Goal: Task Accomplishment & Management: Manage account settings

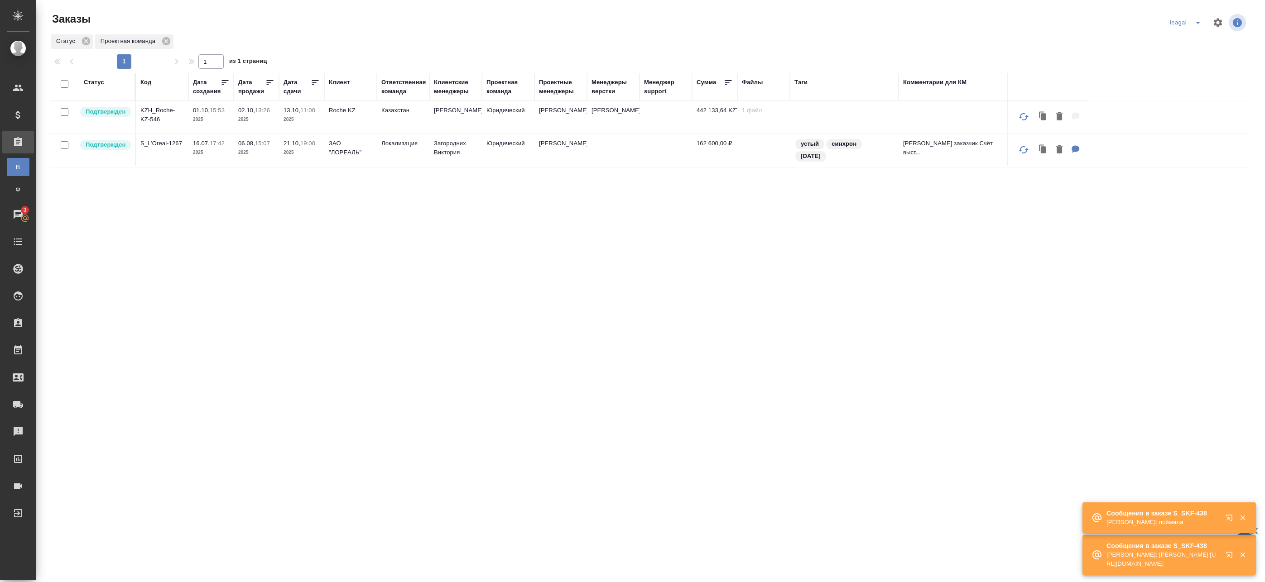
click at [1192, 19] on icon "split button" at bounding box center [1197, 22] width 11 height 11
click at [1180, 44] on li "Артак" at bounding box center [1192, 41] width 65 height 14
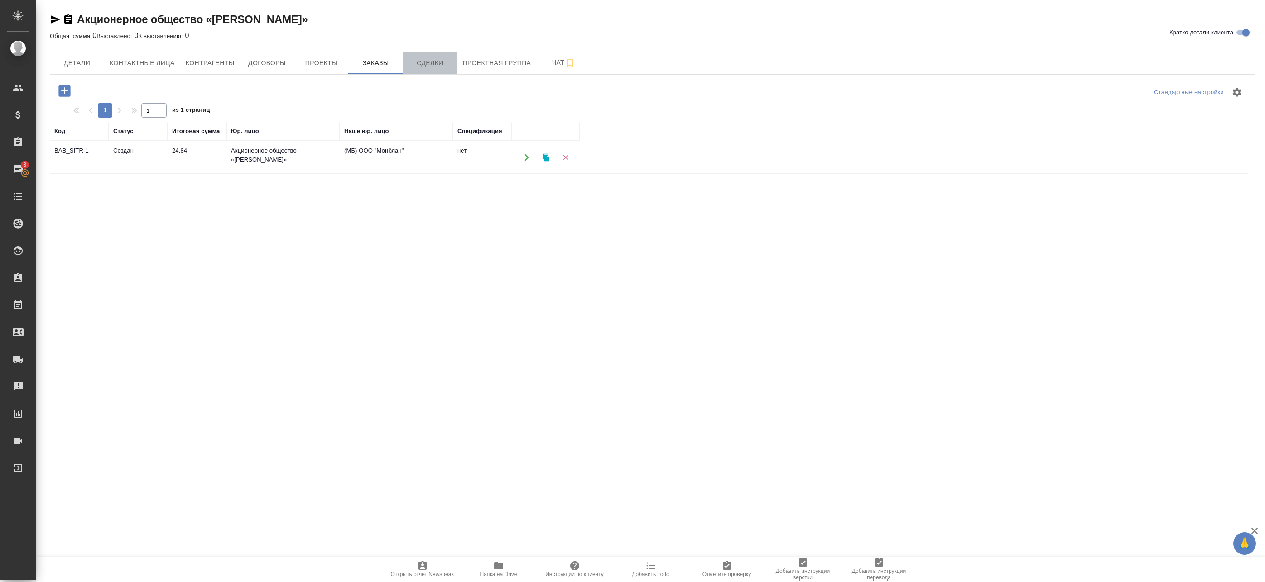
click at [419, 62] on span "Сделки" at bounding box center [429, 63] width 43 height 11
click at [485, 61] on div "Акционерное общество «СИТОРА» Кратко детали клиента Общая сумма 0 Выставлено: 0…" at bounding box center [652, 251] width 1215 height 503
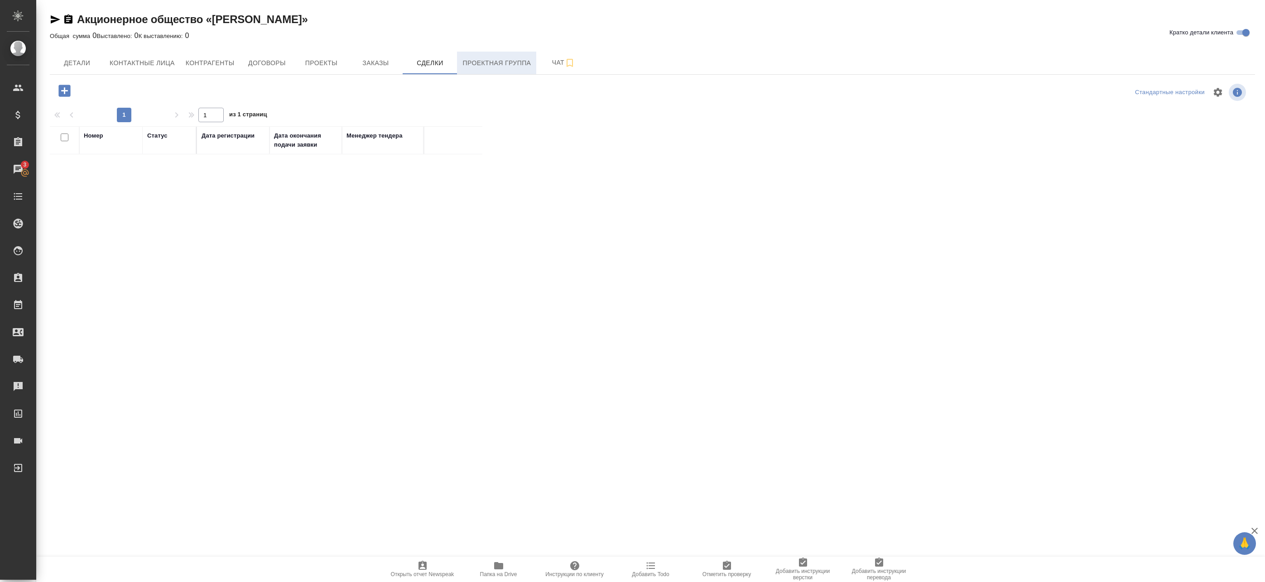
click at [485, 61] on span "Проектная группа" at bounding box center [496, 63] width 68 height 11
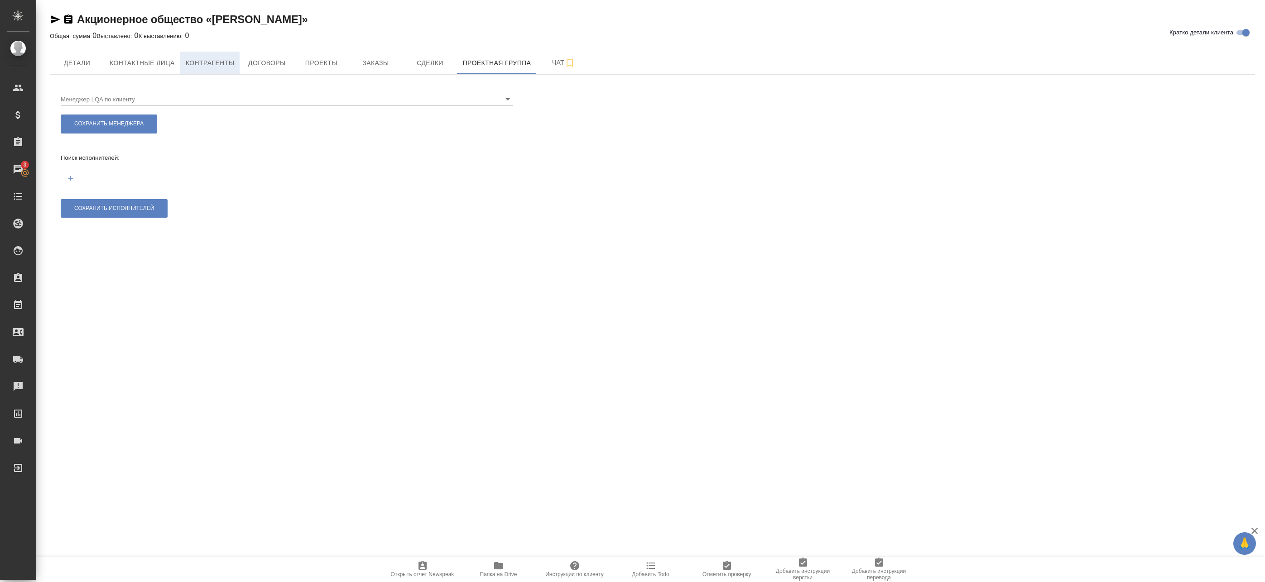
click at [215, 73] on button "Контрагенты" at bounding box center [210, 63] width 60 height 23
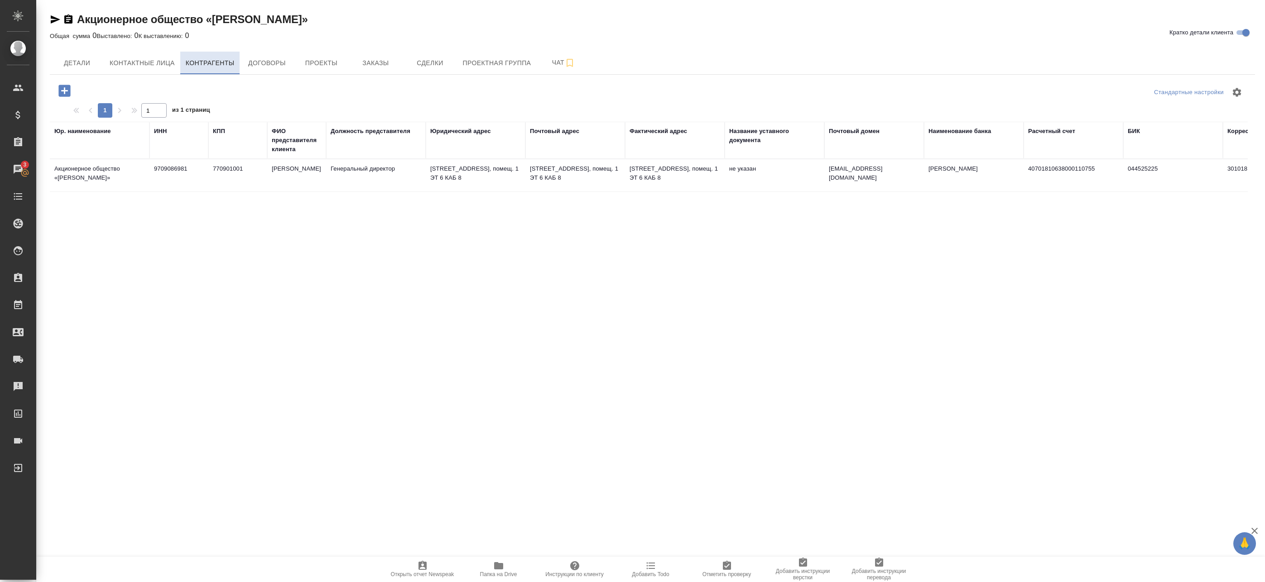
click at [191, 63] on span "Контрагенты" at bounding box center [210, 63] width 49 height 11
click at [166, 65] on span "Контактные лица" at bounding box center [142, 63] width 65 height 11
select select "RU"
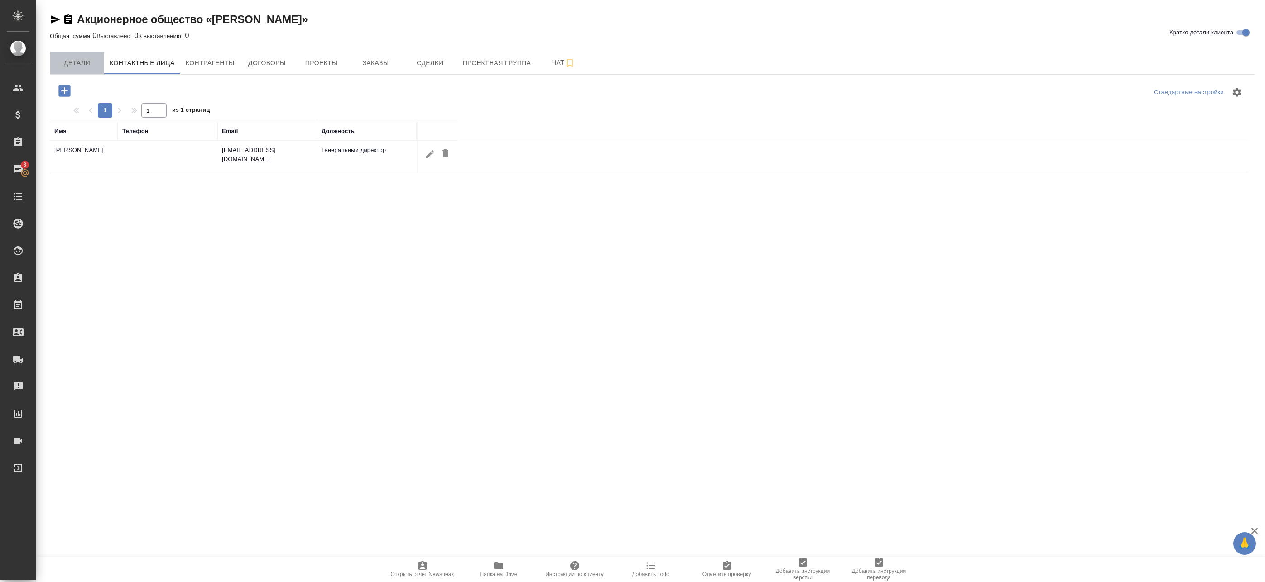
click at [96, 66] on span "Детали" at bounding box center [76, 63] width 43 height 11
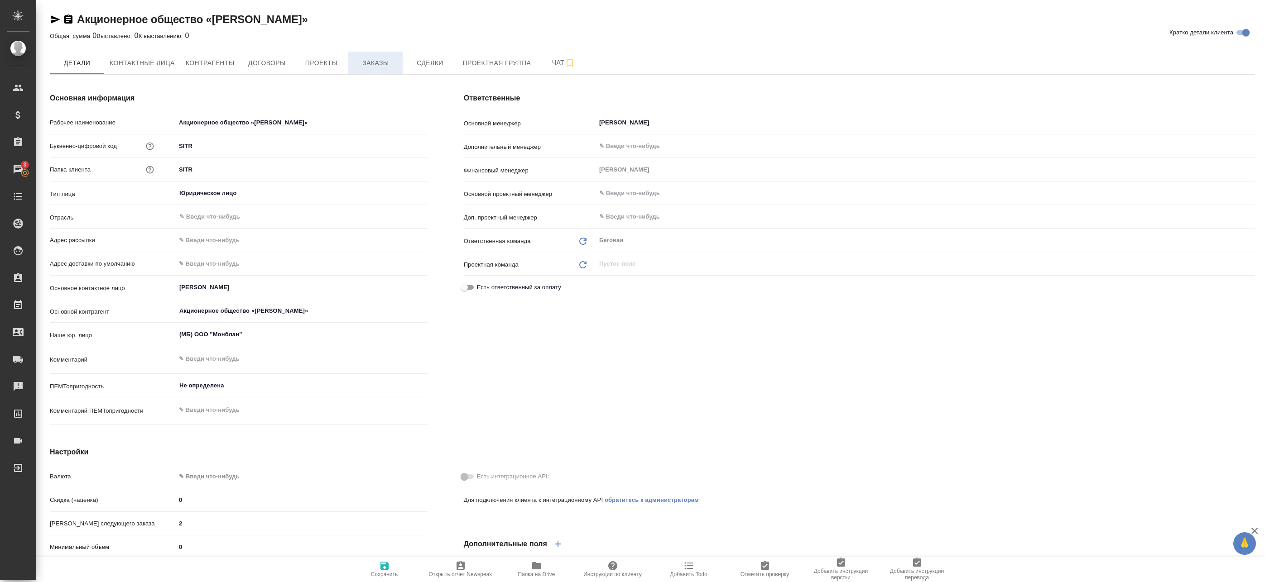
click at [391, 63] on span "Заказы" at bounding box center [375, 63] width 43 height 11
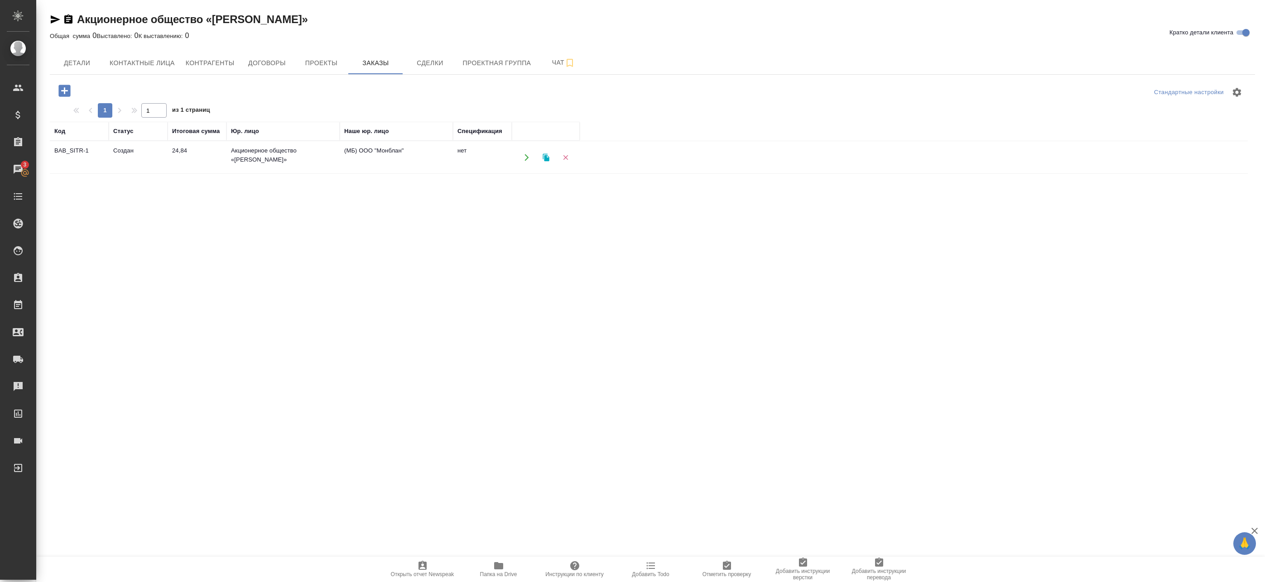
click at [190, 160] on td "24,84" at bounding box center [197, 158] width 59 height 32
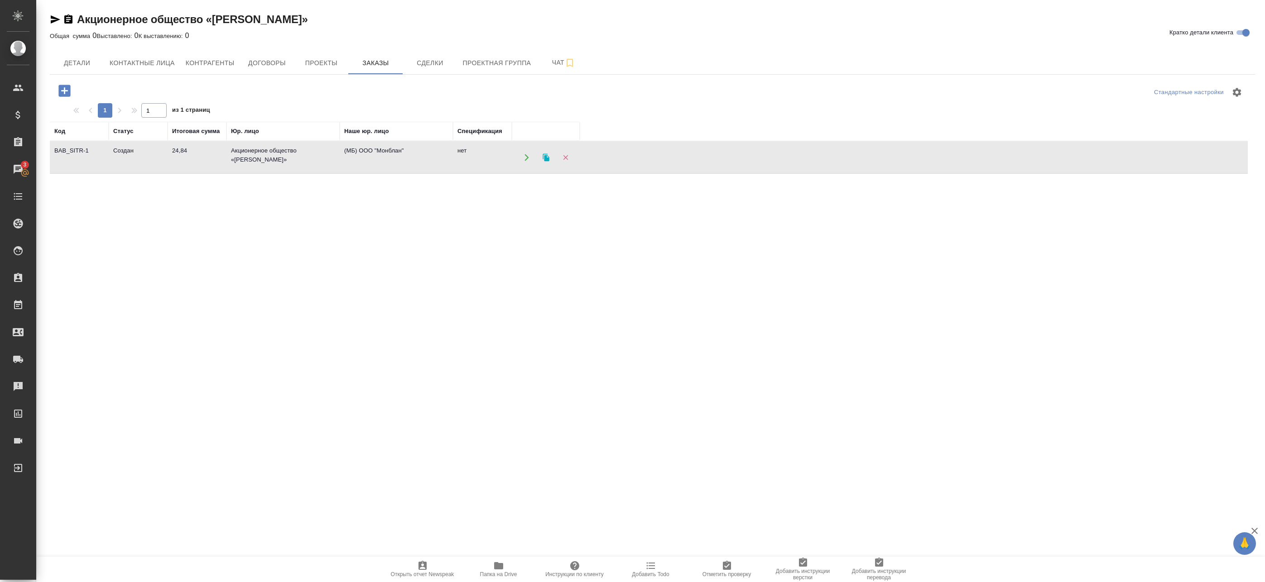
click at [235, 157] on td "Акционерное общество «СИТОРА»" at bounding box center [282, 158] width 113 height 32
drag, startPoint x: 76, startPoint y: 14, endPoint x: 264, endPoint y: 22, distance: 188.1
click at [264, 22] on div "Акционерное общество «СИТОРА» Кратко детали клиента" at bounding box center [652, 19] width 1205 height 14
copy link "Акционерное общество «СИТОРА»"
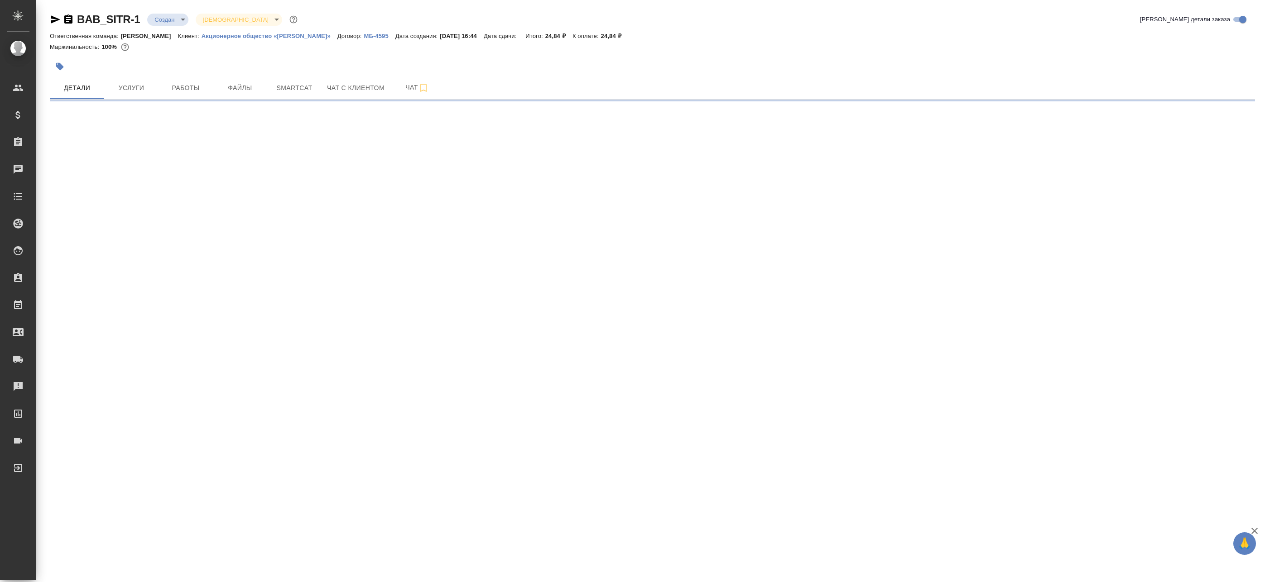
select select "RU"
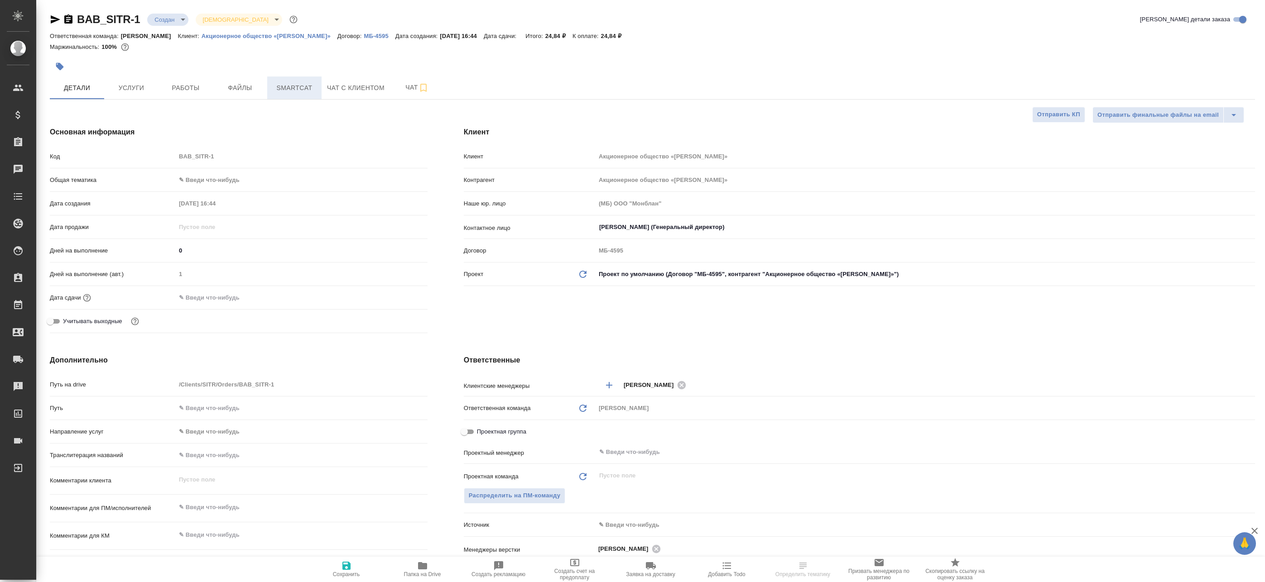
type textarea "x"
click at [240, 89] on span "Файлы" at bounding box center [239, 87] width 43 height 11
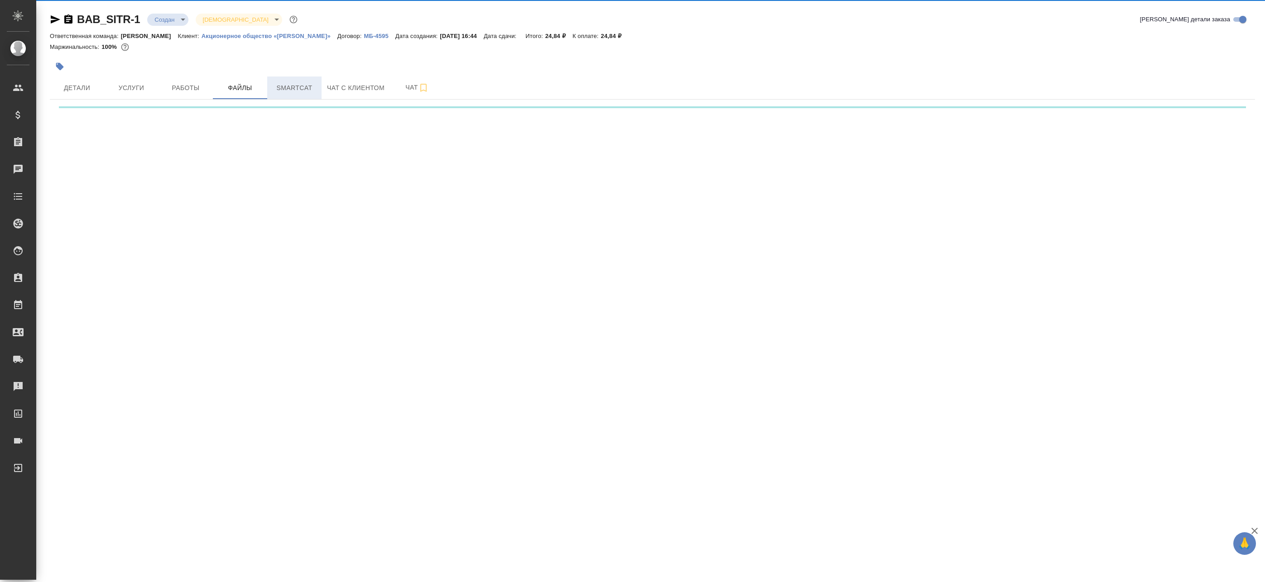
click at [292, 89] on span "Smartcat" at bounding box center [294, 87] width 43 height 11
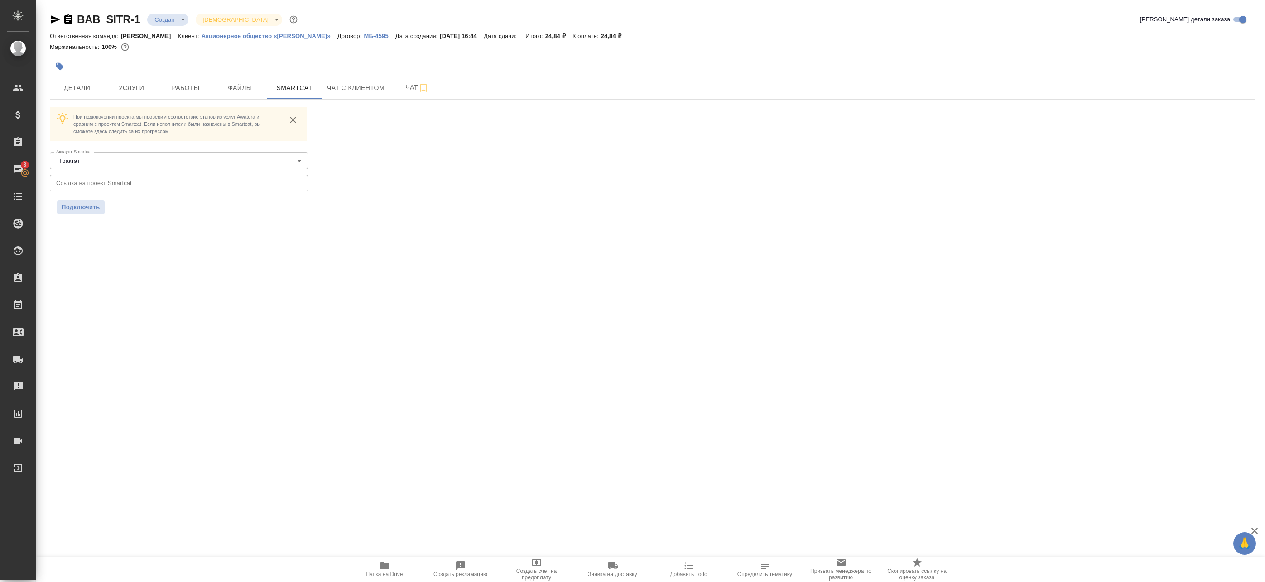
click at [122, 264] on div ".cls-1 fill:#fff; AWATERA Badanyan Artak Клиенты Спецификации Заказы 3 Чаты Tod…" at bounding box center [632, 291] width 1265 height 582
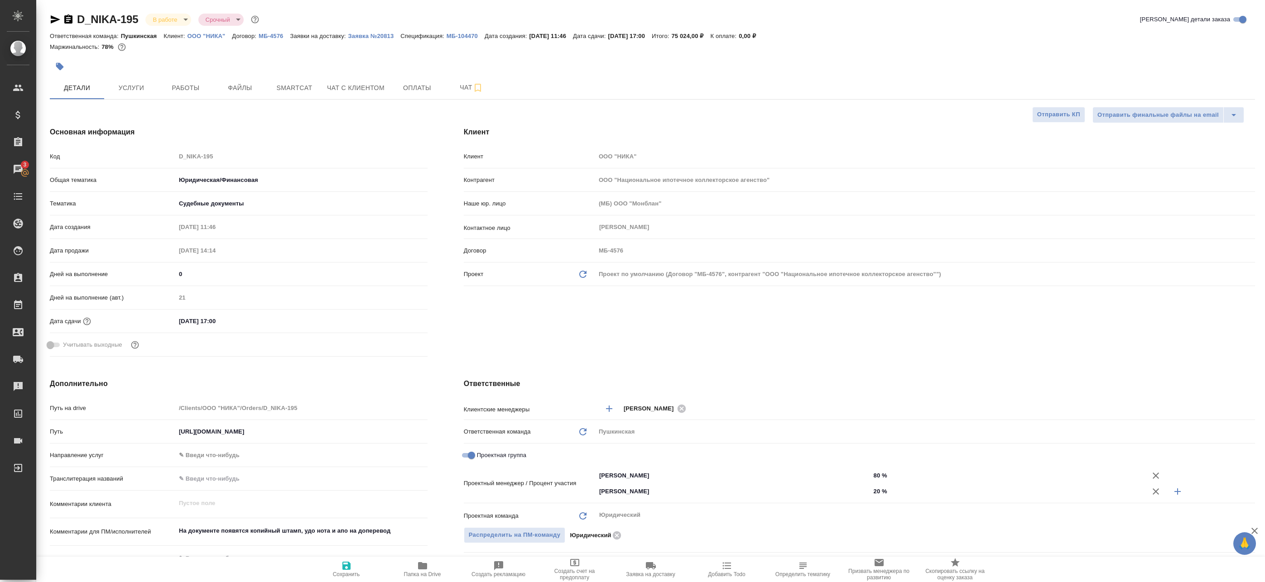
select select "RU"
click at [312, 84] on span "Smartcat" at bounding box center [294, 87] width 43 height 11
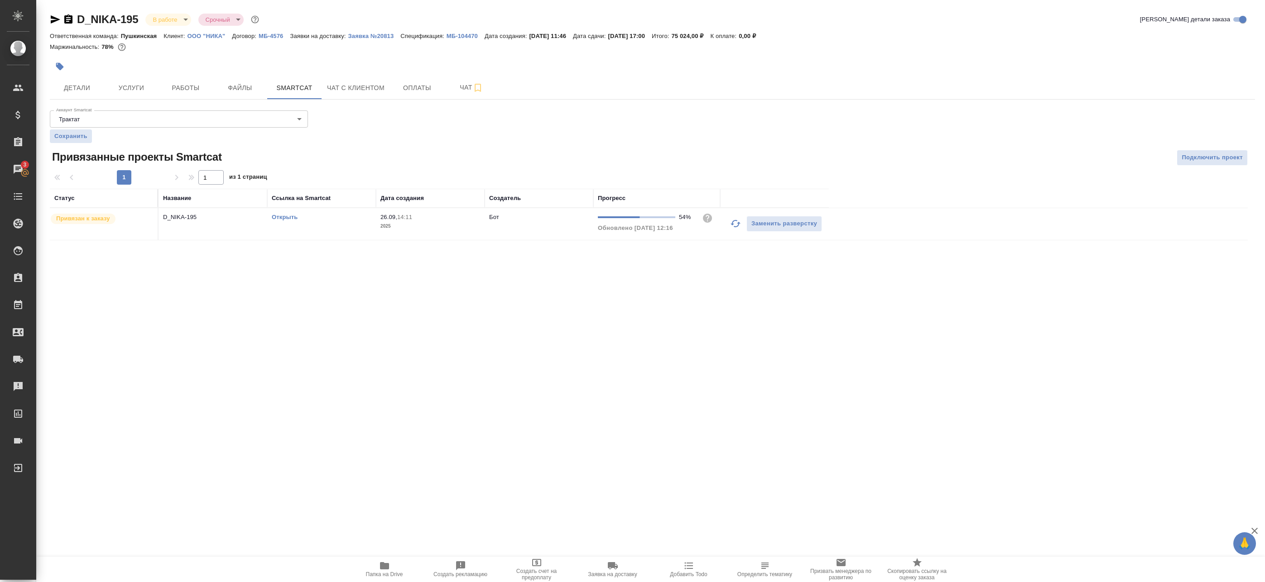
click at [282, 216] on link "Открыть" at bounding box center [285, 217] width 26 height 7
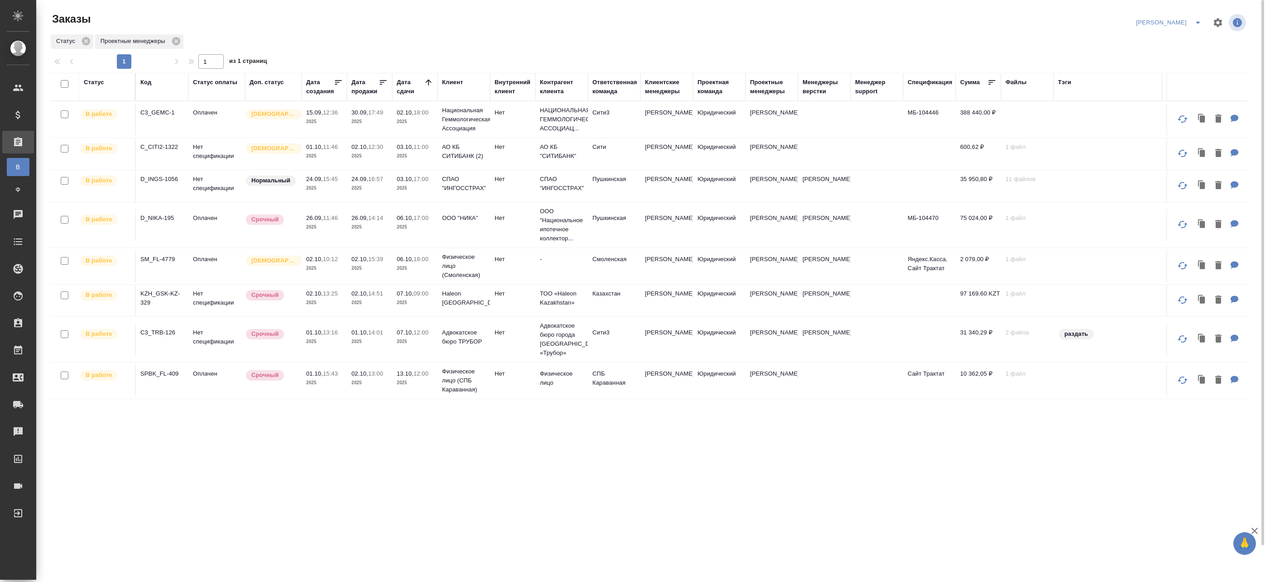
click at [67, 85] on input "checkbox" at bounding box center [65, 84] width 8 height 8
checkbox input "true"
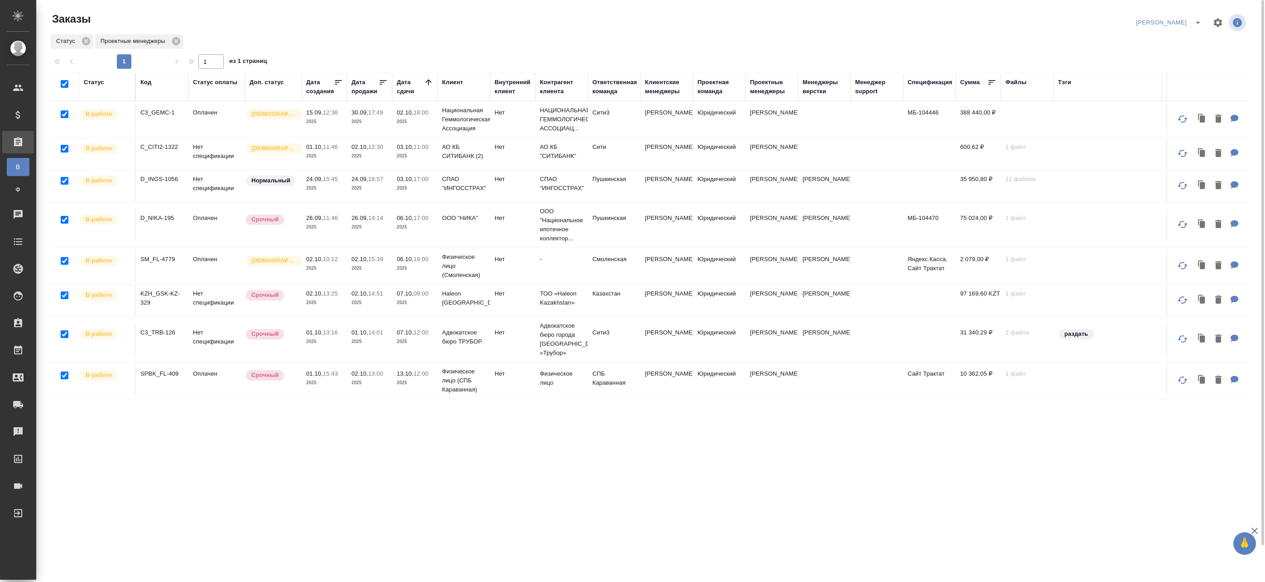
checkbox input "true"
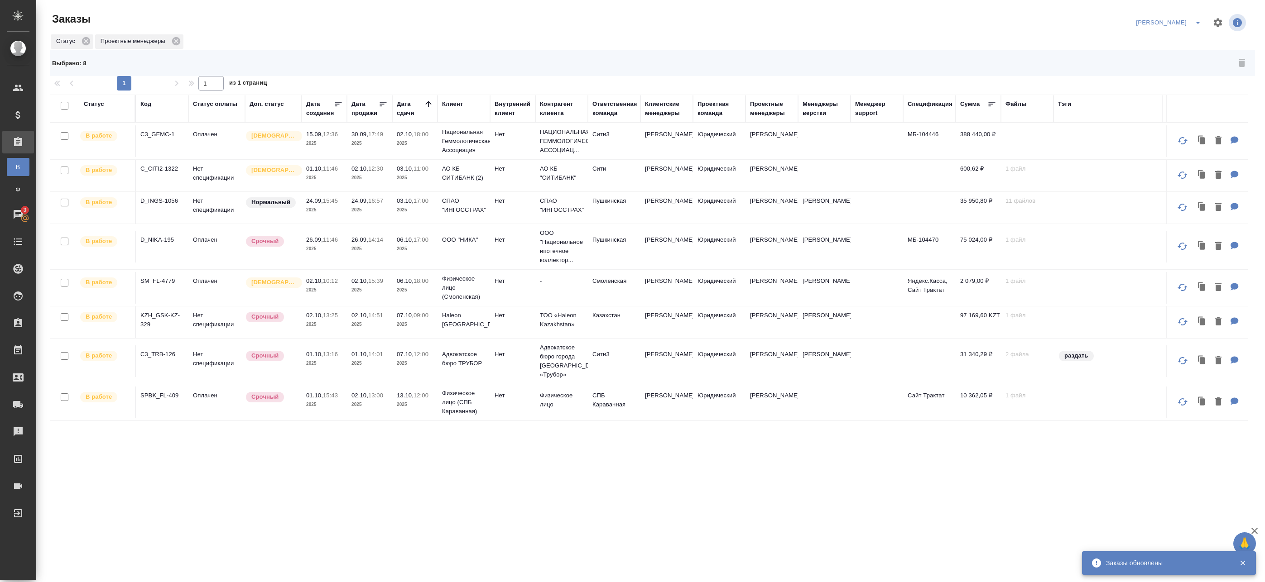
checkbox input "false"
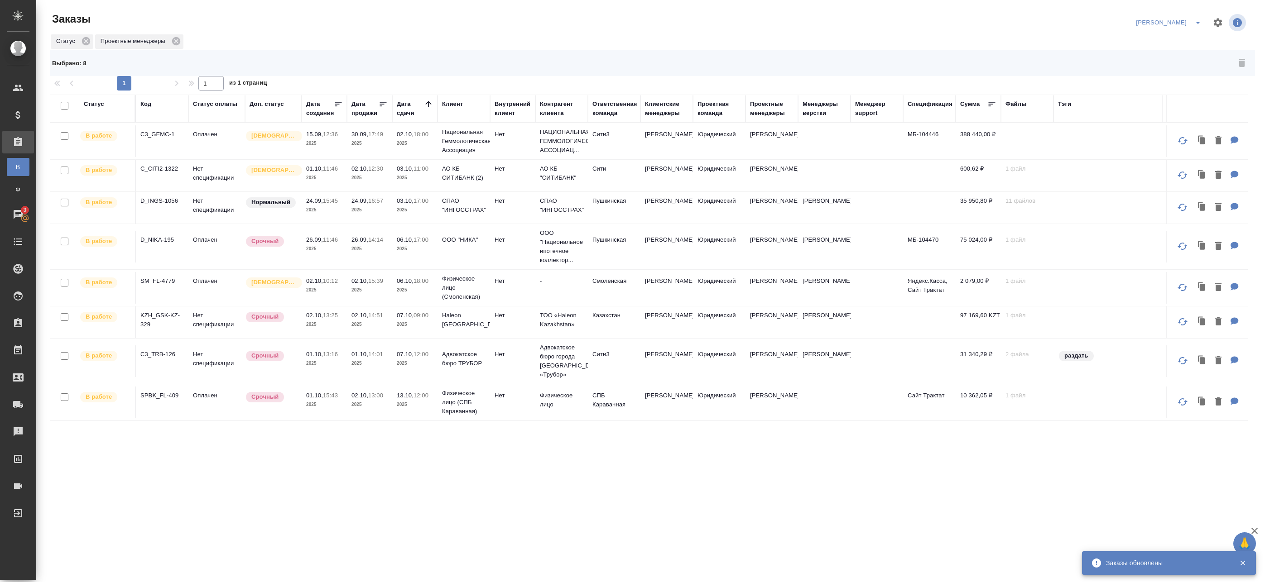
checkbox input "false"
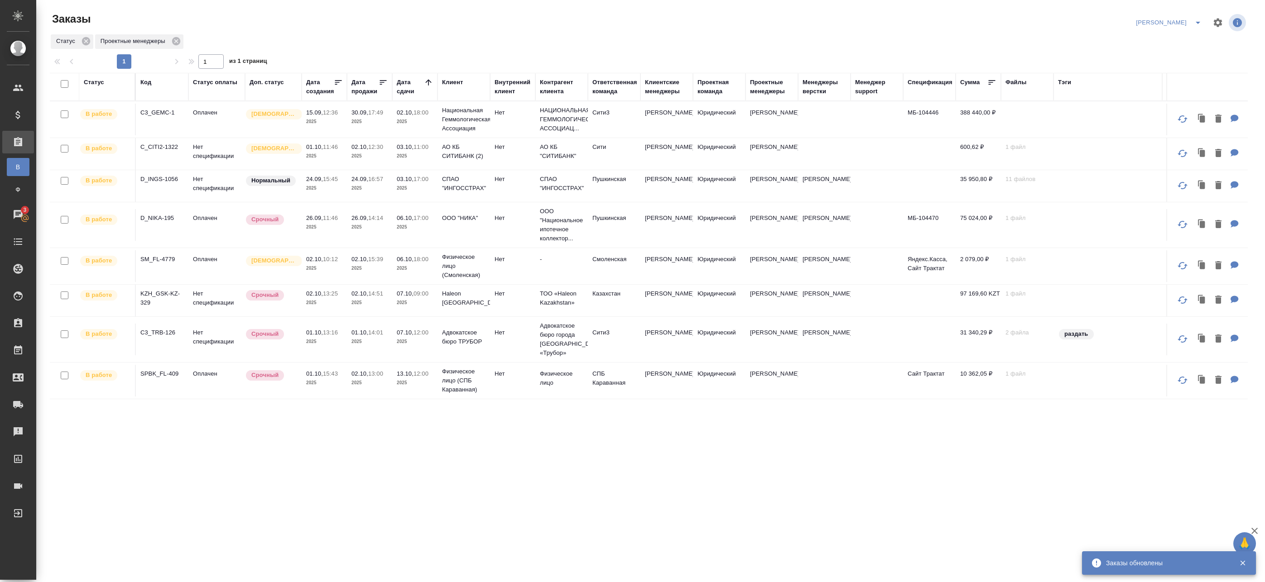
click at [344, 151] on td "01.10, 11:46 2025" at bounding box center [324, 154] width 45 height 32
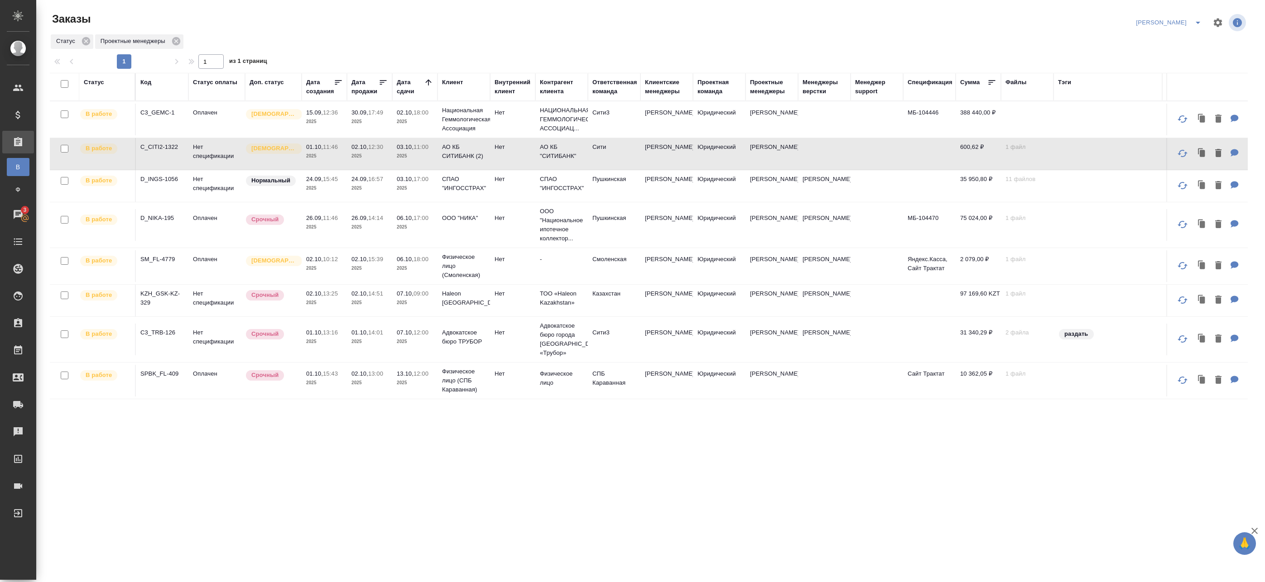
click at [344, 193] on td "24.09, 15:45 2025" at bounding box center [324, 186] width 45 height 32
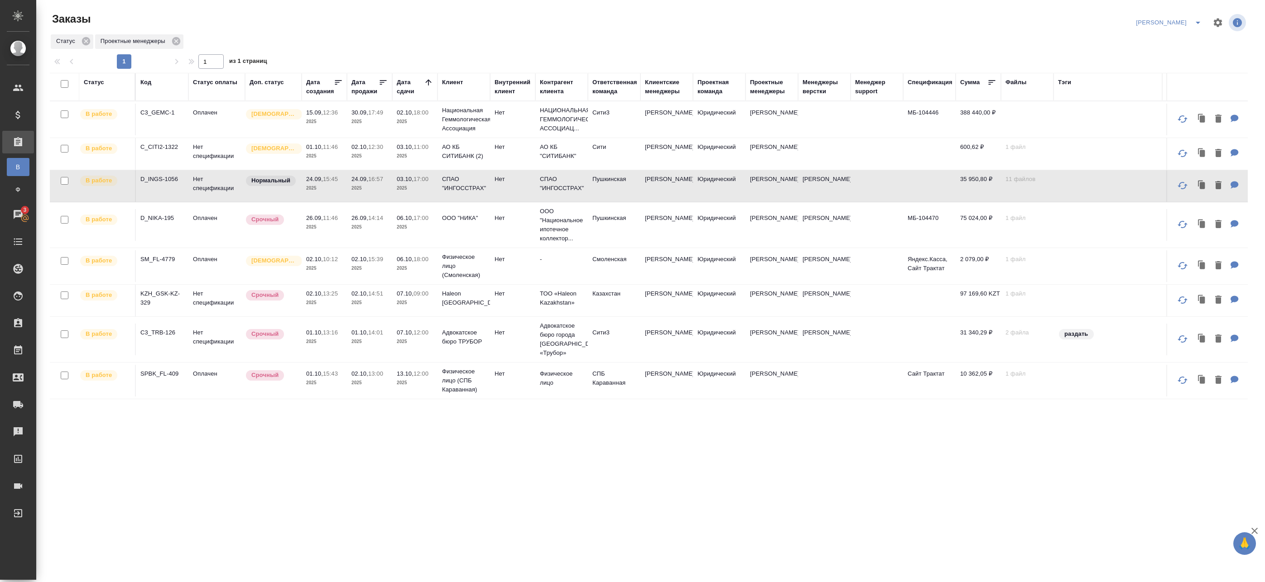
click at [365, 221] on span "26.09, 14:14" at bounding box center [369, 218] width 36 height 9
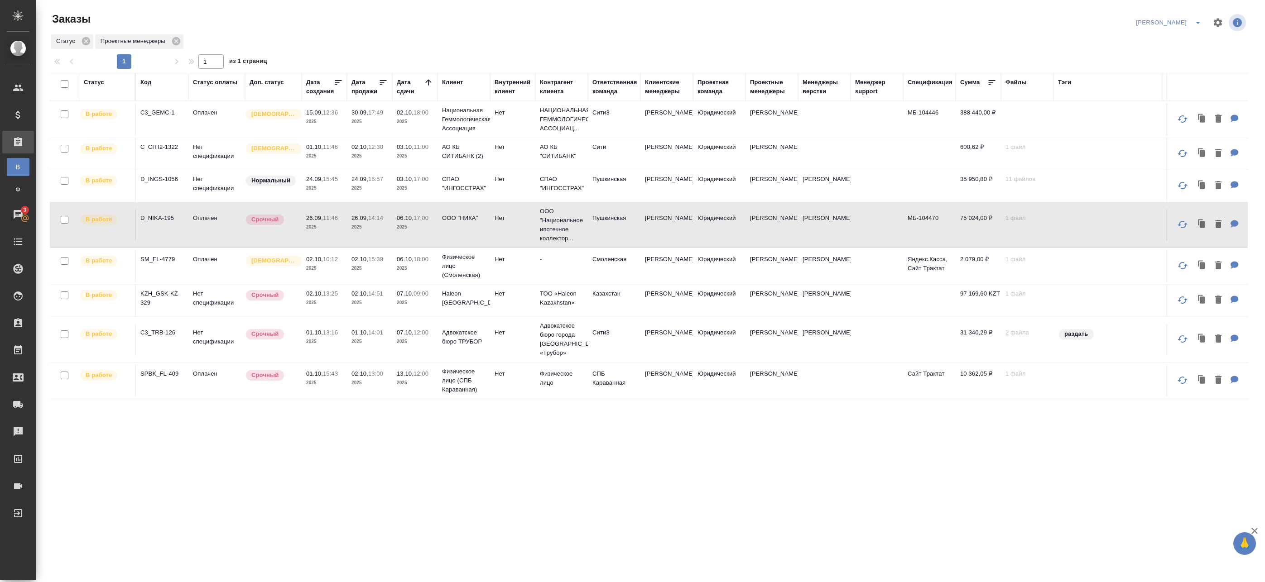
click at [401, 266] on p "2025" at bounding box center [415, 268] width 36 height 9
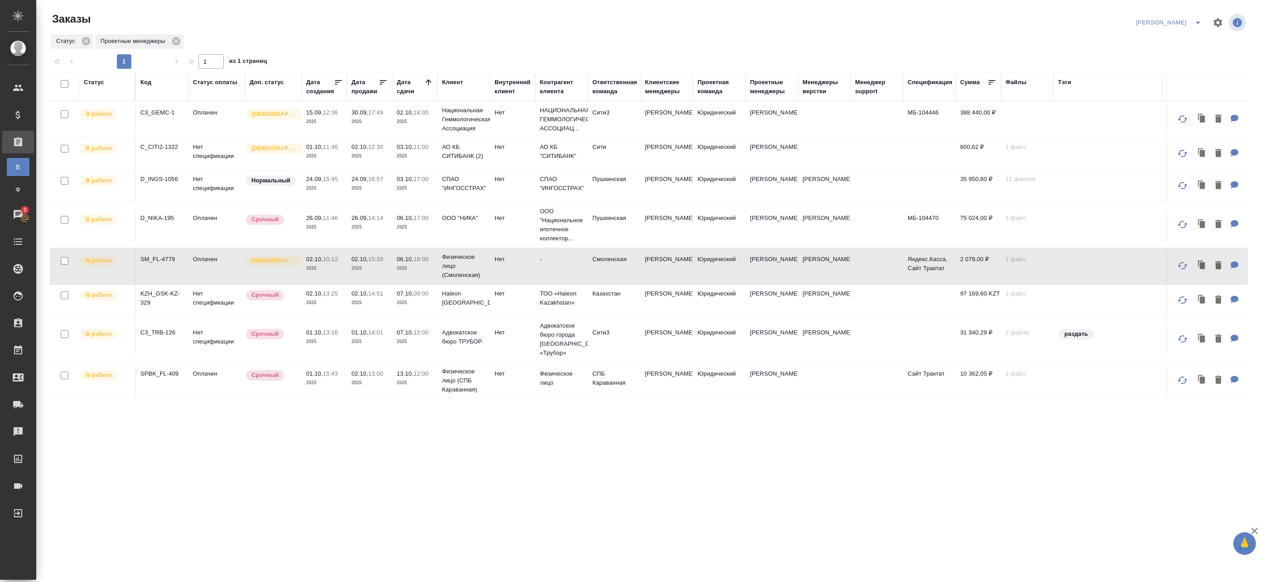
click at [416, 298] on span "07.10, 09:00" at bounding box center [415, 293] width 36 height 9
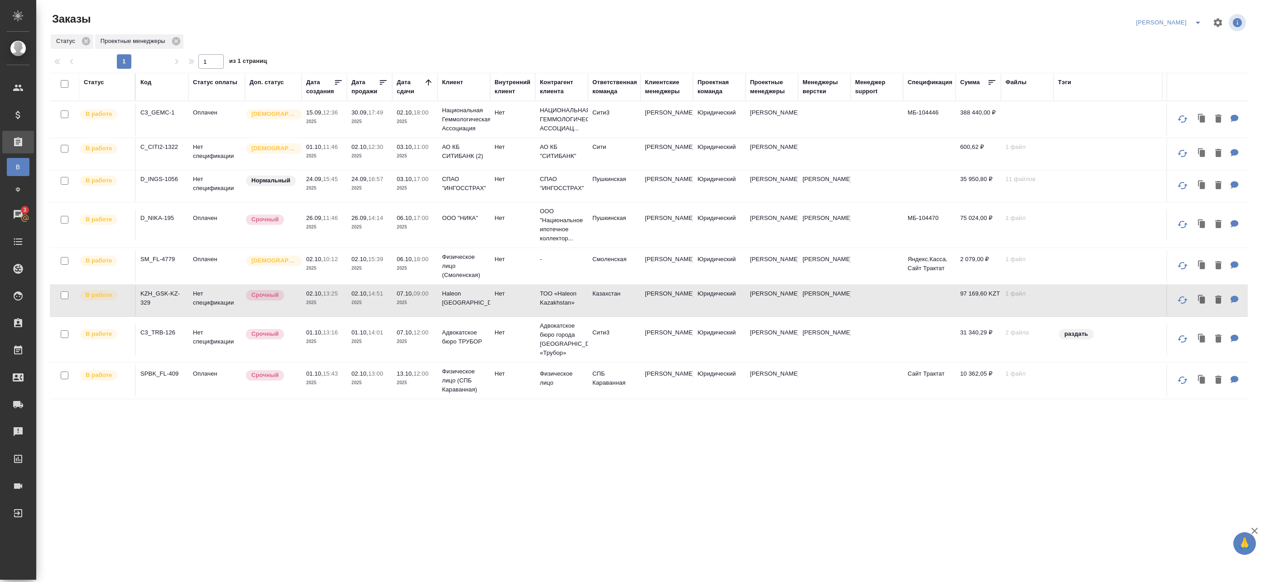
click at [385, 302] on p "2025" at bounding box center [369, 302] width 36 height 9
click at [386, 302] on p "2025" at bounding box center [369, 302] width 36 height 9
click at [354, 296] on p "02.10," at bounding box center [359, 293] width 17 height 7
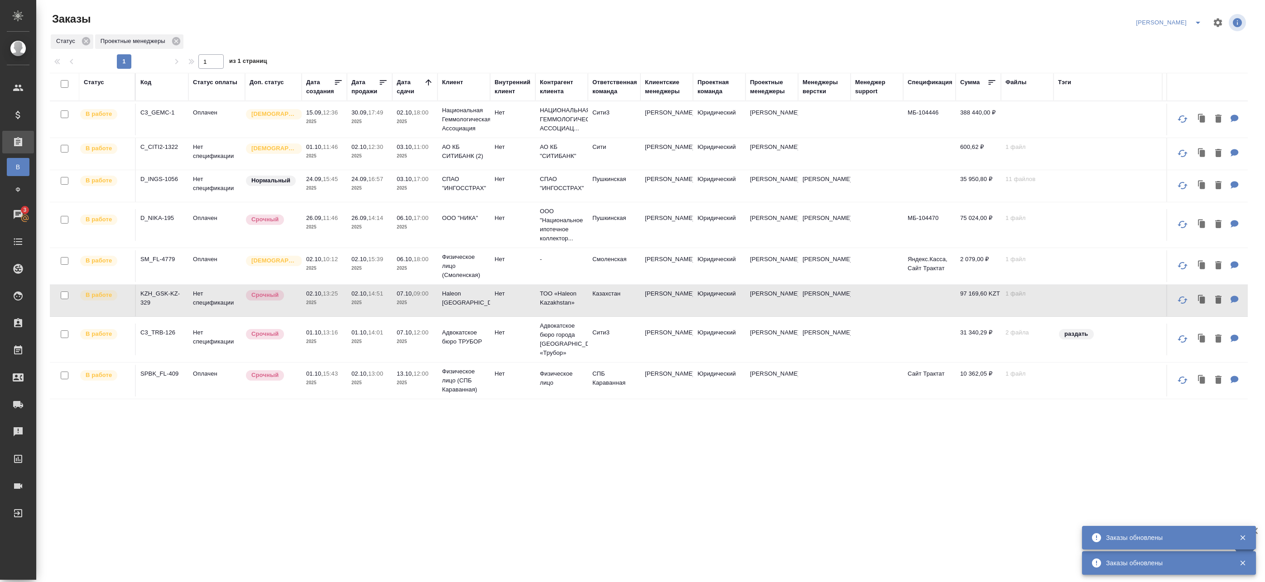
click at [361, 336] on p "01.10," at bounding box center [359, 332] width 17 height 7
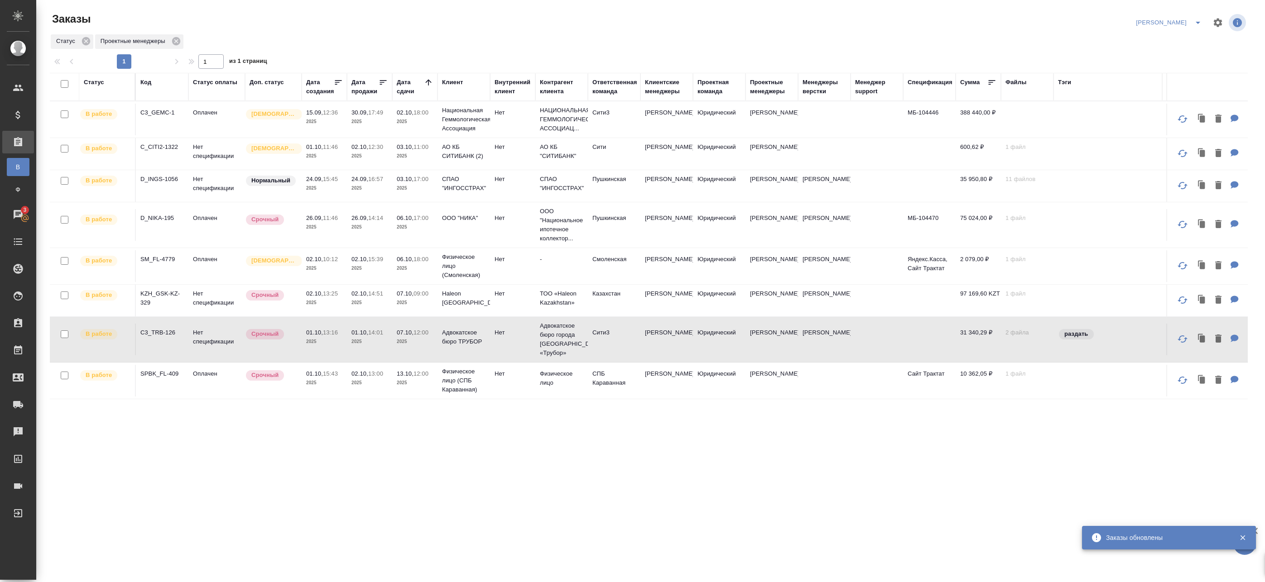
click at [425, 336] on p "12:00" at bounding box center [420, 332] width 15 height 7
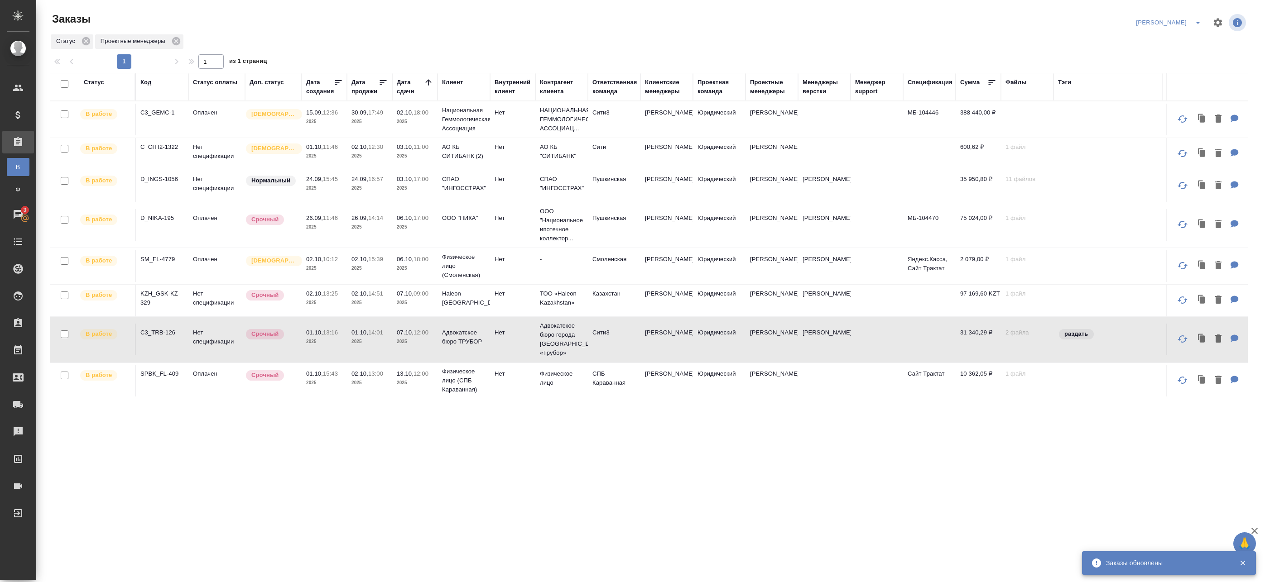
click at [387, 377] on span "02.10, 13:00" at bounding box center [369, 374] width 36 height 9
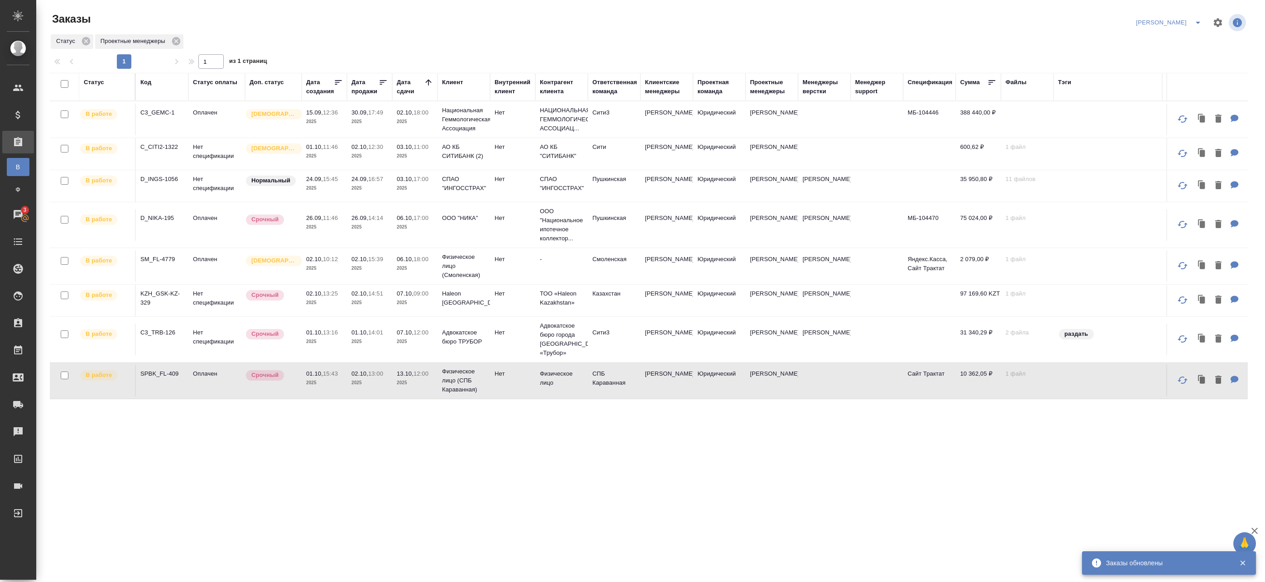
click at [424, 381] on p "2025" at bounding box center [415, 383] width 36 height 9
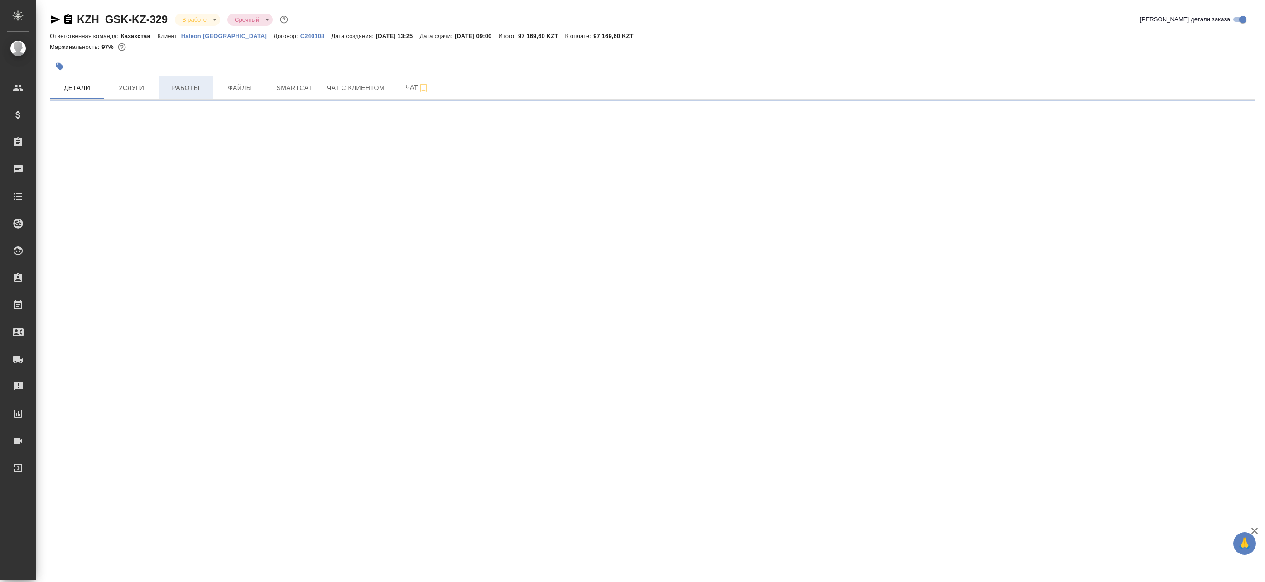
select select "RU"
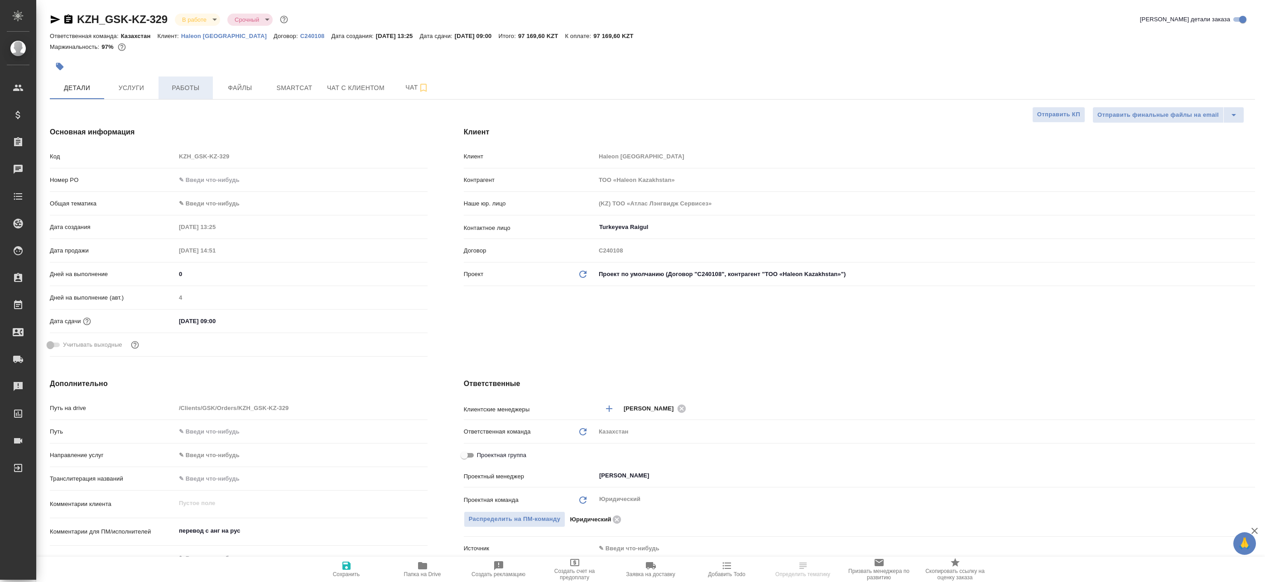
type textarea "x"
click at [199, 87] on span "Работы" at bounding box center [185, 87] width 43 height 11
type textarea "x"
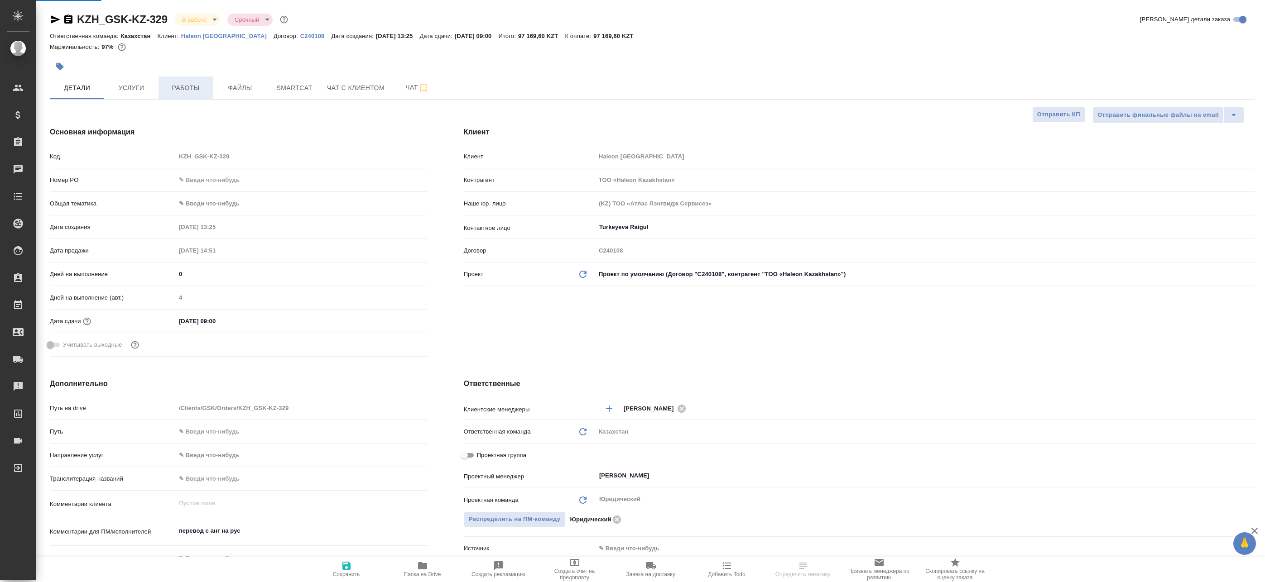
type textarea "x"
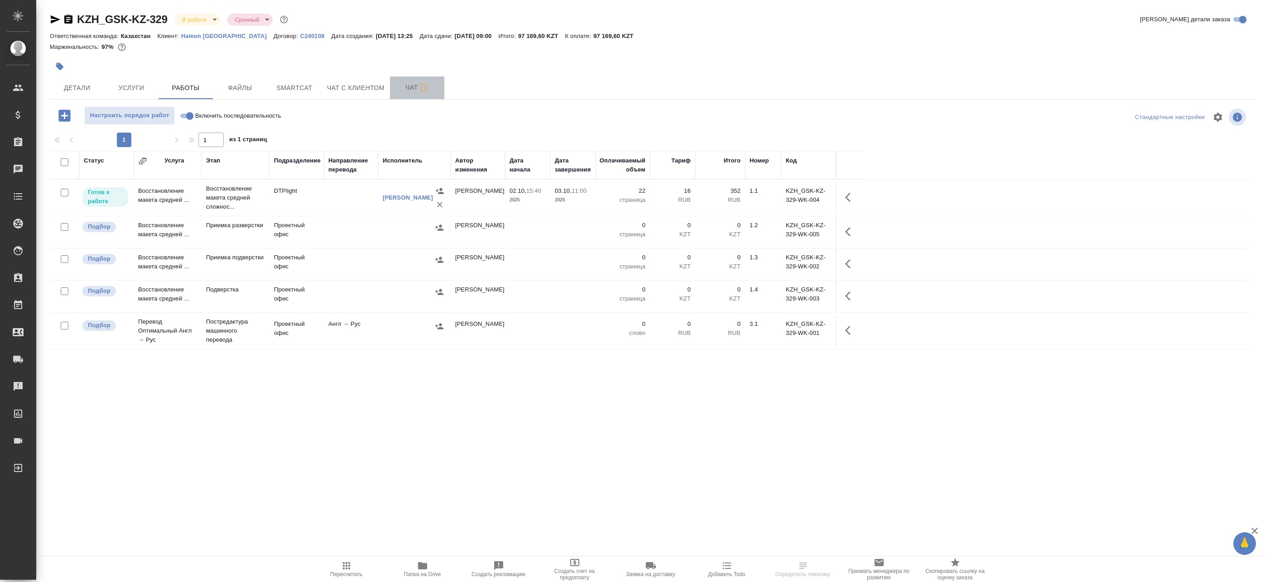
click at [413, 85] on span "Чат" at bounding box center [416, 87] width 43 height 11
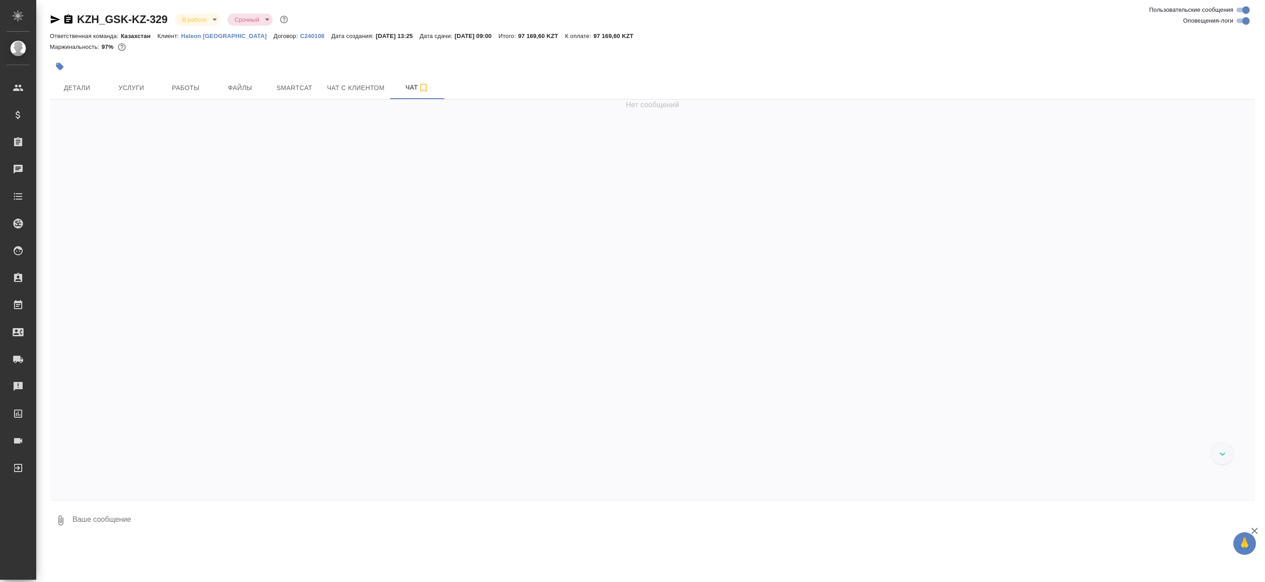
scroll to position [746, 0]
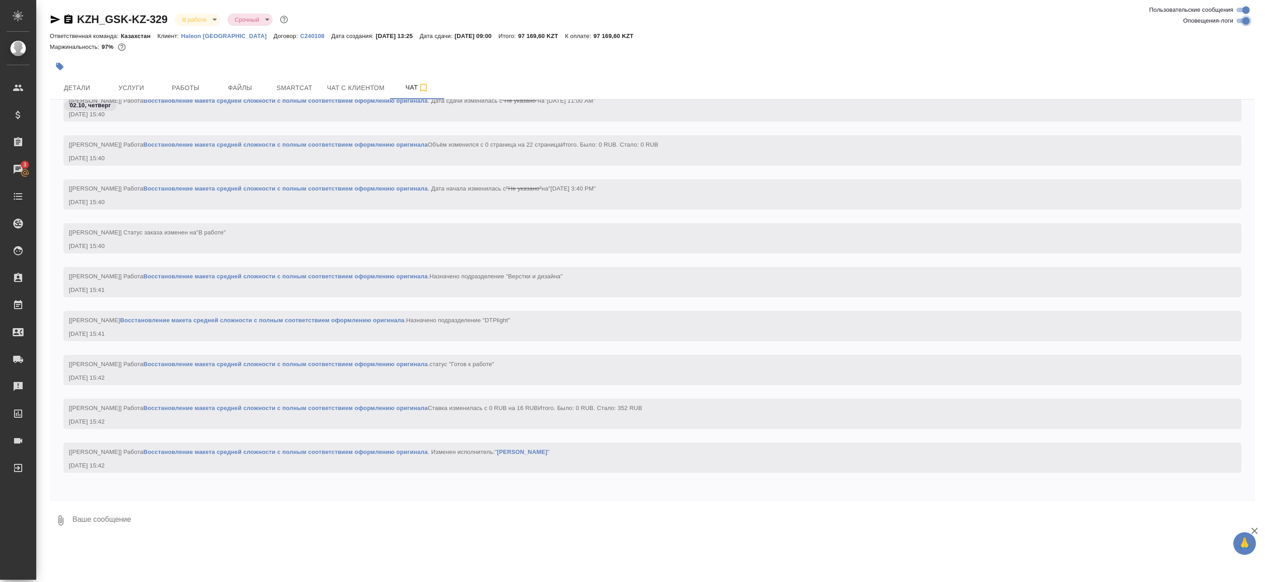
click at [1243, 22] on input "Оповещения-логи" at bounding box center [1245, 20] width 33 height 11
checkbox input "false"
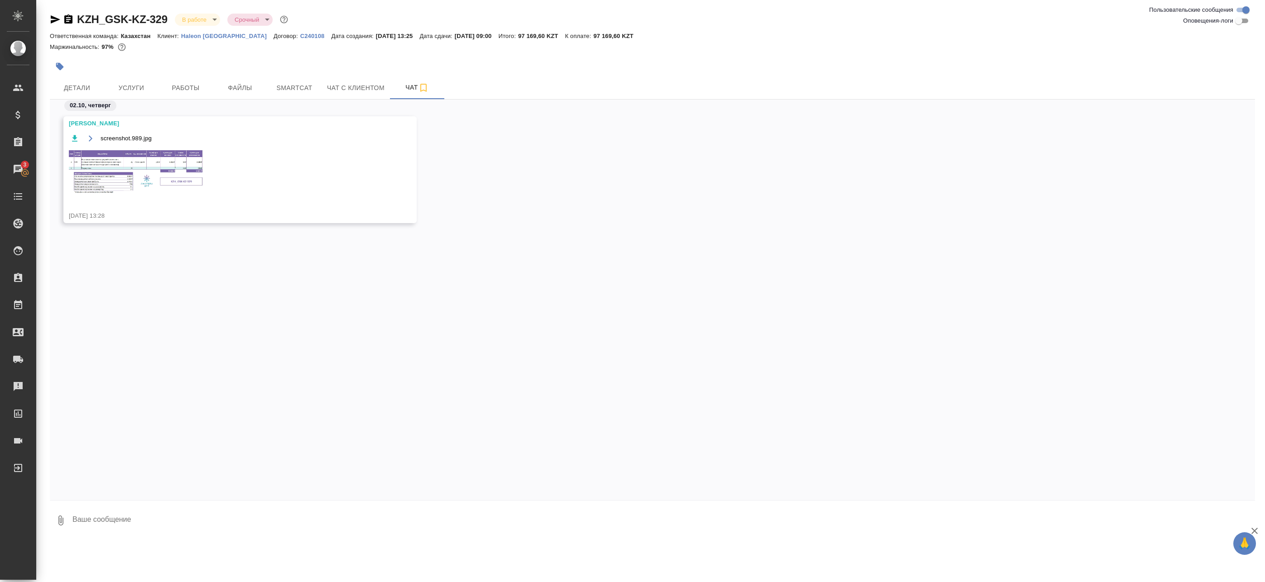
scroll to position [0, 0]
click at [165, 167] on img at bounding box center [137, 172] width 136 height 47
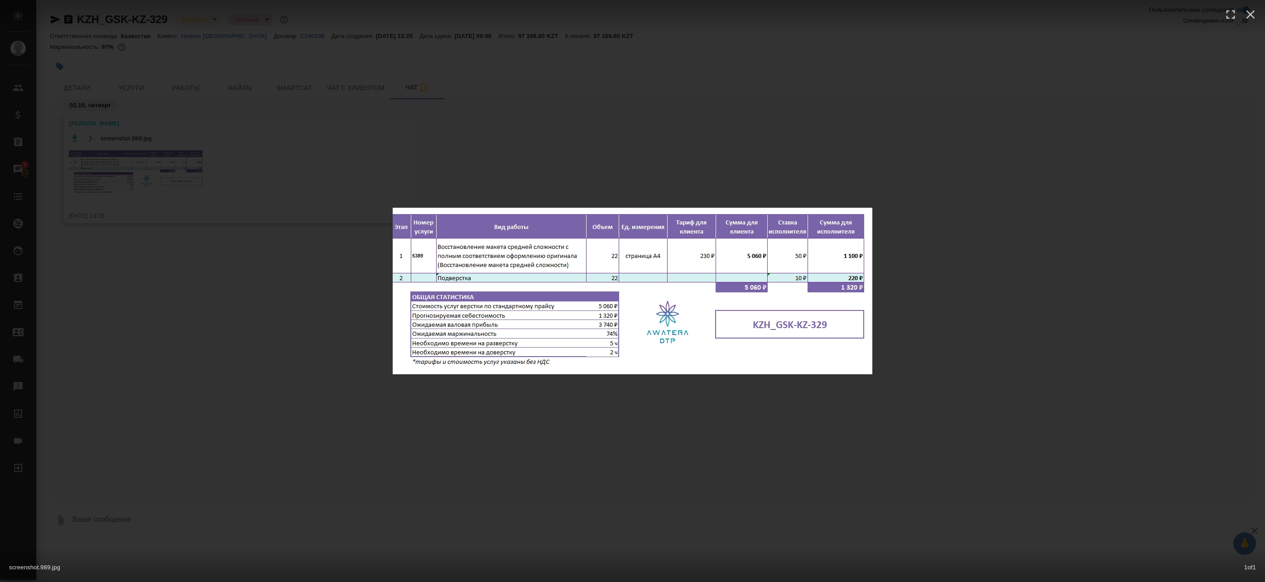
click at [232, 149] on div "screenshot.989.jpg 1 of 1" at bounding box center [632, 291] width 1265 height 582
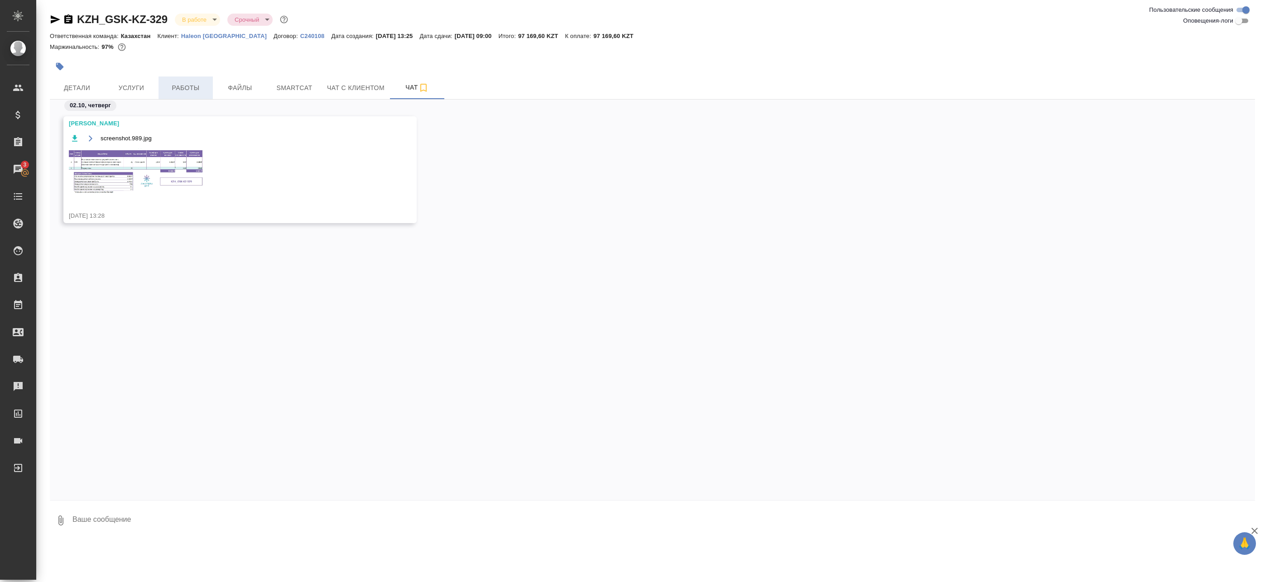
click at [187, 86] on span "Работы" at bounding box center [185, 87] width 43 height 11
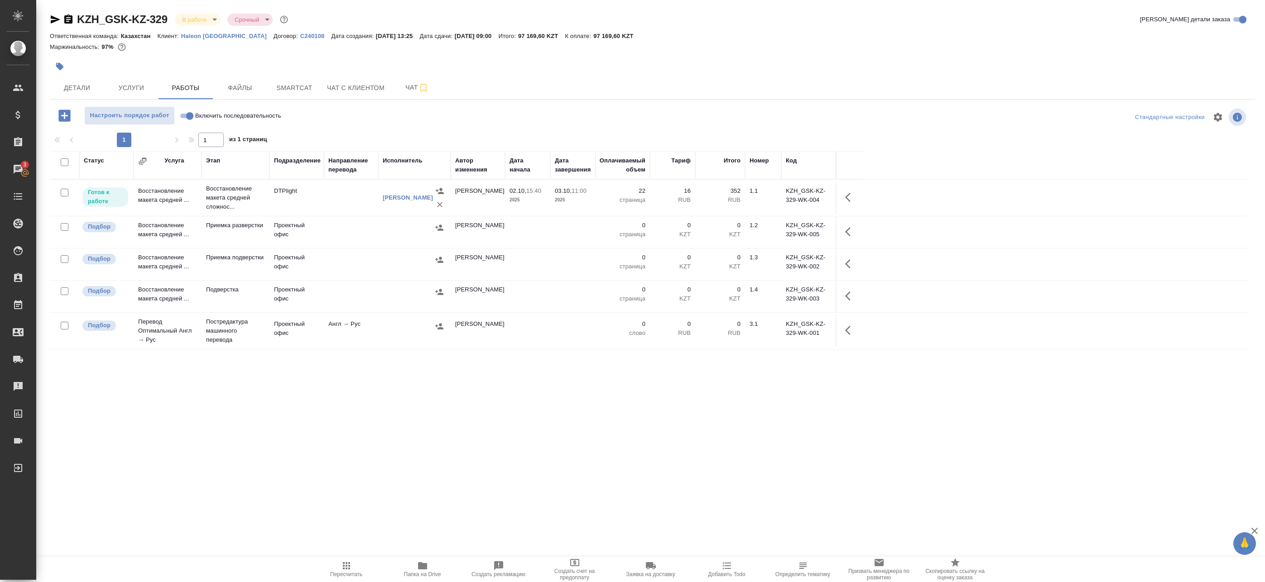
click at [336, 200] on td at bounding box center [351, 198] width 54 height 32
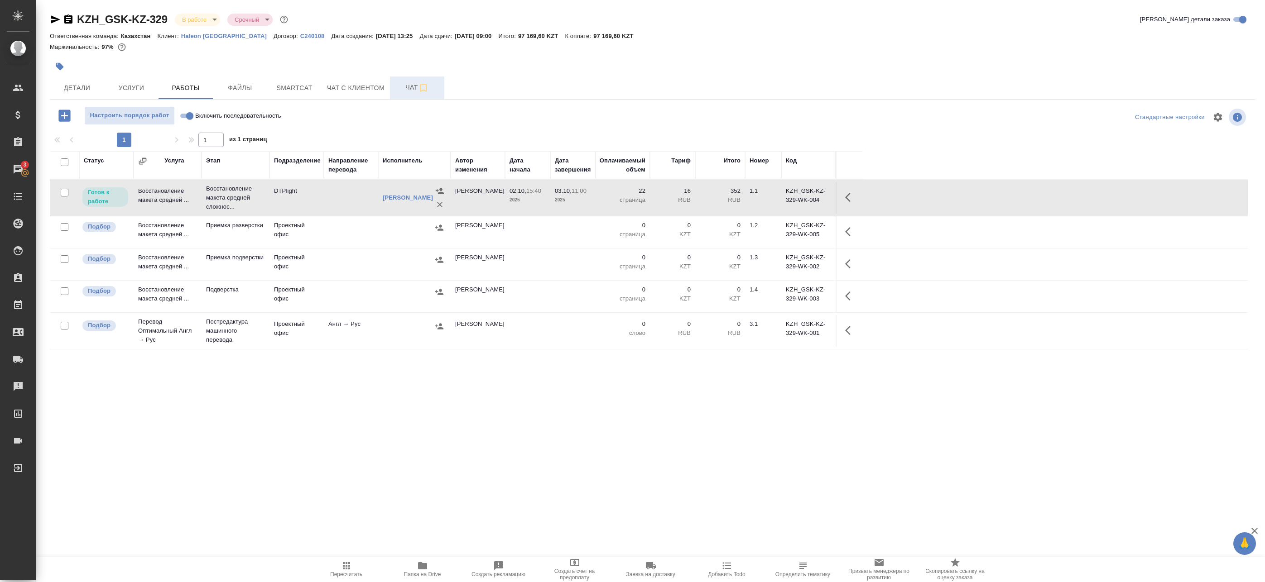
click at [403, 91] on span "Чат" at bounding box center [416, 87] width 43 height 11
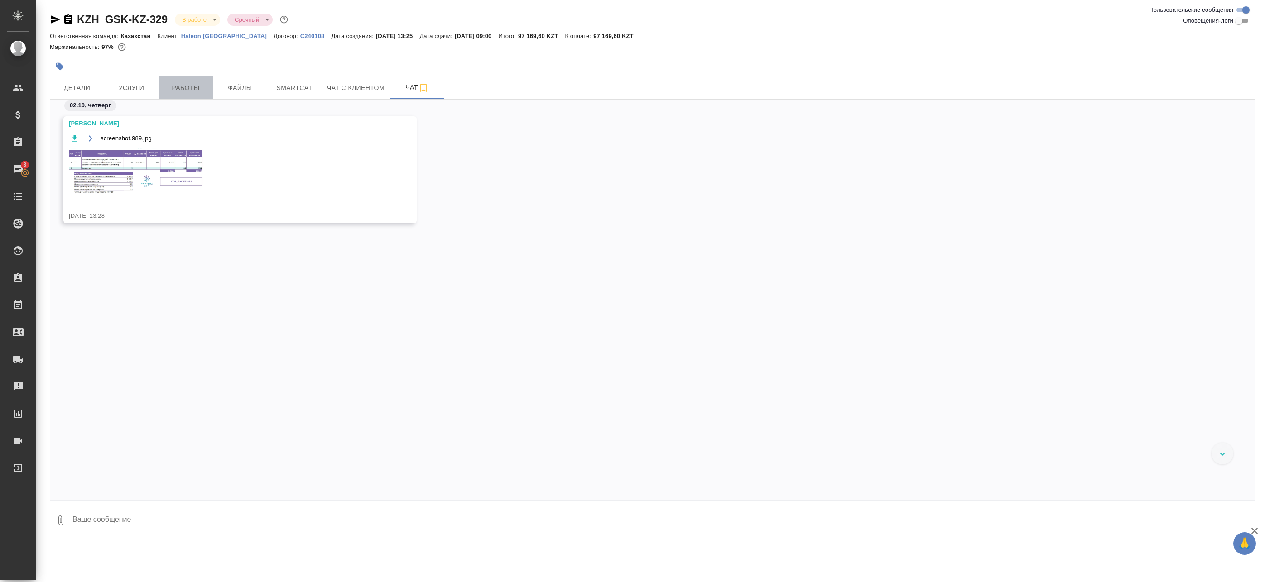
click at [192, 88] on span "Работы" at bounding box center [185, 87] width 43 height 11
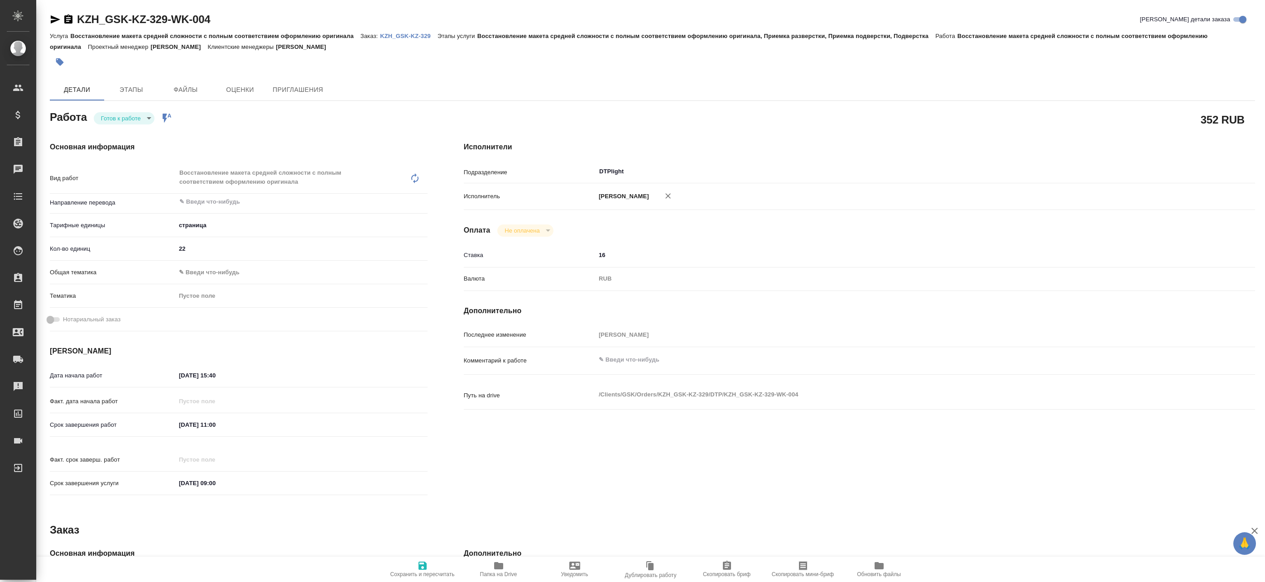
type textarea "x"
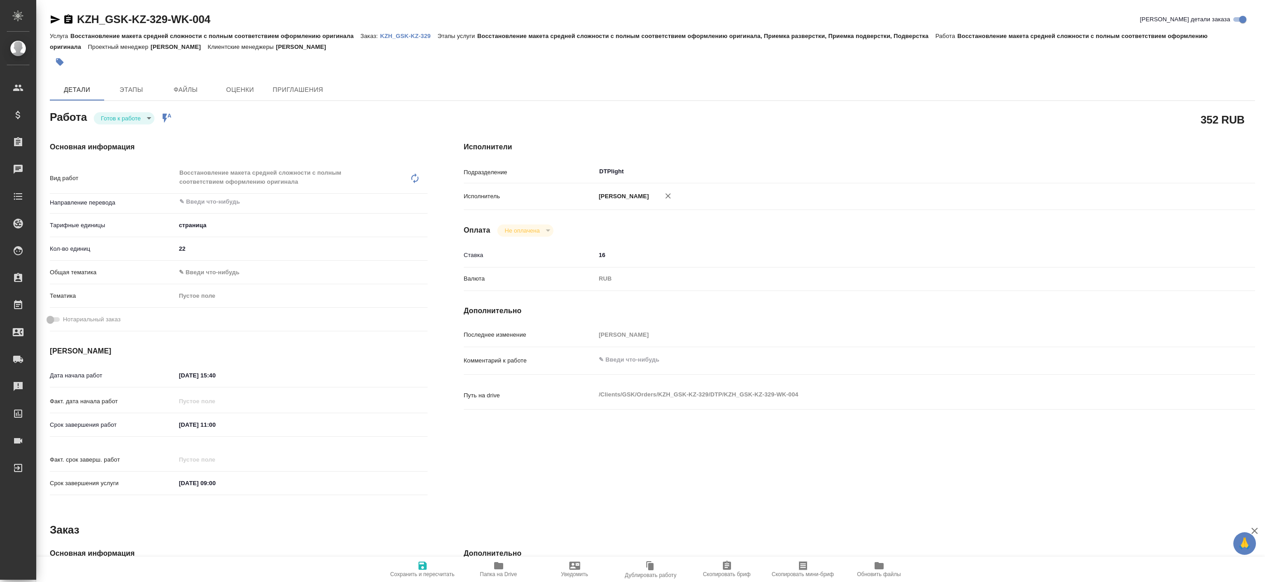
type textarea "x"
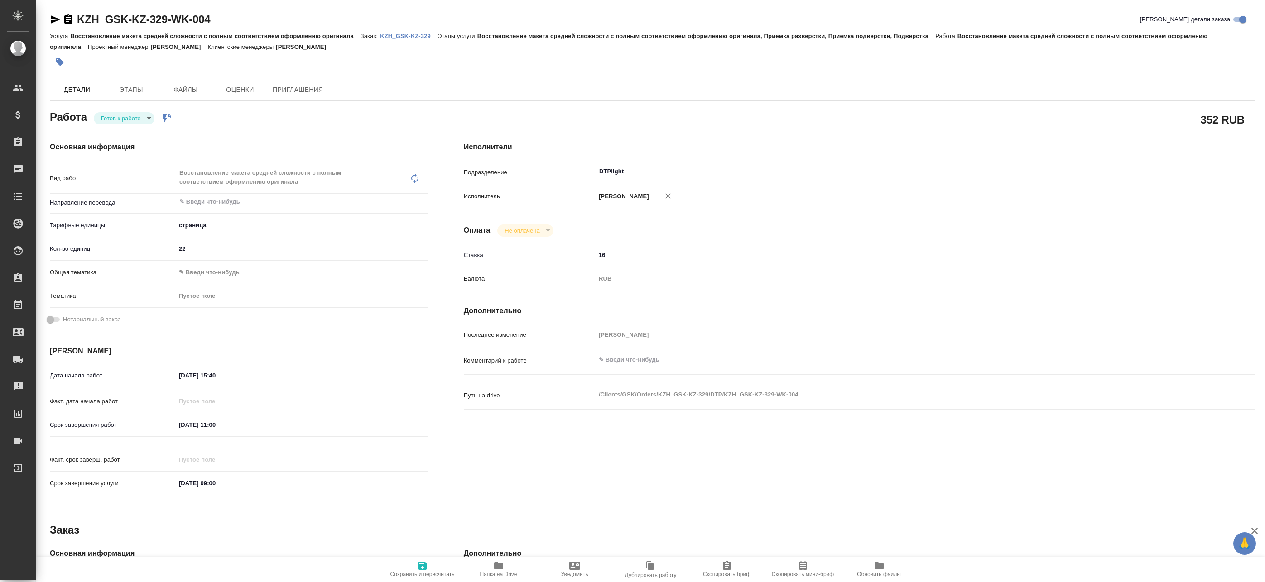
type textarea "x"
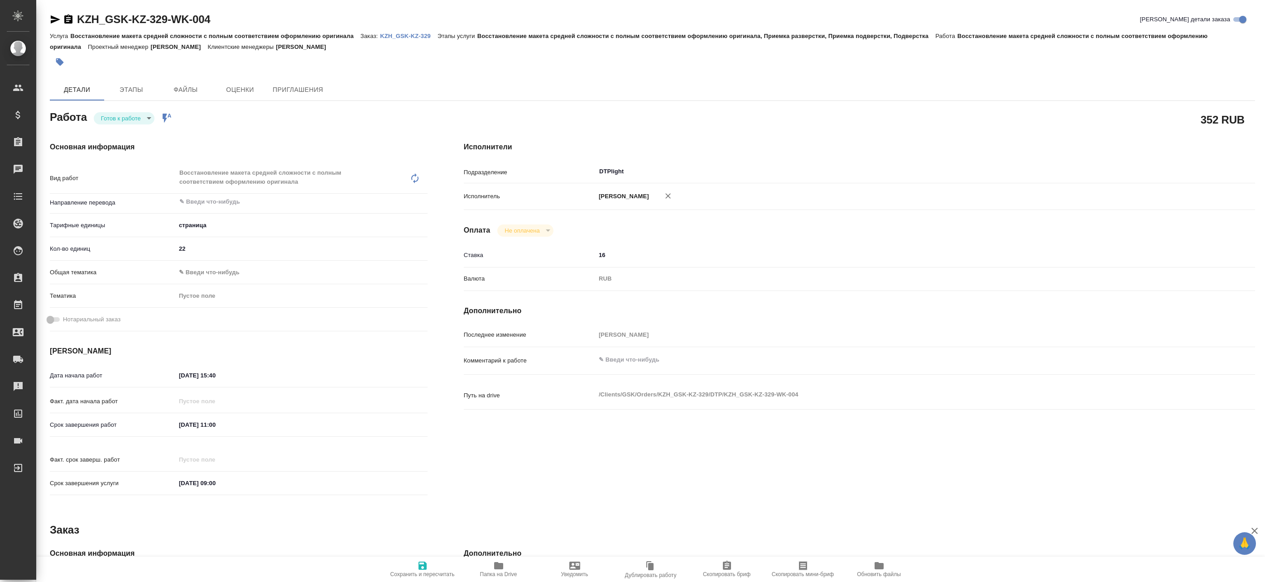
type textarea "x"
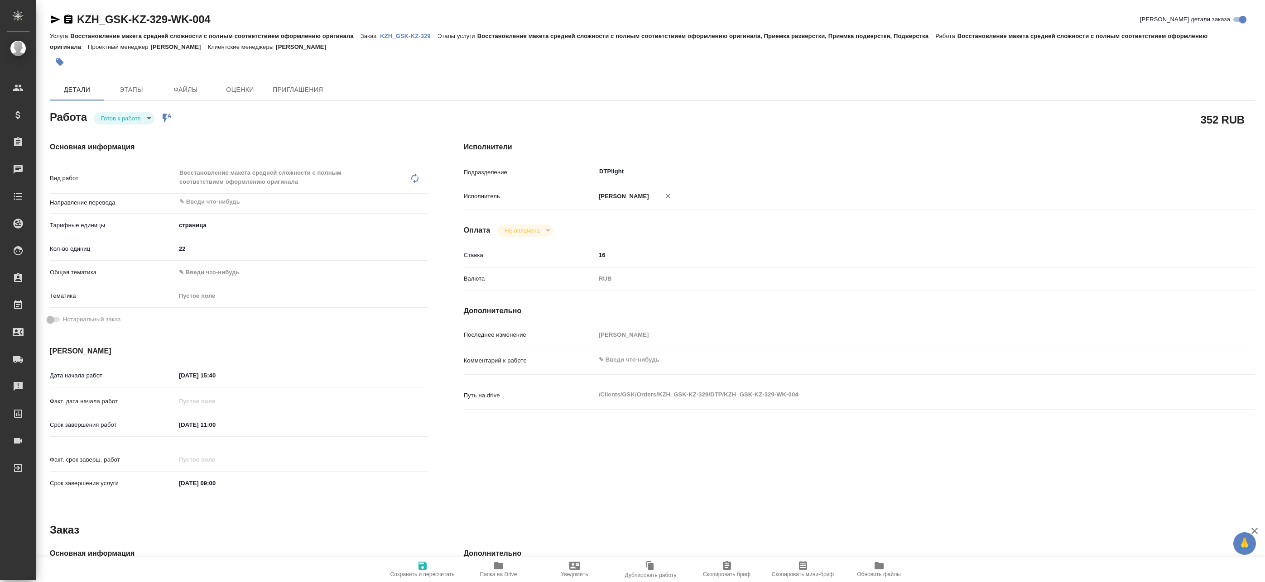
type textarea "x"
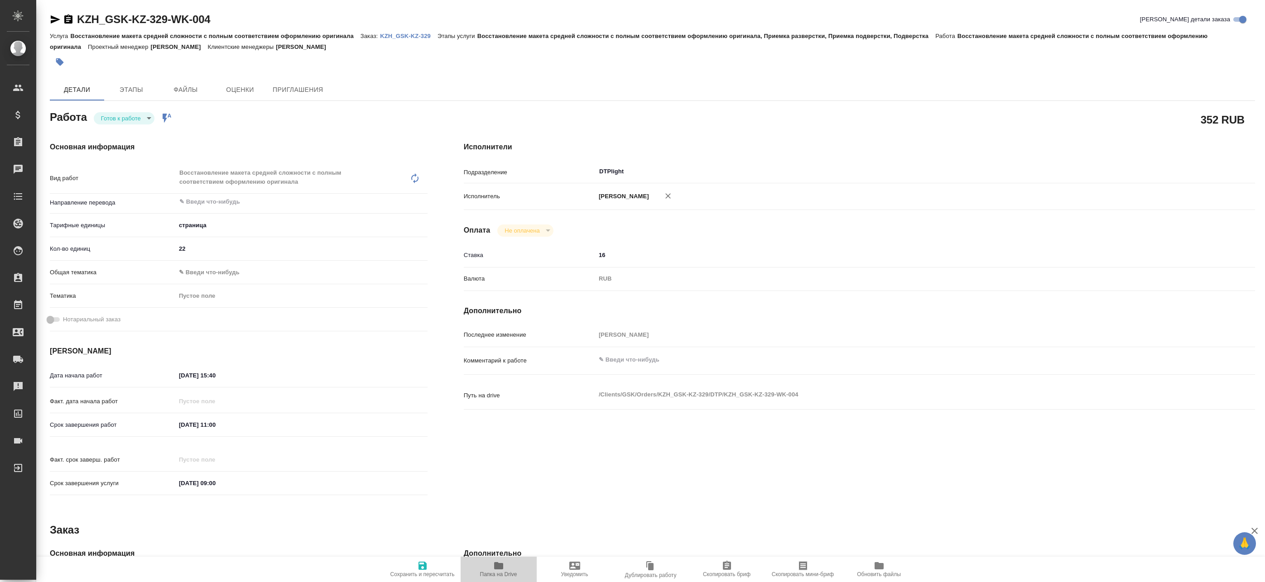
click at [504, 574] on span "Папка на Drive" at bounding box center [498, 574] width 37 height 6
type textarea "x"
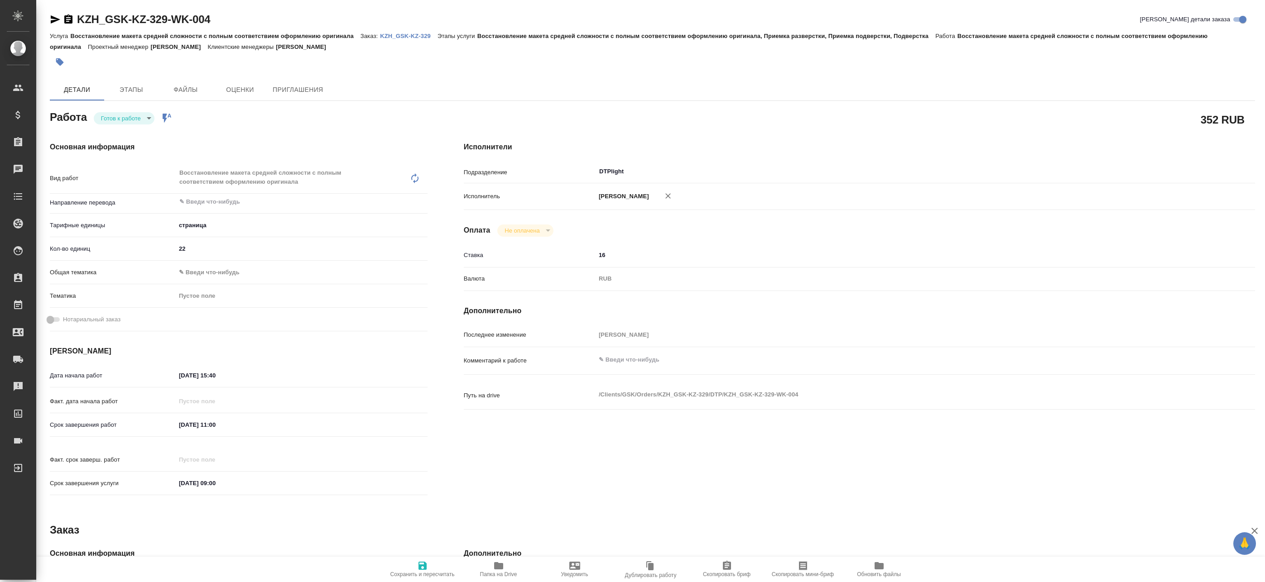
type textarea "x"
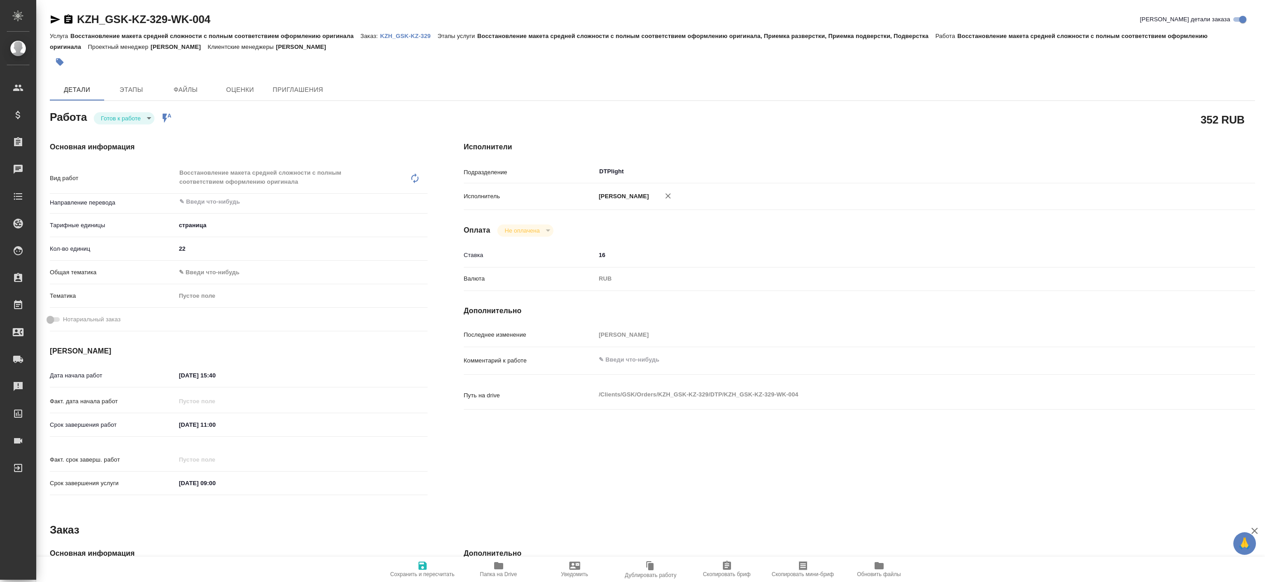
type textarea "x"
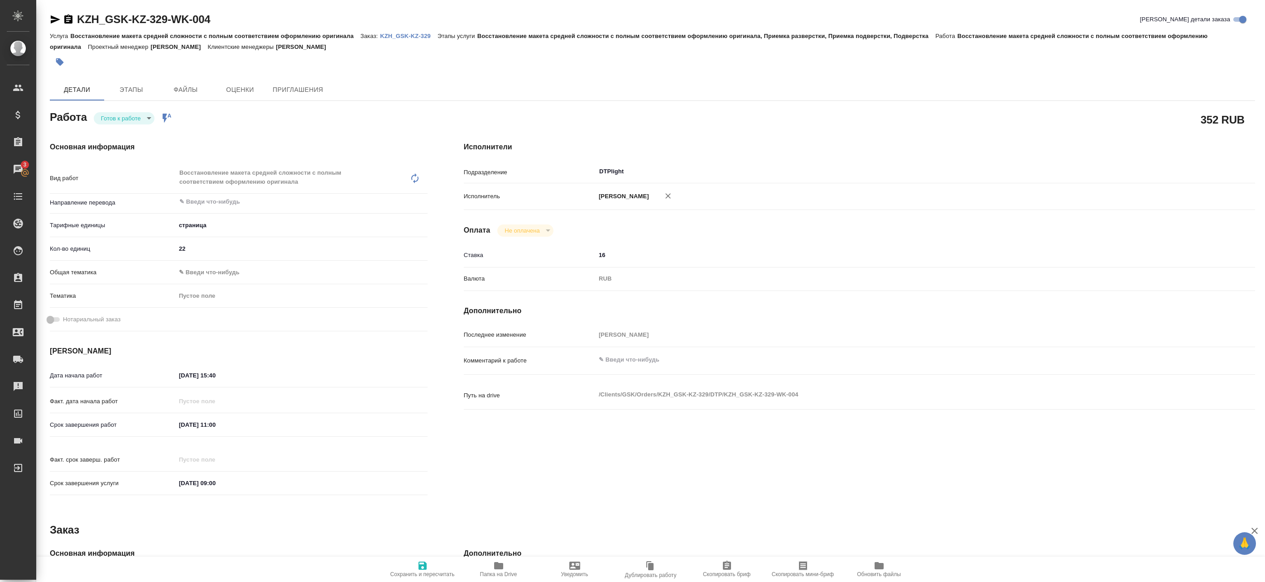
type textarea "x"
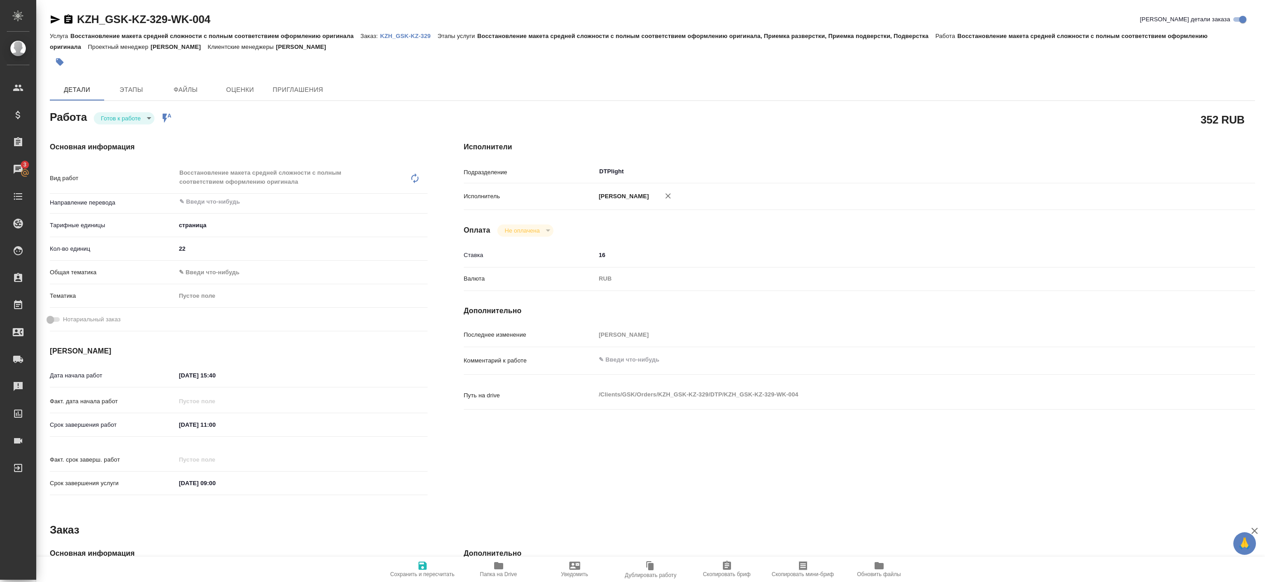
type textarea "x"
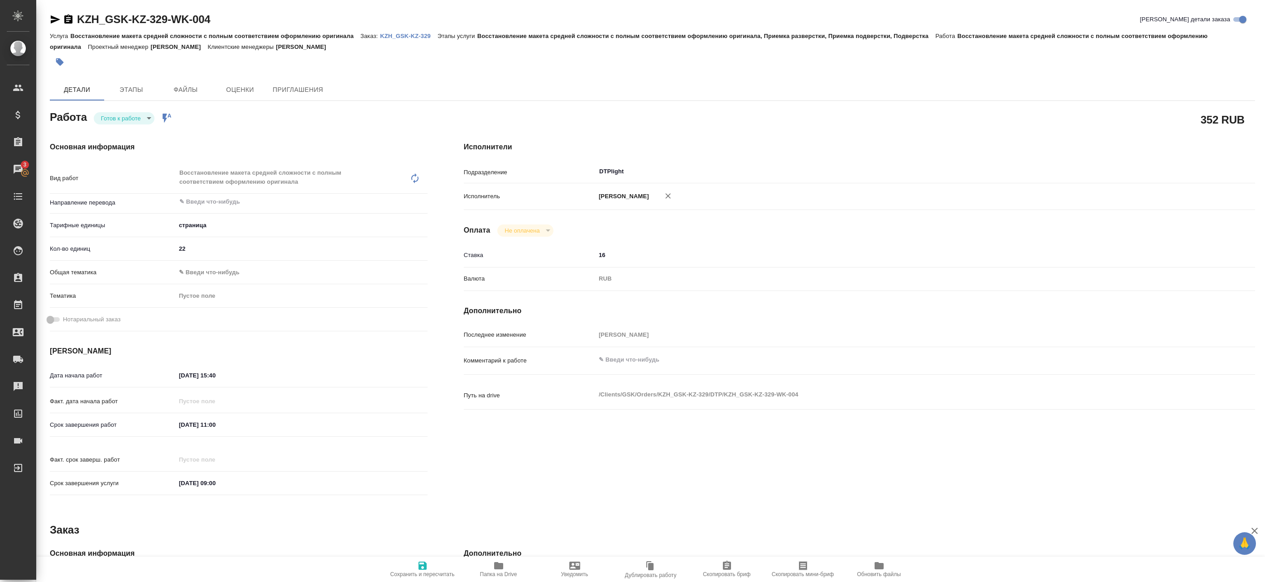
type textarea "x"
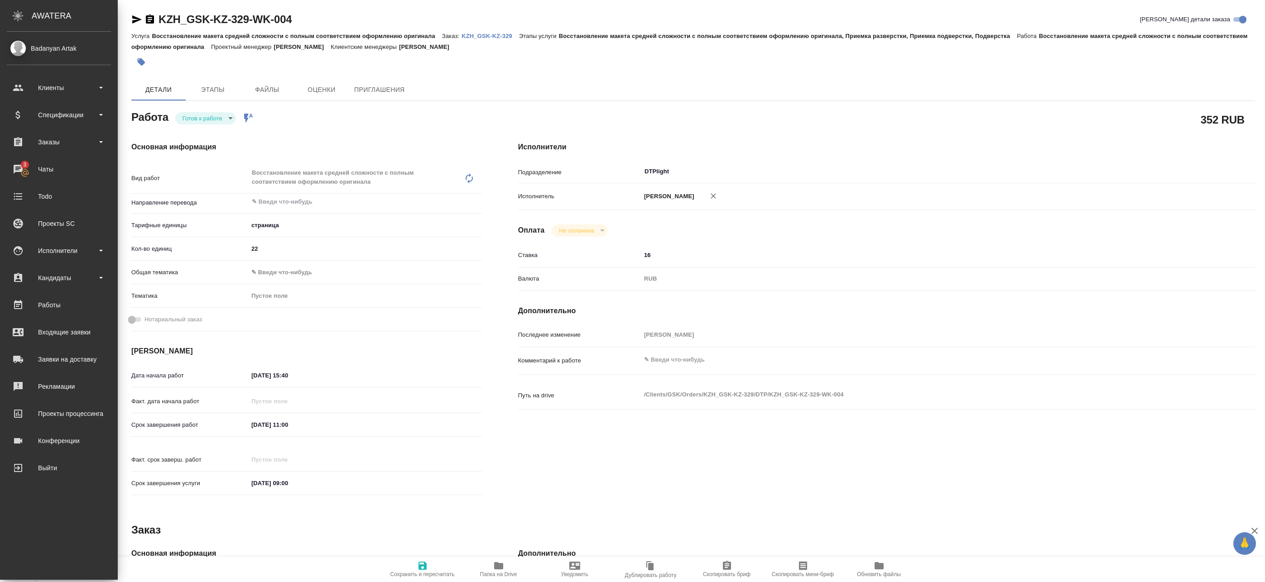
type textarea "x"
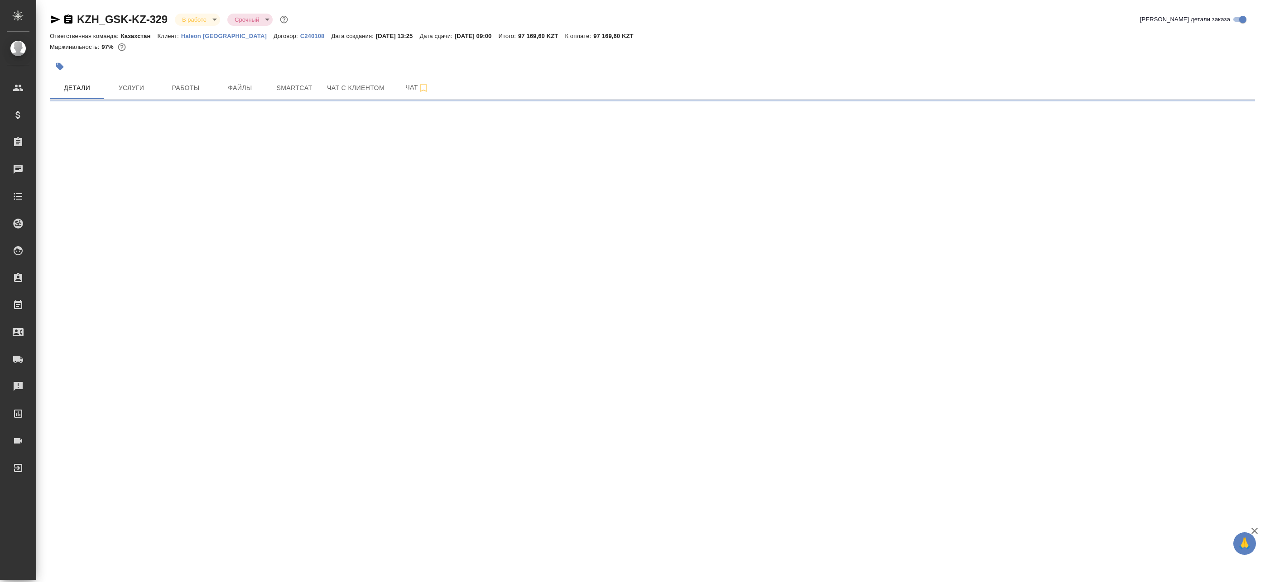
select select "RU"
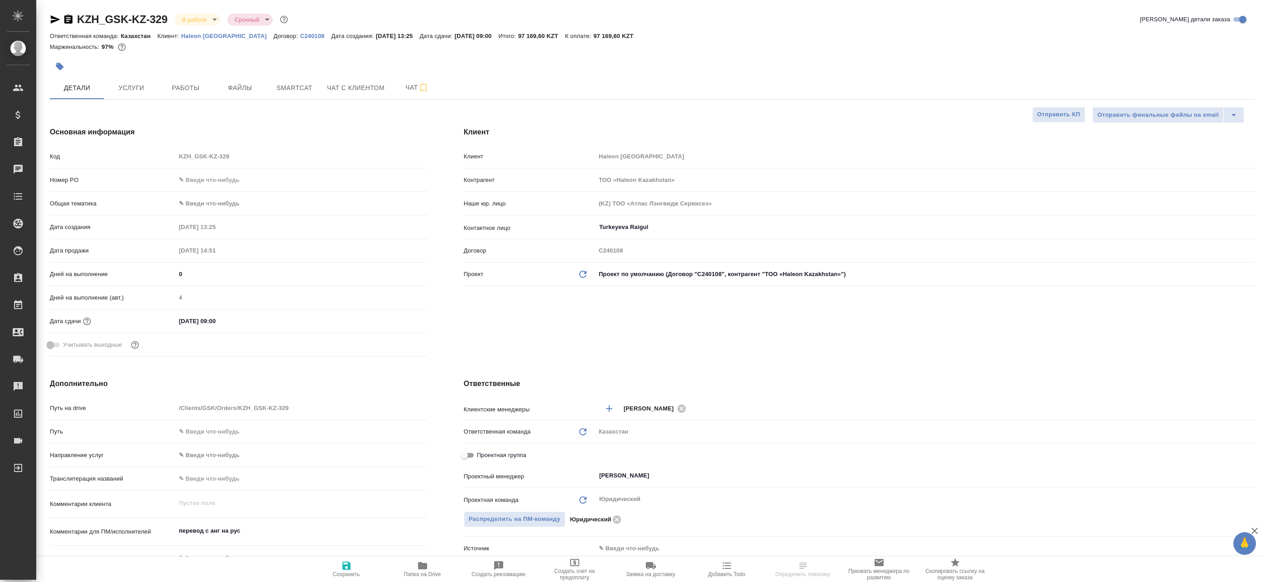
type textarea "x"
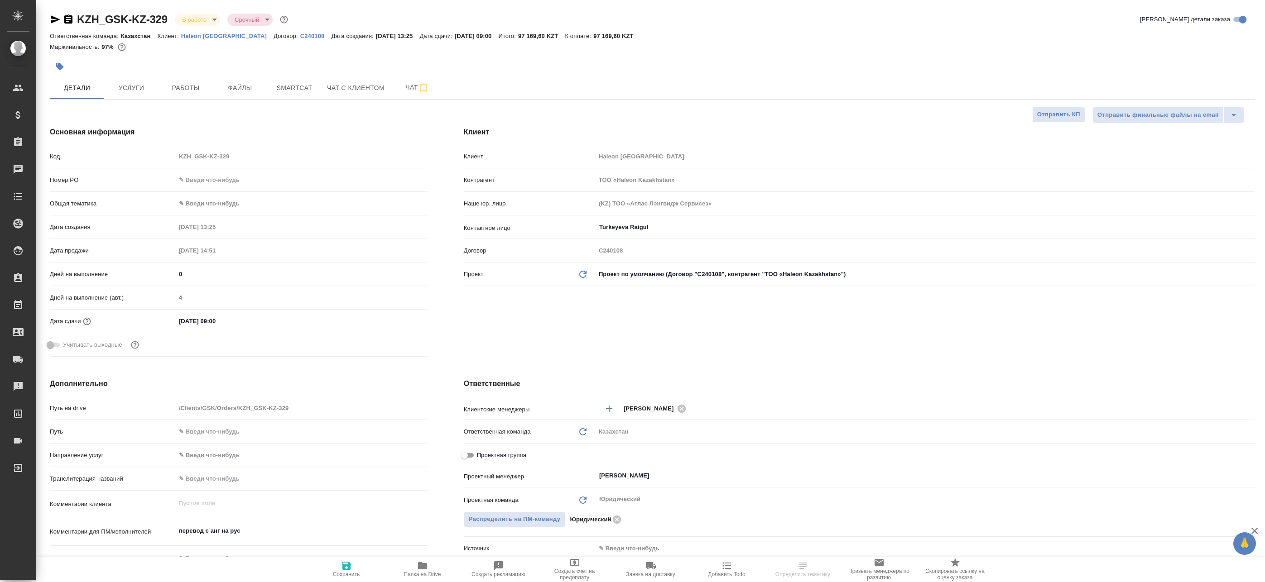
type textarea "x"
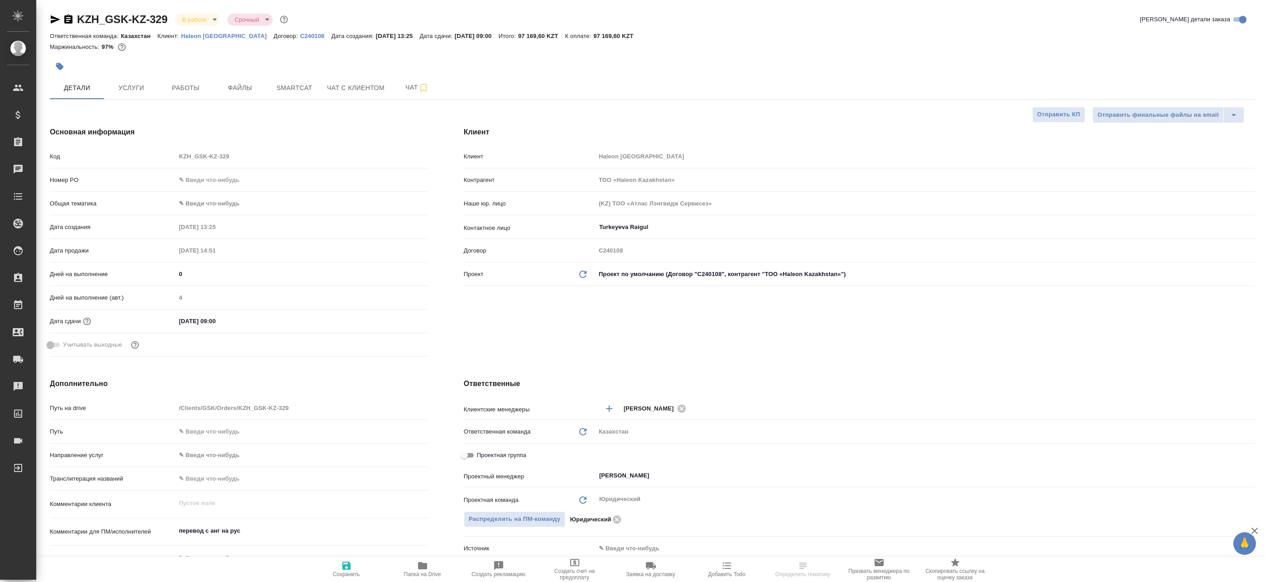
type textarea "x"
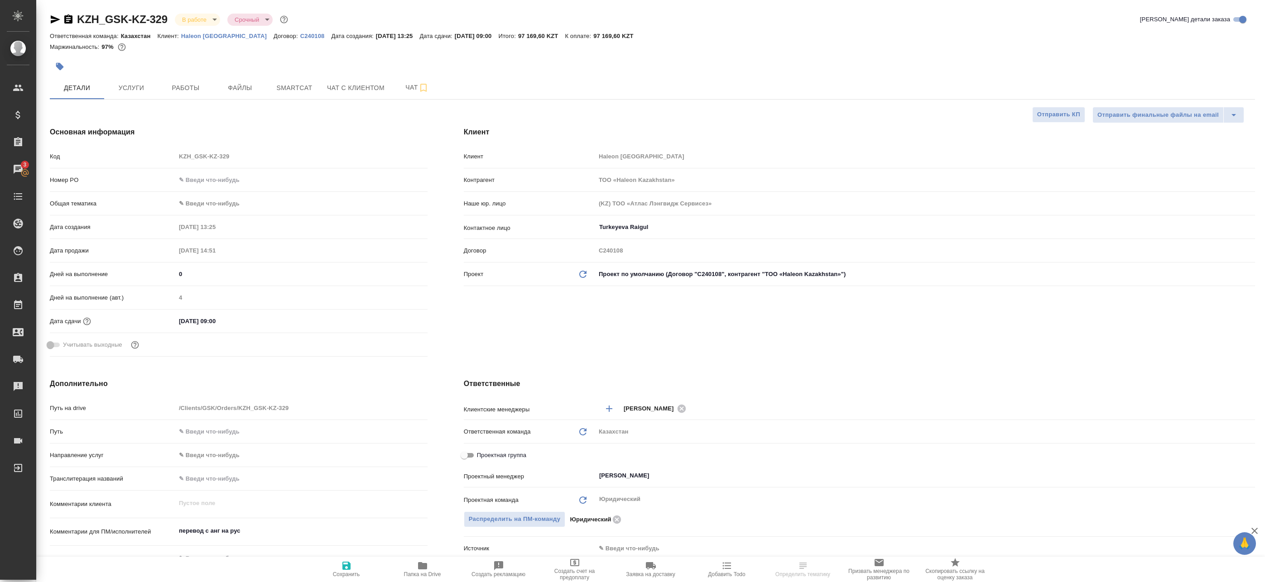
select select "RU"
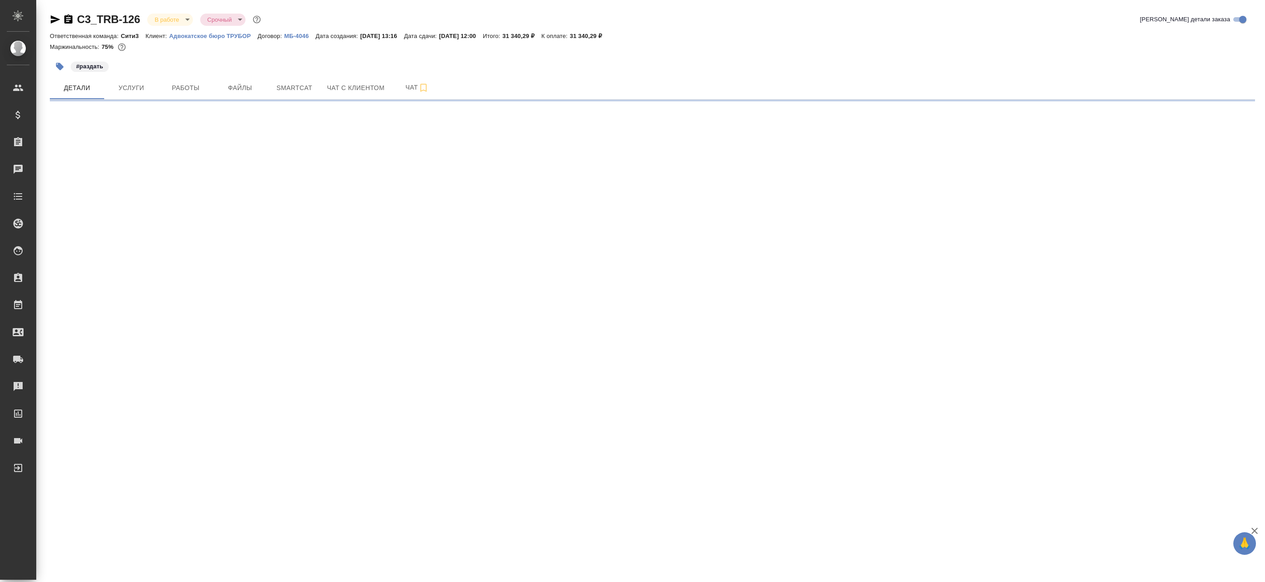
select select "RU"
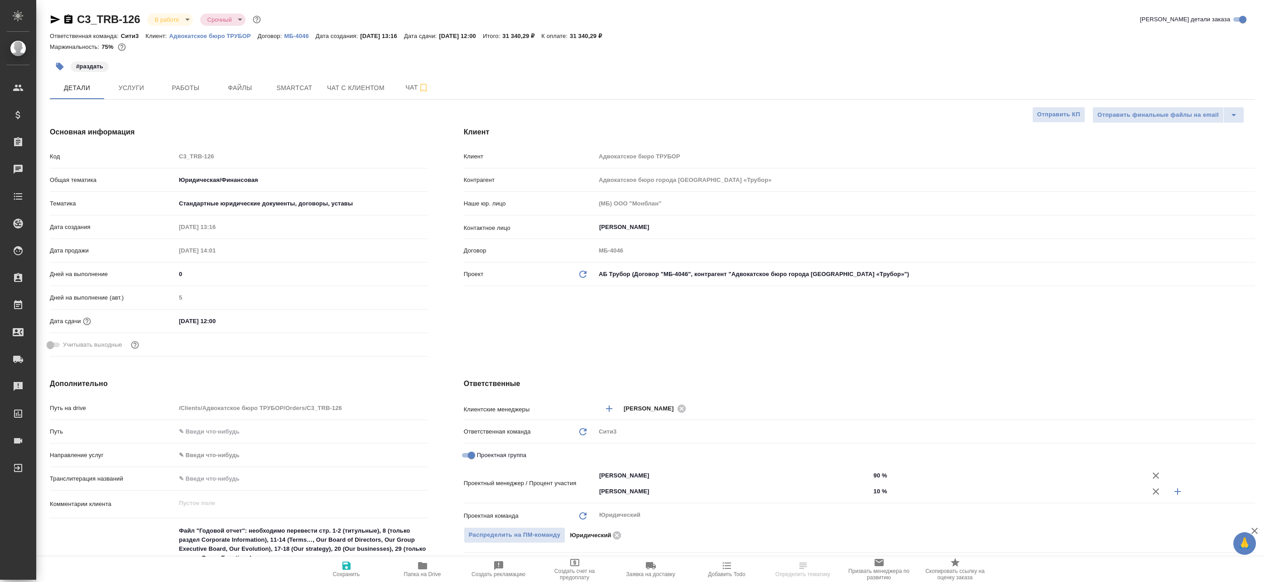
type textarea "x"
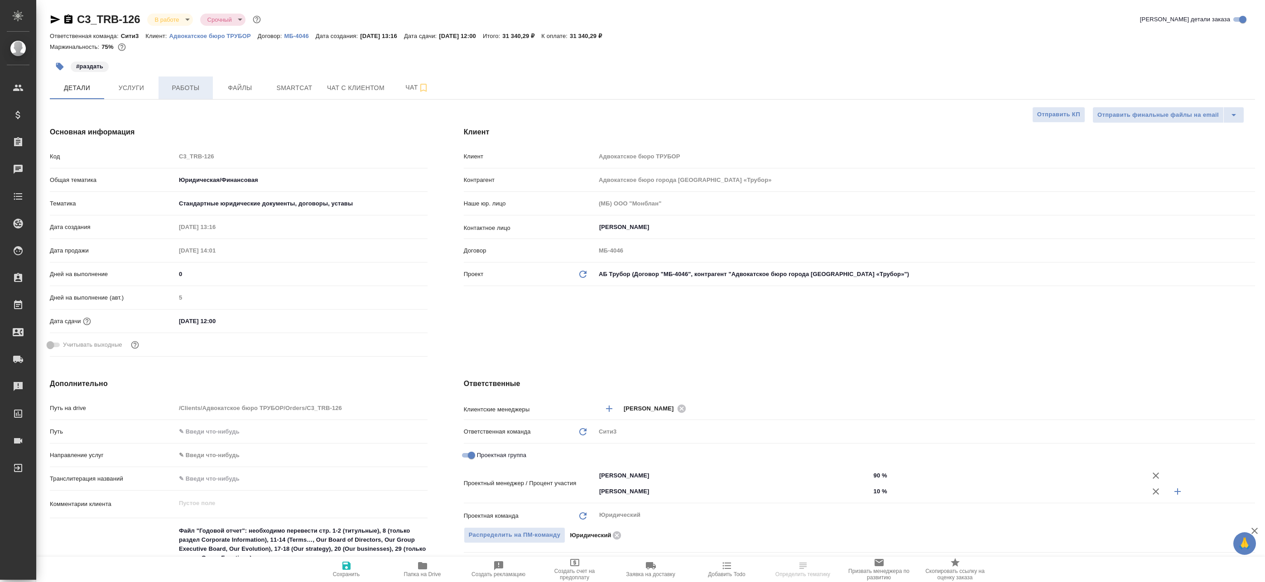
type textarea "x"
click at [181, 85] on span "Работы" at bounding box center [185, 87] width 43 height 11
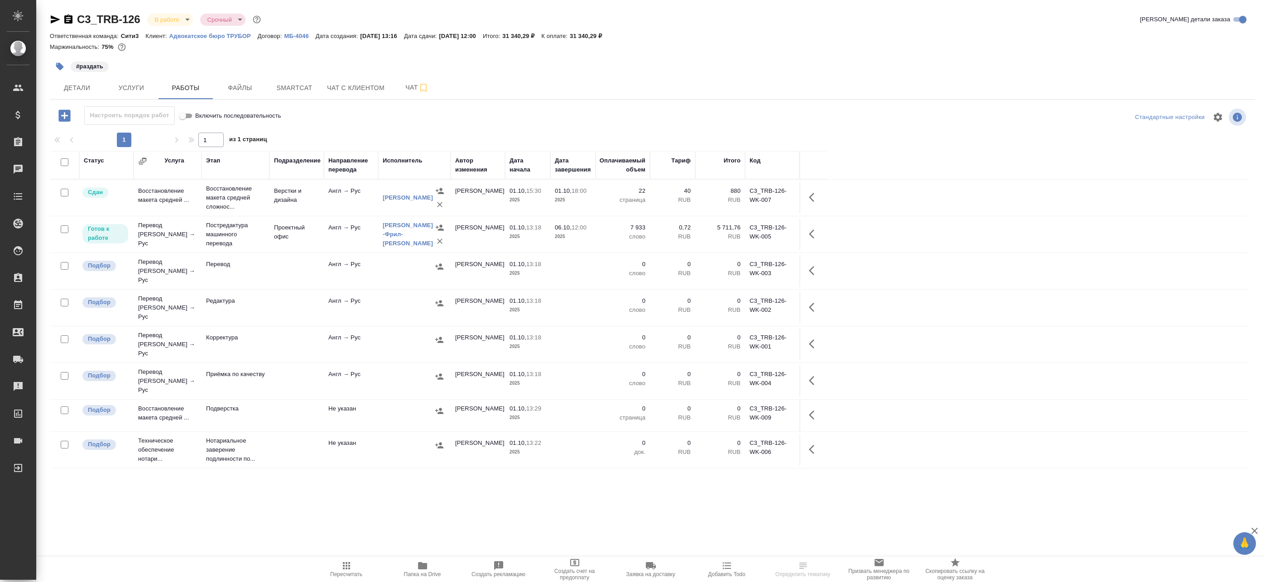
click at [341, 239] on td "Англ → Рус" at bounding box center [351, 235] width 54 height 32
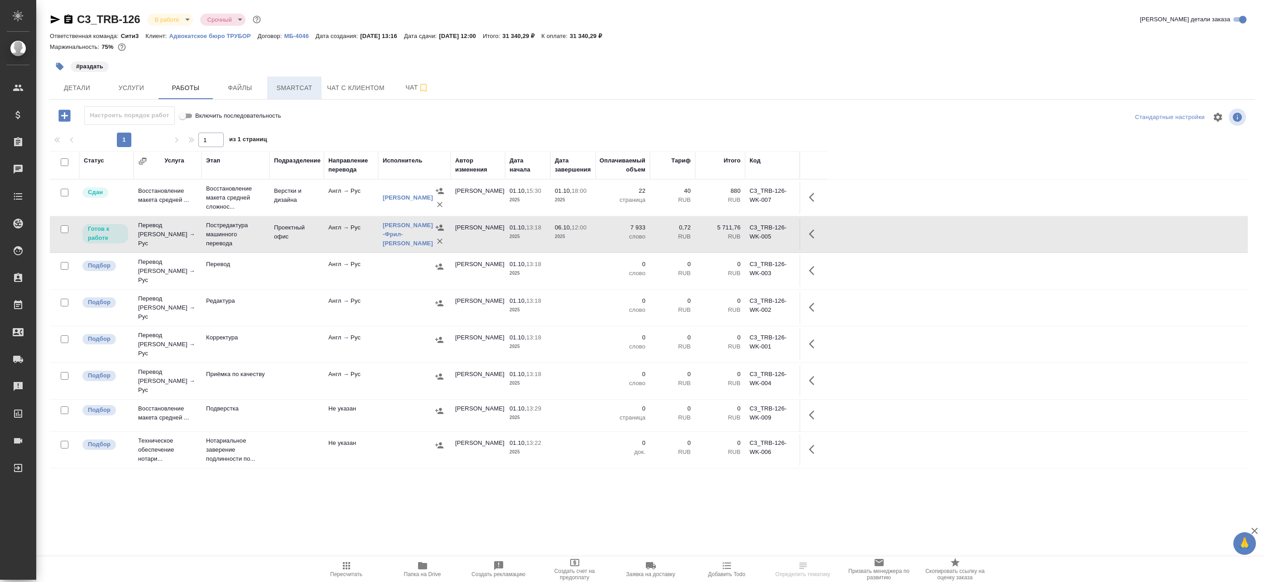
click at [297, 90] on span "Smartcat" at bounding box center [294, 87] width 43 height 11
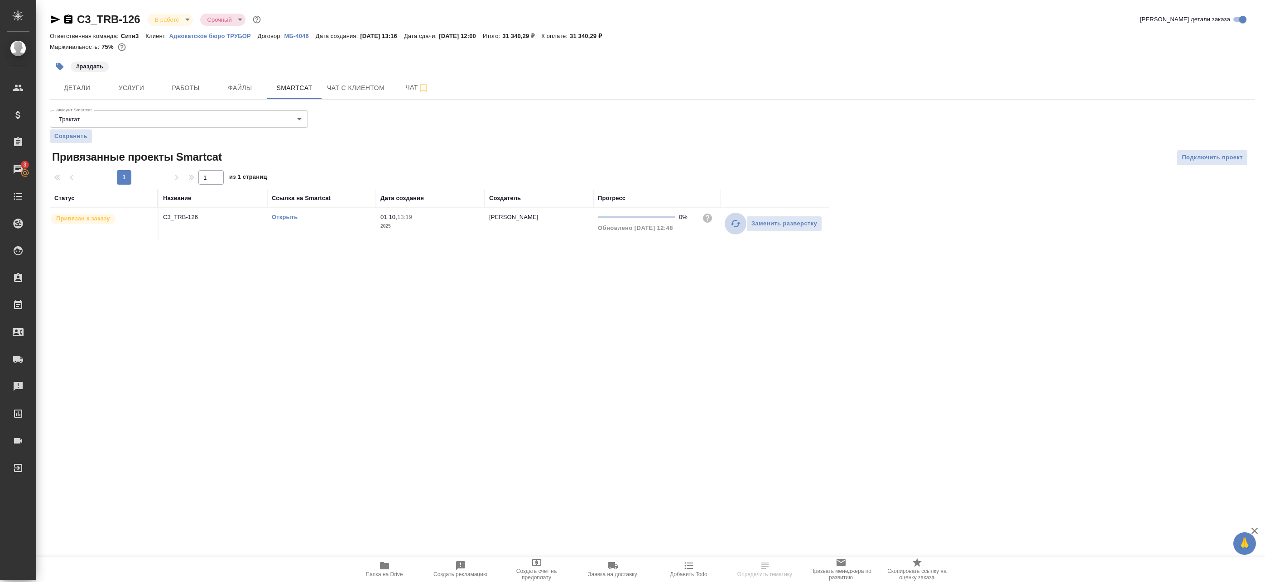
click at [734, 219] on icon "button" at bounding box center [735, 223] width 11 height 11
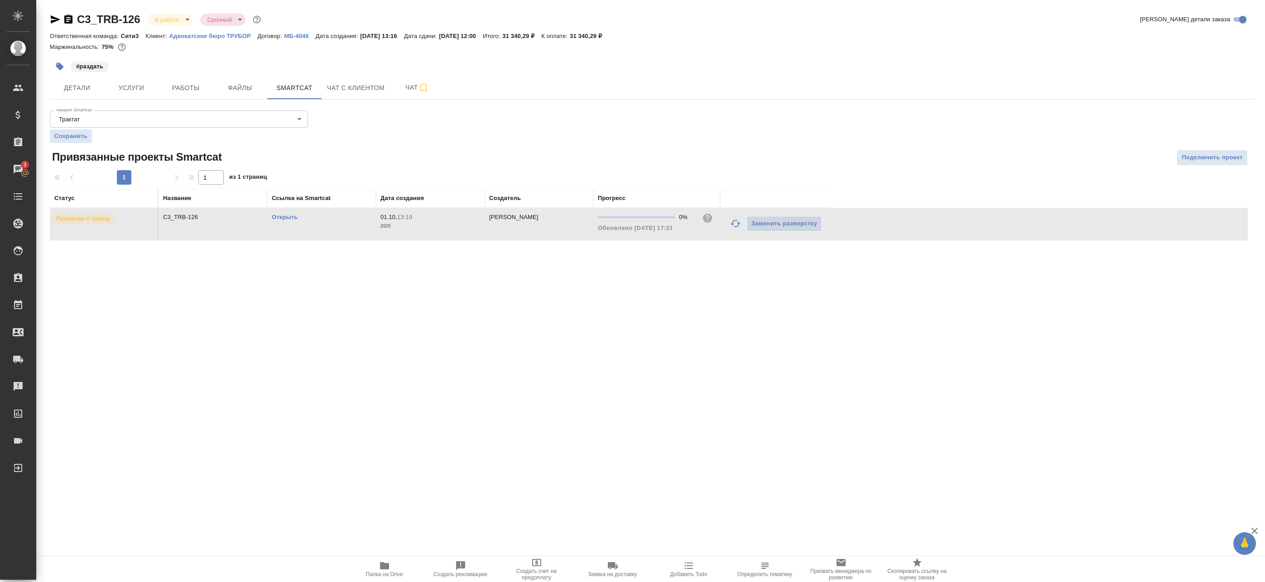
drag, startPoint x: 678, startPoint y: 406, endPoint x: 667, endPoint y: 395, distance: 15.7
click at [678, 406] on div ".cls-1 fill:#fff; AWATERA Badanyan Artak Клиенты Спецификации Заказы 3 Чаты Tod…" at bounding box center [632, 291] width 1265 height 582
click at [296, 215] on link "Открыть" at bounding box center [285, 217] width 26 height 7
click at [211, 93] on button "Работы" at bounding box center [185, 88] width 54 height 23
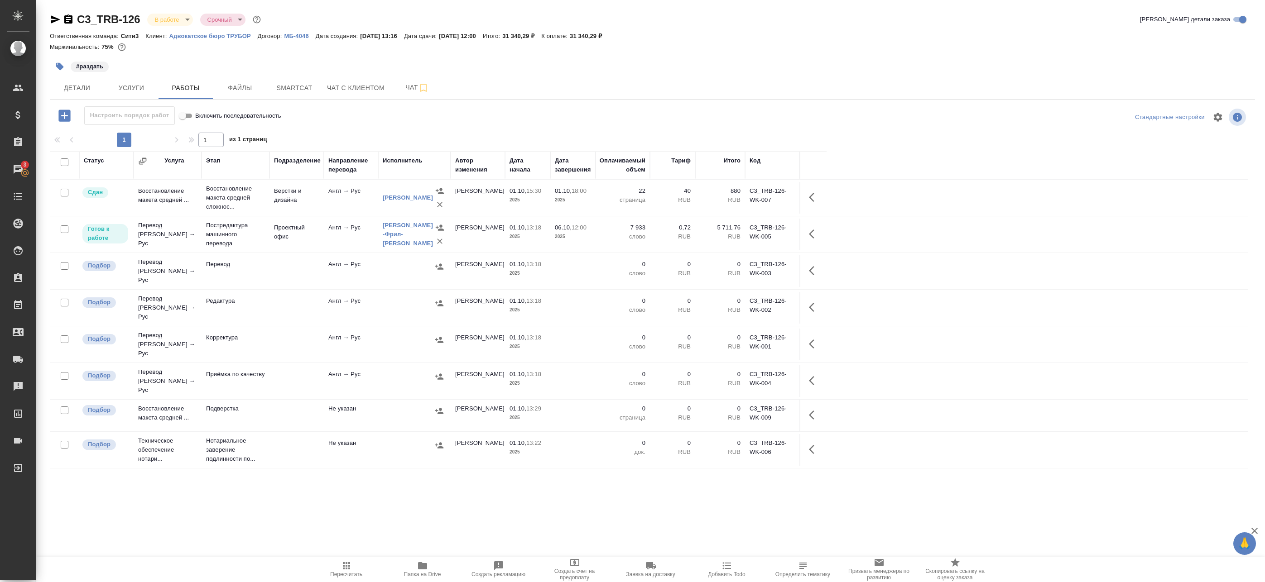
click at [346, 574] on span "Пересчитать" at bounding box center [346, 574] width 32 height 6
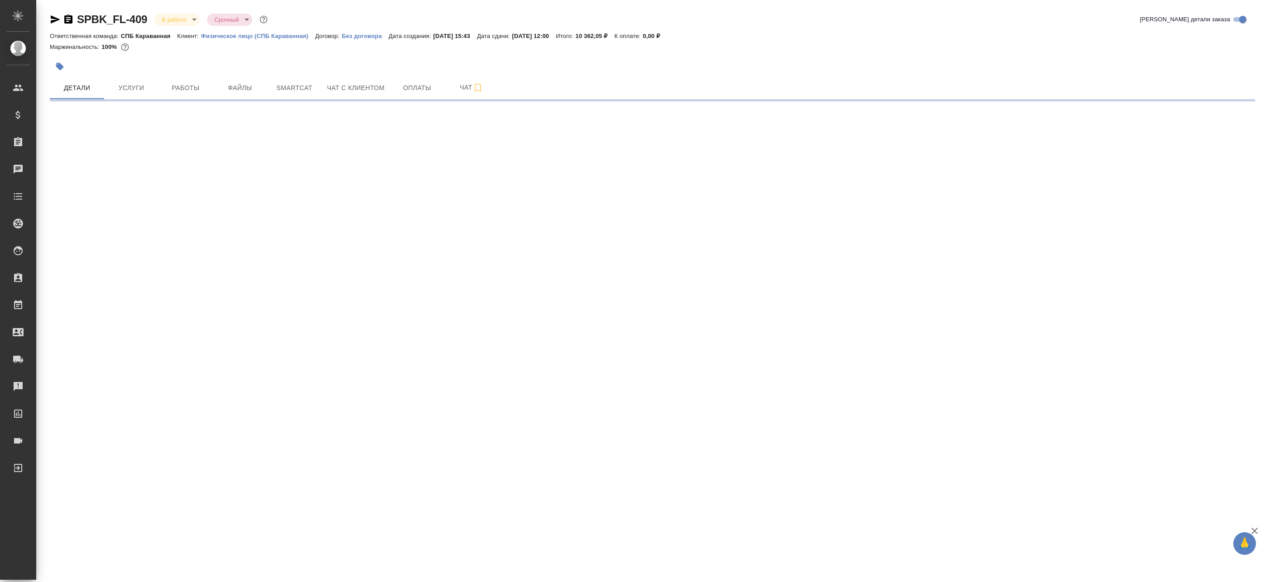
select select "RU"
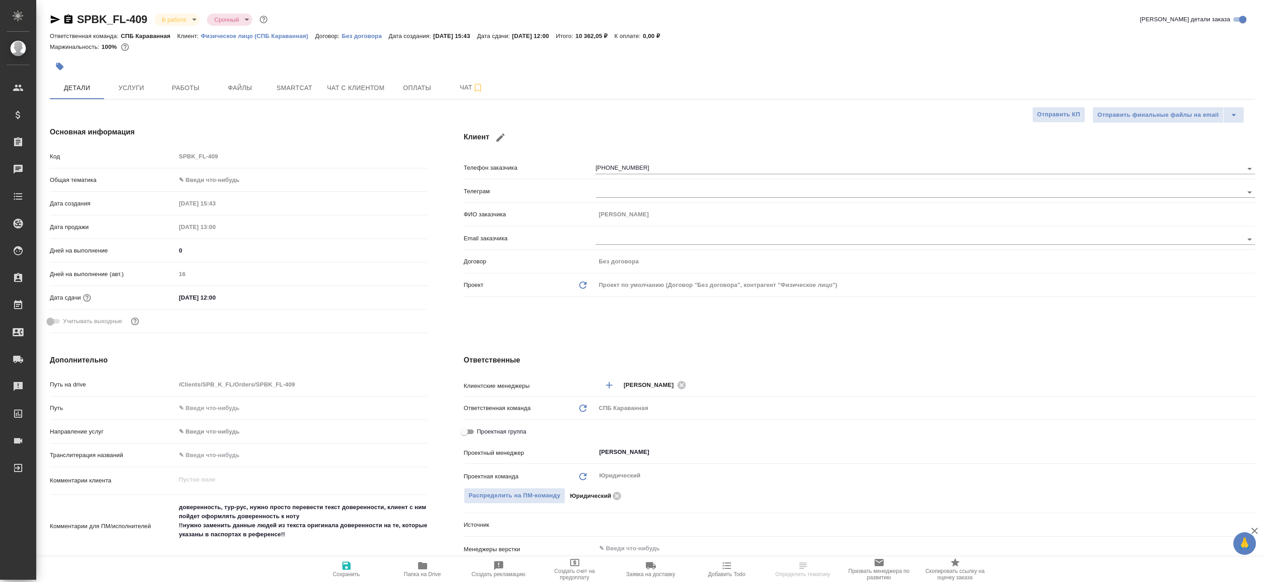
type textarea "x"
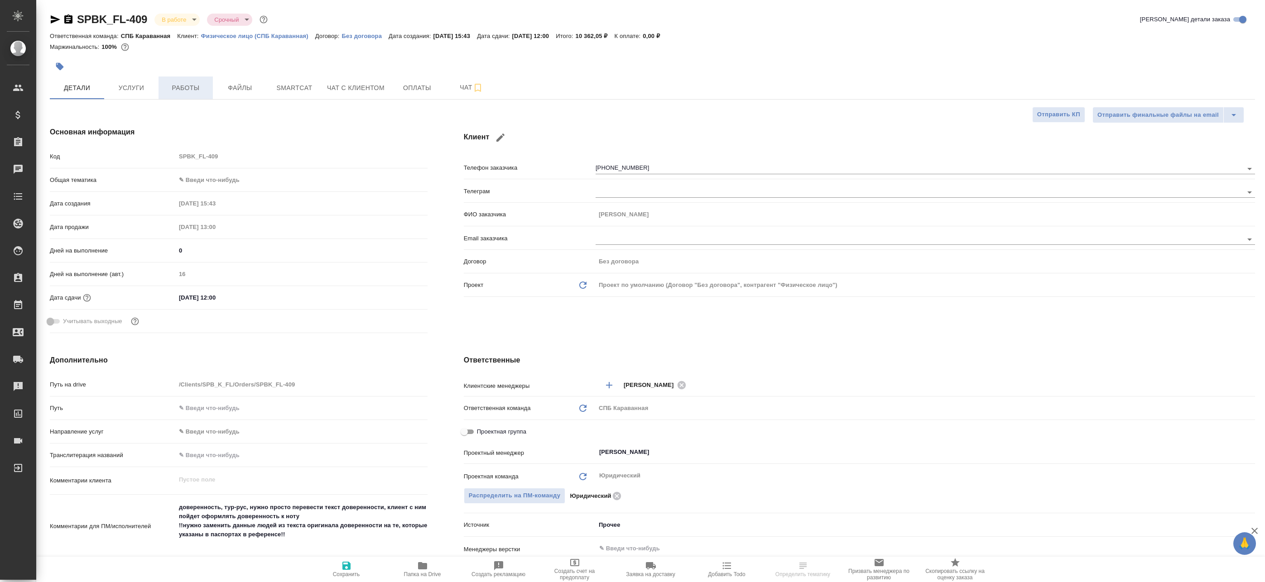
type textarea "x"
click at [183, 91] on span "Работы" at bounding box center [185, 87] width 43 height 11
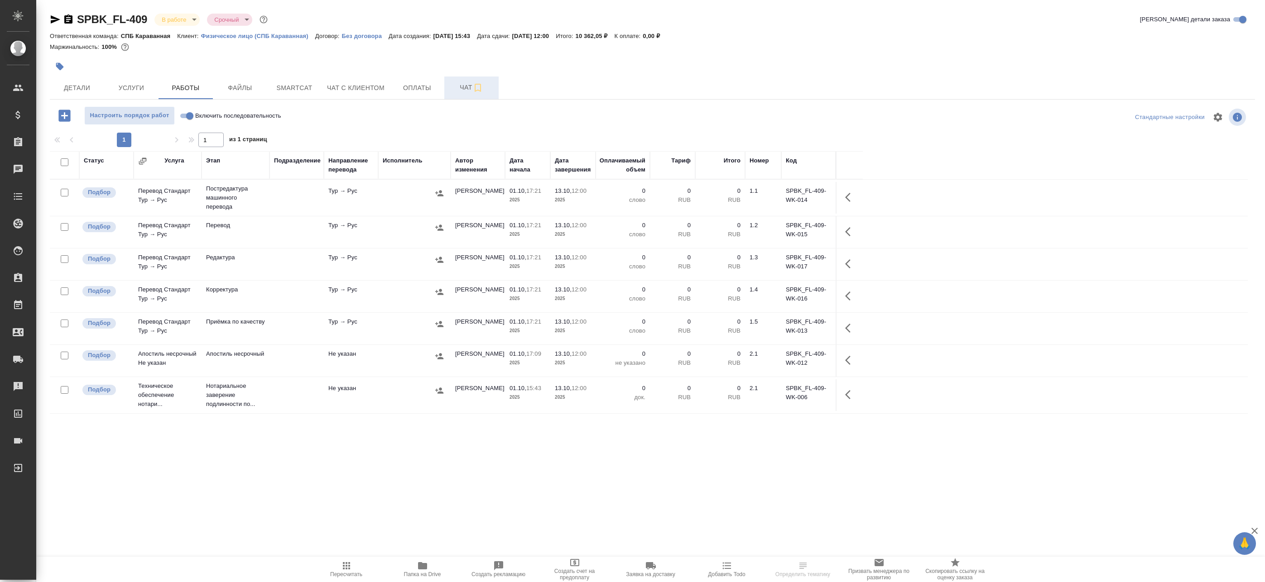
click at [460, 95] on button "Чат" at bounding box center [471, 88] width 54 height 23
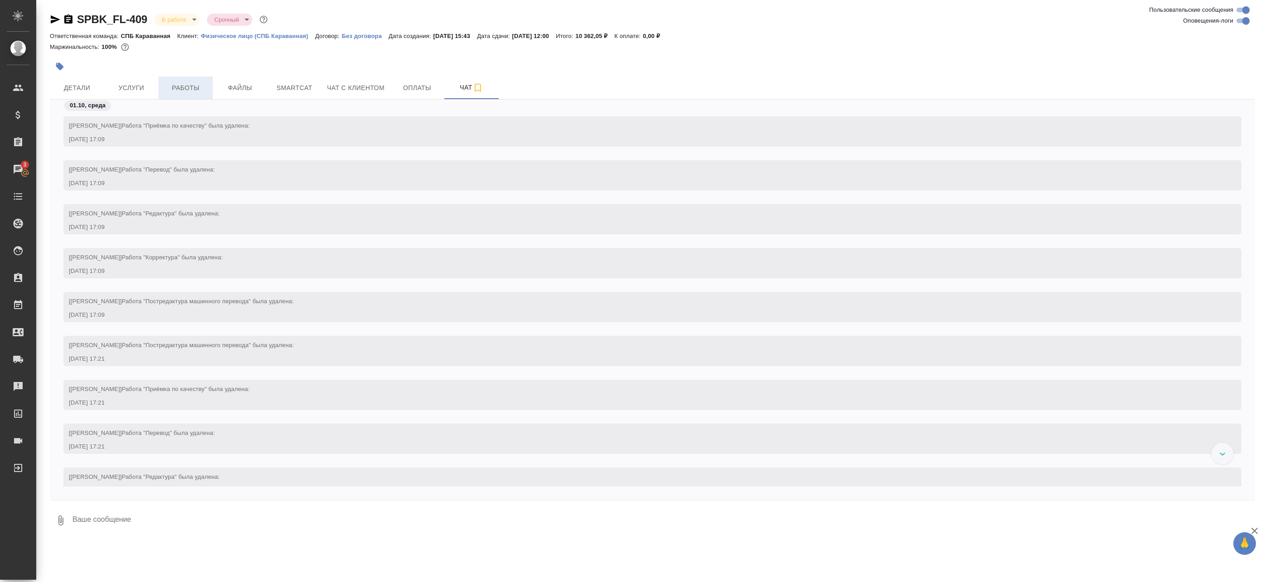
click at [208, 95] on button "Работы" at bounding box center [185, 88] width 54 height 23
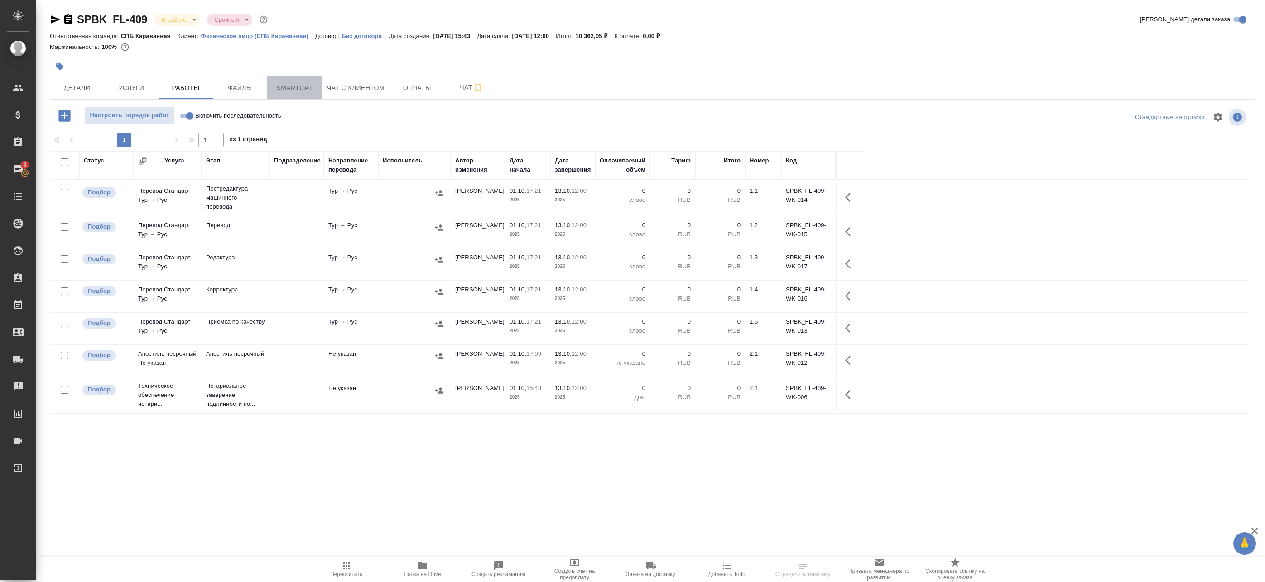
click at [313, 88] on span "Smartcat" at bounding box center [294, 87] width 43 height 11
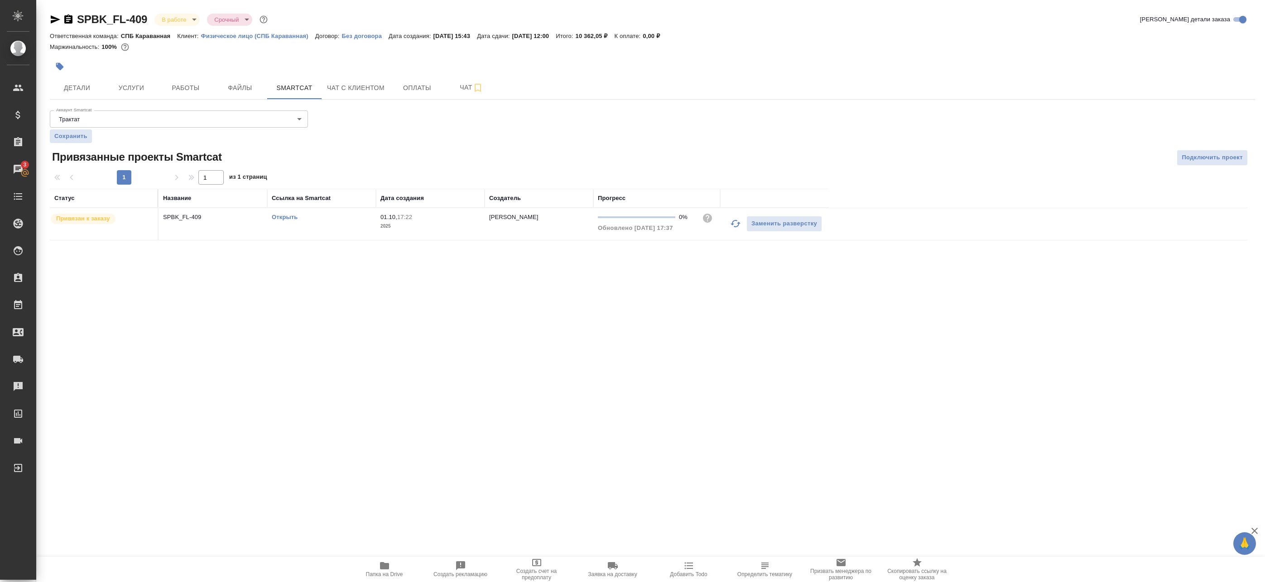
click at [278, 217] on link "Открыть" at bounding box center [285, 217] width 26 height 7
click at [192, 92] on span "Работы" at bounding box center [185, 87] width 43 height 11
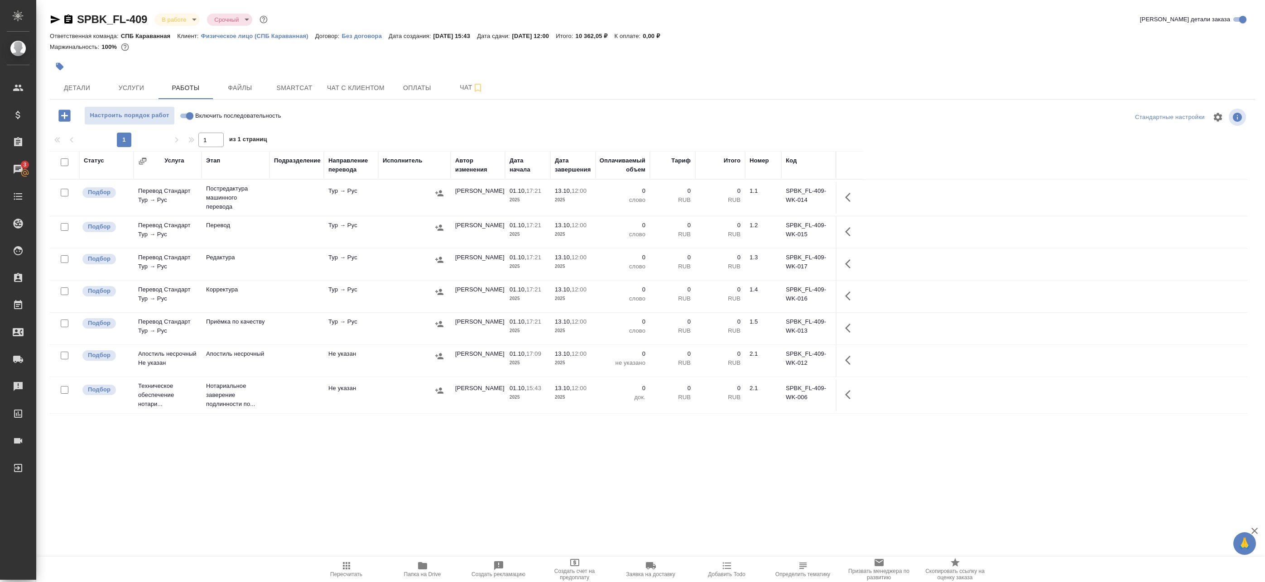
click at [383, 221] on div at bounding box center [414, 228] width 63 height 14
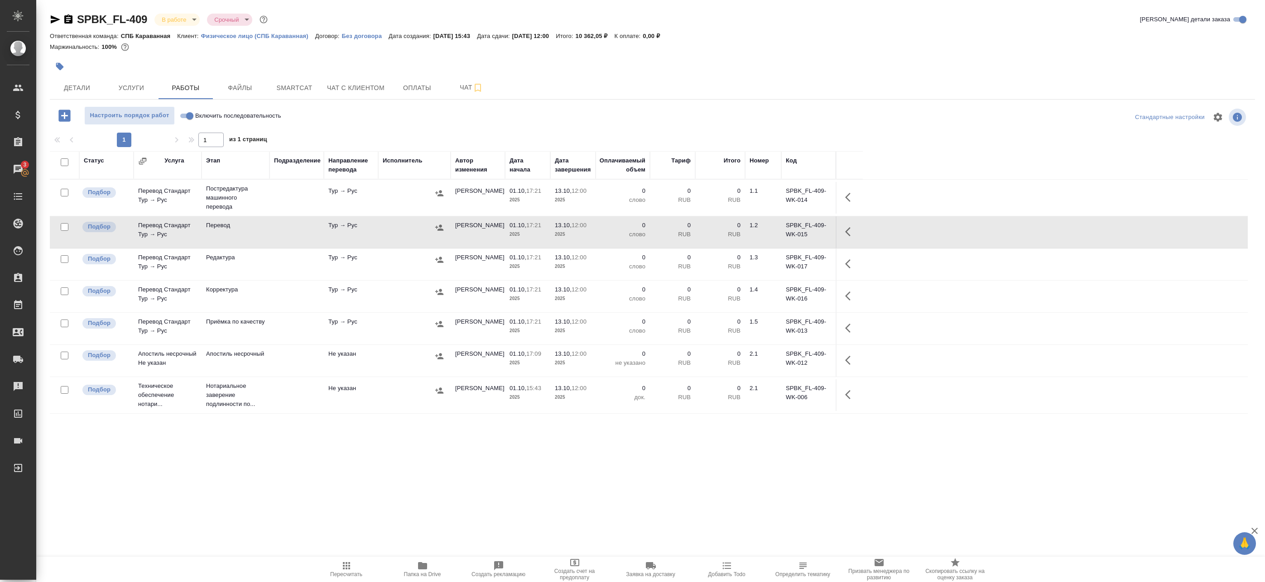
click at [390, 197] on div at bounding box center [414, 194] width 63 height 14
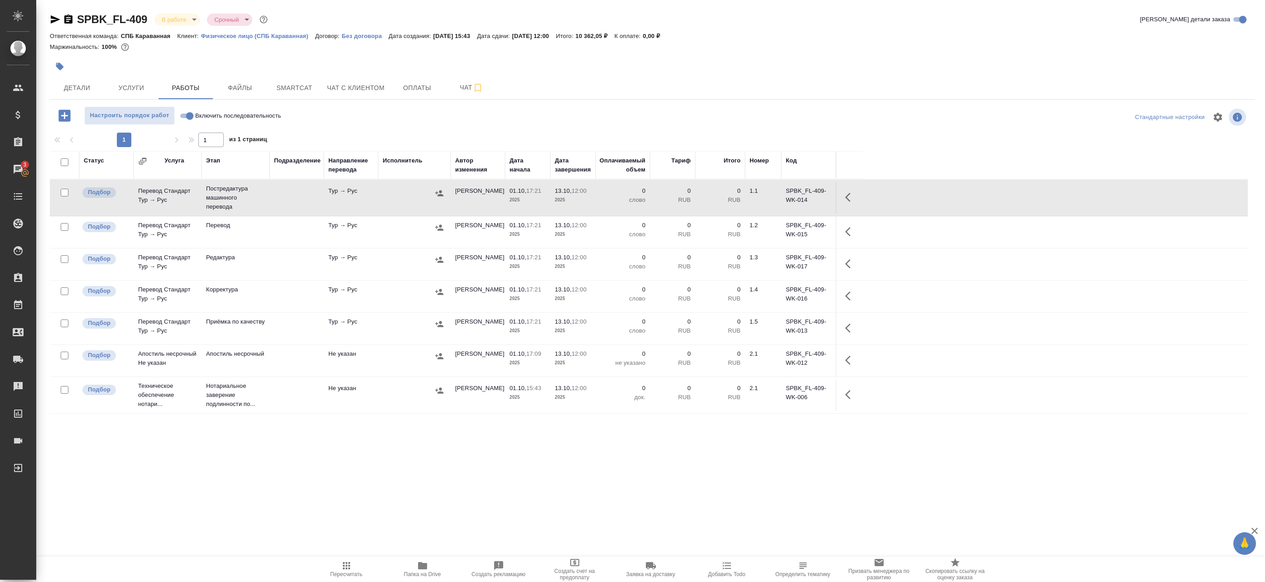
click at [843, 198] on button "button" at bounding box center [851, 198] width 22 height 22
click at [784, 197] on icon "button" at bounding box center [784, 197] width 8 height 8
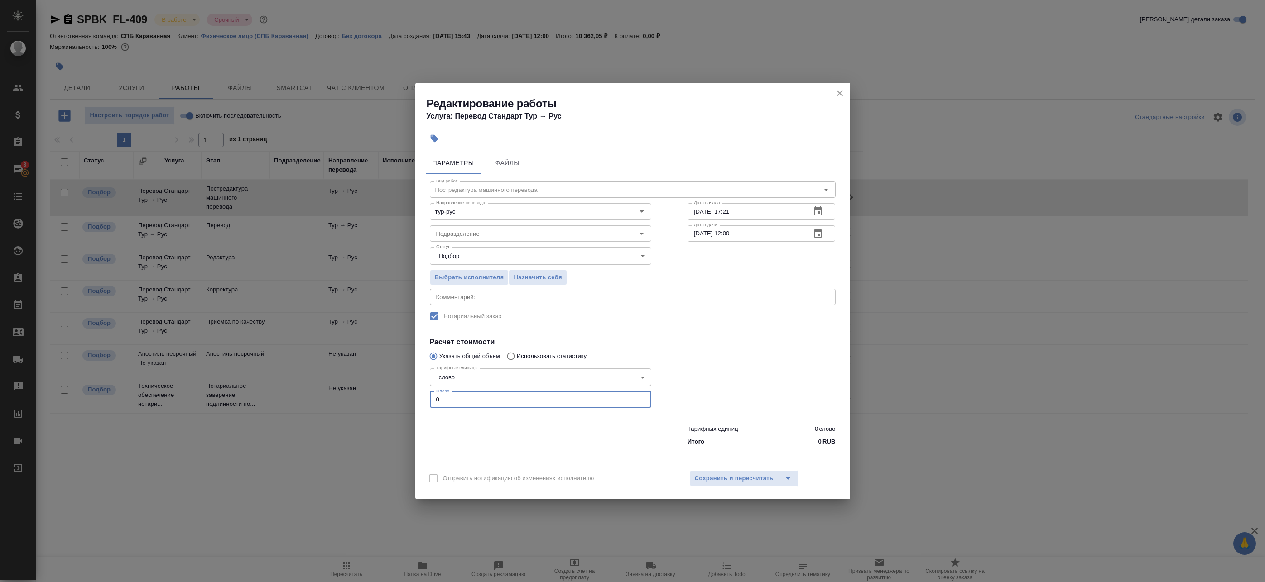
drag, startPoint x: 464, startPoint y: 399, endPoint x: 373, endPoint y: 389, distance: 91.6
click at [368, 389] on div "Редактирование работы Услуга: Перевод Стандарт Тур → Рус Параметры Файлы Вид ра…" at bounding box center [632, 291] width 1265 height 582
paste input "643"
type input "643"
click at [714, 482] on span "Сохранить и пересчитать" at bounding box center [734, 479] width 79 height 10
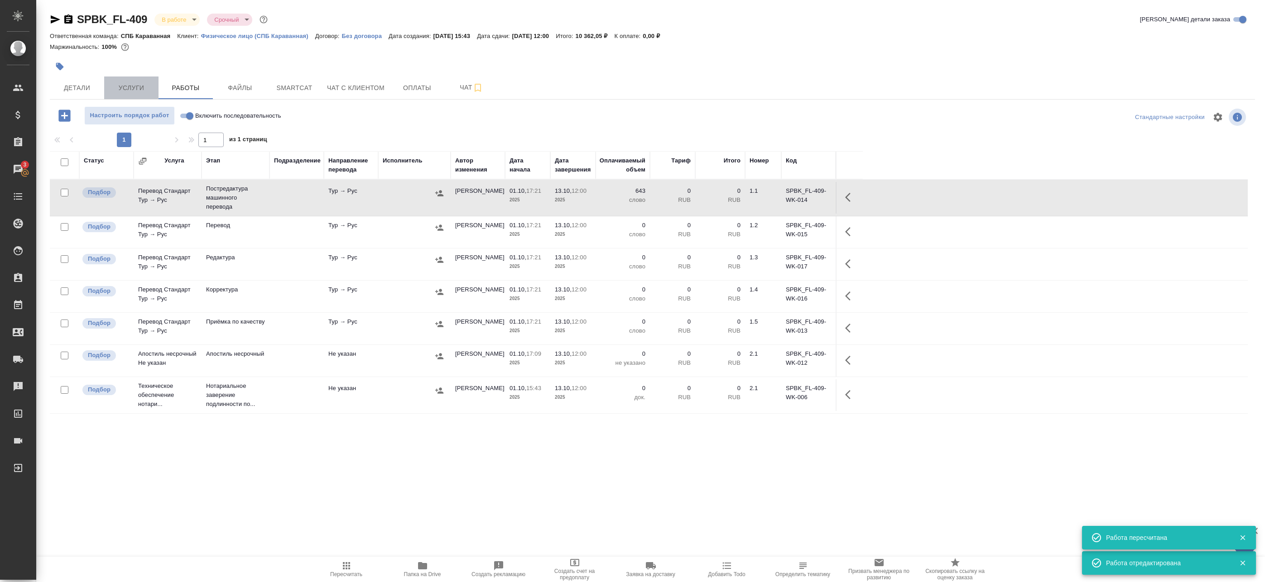
click at [143, 83] on span "Услуги" at bounding box center [131, 87] width 43 height 11
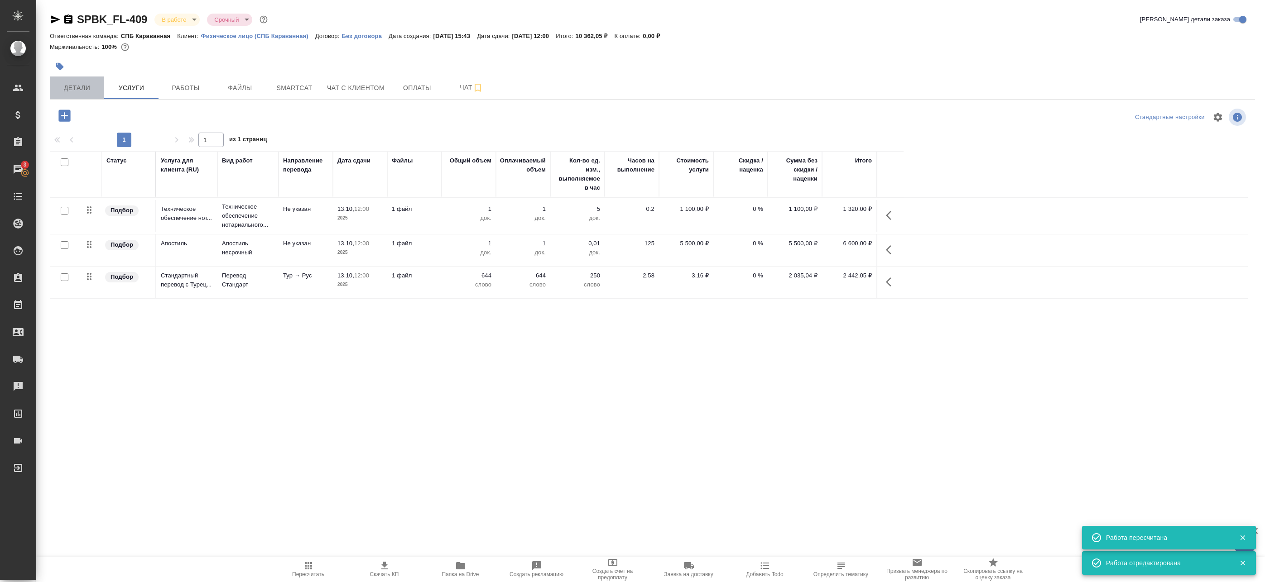
click at [82, 85] on span "Детали" at bounding box center [76, 87] width 43 height 11
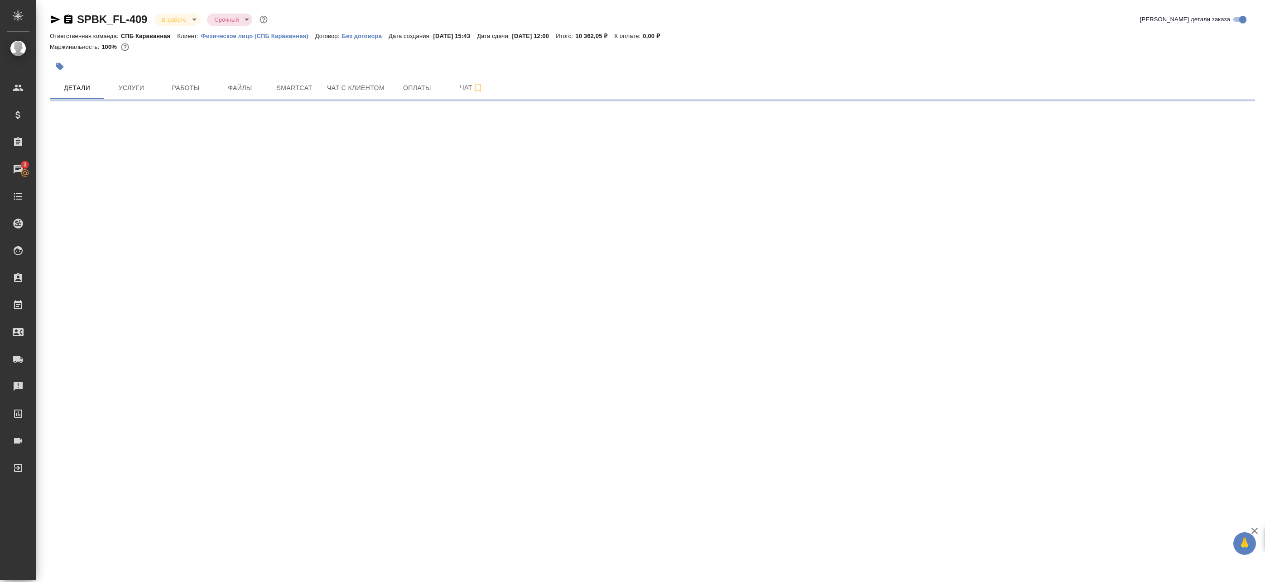
select select "RU"
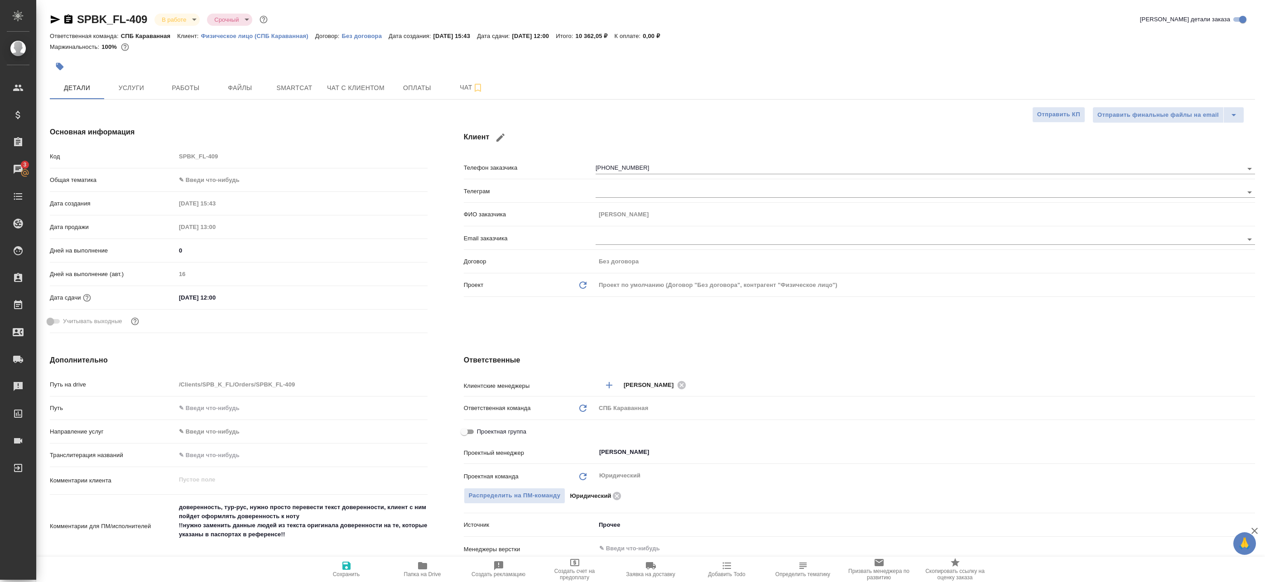
scroll to position [91, 0]
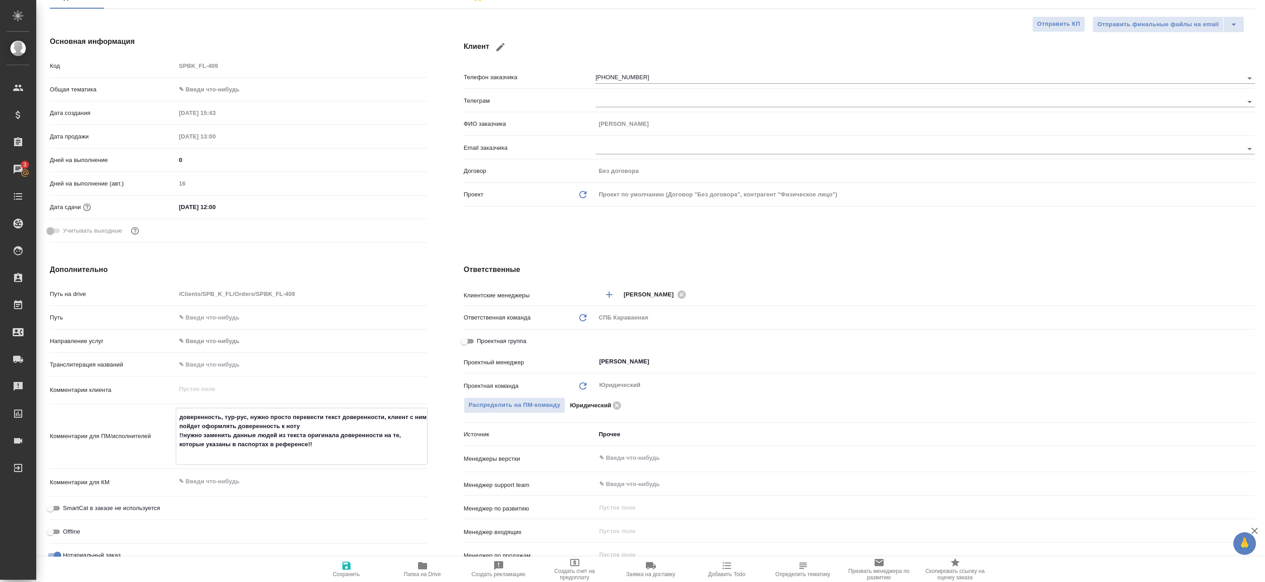
drag, startPoint x: 355, startPoint y: 446, endPoint x: 143, endPoint y: 411, distance: 214.9
click at [143, 411] on div "Комментарии для ПМ/исполнителей доверенность, тур-рус, нужно просто перевести т…" at bounding box center [239, 436] width 378 height 57
click at [330, 462] on div "доверенность, тур-рус, нужно просто перевести текст доверенности, клиент с ним …" at bounding box center [302, 436] width 252 height 57
click at [329, 454] on textarea "доверенность, тур-рус, нужно просто перевести текст доверенности, клиент с ним …" at bounding box center [301, 436] width 251 height 52
drag, startPoint x: 336, startPoint y: 446, endPoint x: 177, endPoint y: 438, distance: 160.1
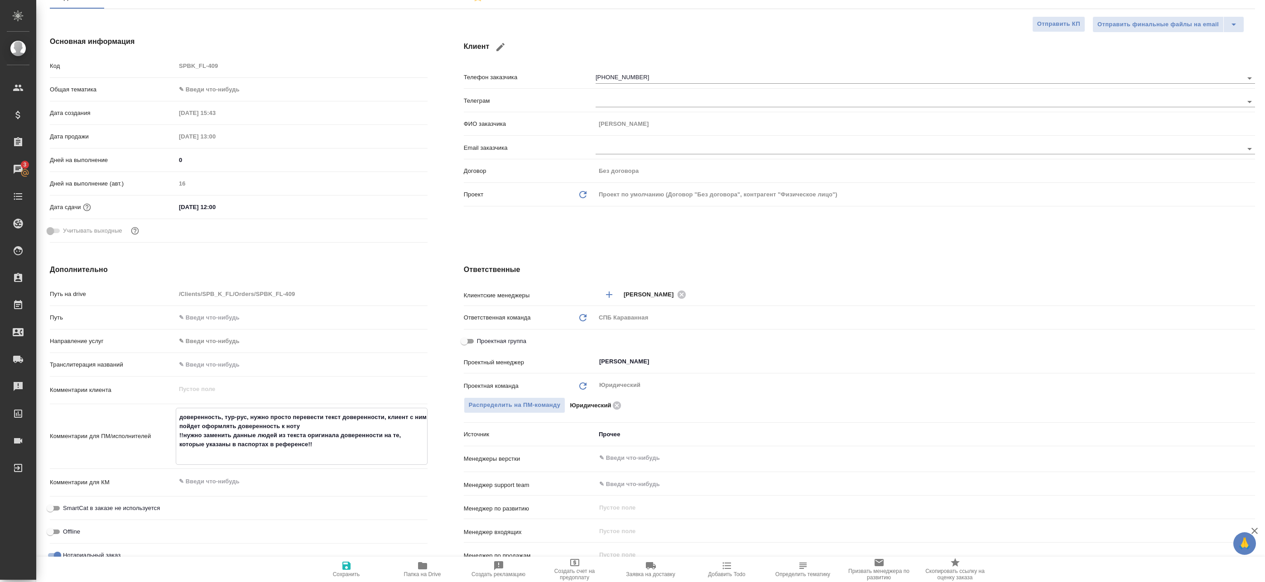
click at [177, 438] on textarea "доверенность, тур-рус, нужно просто перевести текст доверенности, клиент с ним …" at bounding box center [301, 436] width 251 height 52
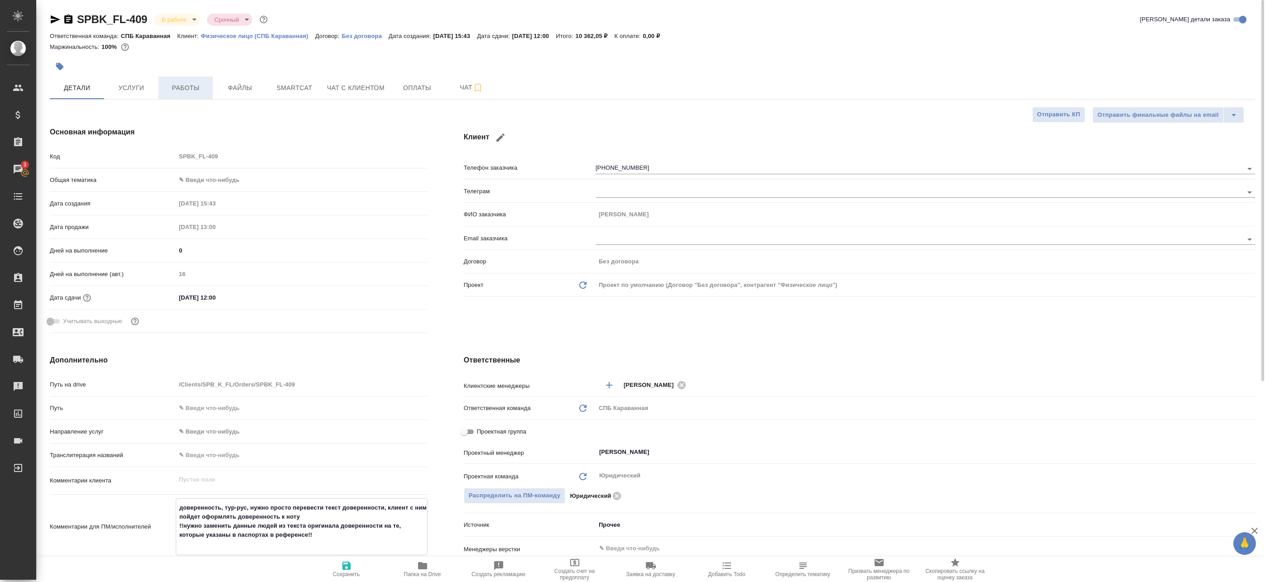
type textarea "x"
click at [183, 89] on span "Работы" at bounding box center [185, 87] width 43 height 11
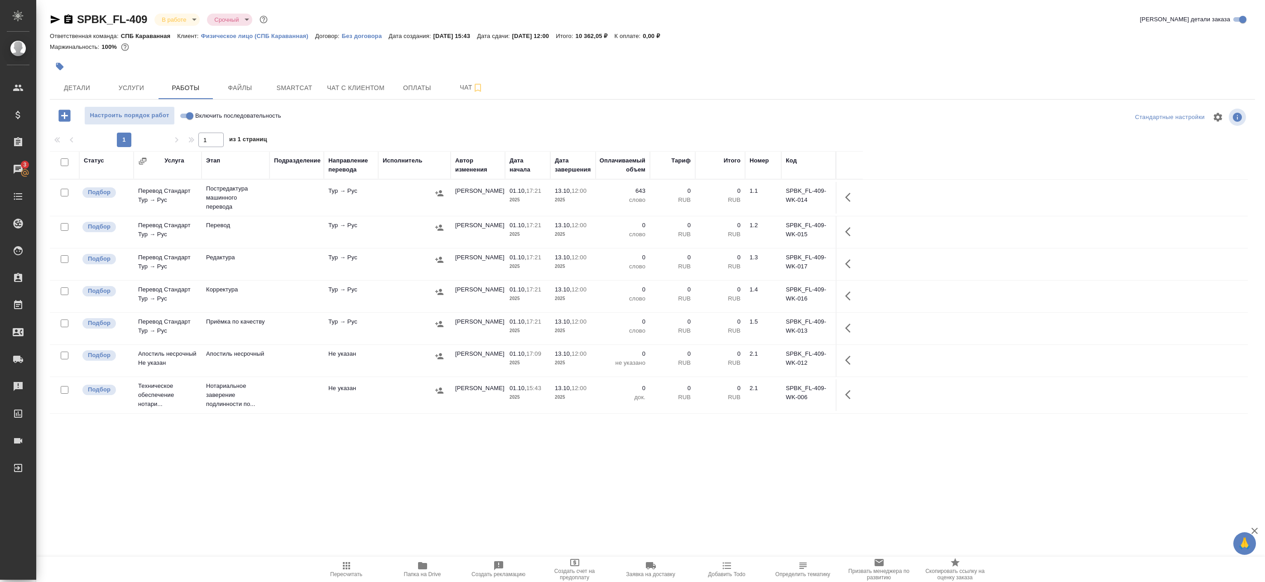
click at [314, 222] on td at bounding box center [296, 232] width 54 height 32
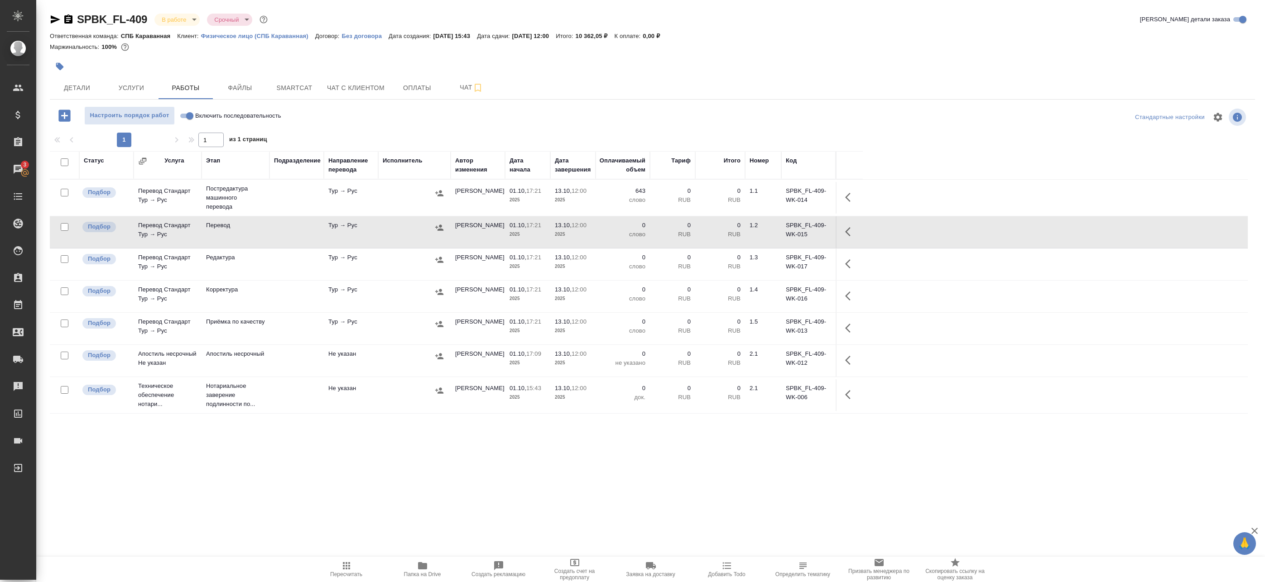
click at [320, 252] on td at bounding box center [296, 265] width 54 height 32
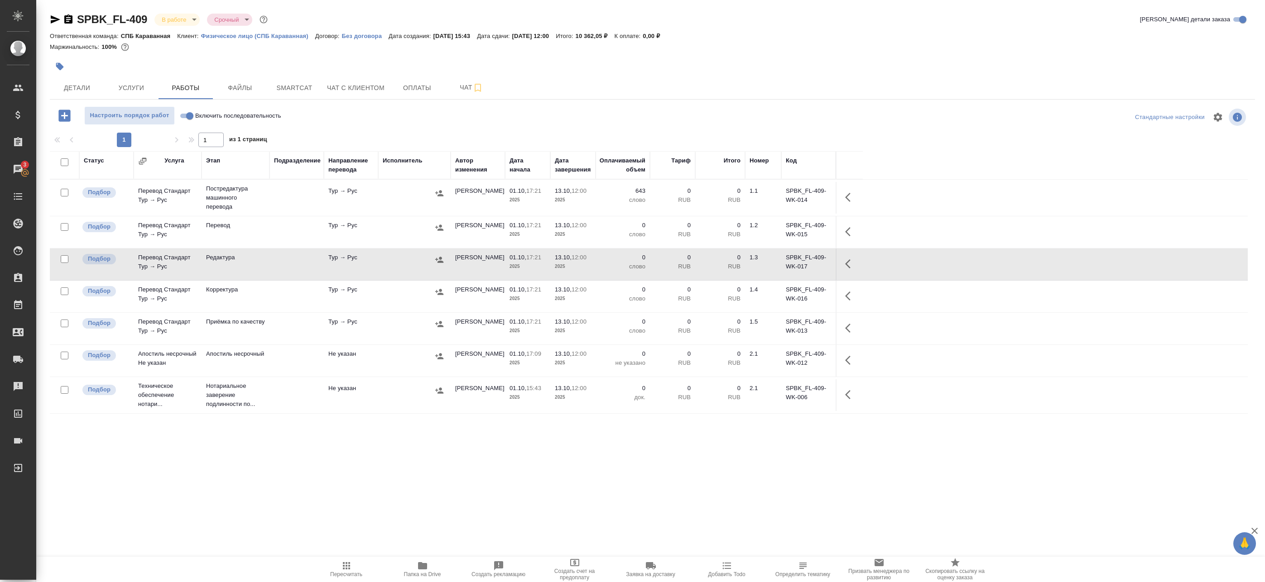
click at [314, 206] on td at bounding box center [296, 198] width 54 height 32
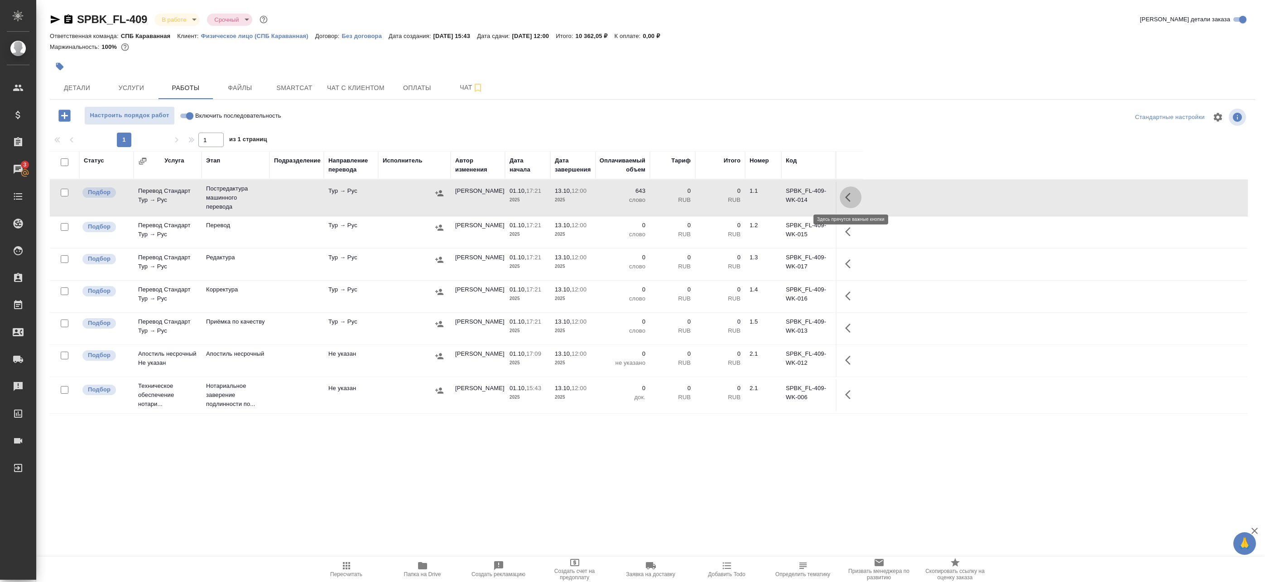
click at [852, 198] on icon "button" at bounding box center [850, 197] width 11 height 11
click at [787, 200] on icon "button" at bounding box center [783, 197] width 11 height 11
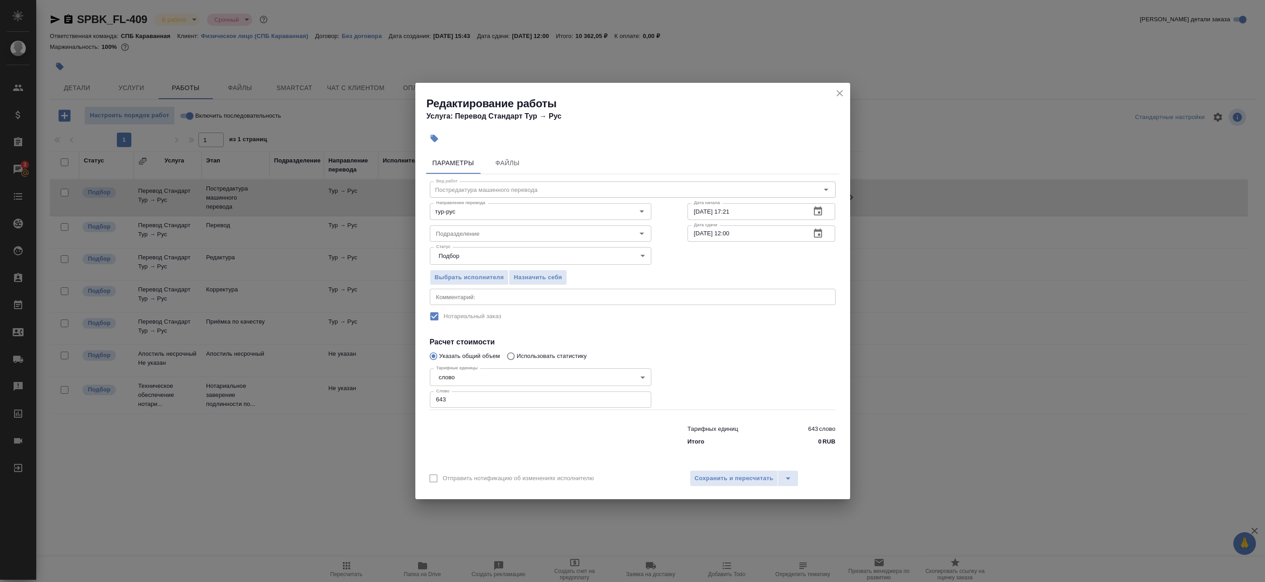
click at [480, 296] on textarea at bounding box center [632, 297] width 393 height 7
paste textarea "!!нужно заменить данные людей из текста оригинала доверенности на те, которые у…"
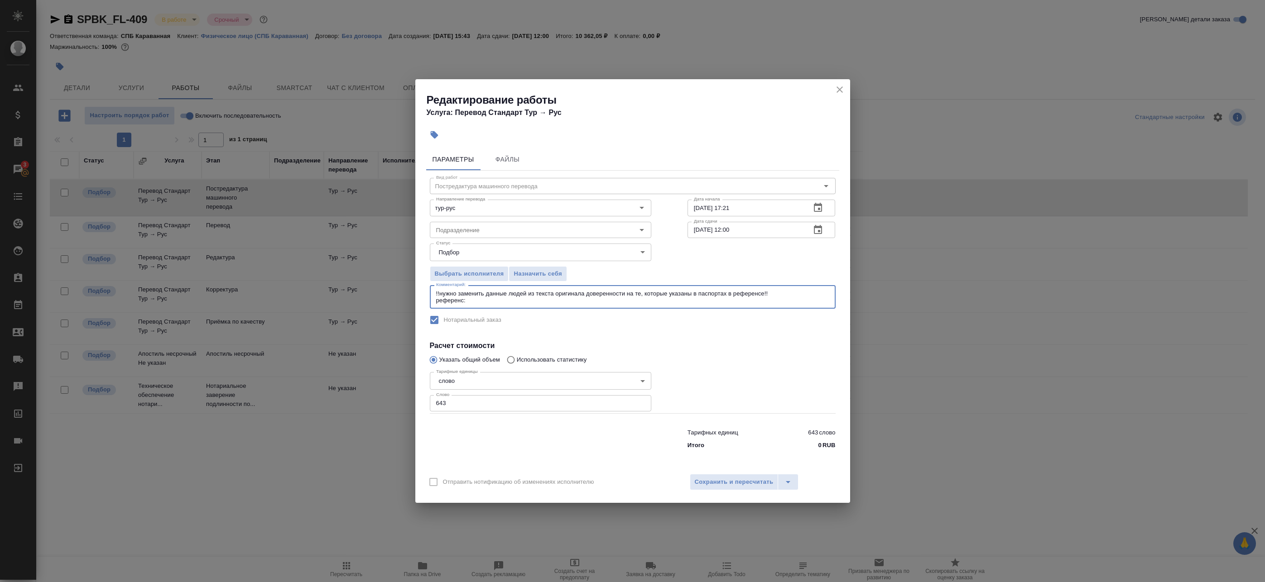
type textarea "!!нужно заменить данные людей из текста оригинала доверенности на те, которые у…"
click at [817, 226] on icon "button" at bounding box center [817, 230] width 11 height 11
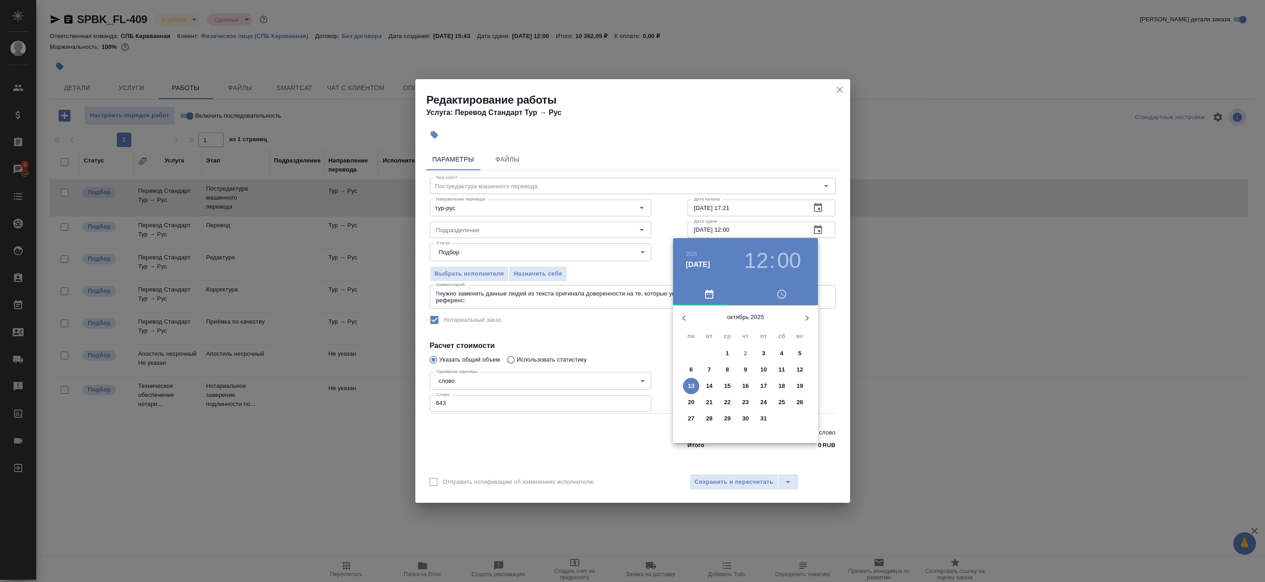
click at [768, 354] on span "3" at bounding box center [763, 353] width 16 height 9
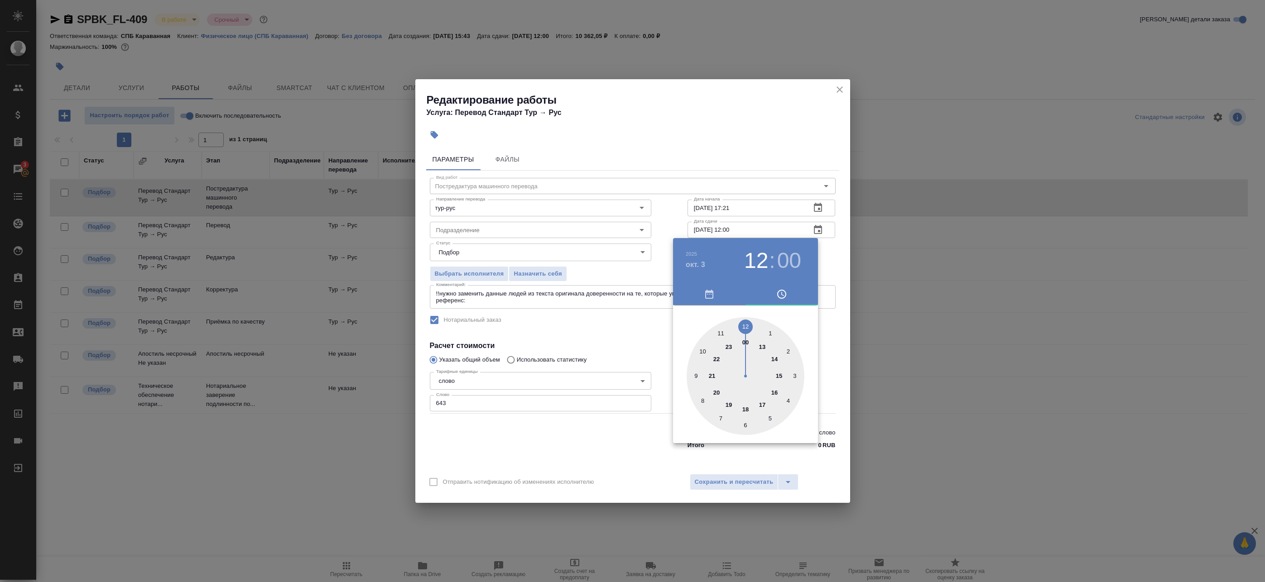
click at [778, 374] on div at bounding box center [745, 376] width 118 height 118
click at [743, 327] on div at bounding box center [745, 376] width 118 height 118
click at [747, 323] on div at bounding box center [745, 376] width 118 height 118
type input "03.10.2025 15:00"
click at [830, 256] on div at bounding box center [632, 291] width 1265 height 582
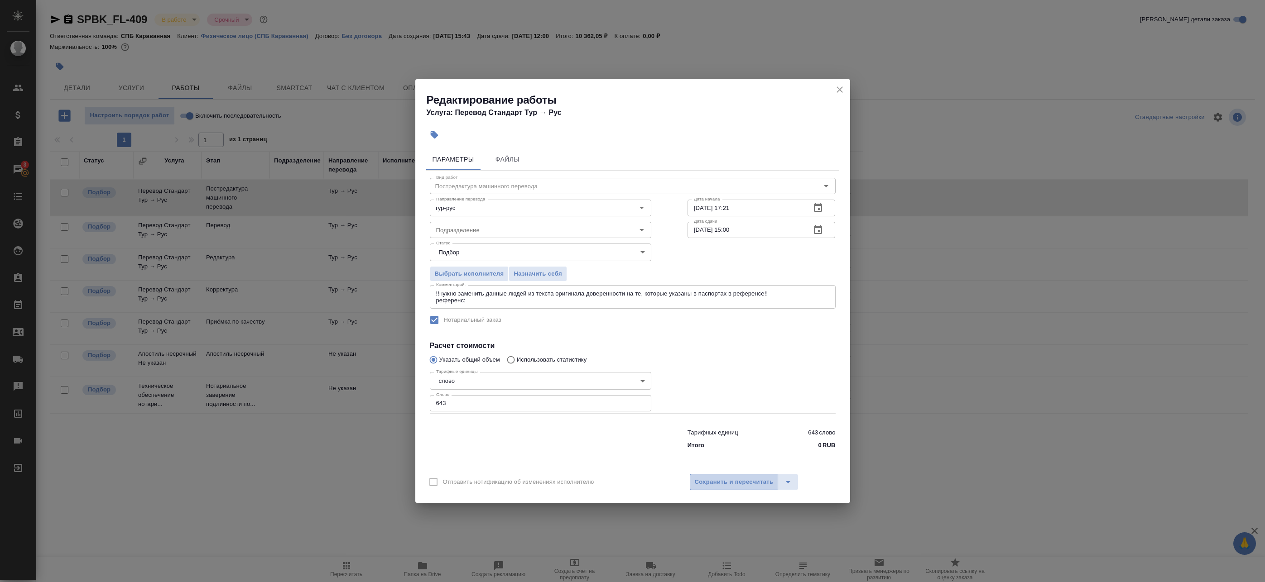
click at [737, 484] on span "Сохранить и пересчитать" at bounding box center [734, 482] width 79 height 10
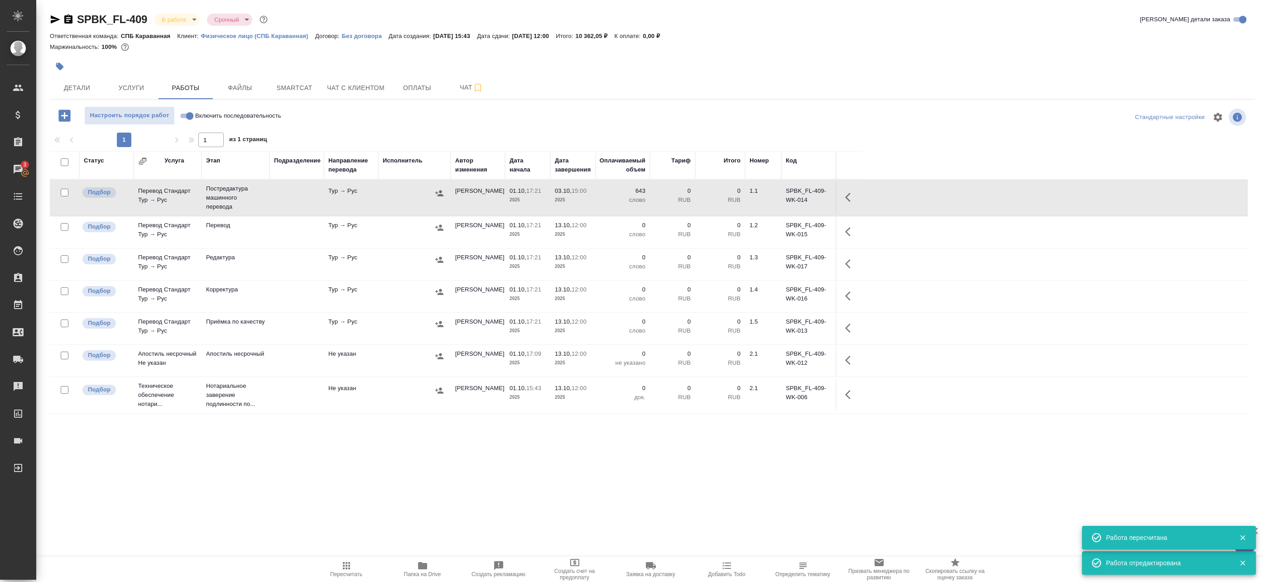
click at [420, 567] on icon "button" at bounding box center [422, 565] width 9 height 7
click at [851, 198] on icon "button" at bounding box center [850, 197] width 11 height 11
click at [788, 196] on icon "button" at bounding box center [783, 197] width 11 height 11
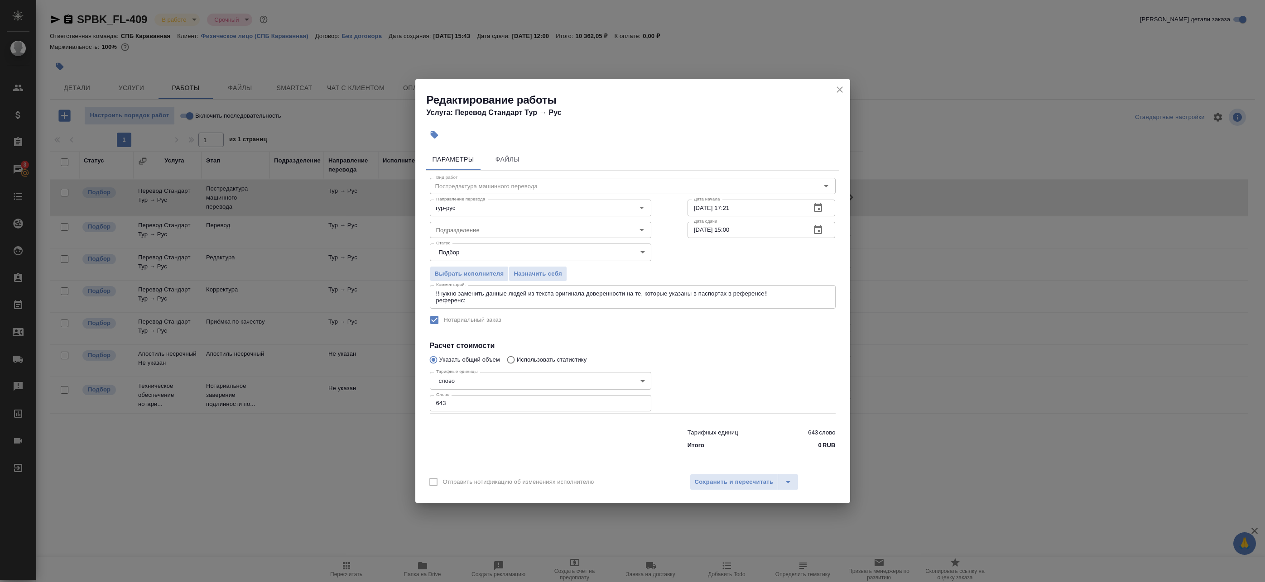
click at [545, 304] on div "!!нужно заменить данные людей из текста оригинала доверенности на те, которые у…" at bounding box center [633, 297] width 406 height 24
click at [545, 301] on textarea "!!нужно заменить данные людей из текста оригинала доверенности на те, которые у…" at bounding box center [632, 297] width 393 height 14
paste textarea "https://drive.awatera.com/s/BggWWF8oXH3QLcF"
click at [437, 293] on textarea "!!нужно заменить данные людей из текста оригинала доверенности на те, которые у…" at bounding box center [632, 297] width 393 height 14
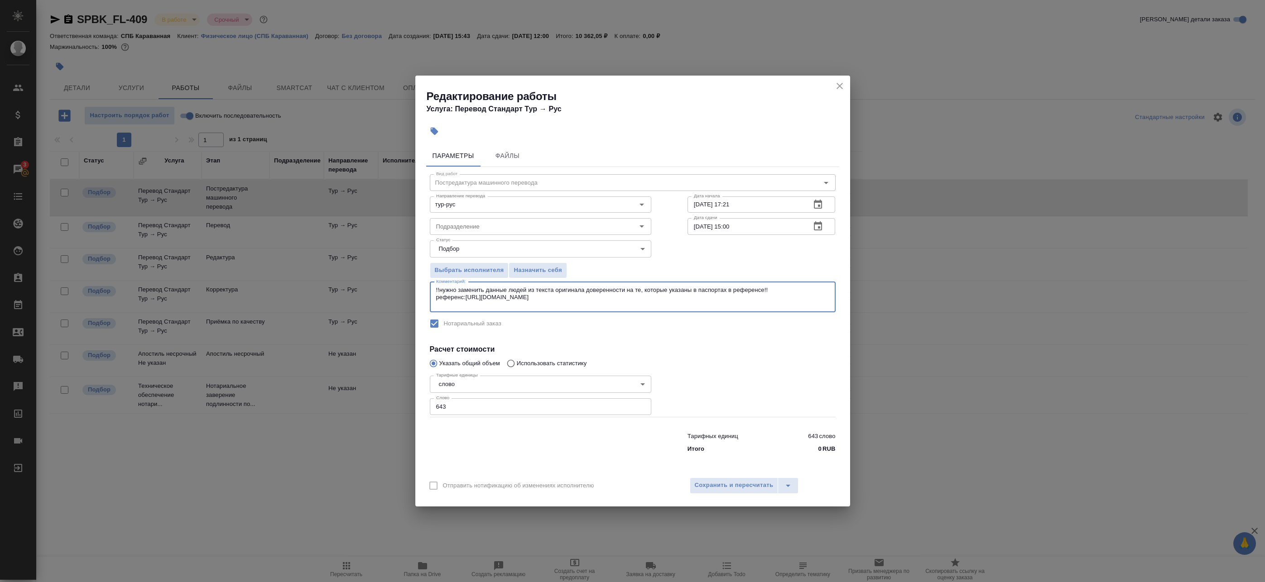
click at [498, 287] on textarea "!!нужно заменить данные людей из текста оригинала доверенности на те, которые у…" at bounding box center [632, 297] width 393 height 21
type textarea "Перевод под нот !!нужно заменить данные людей из текста оригинала доверенности …"
click at [716, 488] on span "Сохранить и пересчитать" at bounding box center [734, 485] width 79 height 10
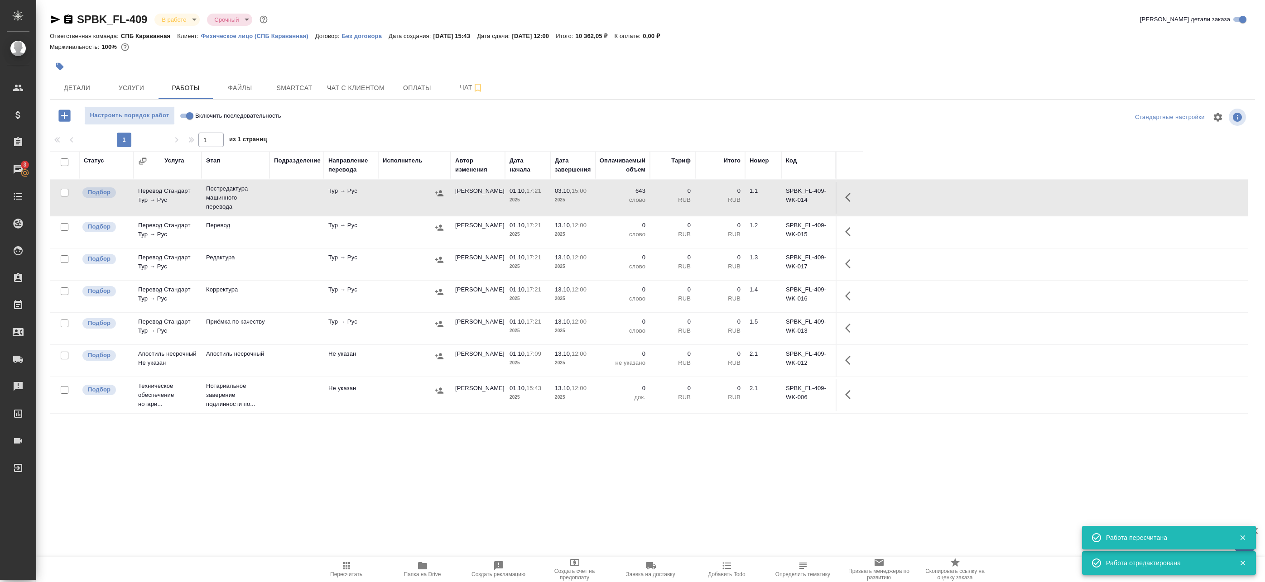
drag, startPoint x: 437, startPoint y: 193, endPoint x: 828, endPoint y: 202, distance: 391.8
click at [822, 203] on tr "Подбор Перевод Стандарт Тур → Рус Постредактура машинного перевода Тур → Рус Ба…" at bounding box center [649, 198] width 1198 height 37
click at [847, 198] on icon "button" at bounding box center [847, 197] width 5 height 9
click at [783, 196] on icon "button" at bounding box center [783, 197] width 11 height 11
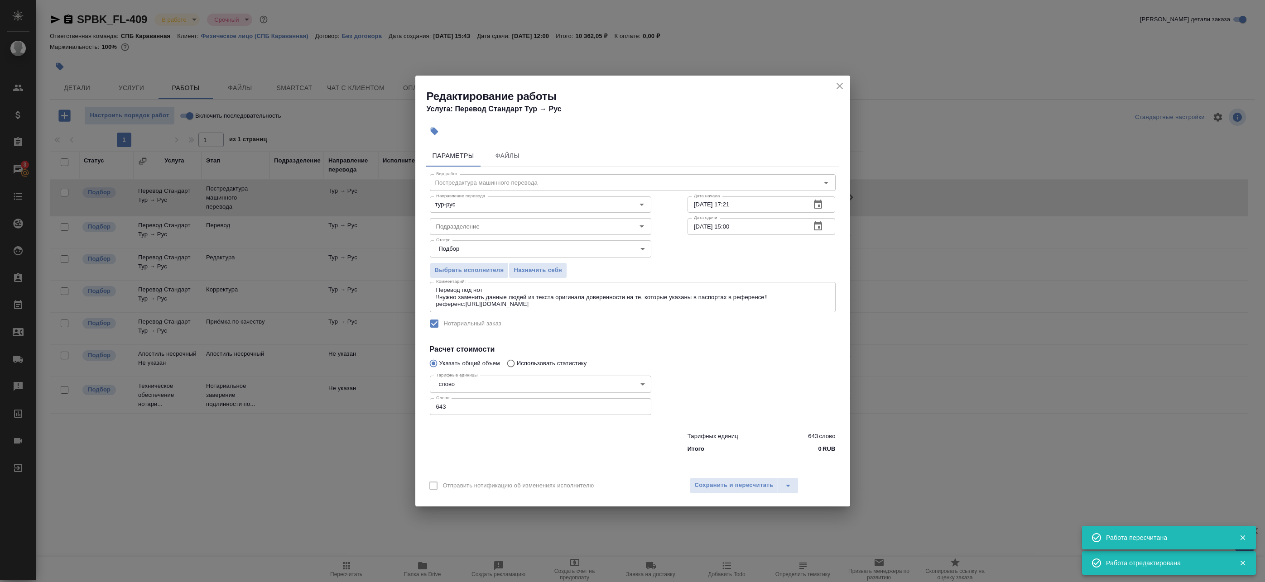
click at [616, 301] on textarea "Перевод под нот !!нужно заменить данные людей из текста оригинала доверенности …" at bounding box center [632, 297] width 393 height 21
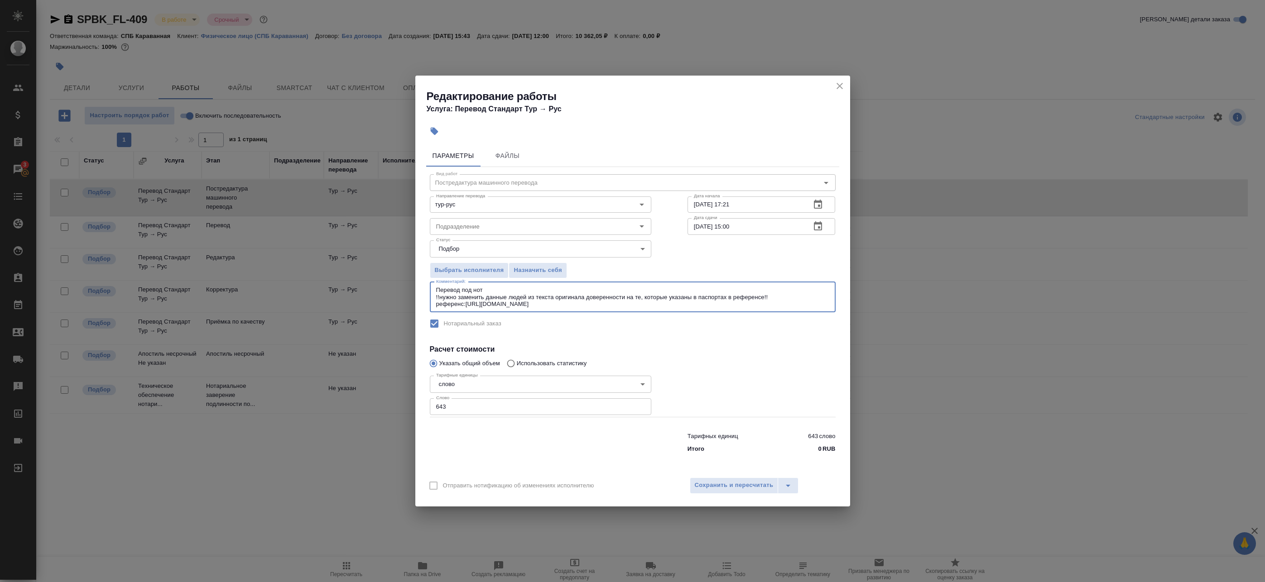
click at [845, 86] on div "Редактирование работы Услуга: Перевод Стандарт Тур → Рус" at bounding box center [632, 99] width 435 height 46
drag, startPoint x: 845, startPoint y: 86, endPoint x: 840, endPoint y: 86, distance: 5.0
click at [840, 86] on icon "close" at bounding box center [839, 86] width 11 height 11
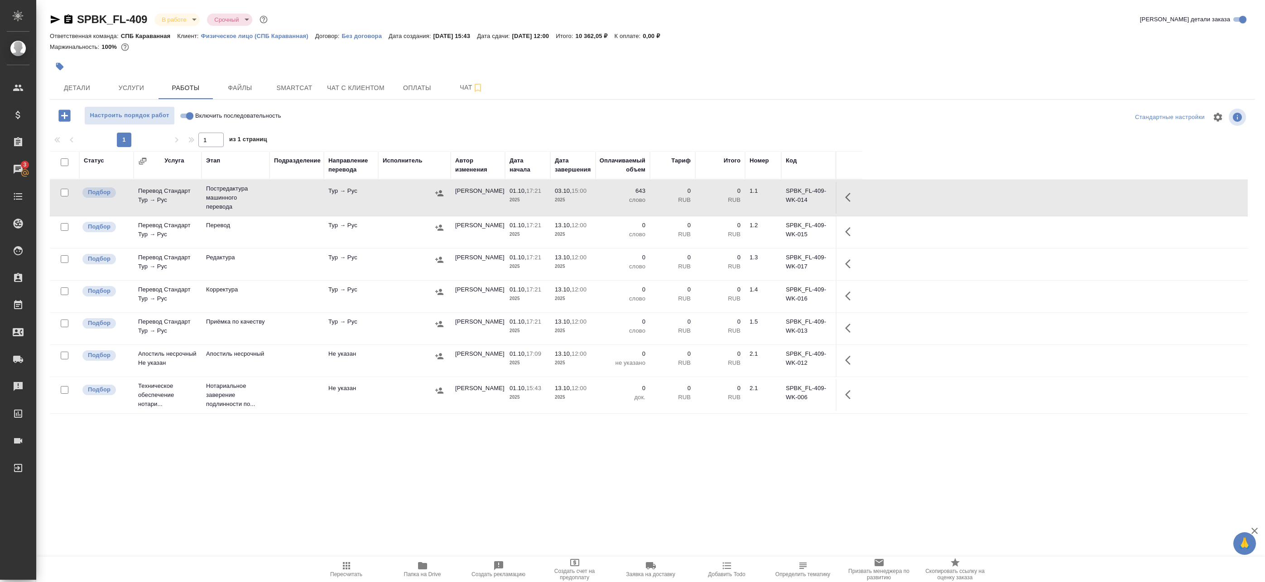
click at [846, 191] on button "button" at bounding box center [851, 198] width 22 height 22
click at [775, 197] on button "button" at bounding box center [768, 198] width 15 height 22
click at [439, 193] on icon "button" at bounding box center [439, 193] width 9 height 9
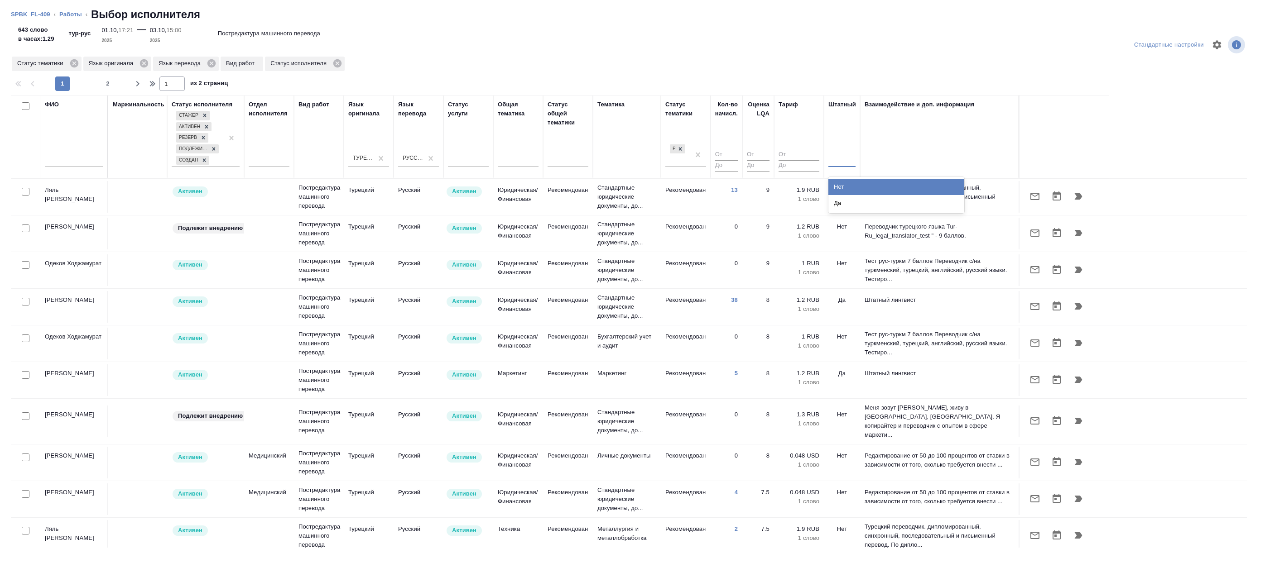
click at [845, 160] on div at bounding box center [841, 158] width 27 height 13
click at [846, 199] on div "Да" at bounding box center [896, 203] width 136 height 16
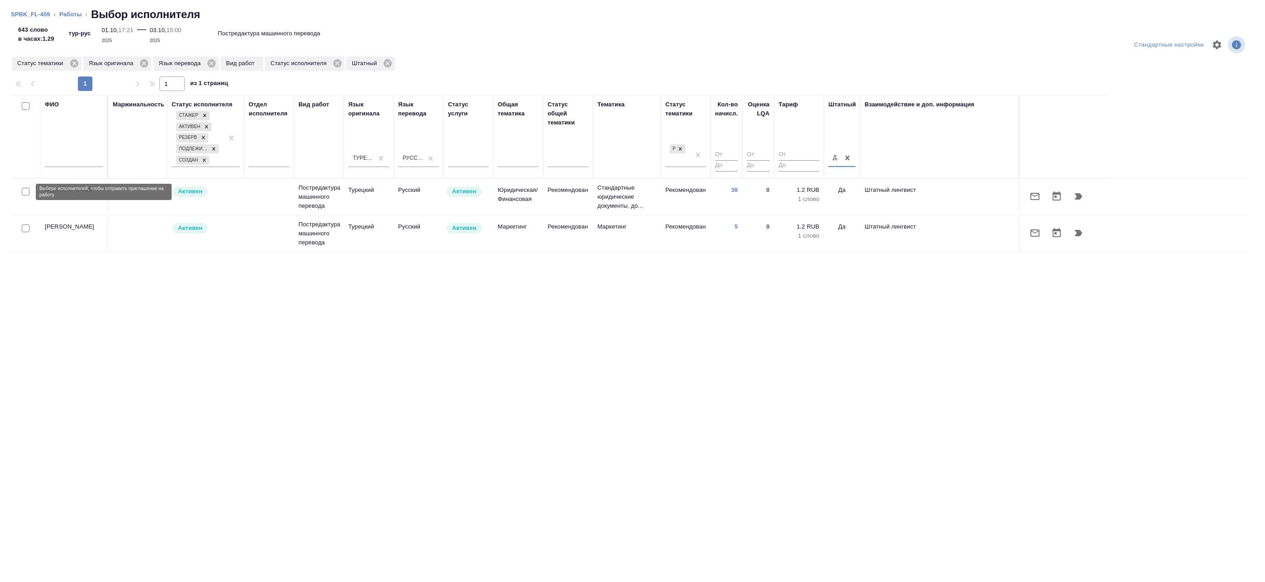
click at [25, 191] on input "checkbox" at bounding box center [26, 192] width 8 height 8
checkbox input "true"
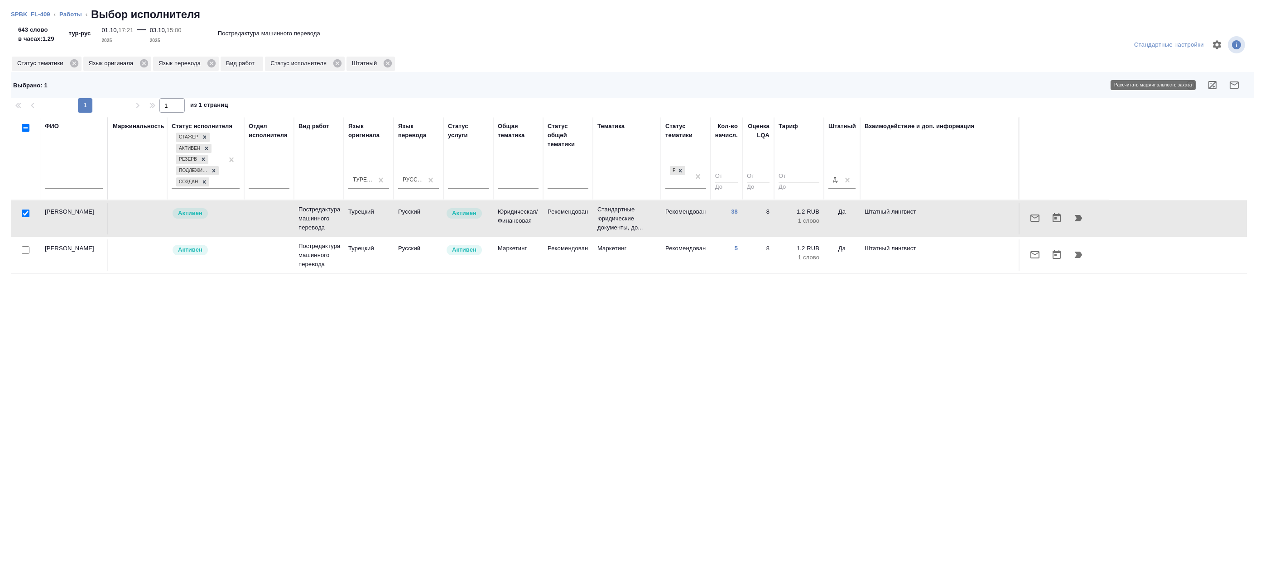
click at [1208, 82] on icon "button" at bounding box center [1212, 85] width 8 height 8
click at [73, 15] on link "Работы" at bounding box center [70, 14] width 23 height 7
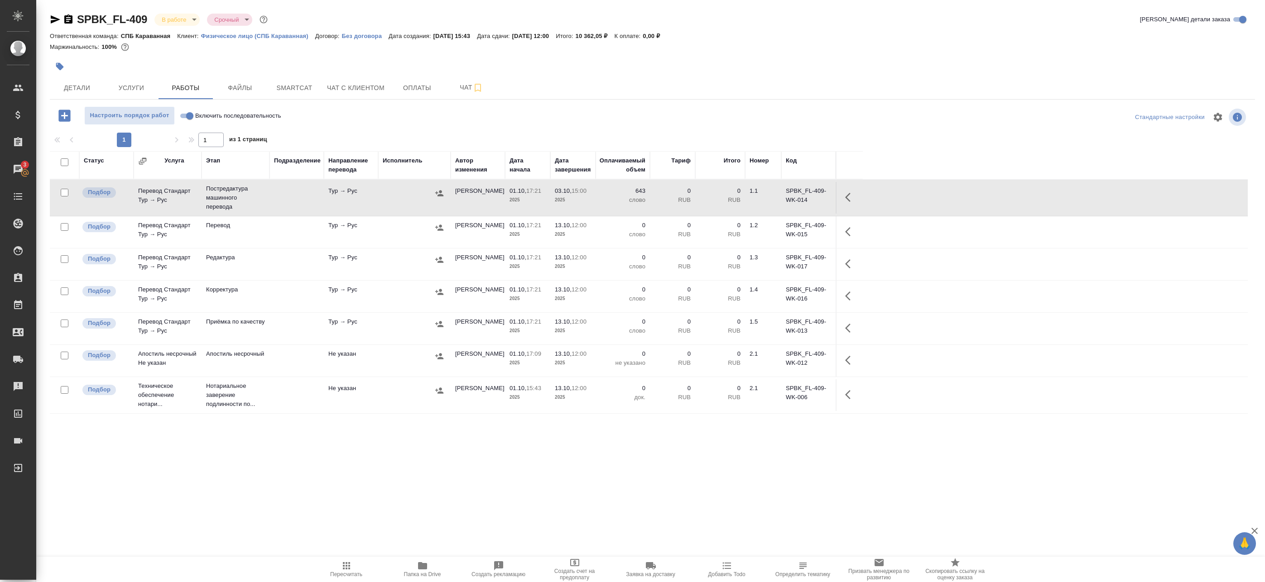
click at [847, 202] on icon "button" at bounding box center [850, 197] width 11 height 11
click at [765, 197] on icon "button" at bounding box center [768, 197] width 8 height 9
click at [852, 199] on icon "button" at bounding box center [850, 197] width 5 height 9
click at [853, 199] on icon "button" at bounding box center [850, 197] width 11 height 11
click at [788, 197] on icon "button" at bounding box center [783, 197] width 11 height 11
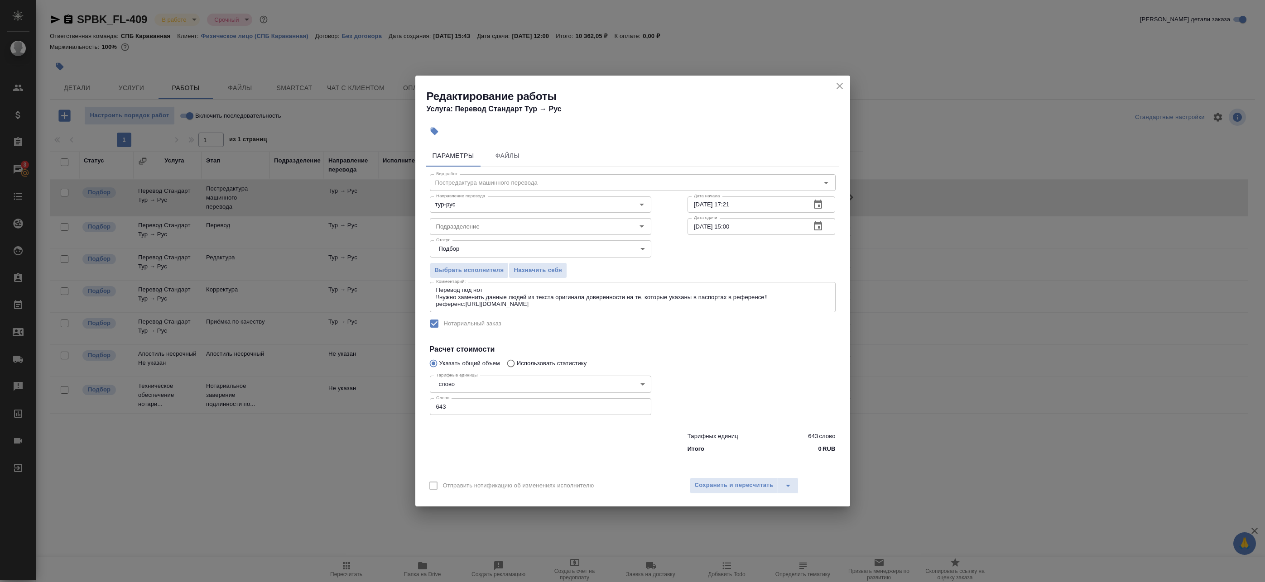
click at [525, 307] on textarea "Перевод под нот !!нужно заменить данные людей из текста оригинала доверенности …" at bounding box center [632, 297] width 393 height 21
click at [848, 84] on div "Редактирование работы Услуга: Перевод Стандарт Тур → Рус" at bounding box center [632, 99] width 435 height 46
click at [841, 86] on icon "close" at bounding box center [839, 86] width 11 height 11
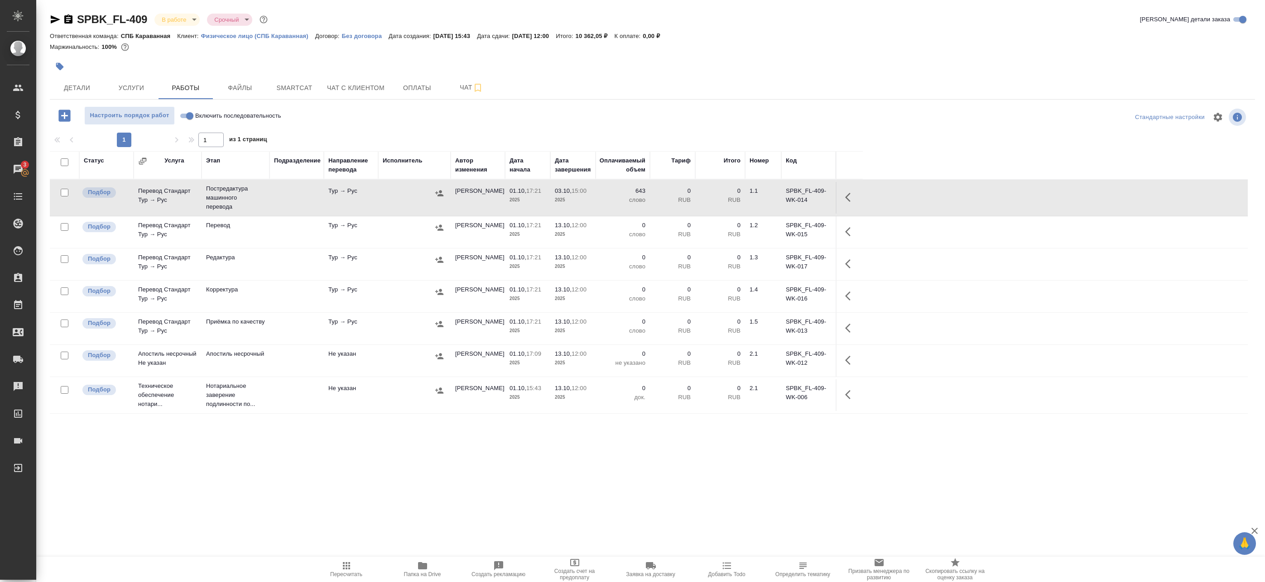
click at [850, 195] on icon "button" at bounding box center [850, 197] width 11 height 11
click at [785, 196] on icon "button" at bounding box center [784, 197] width 8 height 8
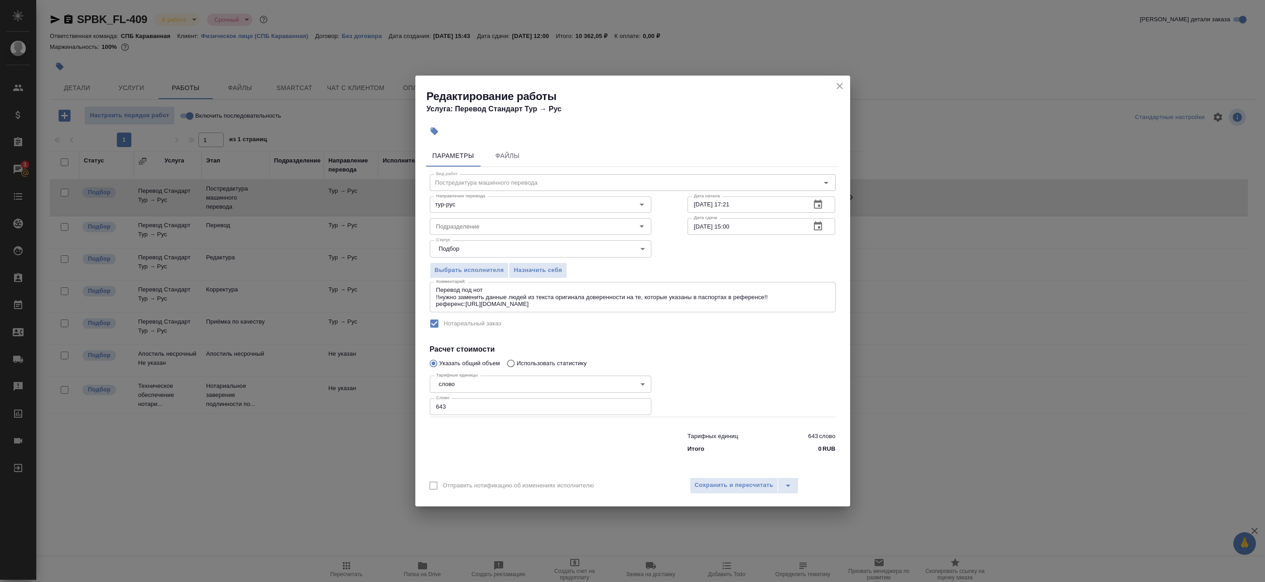
click at [820, 229] on icon "button" at bounding box center [818, 225] width 8 height 9
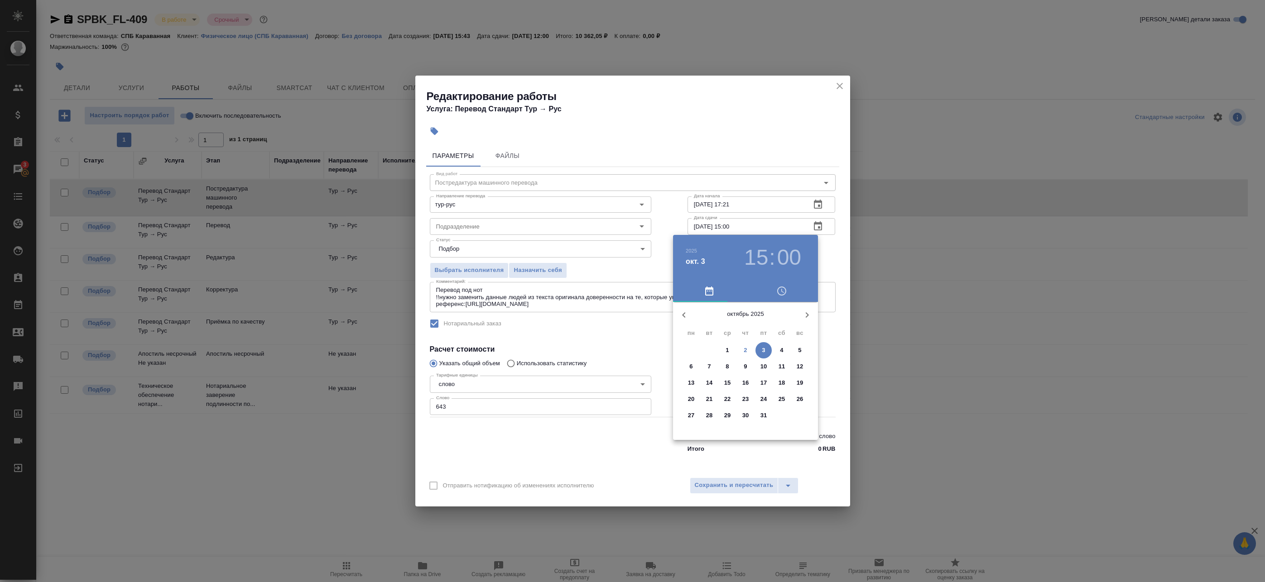
click at [782, 351] on p "4" at bounding box center [781, 350] width 3 height 9
click at [746, 325] on div at bounding box center [745, 373] width 118 height 118
type input "04.10.2025 12:00"
click at [835, 268] on div at bounding box center [632, 291] width 1265 height 582
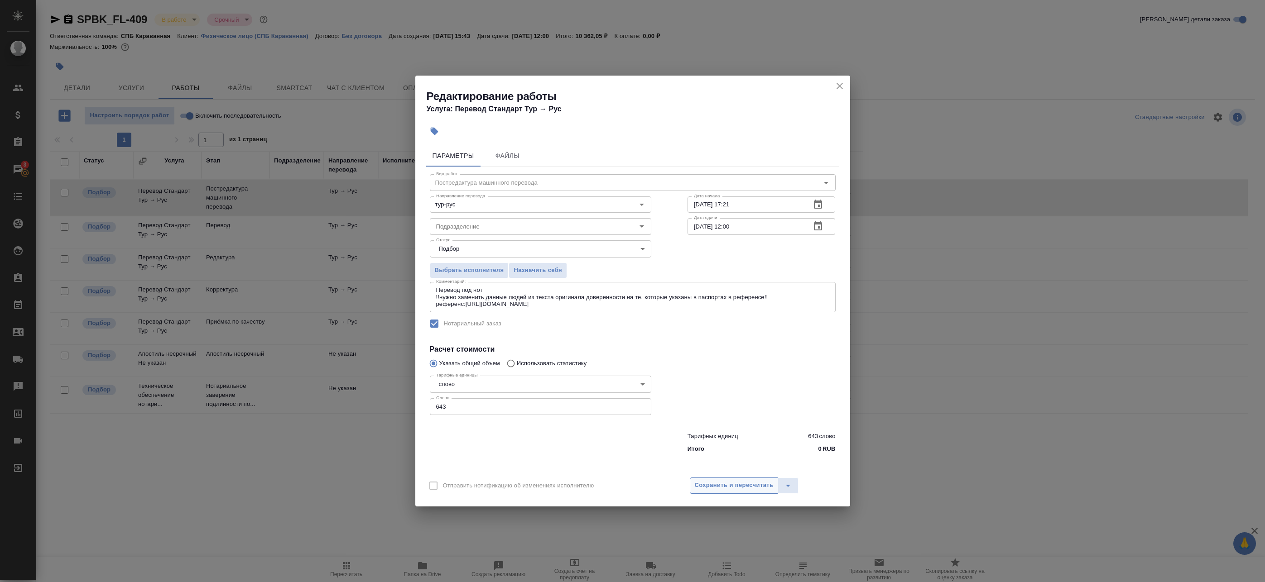
click at [734, 483] on span "Сохранить и пересчитать" at bounding box center [734, 485] width 79 height 10
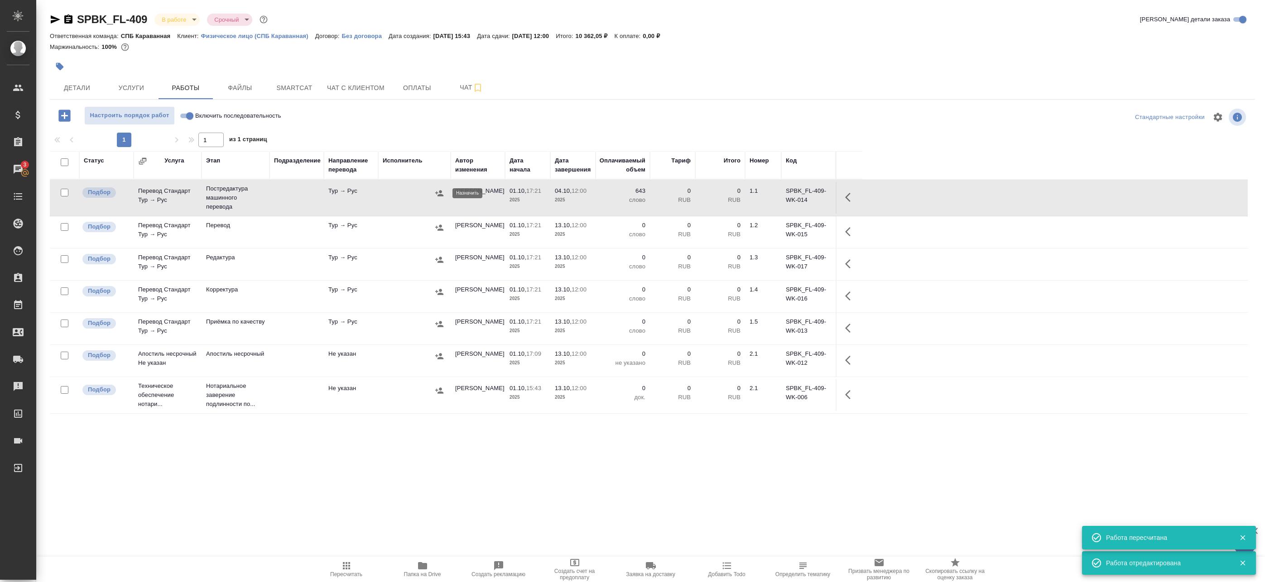
click at [444, 192] on button "button" at bounding box center [439, 194] width 14 height 14
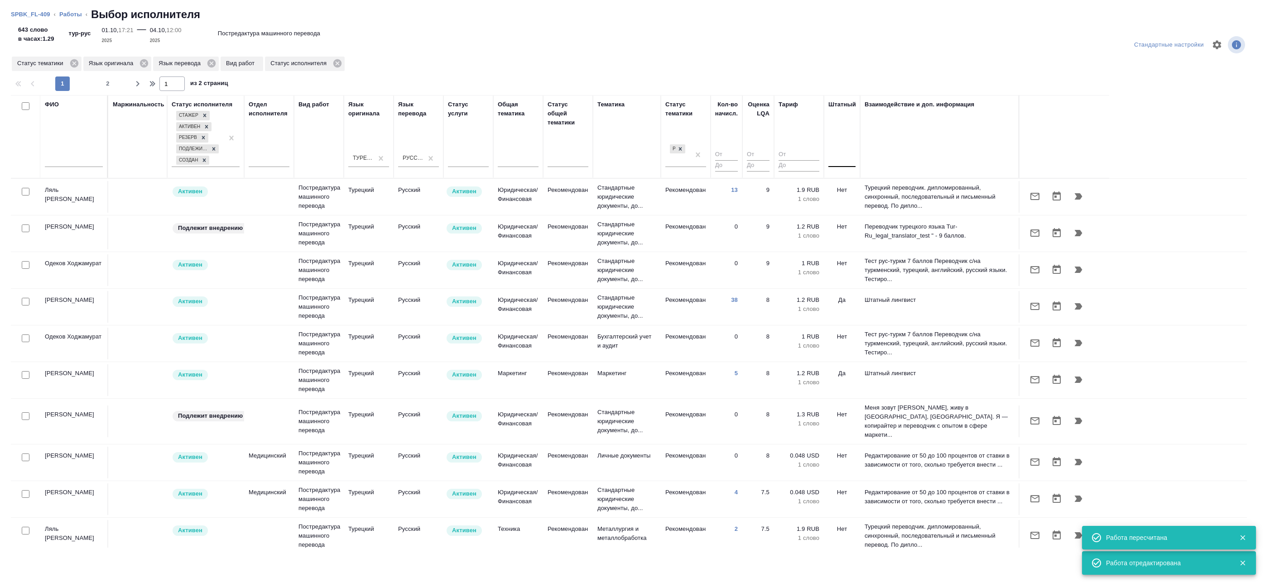
click at [845, 162] on div at bounding box center [841, 158] width 27 height 13
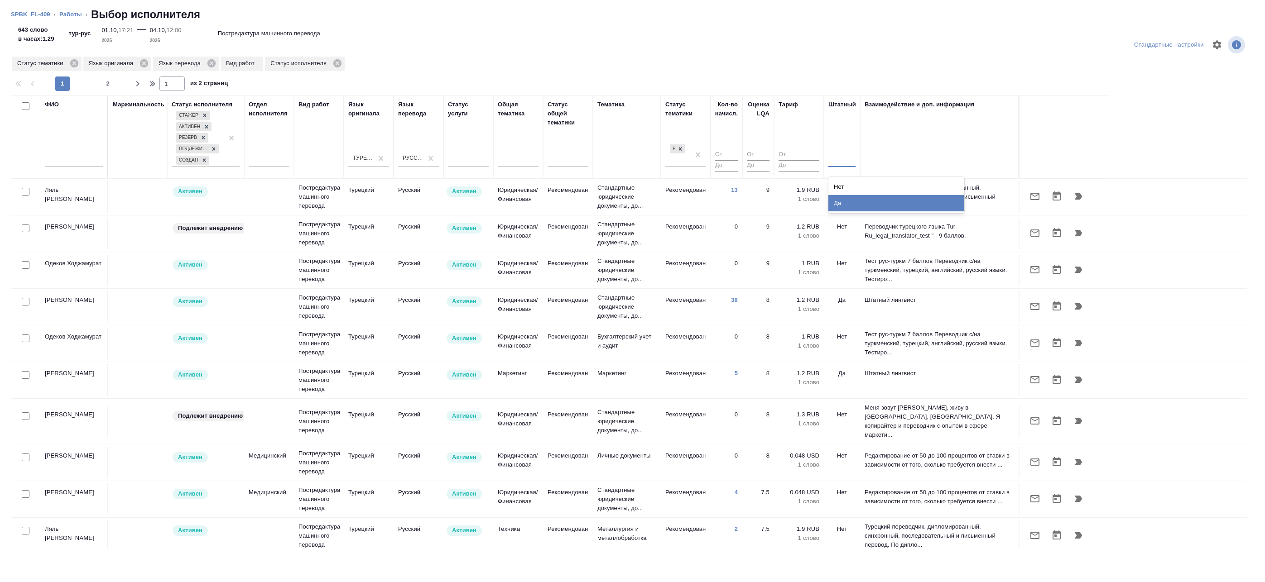
click at [840, 202] on div "Да" at bounding box center [896, 203] width 136 height 16
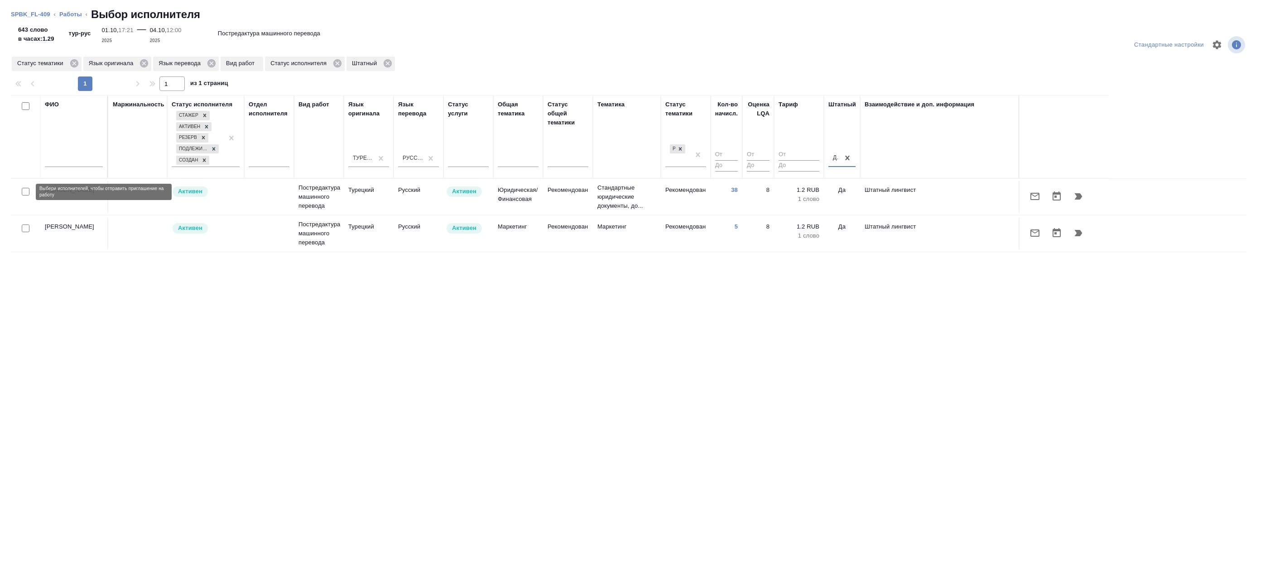
click at [27, 189] on input "checkbox" at bounding box center [26, 192] width 8 height 8
checkbox input "true"
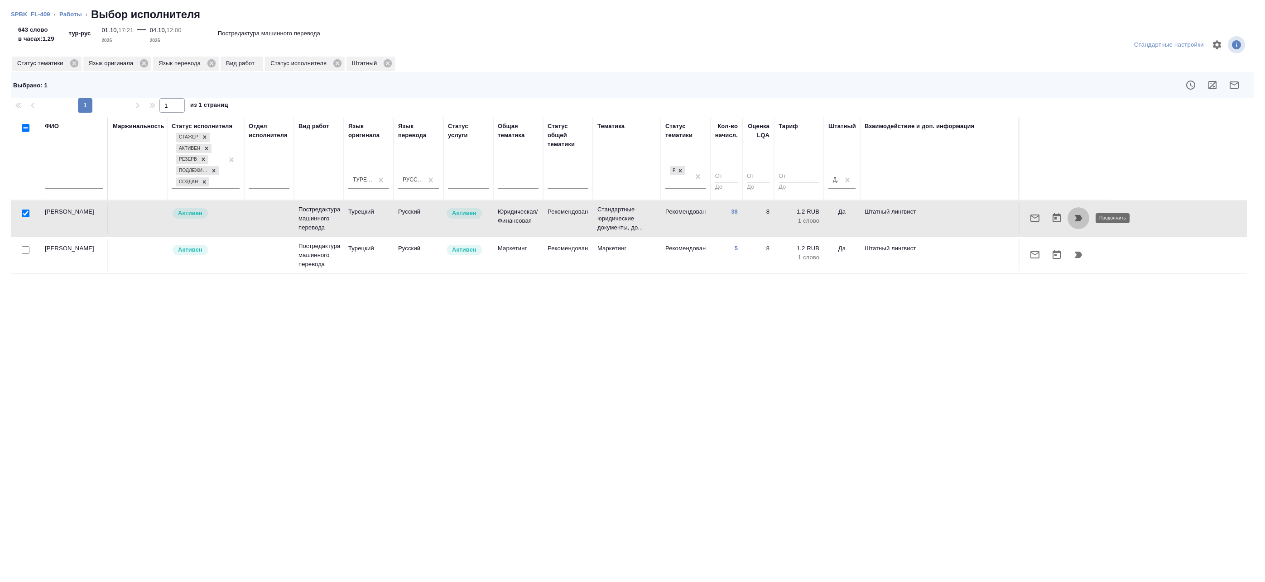
click at [1081, 215] on icon "button" at bounding box center [1078, 218] width 11 height 11
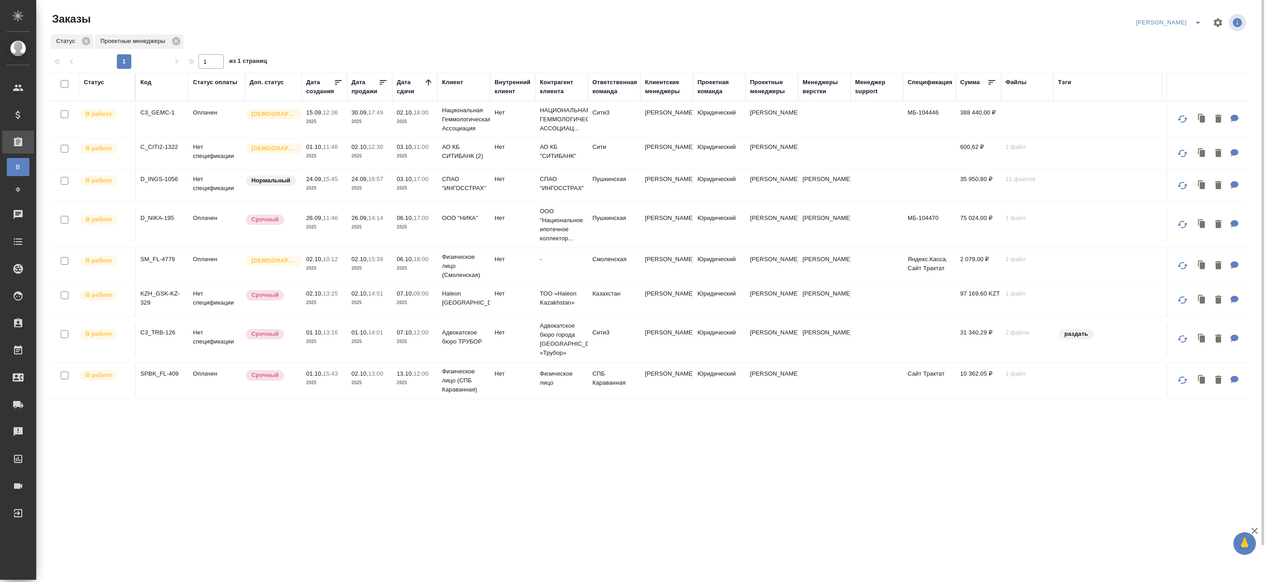
click at [63, 85] on input "checkbox" at bounding box center [65, 84] width 8 height 8
checkbox input "true"
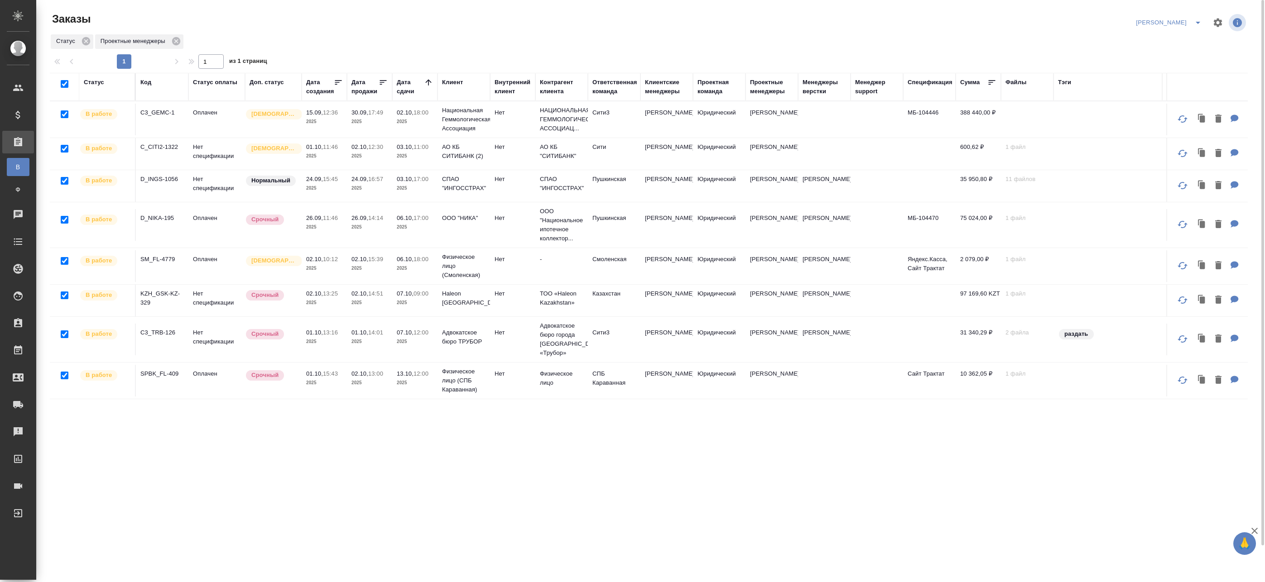
checkbox input "true"
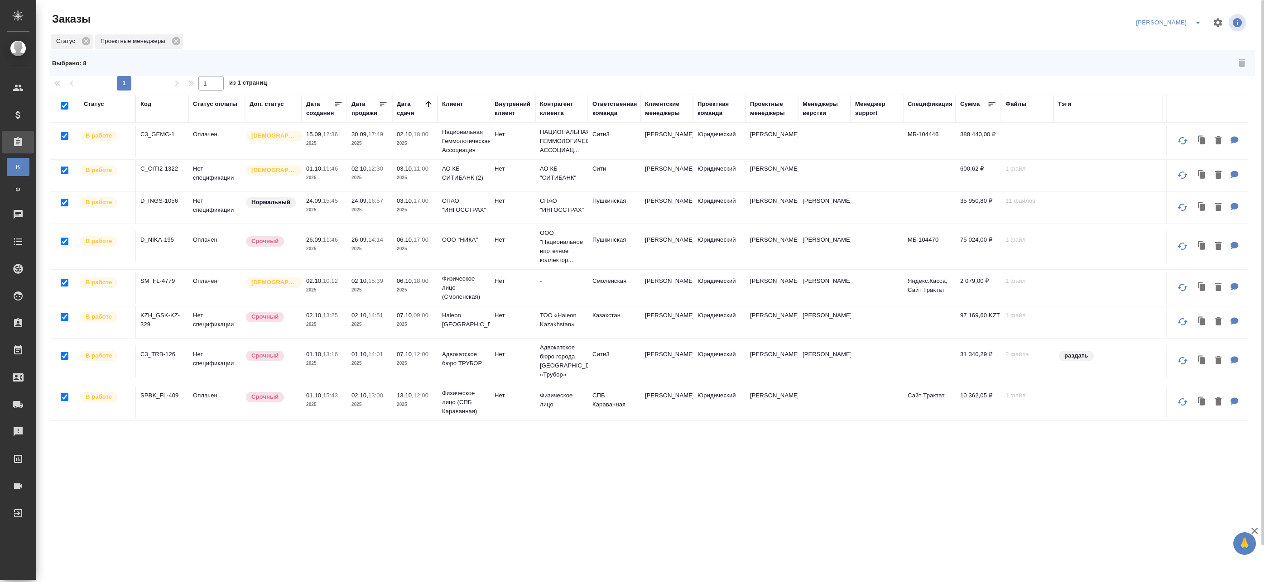
click at [410, 37] on div "Статус Проектные менеджеры" at bounding box center [649, 42] width 1198 height 16
click at [1202, 23] on icon "split button" at bounding box center [1197, 22] width 11 height 11
click at [1180, 43] on li "leagal" at bounding box center [1187, 41] width 39 height 14
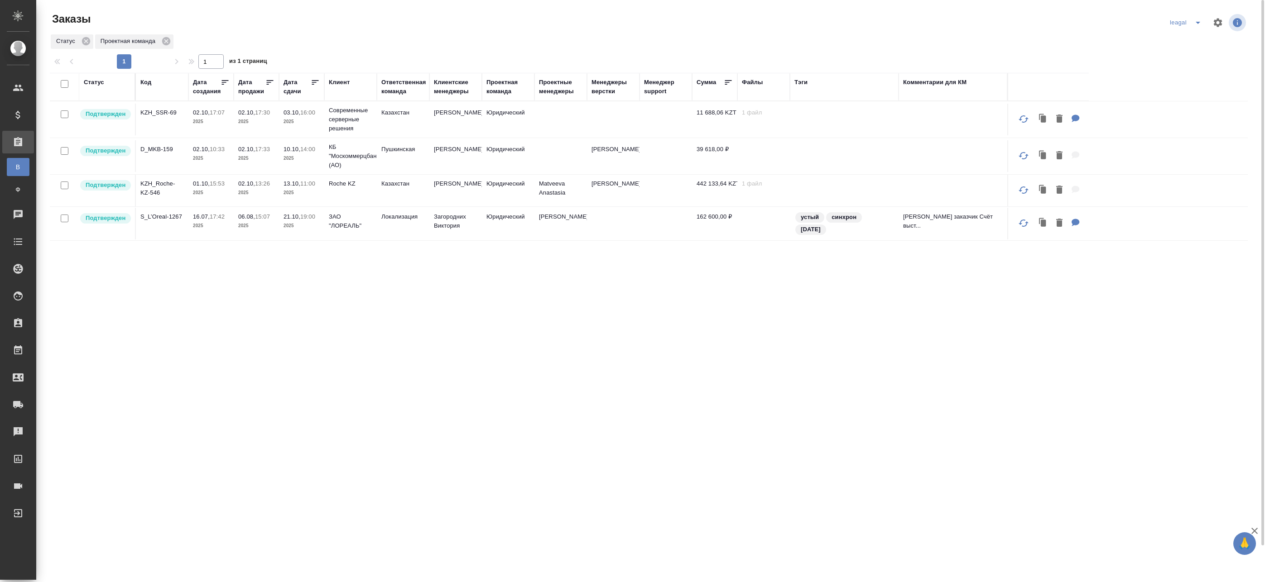
click at [403, 254] on div "Статус Код Дата создания Дата продажи Дата сдачи Клиент Ответственная команда К…" at bounding box center [649, 344] width 1198 height 543
click at [446, 120] on td "[PERSON_NAME]" at bounding box center [455, 120] width 53 height 32
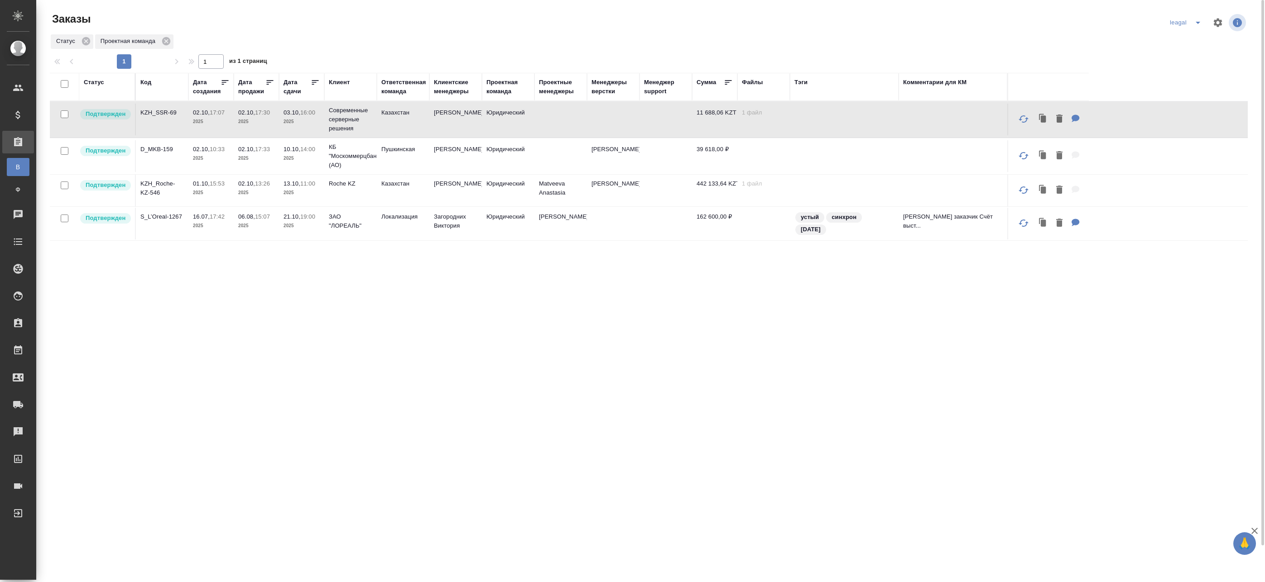
click at [544, 158] on td at bounding box center [560, 156] width 53 height 32
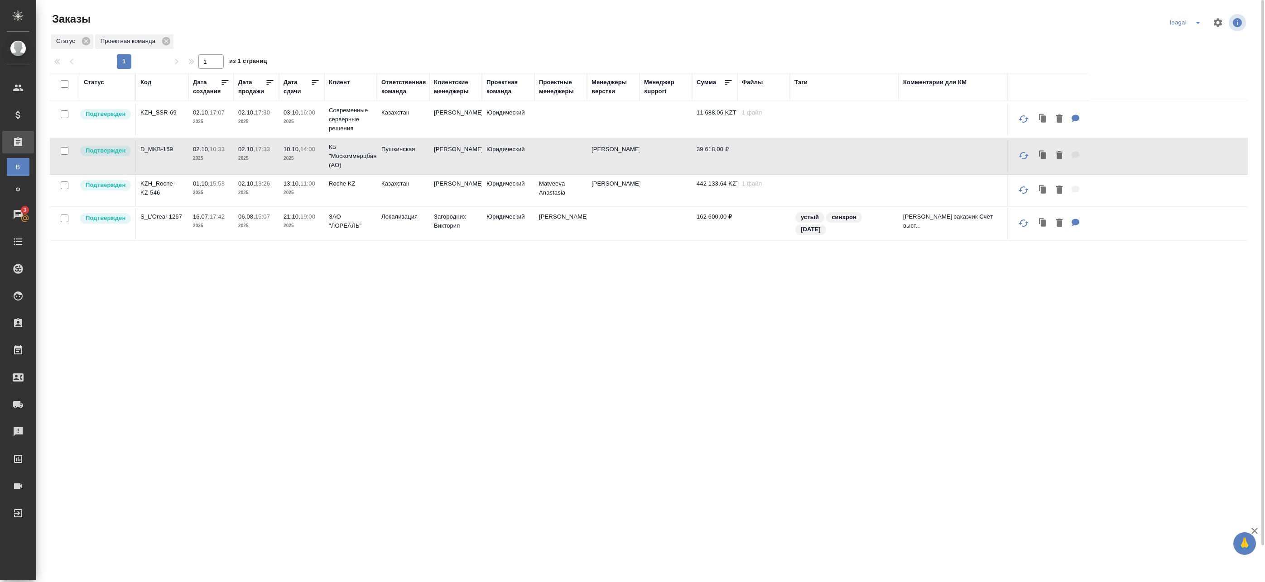
click at [552, 157] on td at bounding box center [560, 156] width 53 height 32
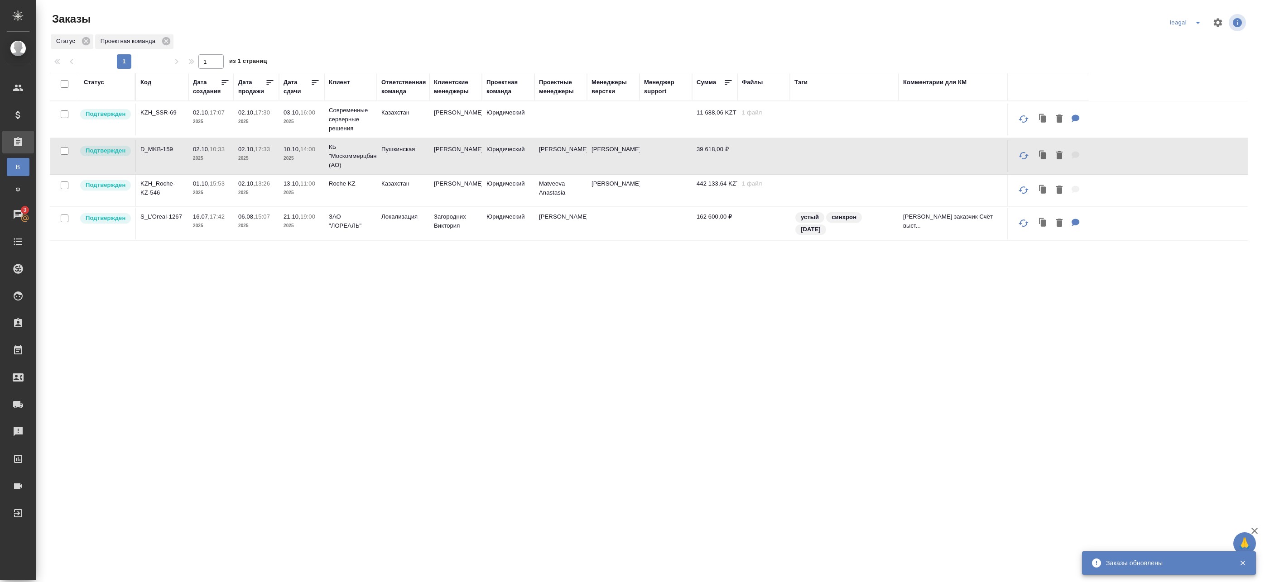
click at [321, 131] on td "03.10, 16:00 2025" at bounding box center [301, 120] width 45 height 32
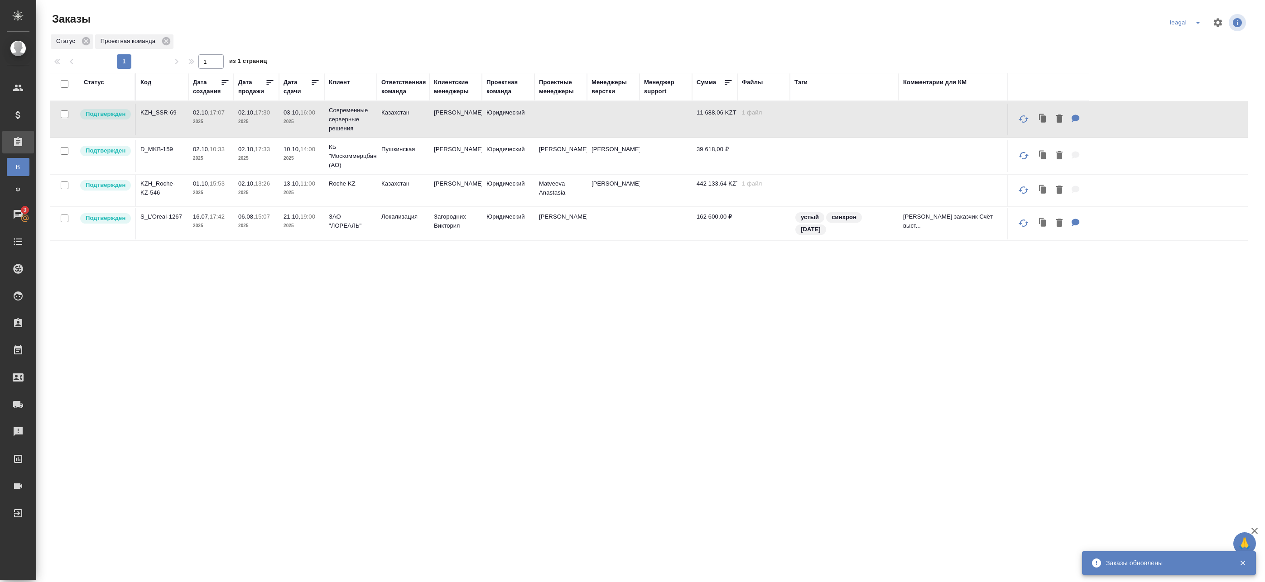
click at [443, 124] on td "[PERSON_NAME]" at bounding box center [455, 120] width 53 height 32
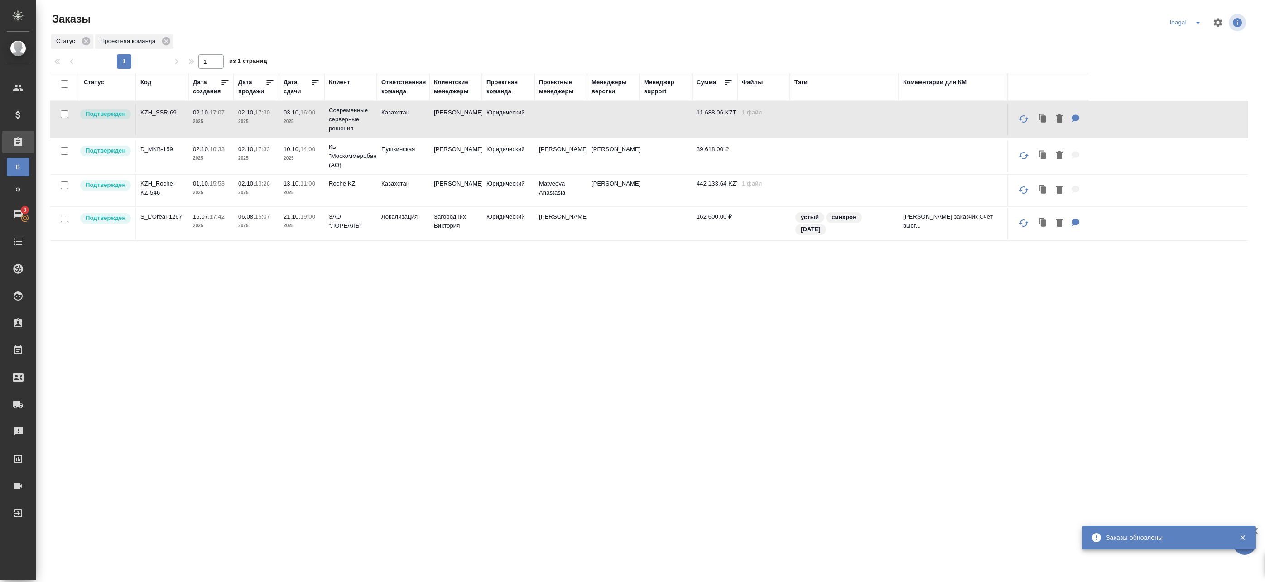
click at [520, 123] on td "Юридический" at bounding box center [508, 120] width 53 height 32
click at [566, 123] on td at bounding box center [560, 120] width 53 height 32
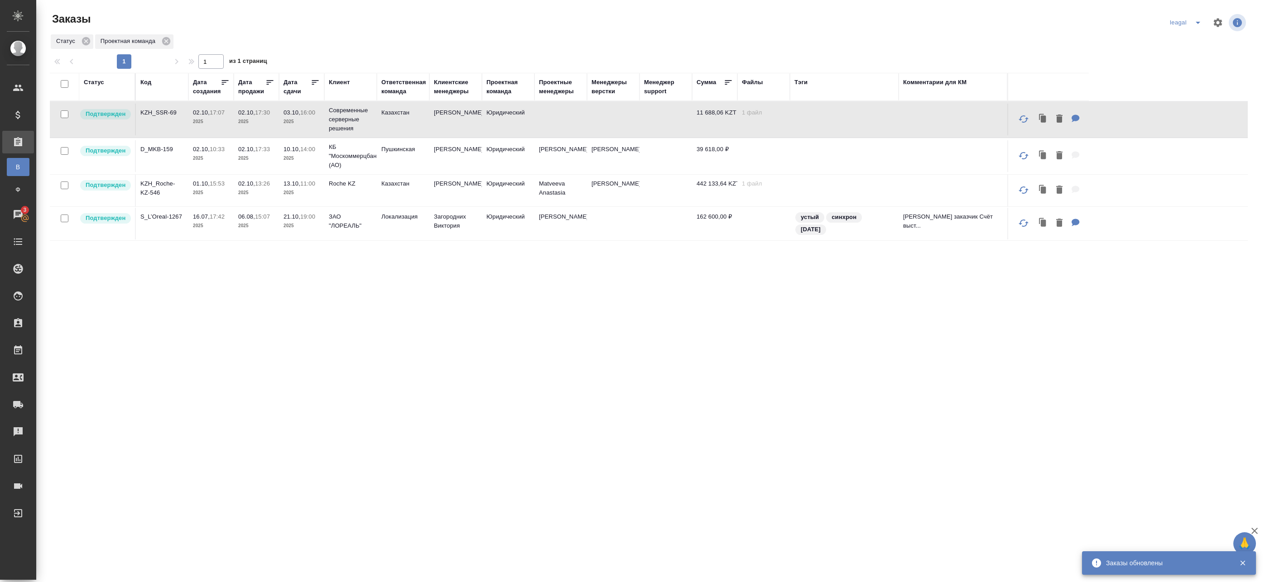
click at [319, 158] on p "2025" at bounding box center [301, 158] width 36 height 9
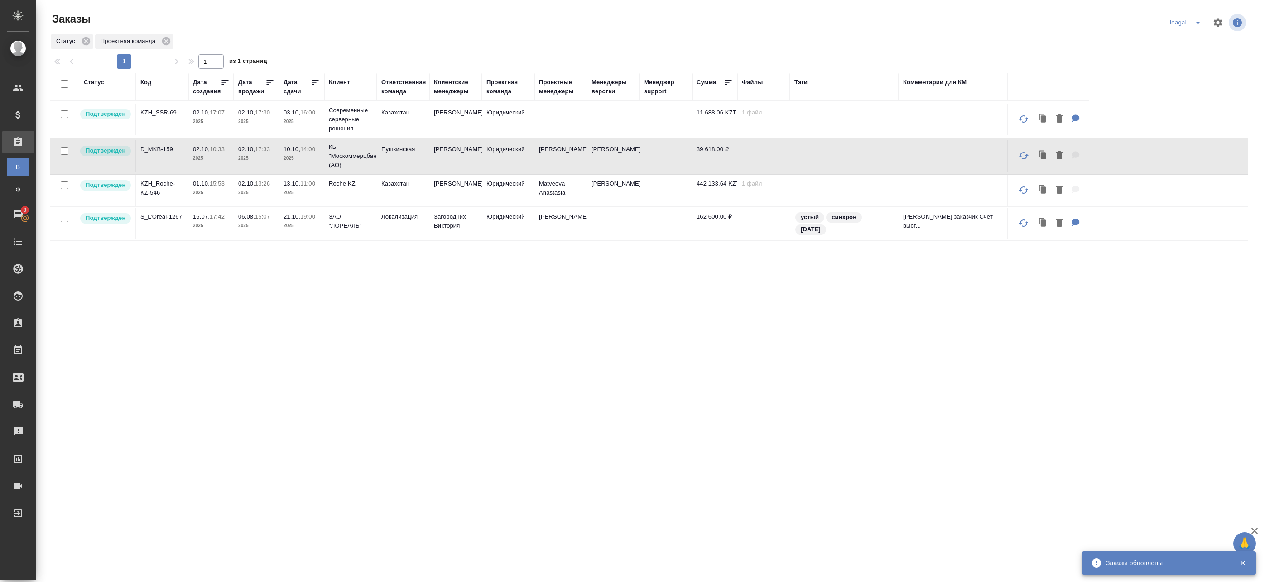
click at [477, 122] on td "[PERSON_NAME]" at bounding box center [455, 120] width 53 height 32
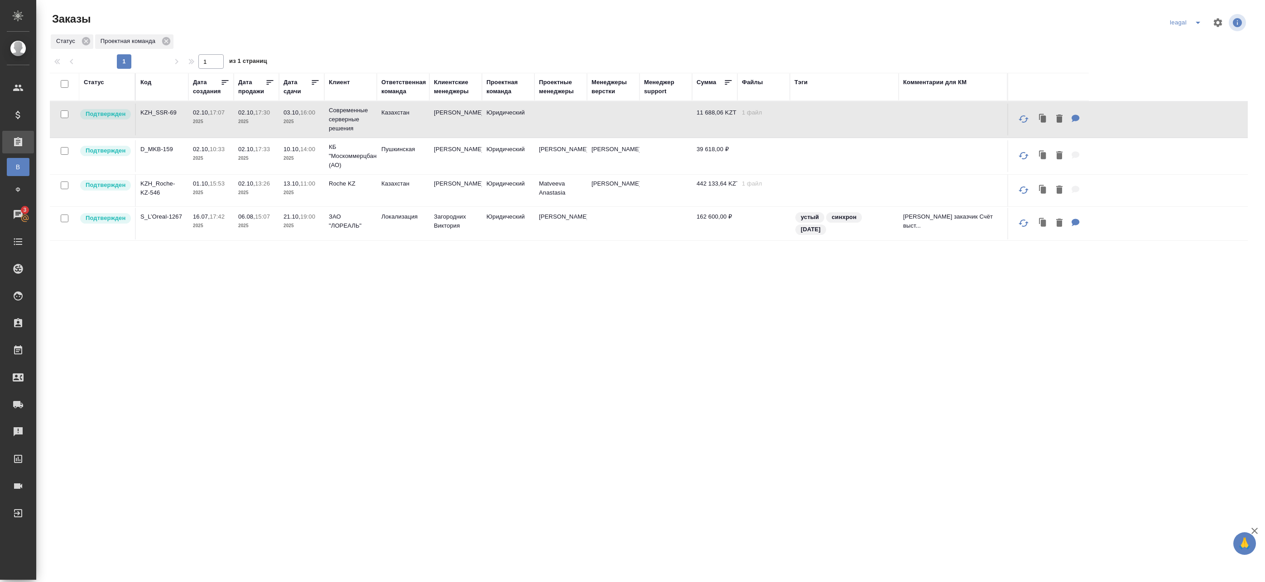
click at [1195, 17] on icon "split button" at bounding box center [1197, 22] width 11 height 11
click at [593, 110] on td at bounding box center [613, 120] width 53 height 32
click at [610, 116] on td at bounding box center [613, 120] width 53 height 32
click at [595, 120] on td at bounding box center [613, 120] width 53 height 32
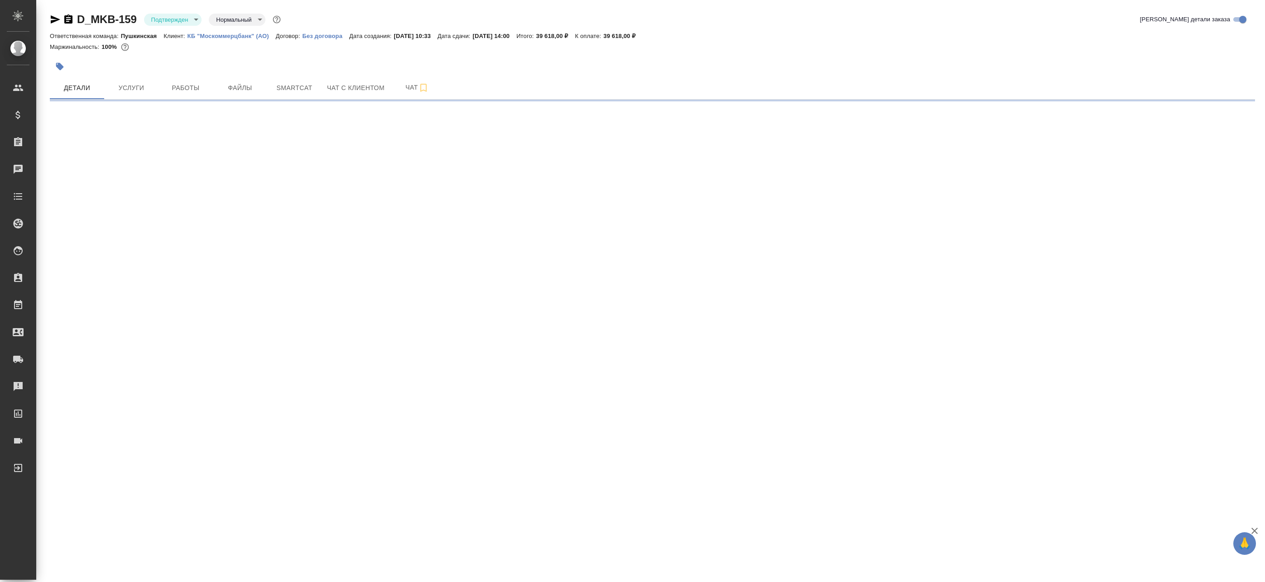
select select "RU"
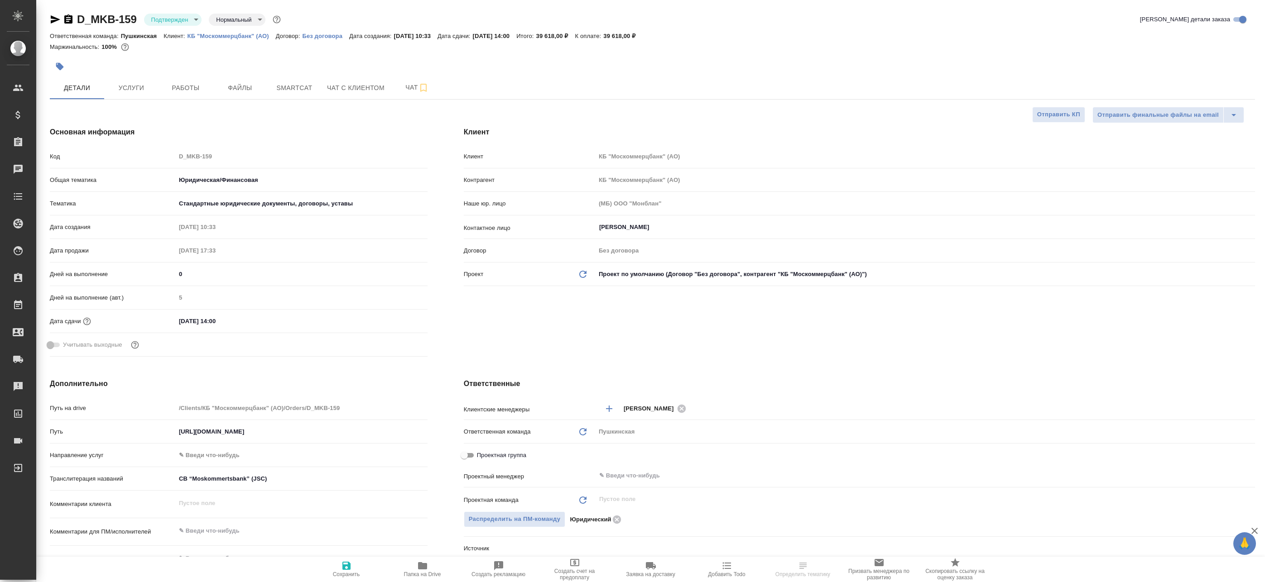
type textarea "x"
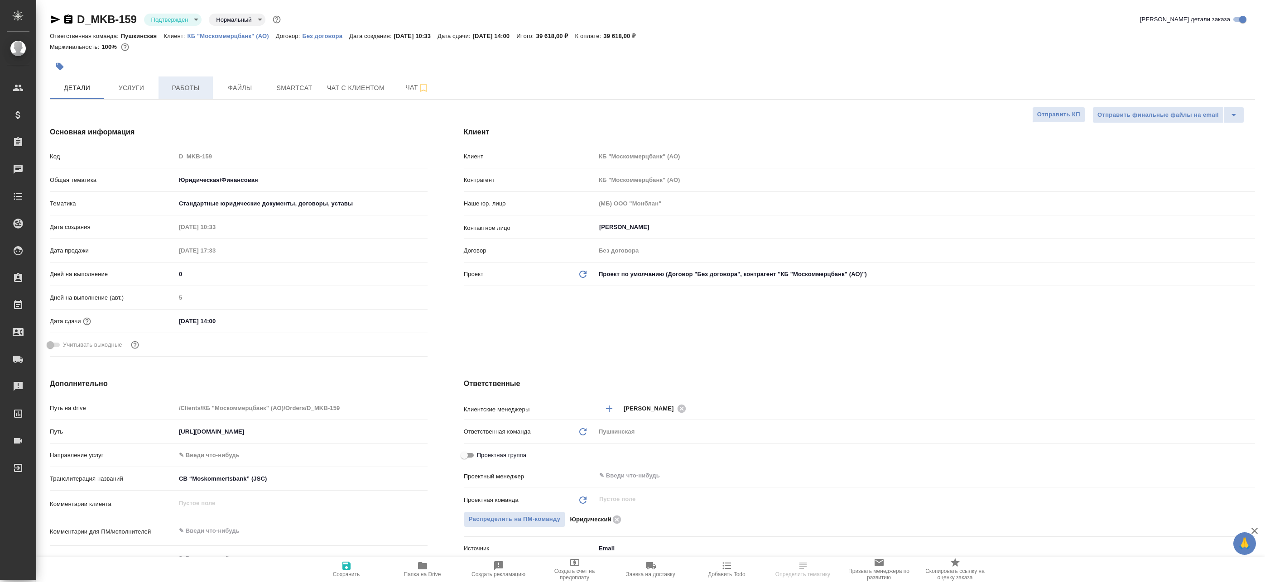
type textarea "x"
click at [398, 89] on span "Чат" at bounding box center [416, 87] width 43 height 11
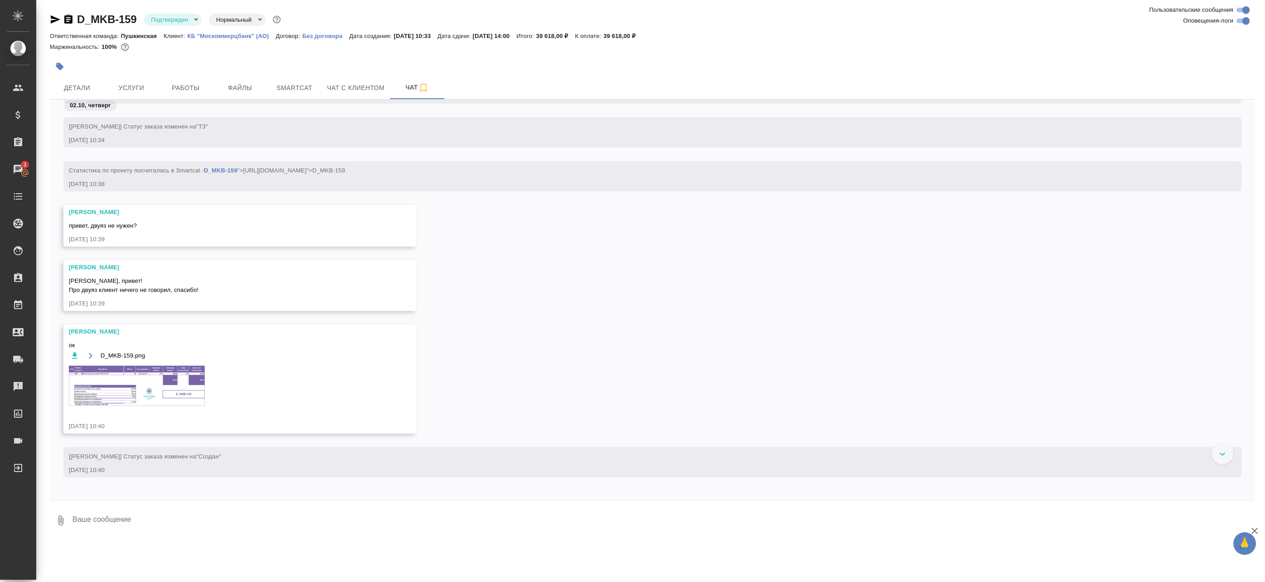
scroll to position [91, 0]
click at [158, 370] on img at bounding box center [137, 382] width 136 height 40
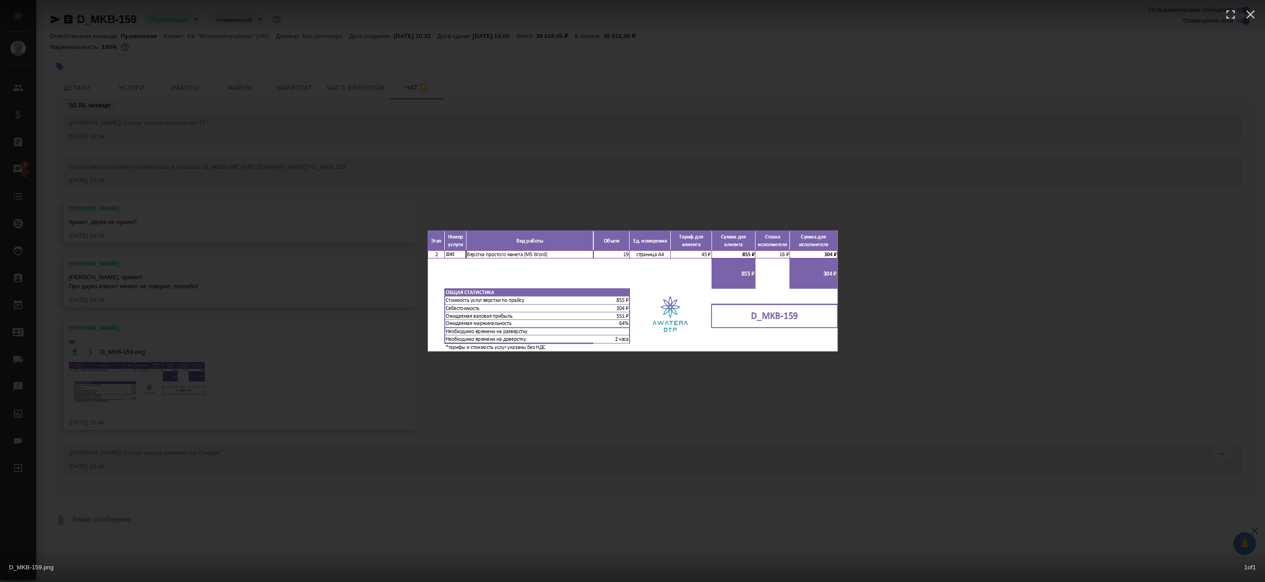
click at [589, 182] on div "D_MKB-159.png 1 of 1" at bounding box center [632, 291] width 1265 height 582
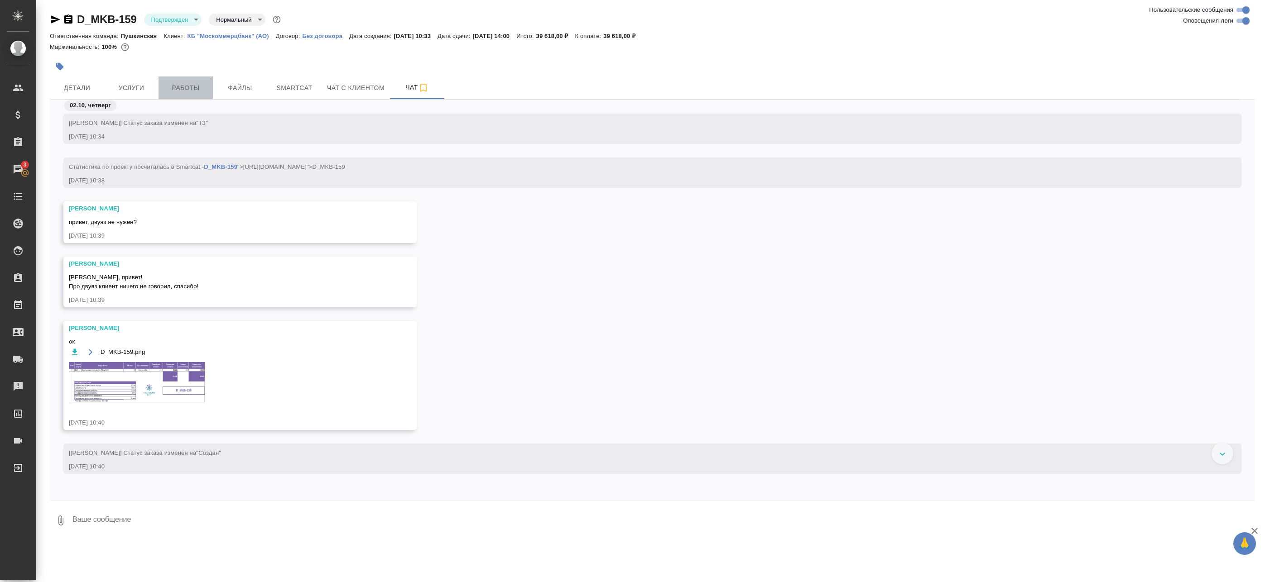
click at [184, 85] on span "Работы" at bounding box center [185, 87] width 43 height 11
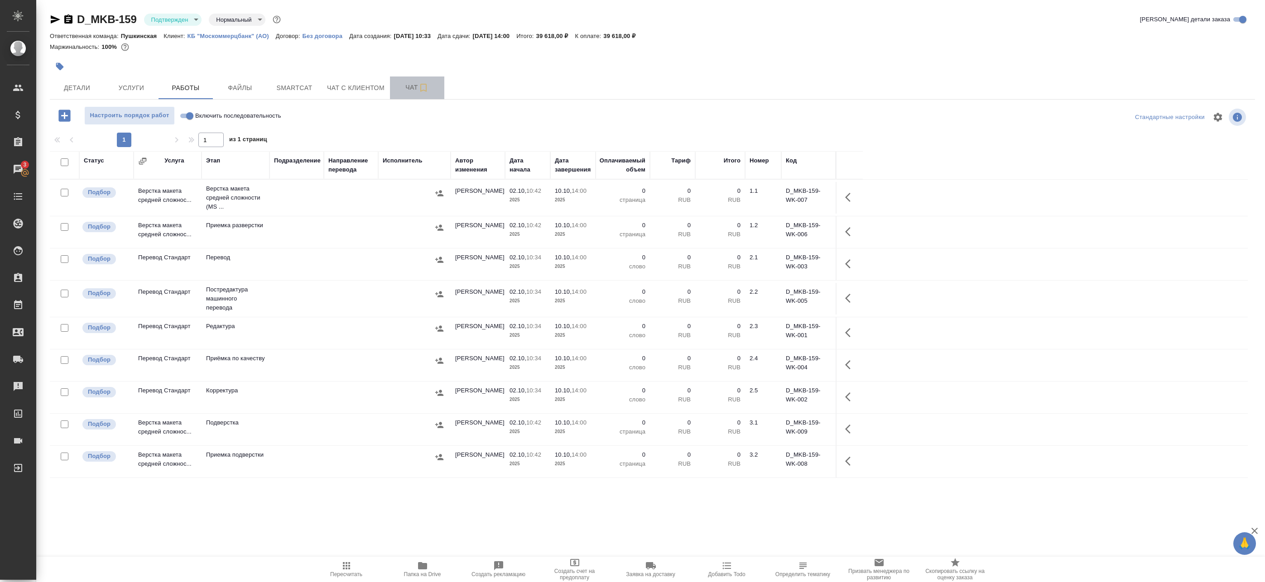
click at [395, 83] on span "Чат" at bounding box center [416, 87] width 43 height 11
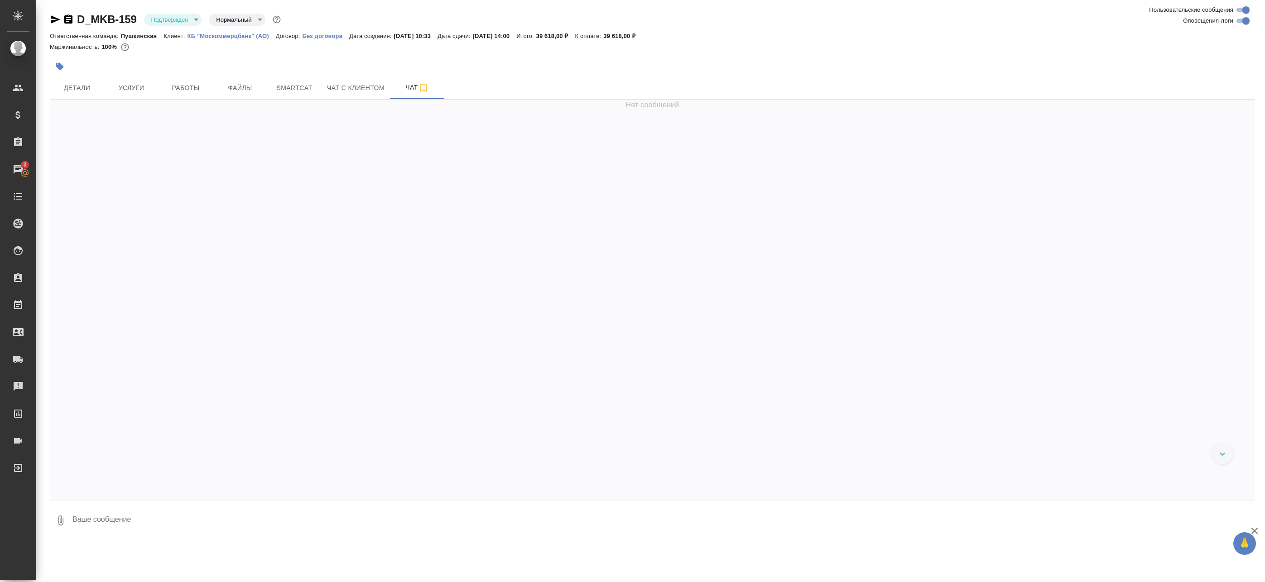
scroll to position [464, 0]
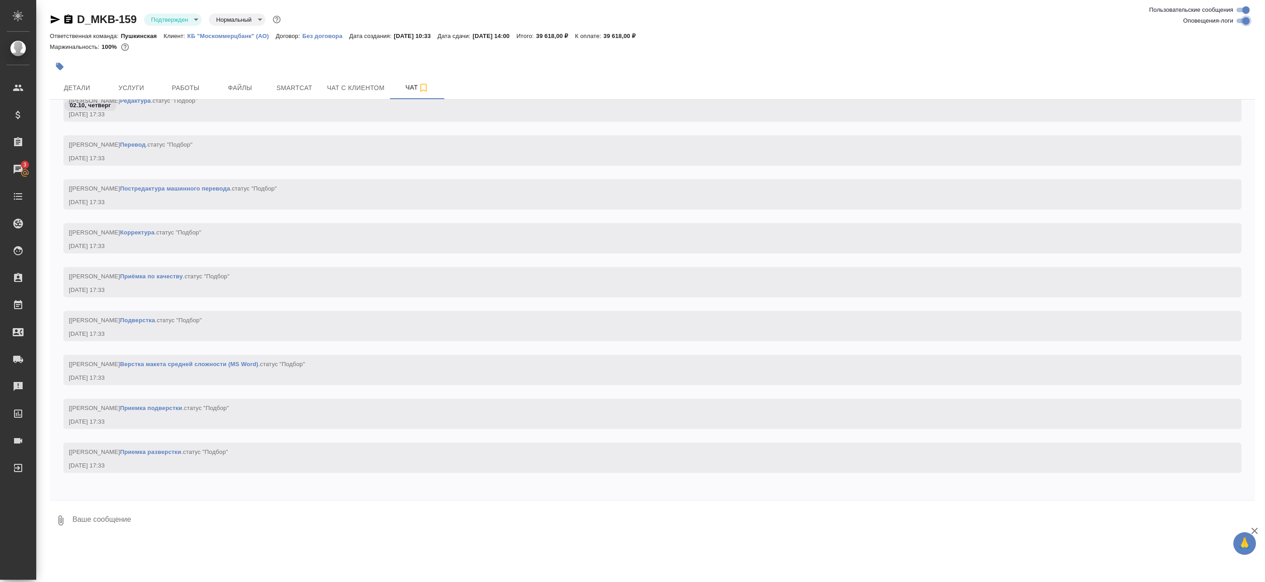
click at [1247, 24] on input "Оповещения-логи" at bounding box center [1245, 20] width 33 height 11
checkbox input "false"
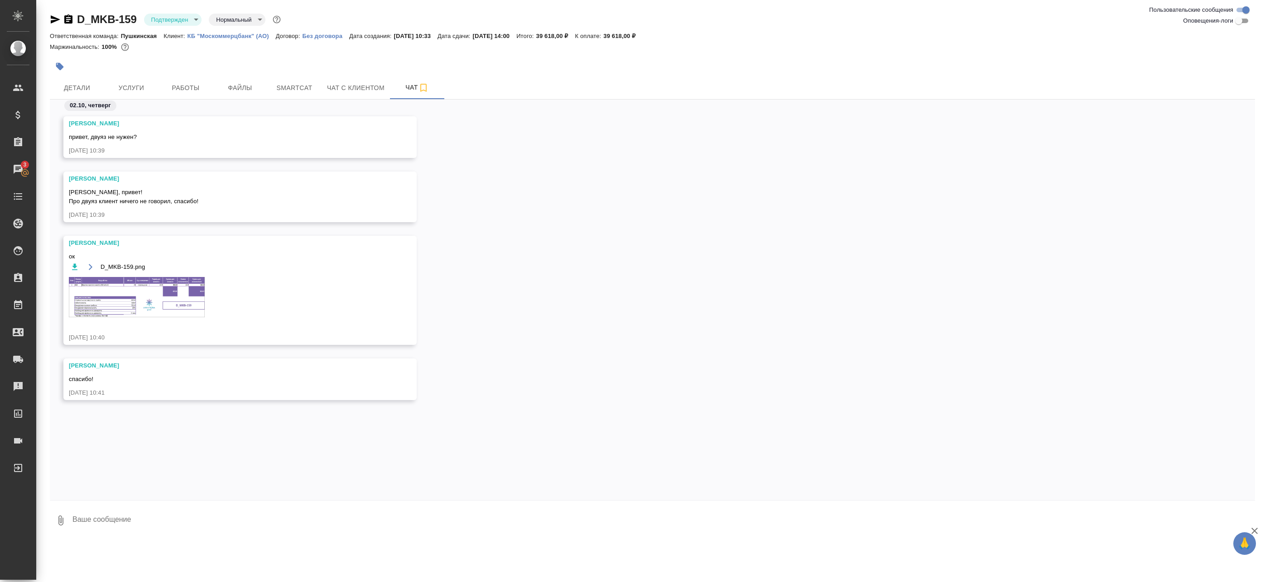
scroll to position [0, 0]
click at [136, 289] on img at bounding box center [137, 297] width 136 height 40
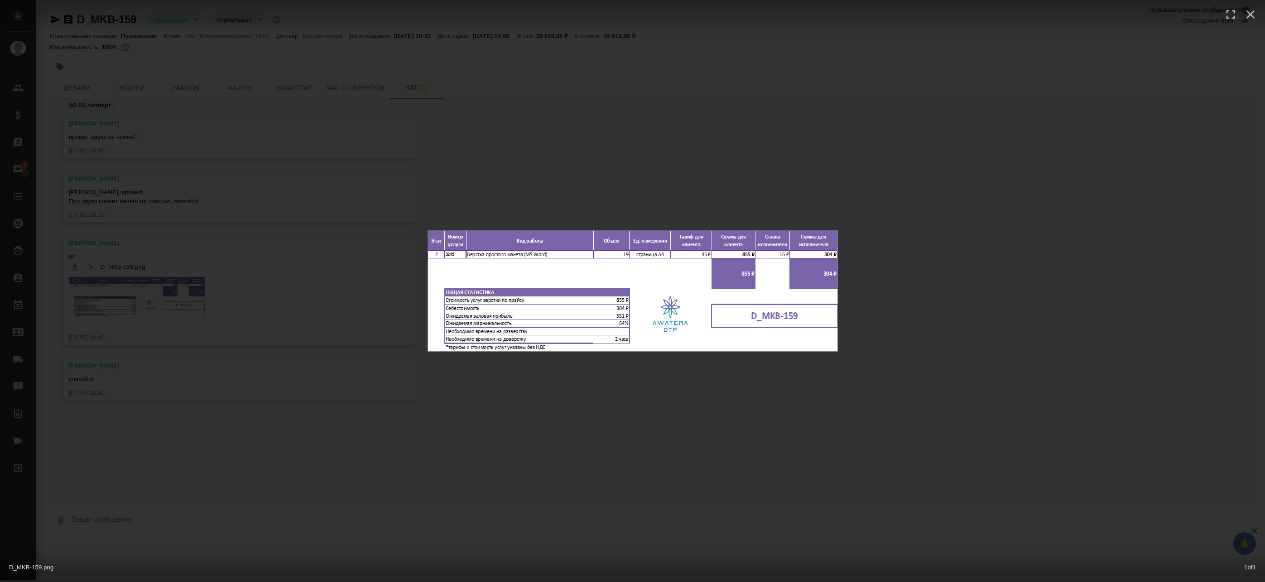
click at [594, 202] on div "D_MKB-159.png 1 of 1" at bounding box center [632, 291] width 1265 height 582
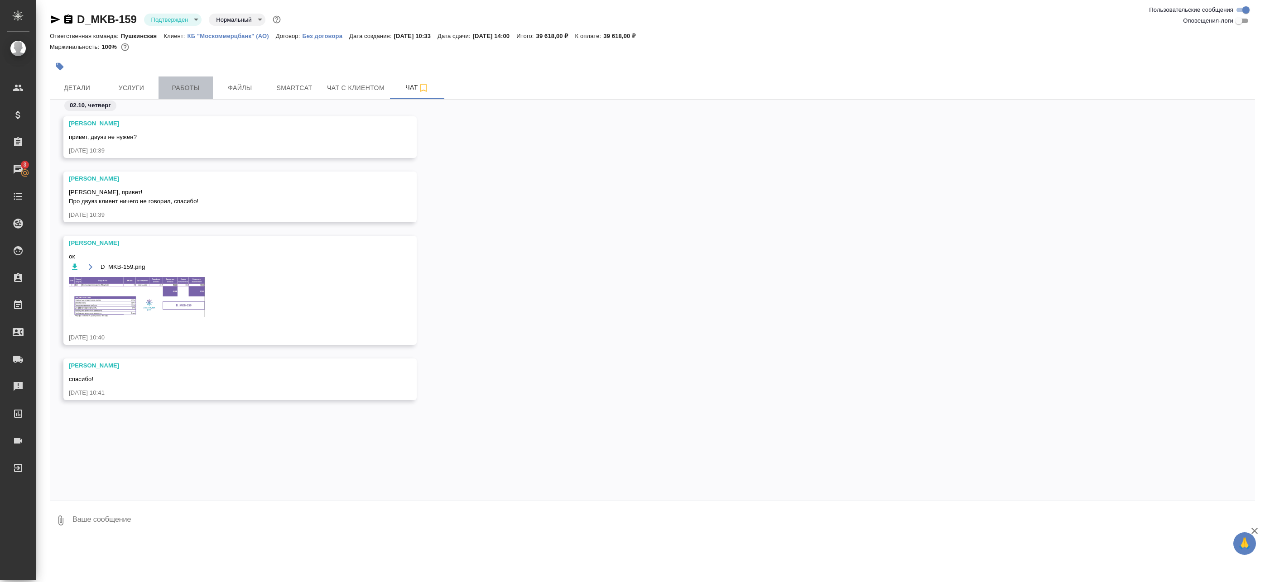
click at [177, 87] on span "Работы" at bounding box center [185, 87] width 43 height 11
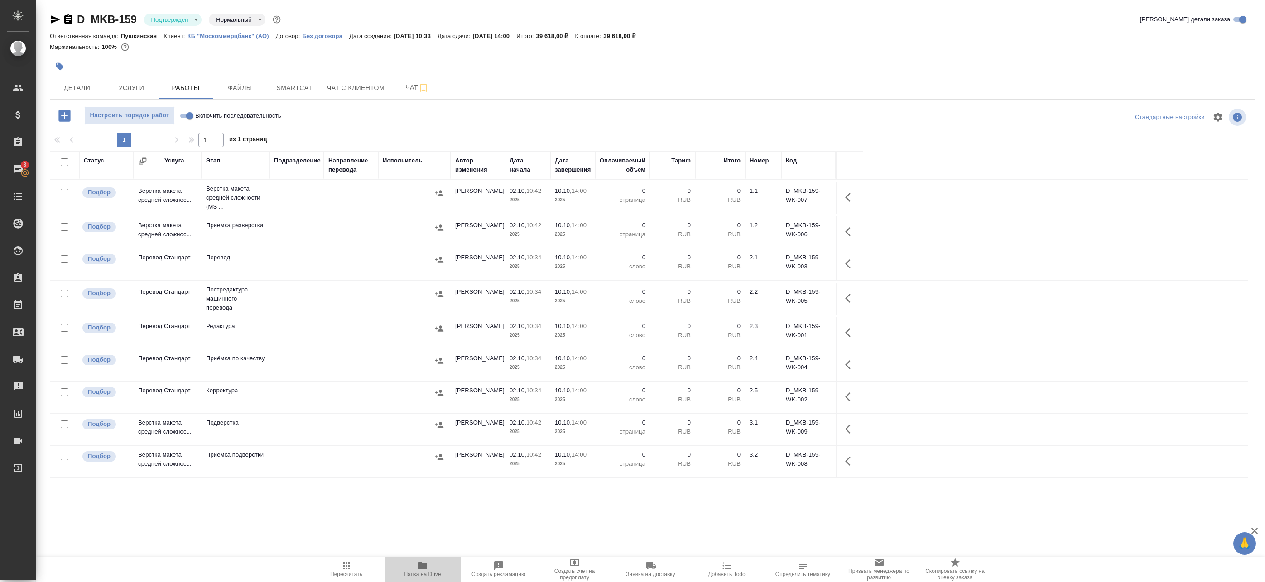
click at [430, 576] on span "Папка на Drive" at bounding box center [422, 574] width 37 height 6
click at [408, 80] on button "Чат" at bounding box center [417, 88] width 54 height 23
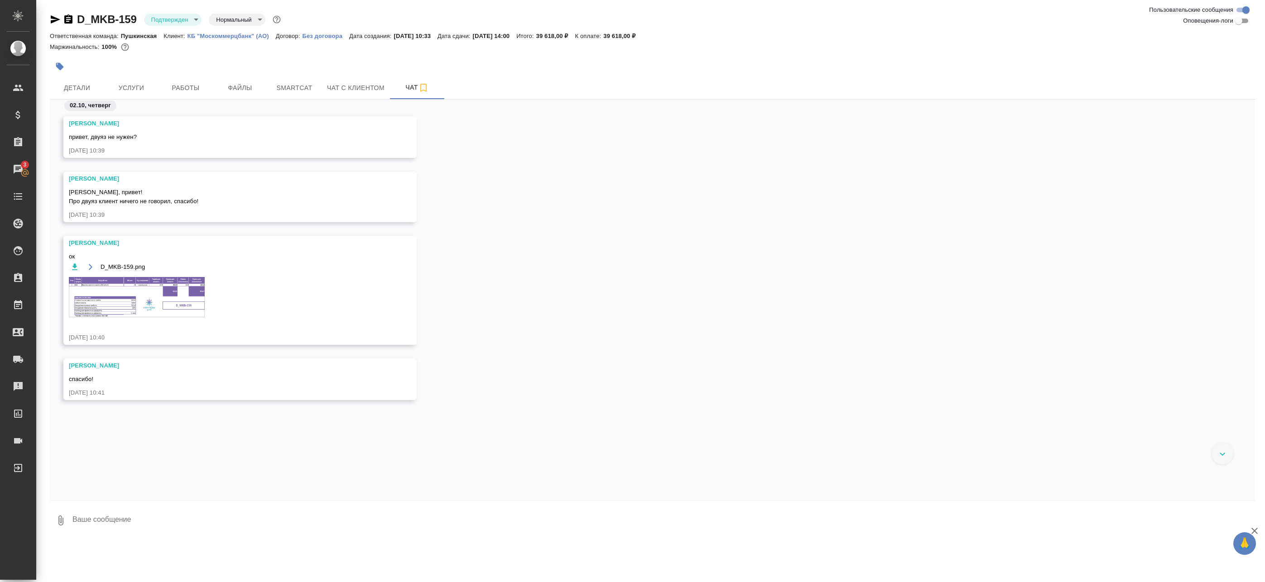
click at [113, 302] on img at bounding box center [137, 297] width 136 height 40
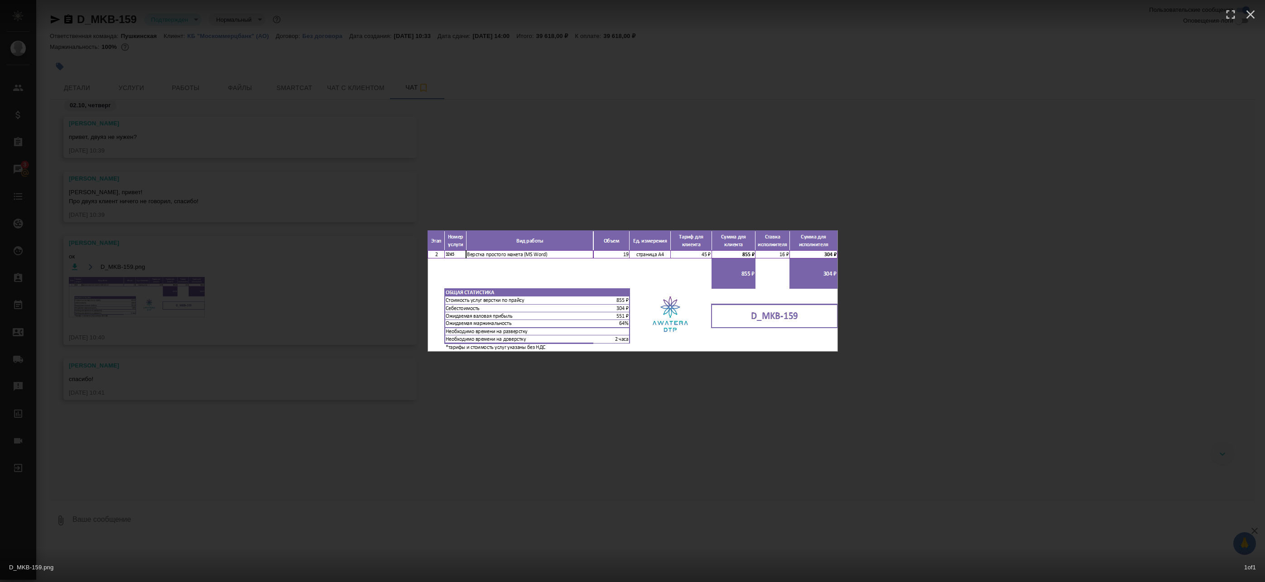
click at [523, 183] on div "D_MKB-159.png 1 of 1" at bounding box center [632, 291] width 1265 height 582
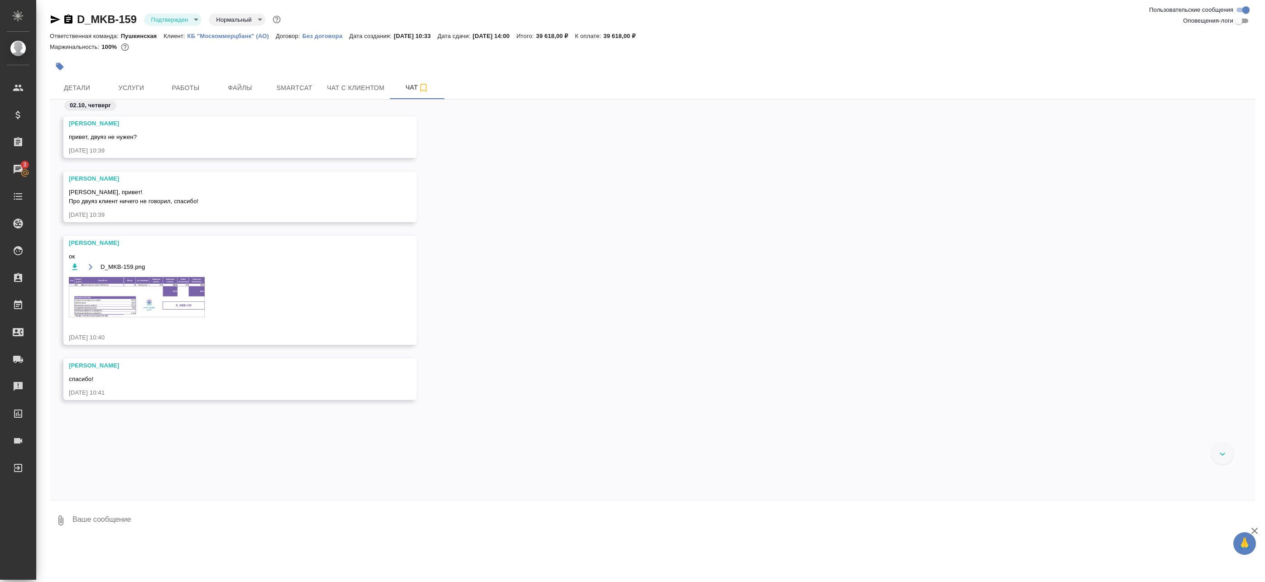
click at [168, 296] on img at bounding box center [137, 297] width 136 height 40
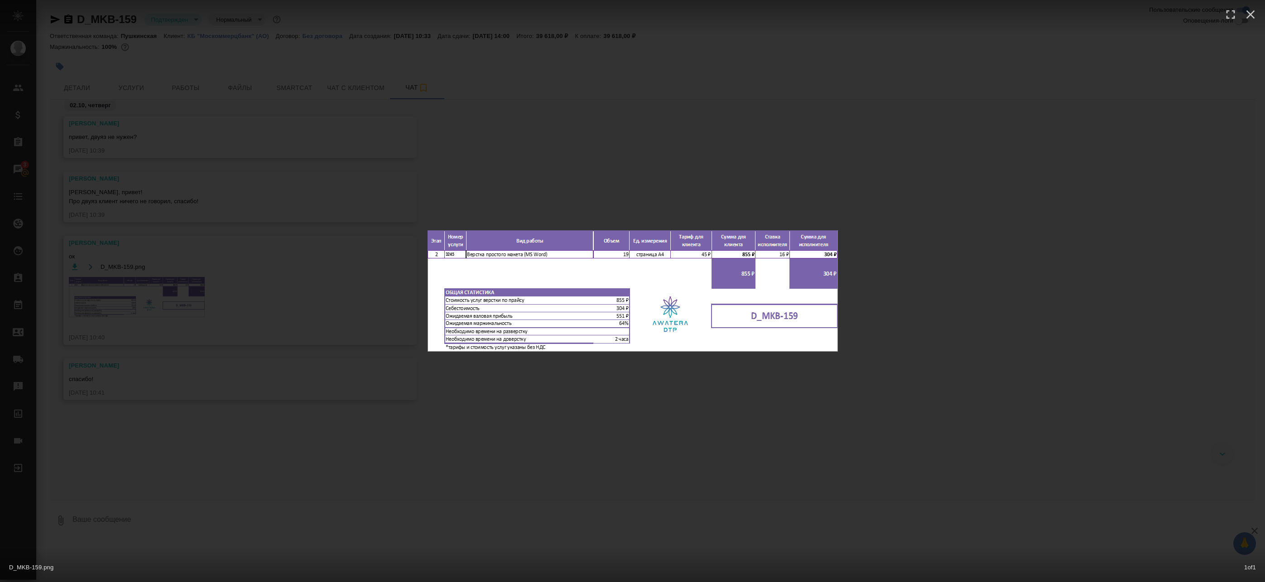
click at [501, 211] on div "D_MKB-159.png 1 of 1" at bounding box center [632, 291] width 1265 height 582
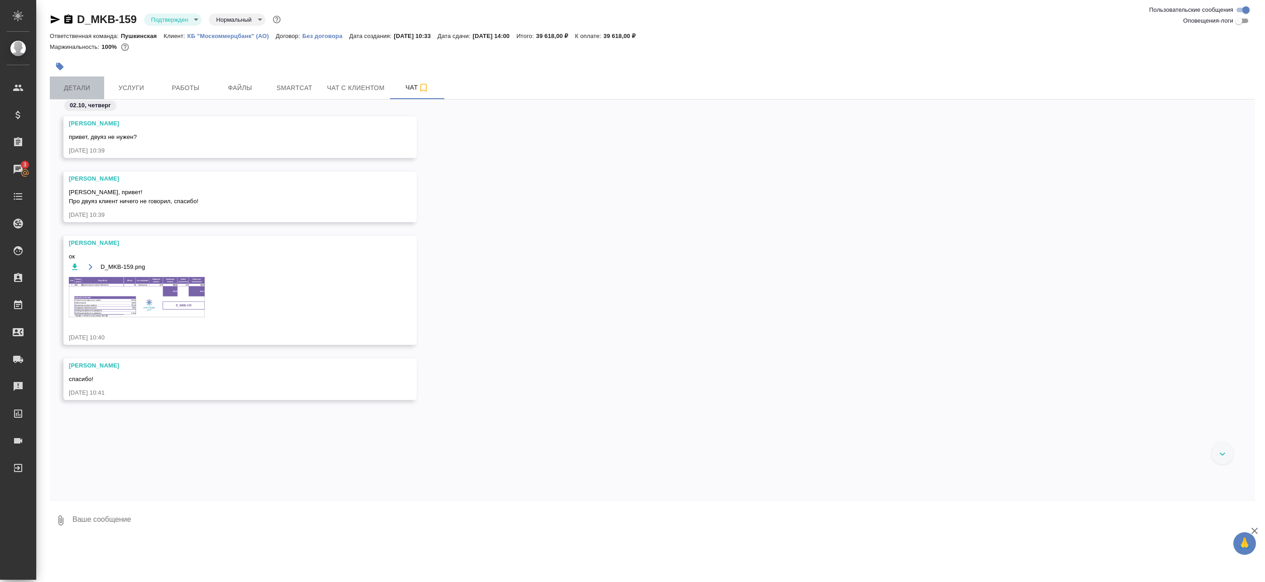
click at [89, 81] on button "Детали" at bounding box center [77, 88] width 54 height 23
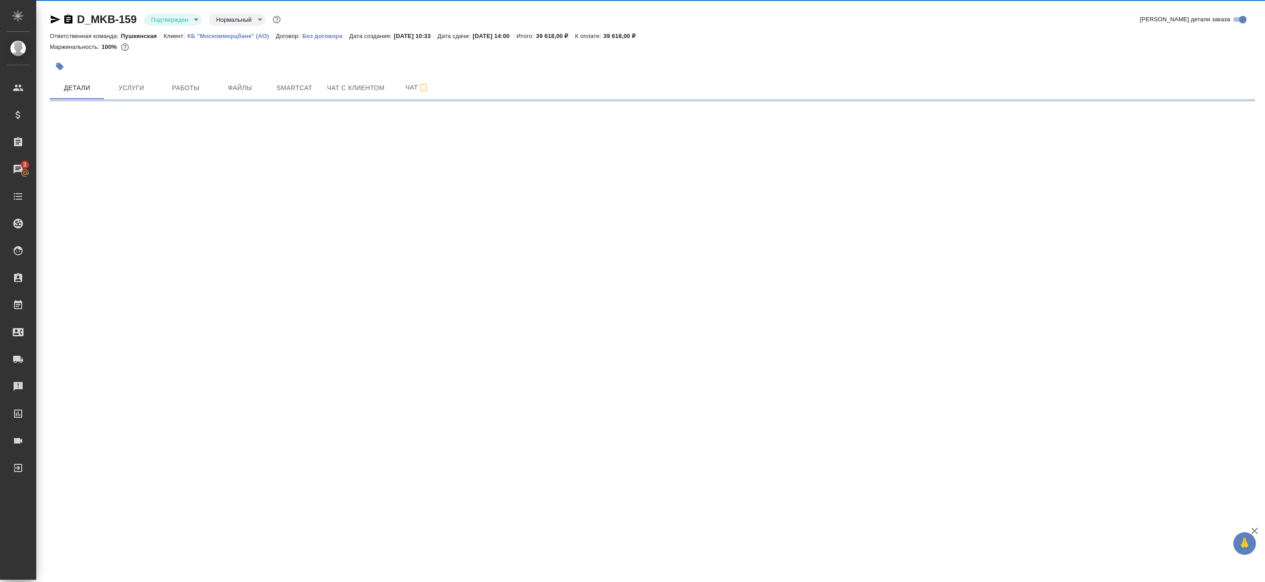
select select "RU"
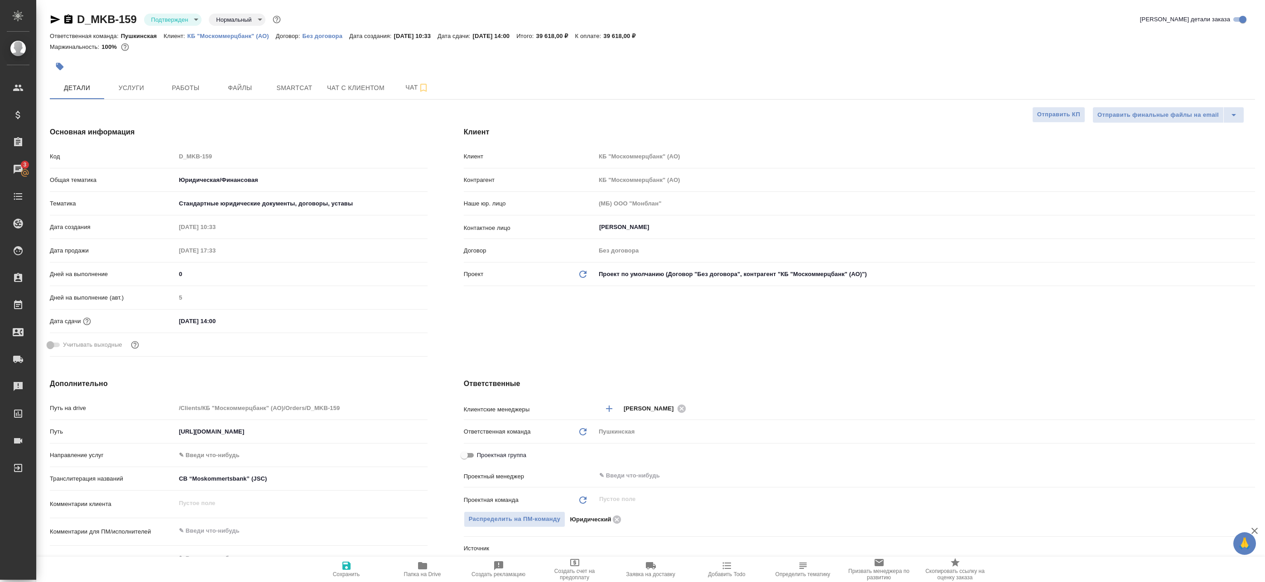
type textarea "x"
click at [637, 480] on input "text" at bounding box center [910, 475] width 624 height 11
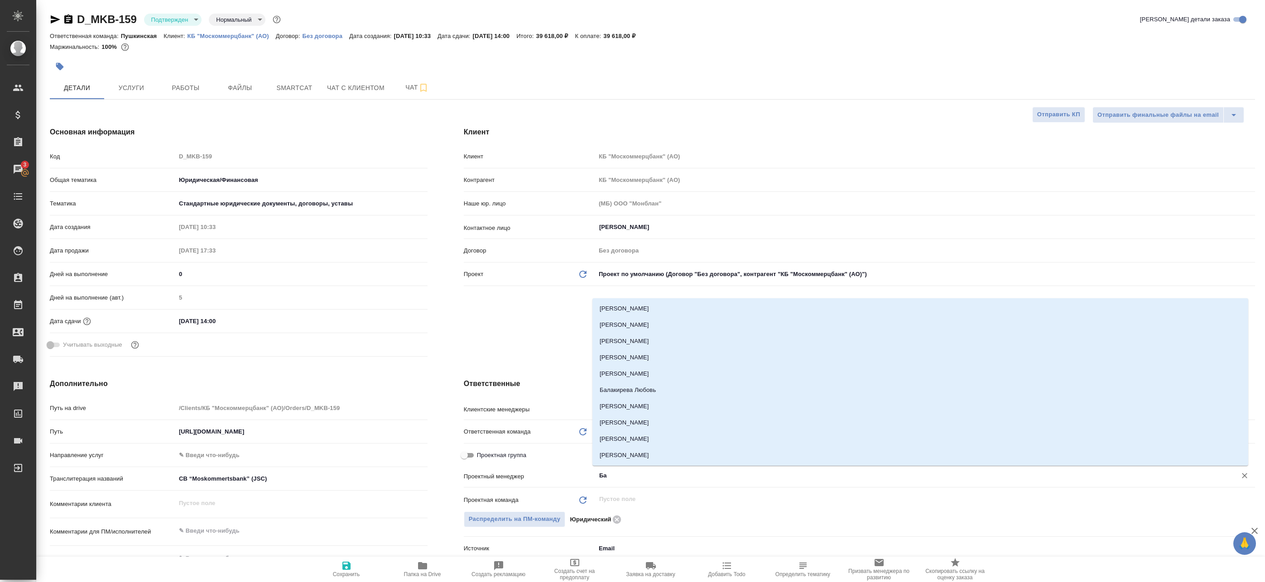
type input "Бад"
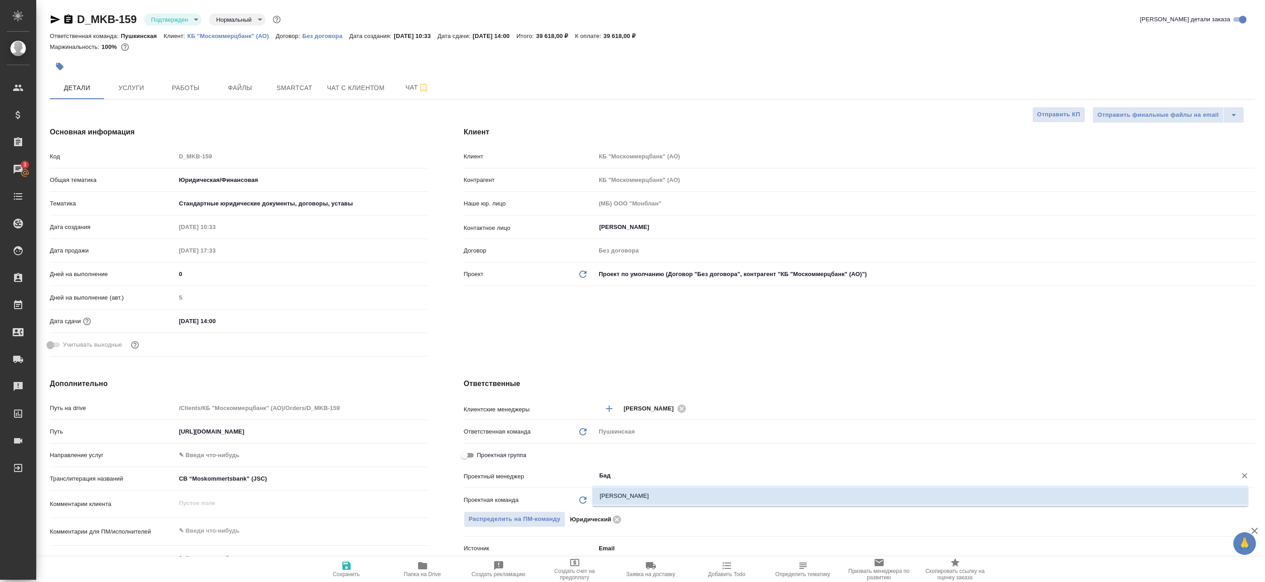
click at [642, 494] on li "Баданян Артак" at bounding box center [920, 496] width 656 height 16
type textarea "x"
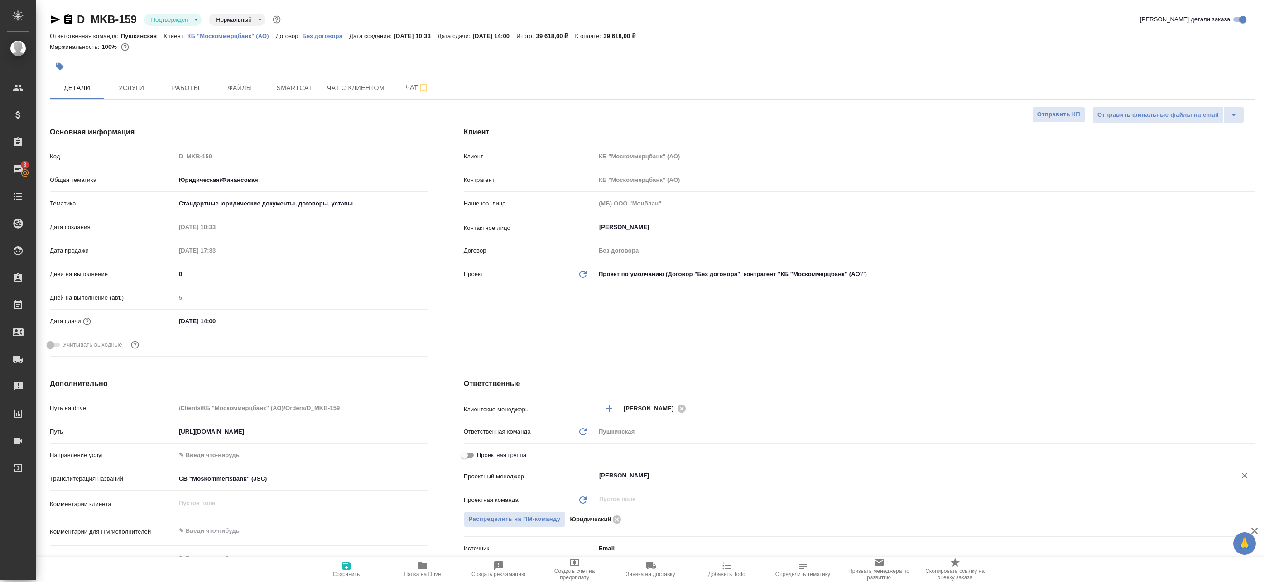
type input "Баданян Артак"
click at [351, 570] on icon "button" at bounding box center [346, 566] width 11 height 11
type textarea "x"
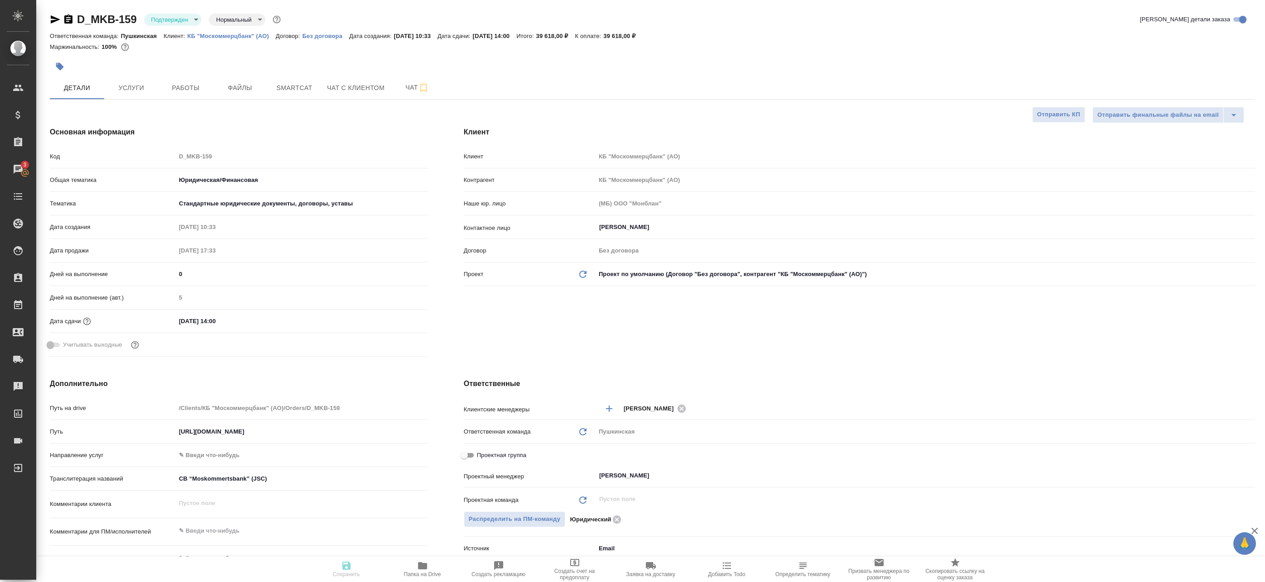
type textarea "x"
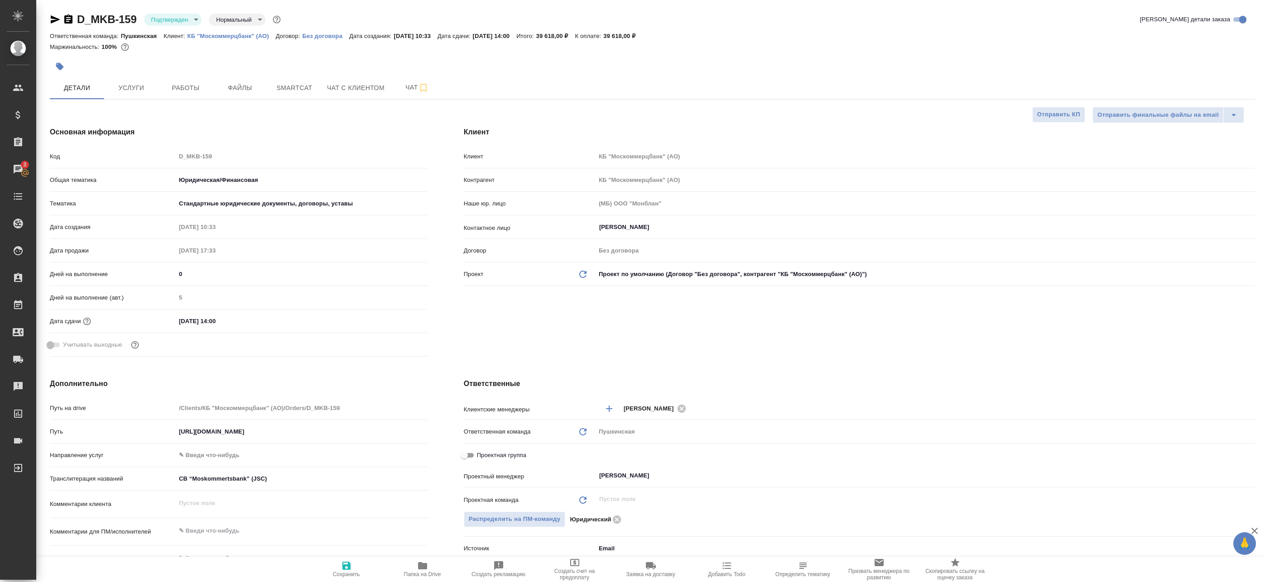
type textarea "x"
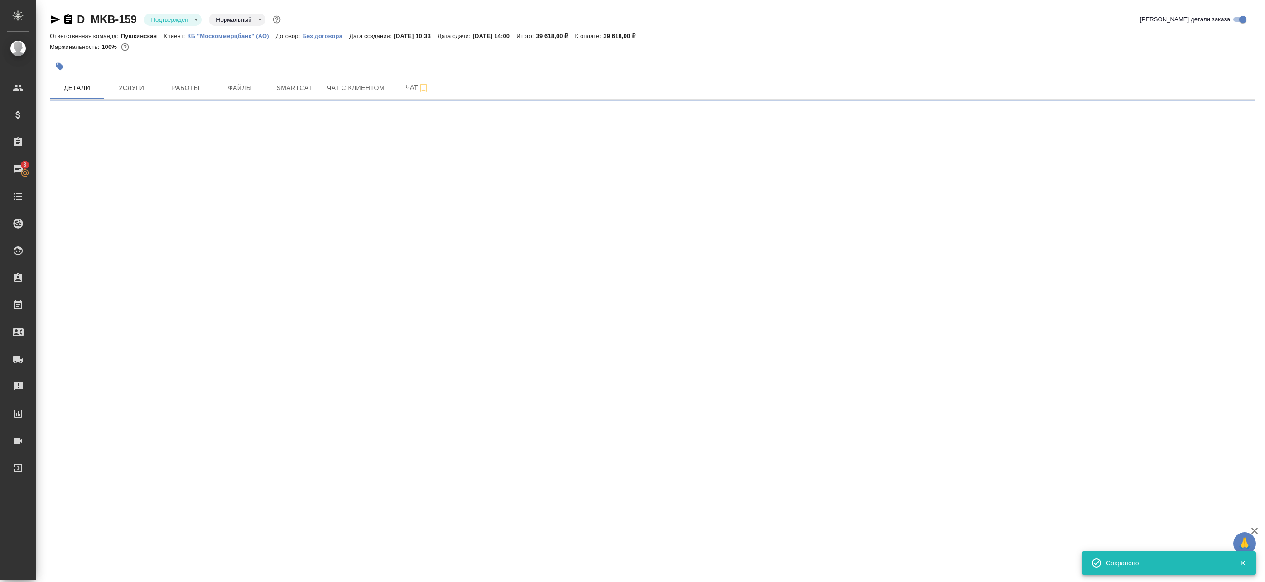
select select "RU"
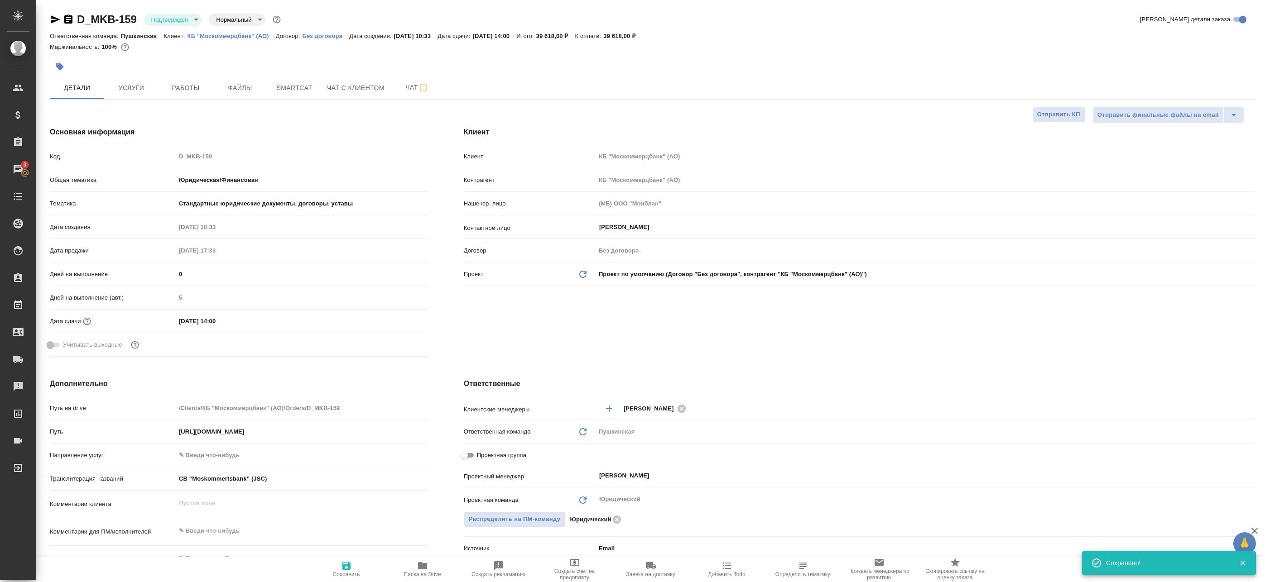
type textarea "x"
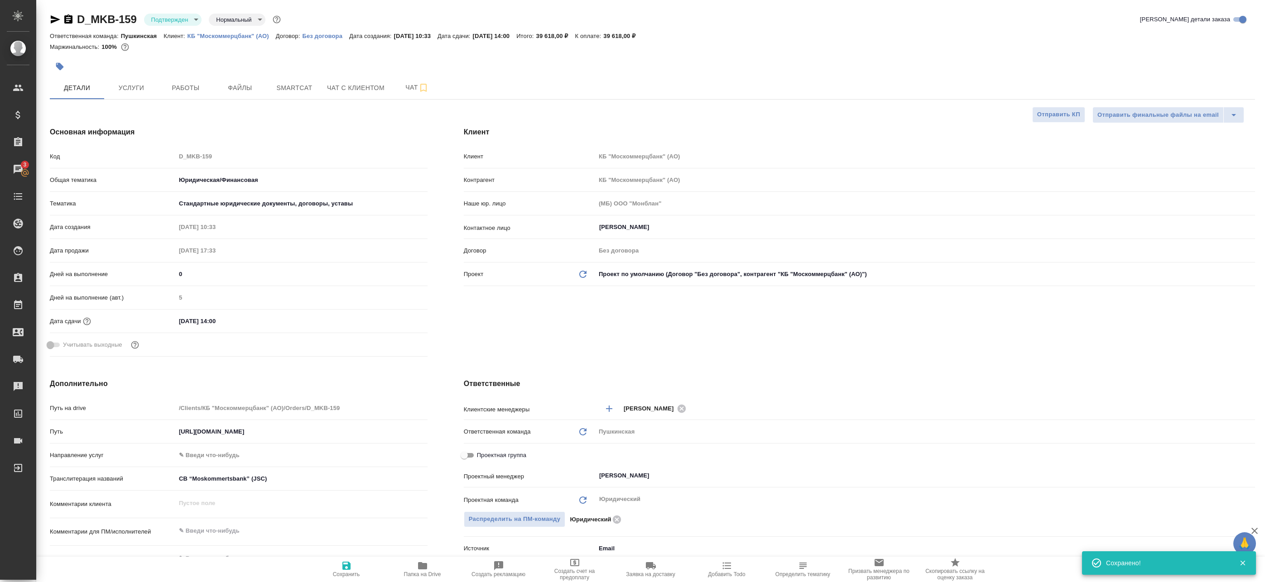
type textarea "x"
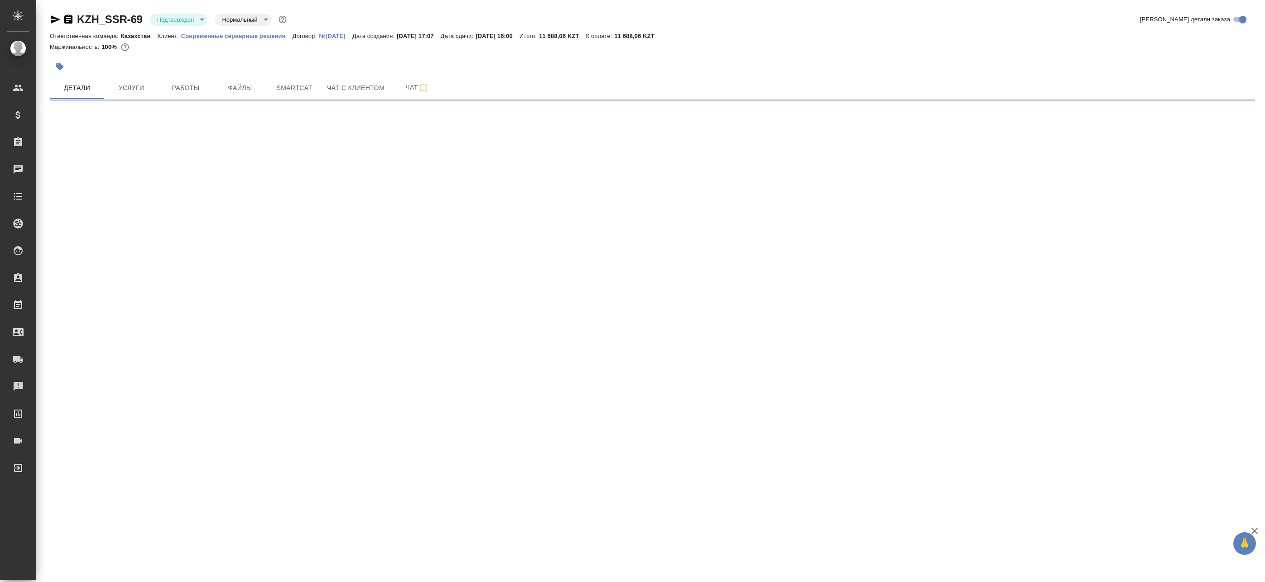
select select "RU"
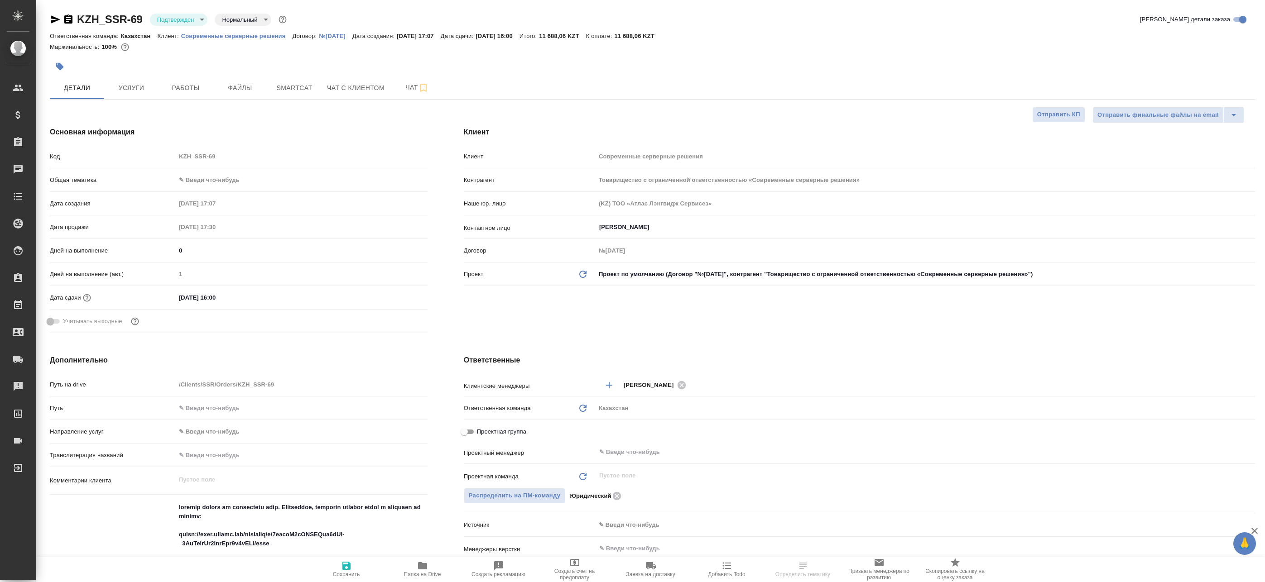
type textarea "x"
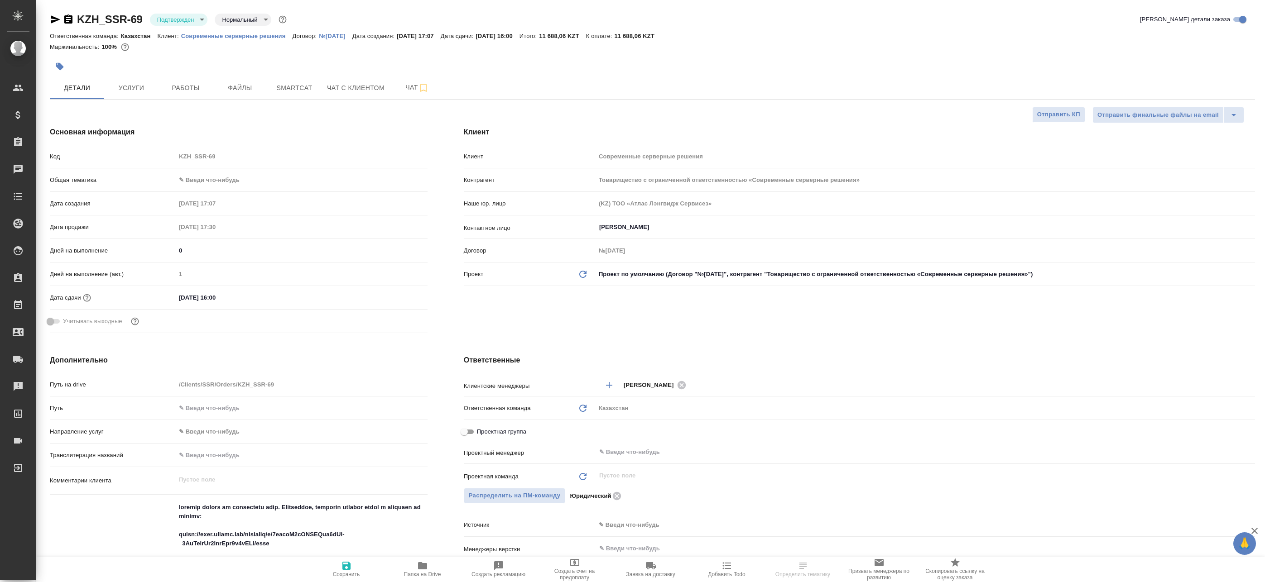
type textarea "x"
click at [188, 85] on span "Работы" at bounding box center [185, 87] width 43 height 11
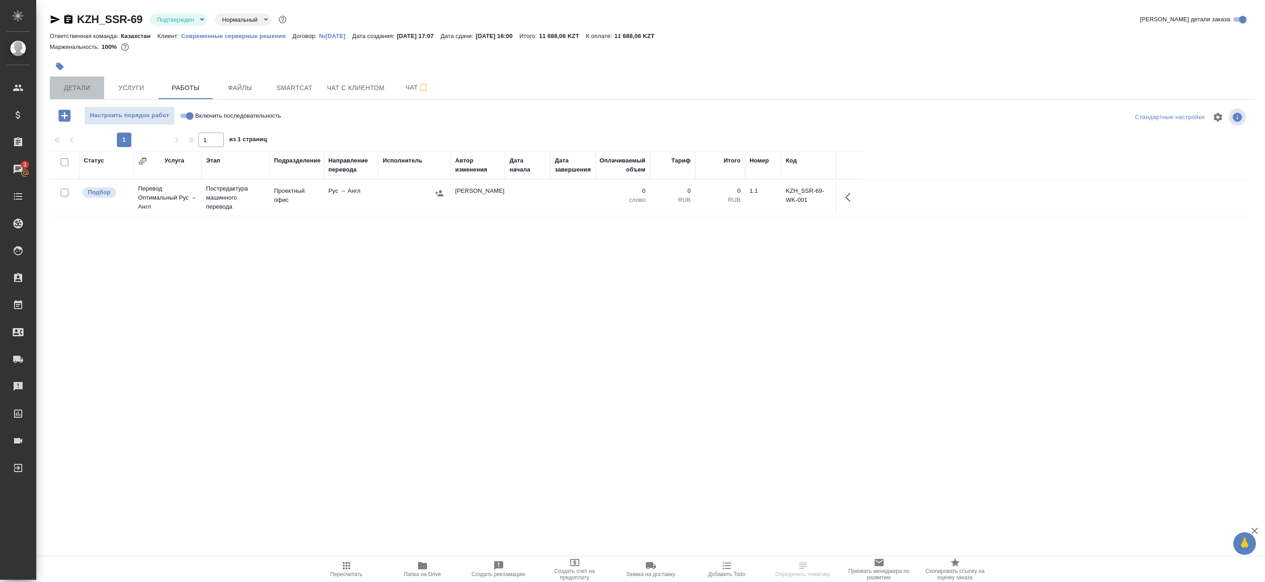
click at [78, 87] on span "Детали" at bounding box center [76, 87] width 43 height 11
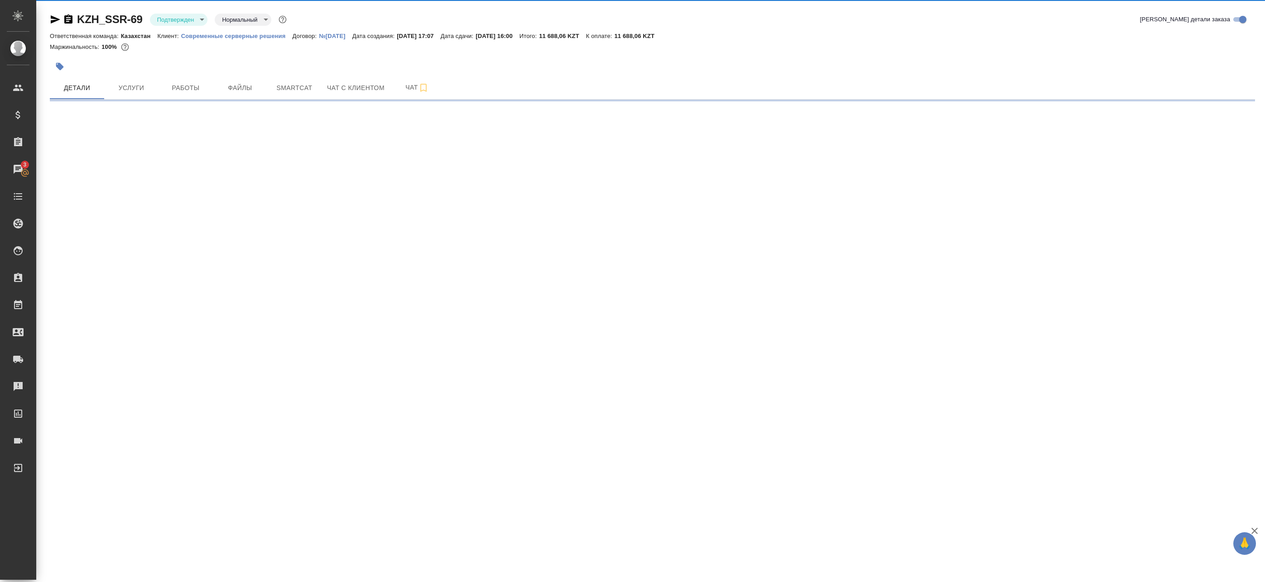
select select "RU"
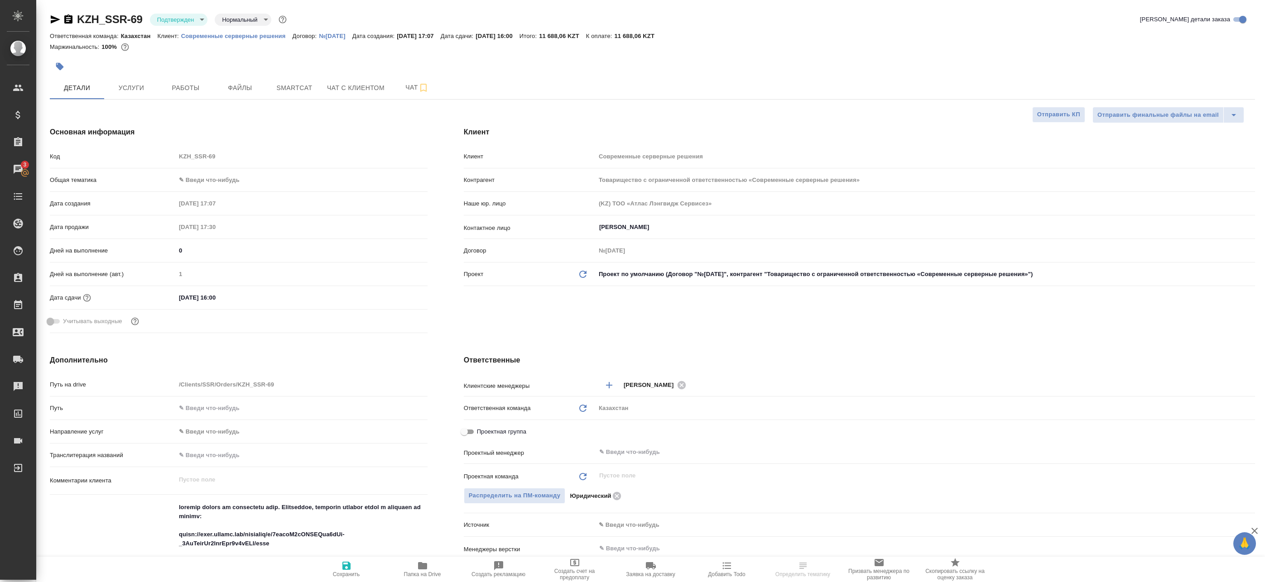
type textarea "x"
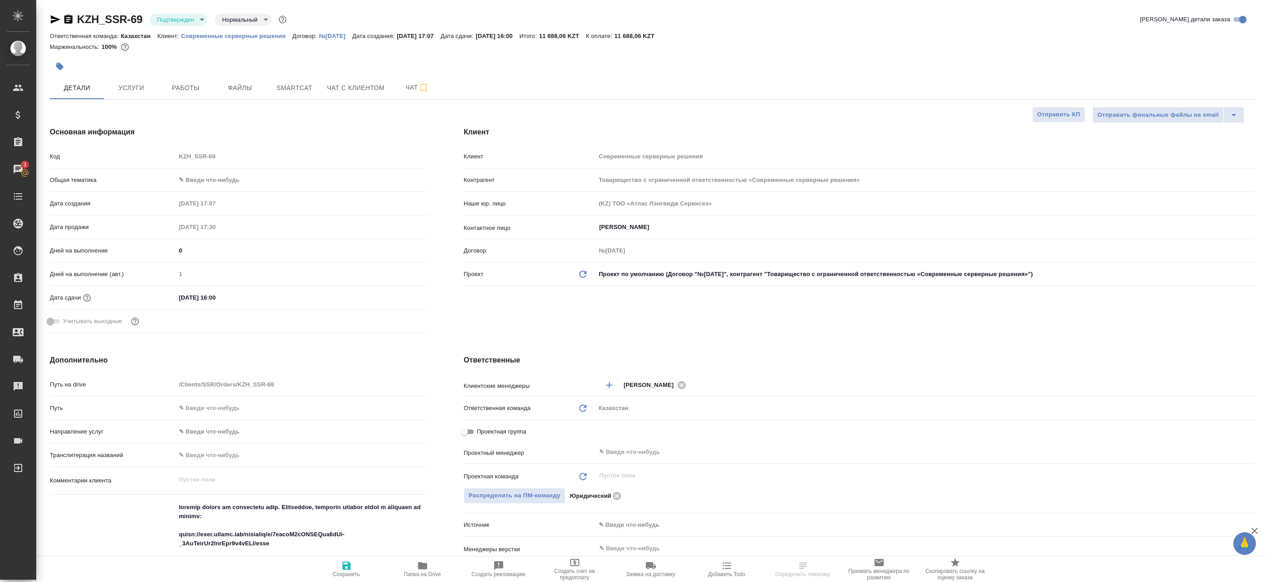
type textarea "x"
select select "RU"
type textarea "x"
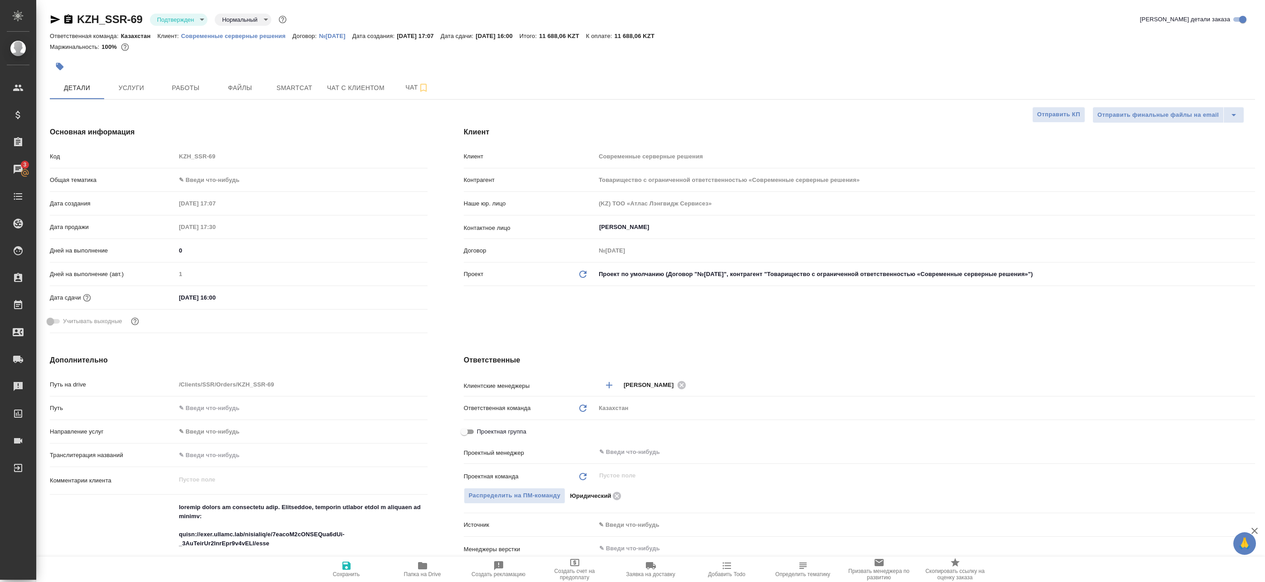
type textarea "x"
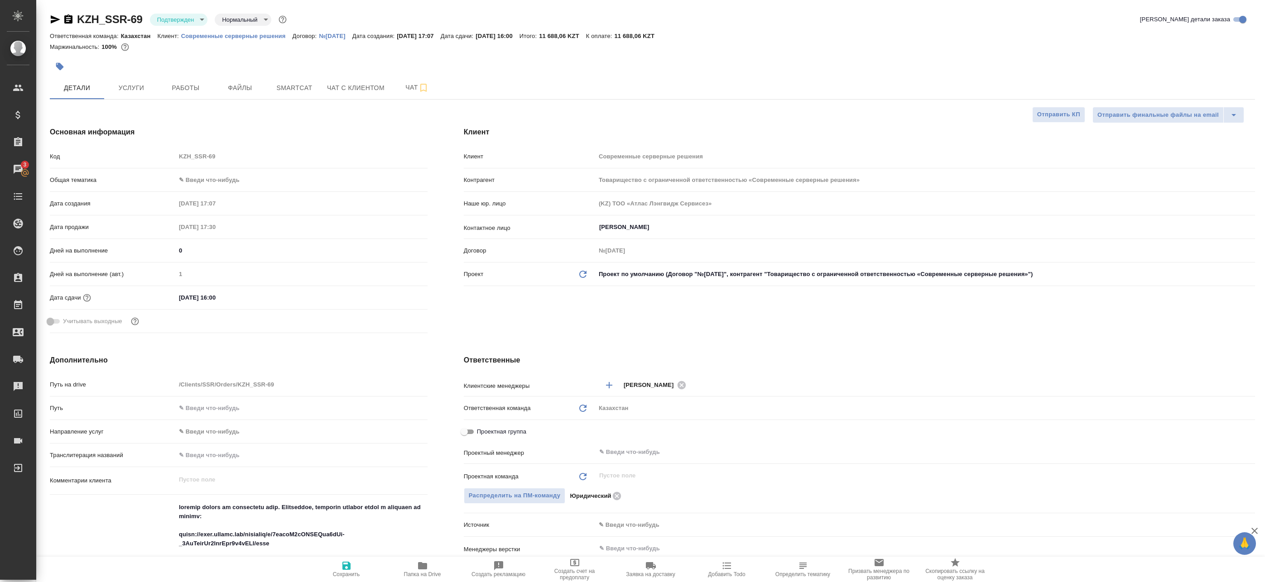
type textarea "x"
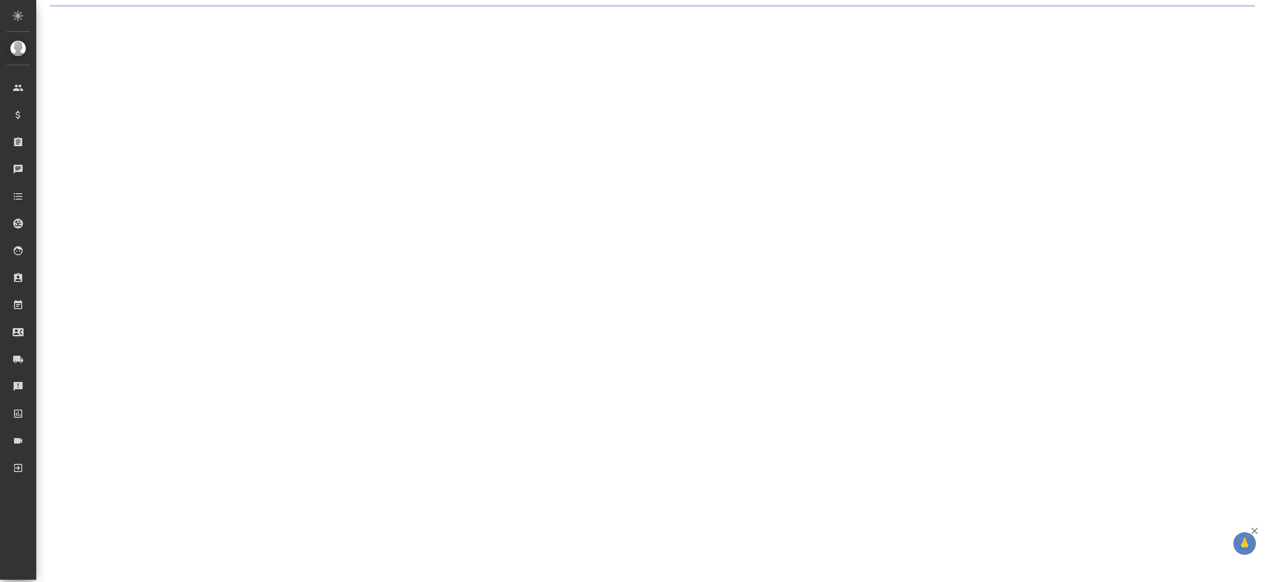
select select "RU"
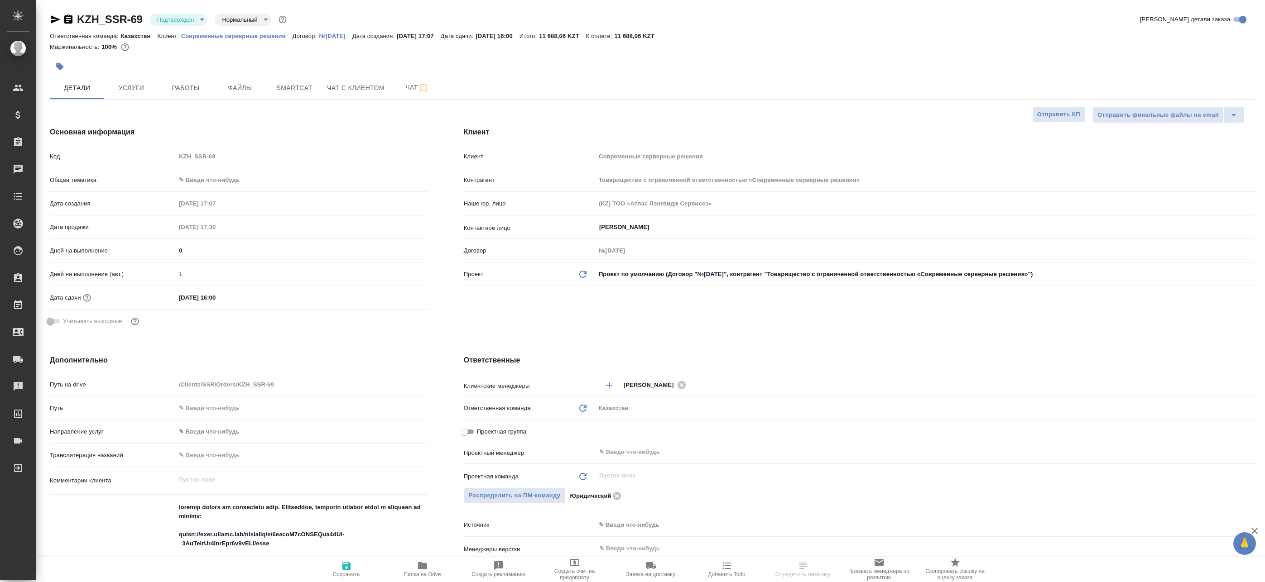
type textarea "x"
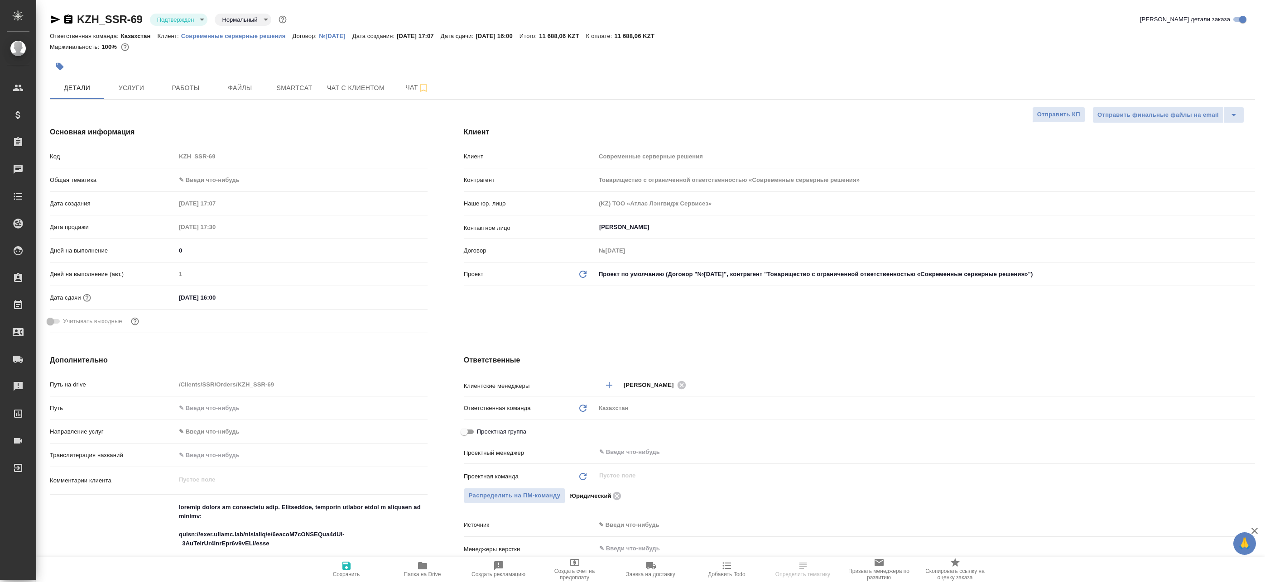
type textarea "x"
click at [206, 36] on p "Современные серверные решения" at bounding box center [236, 36] width 111 height 7
type textarea "x"
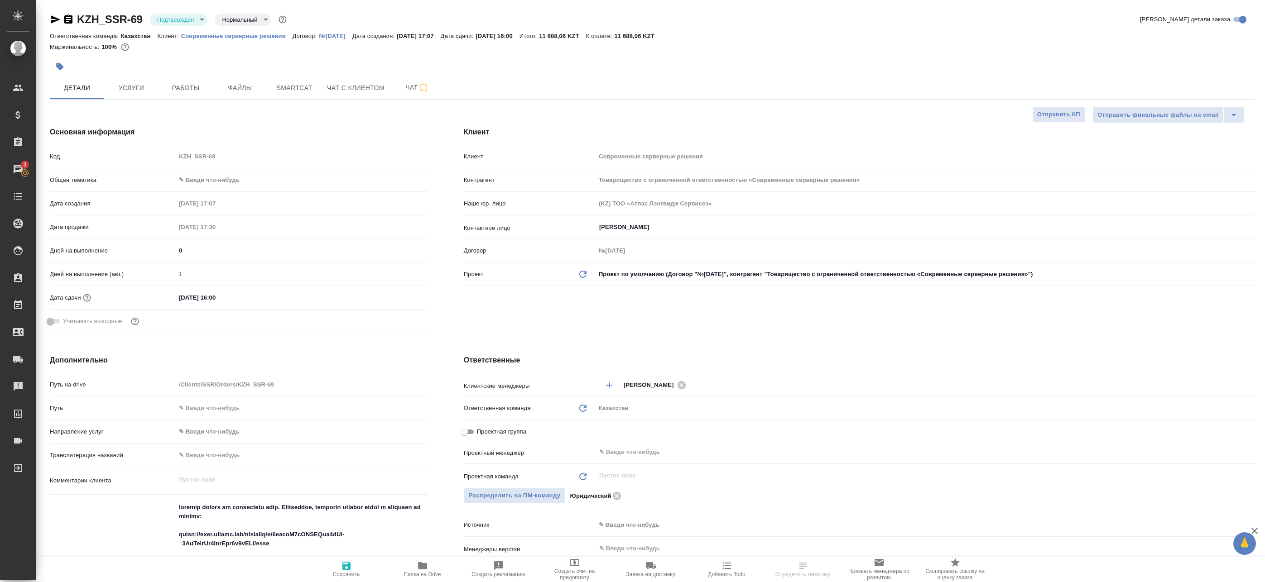
type textarea "x"
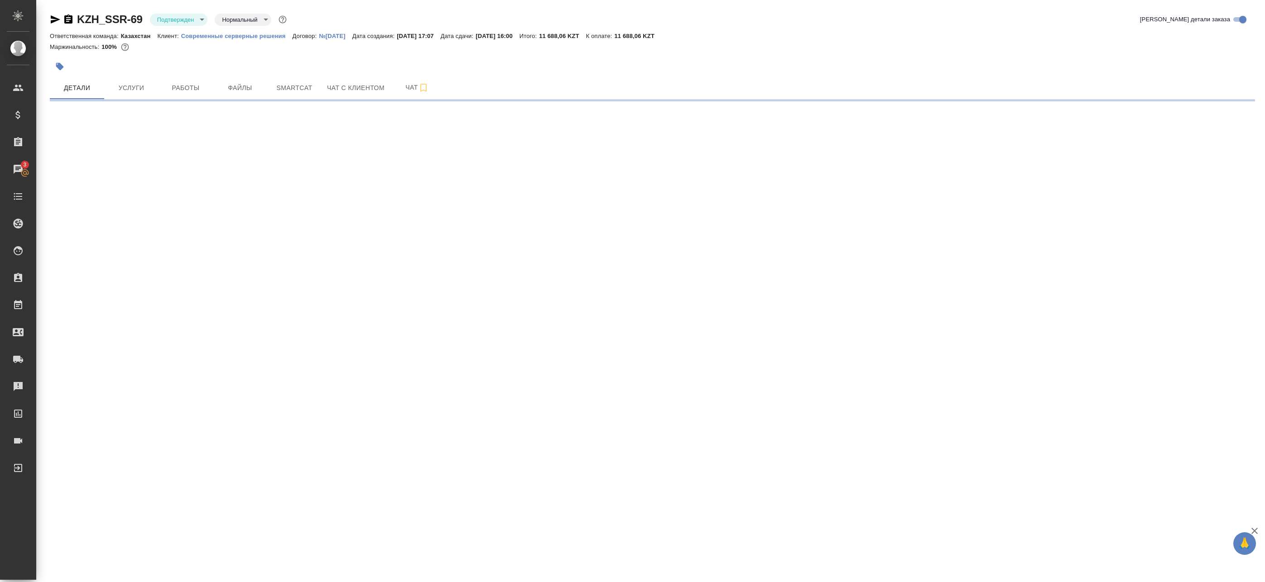
select select "RU"
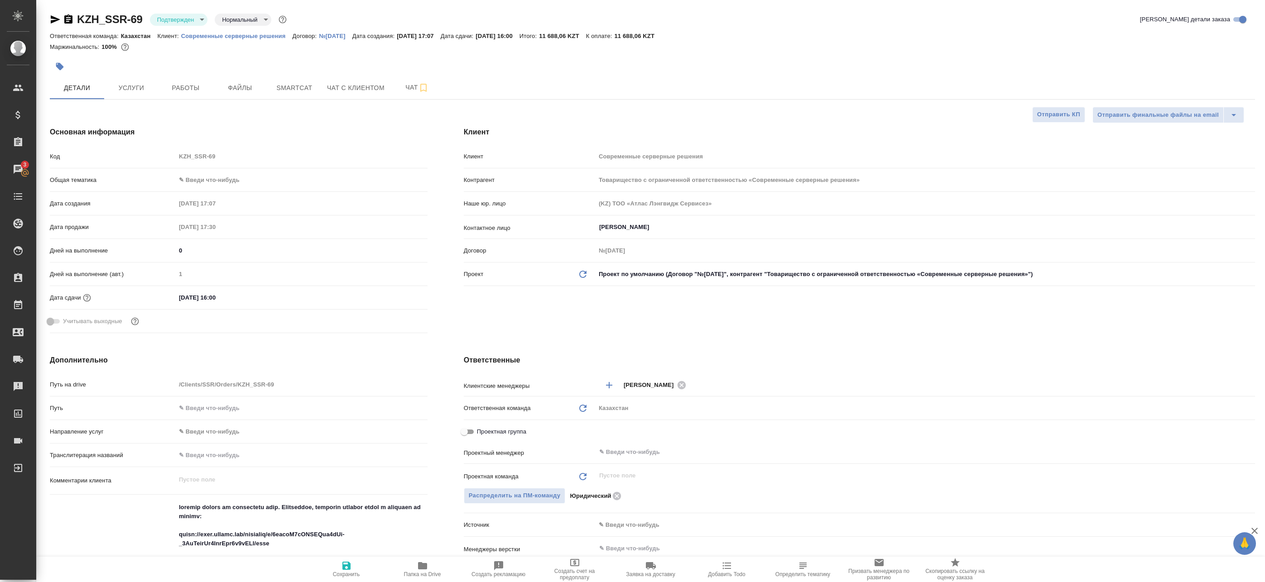
type textarea "x"
click at [407, 86] on span "Чат" at bounding box center [416, 87] width 43 height 11
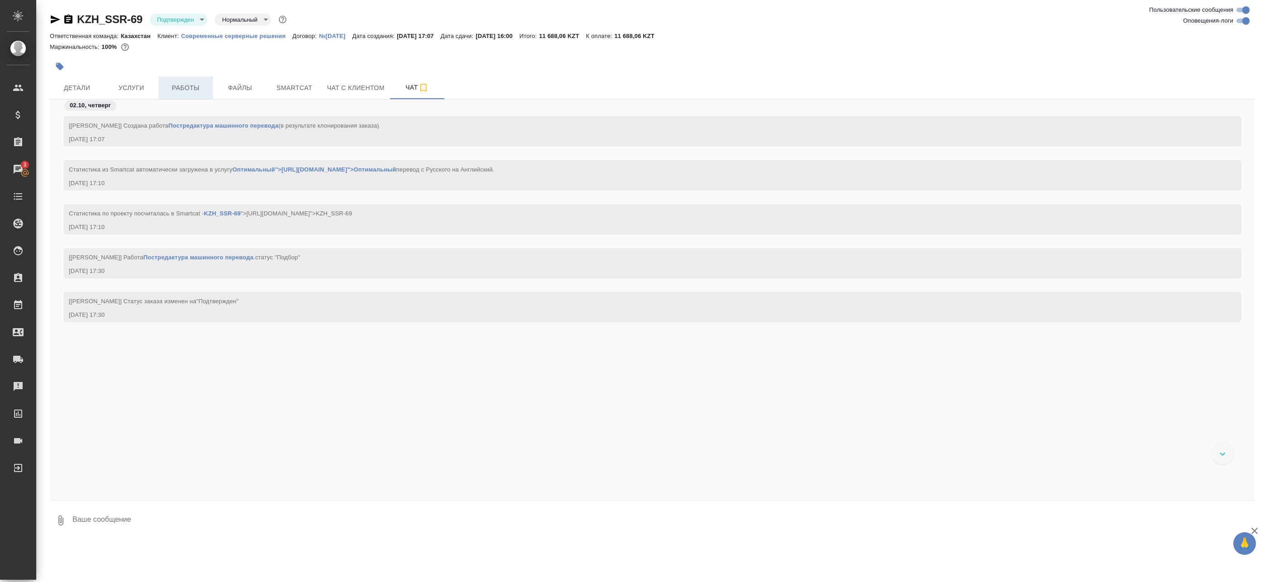
click at [197, 87] on span "Работы" at bounding box center [185, 87] width 43 height 11
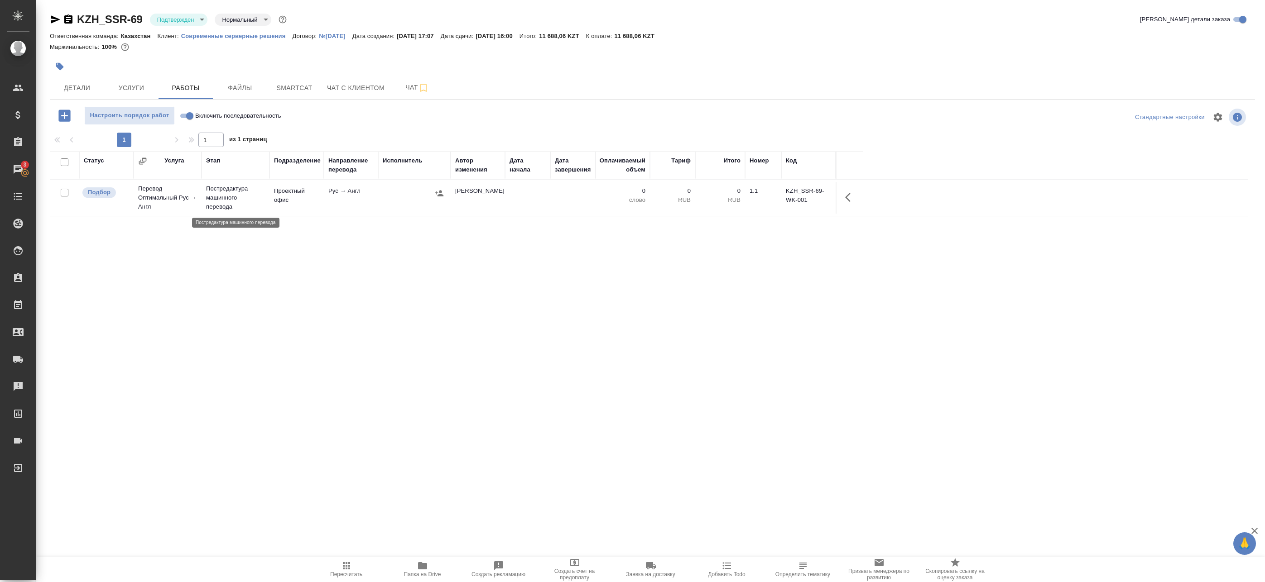
click at [263, 199] on p "Постредактура машинного перевода" at bounding box center [235, 197] width 59 height 27
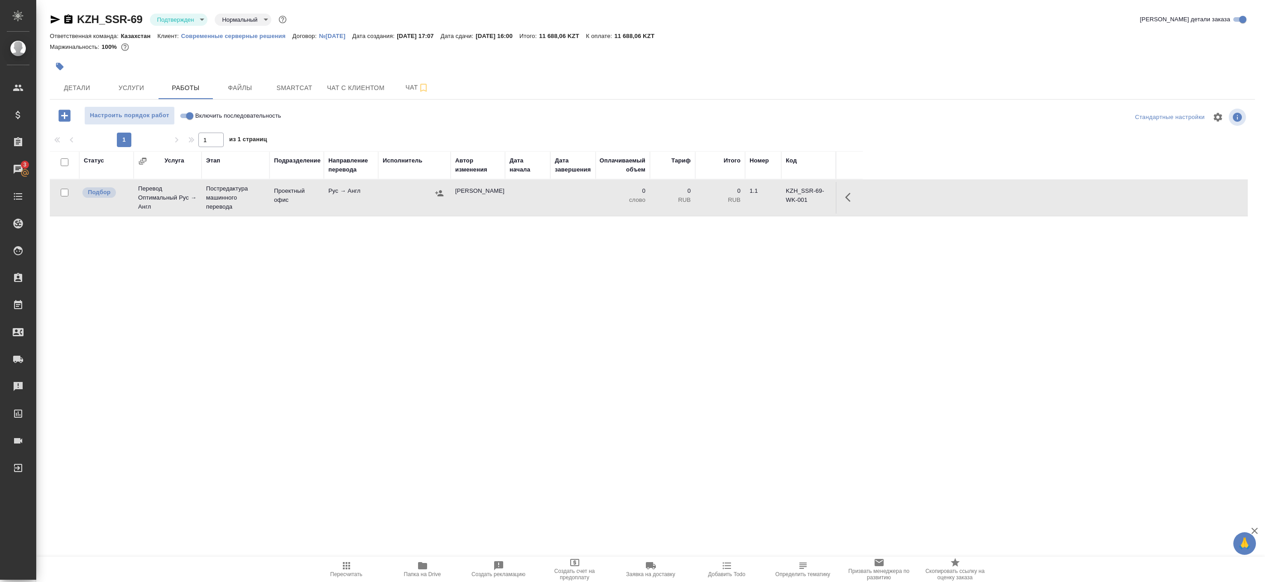
click at [433, 566] on span "Папка на Drive" at bounding box center [422, 569] width 65 height 17
click at [64, 82] on button "Детали" at bounding box center [77, 88] width 54 height 23
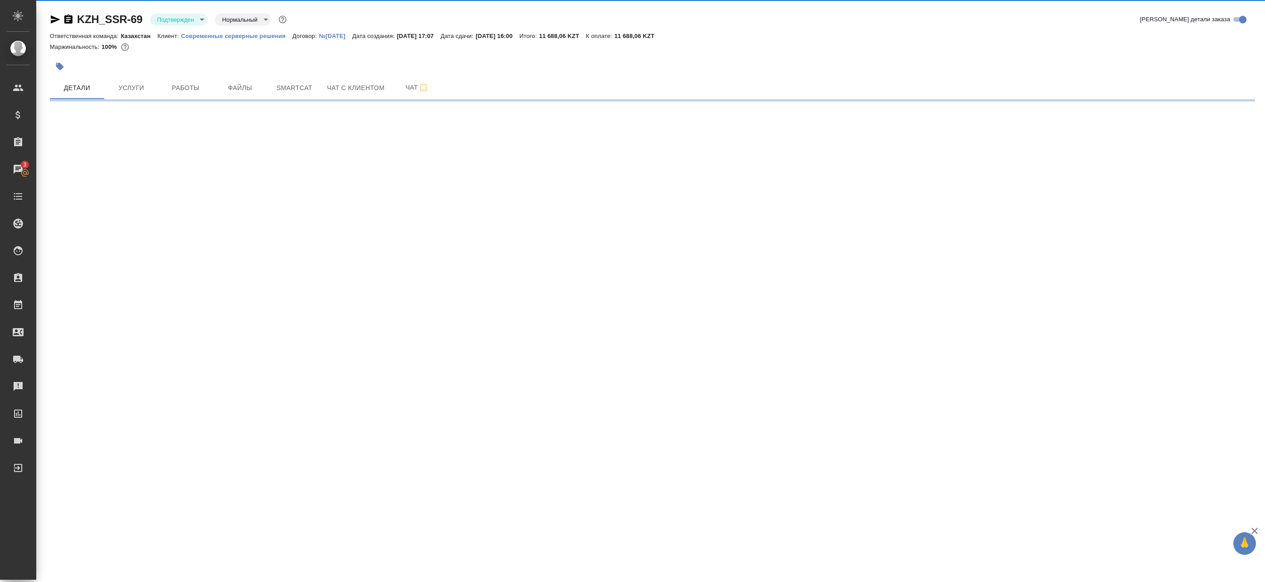
select select "RU"
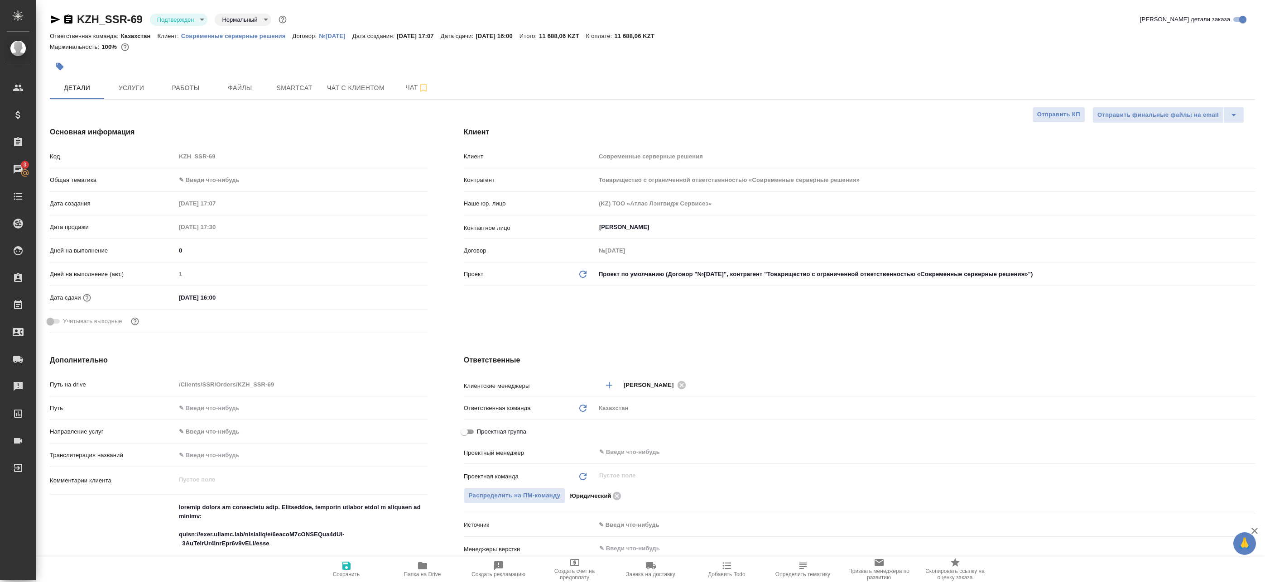
type textarea "x"
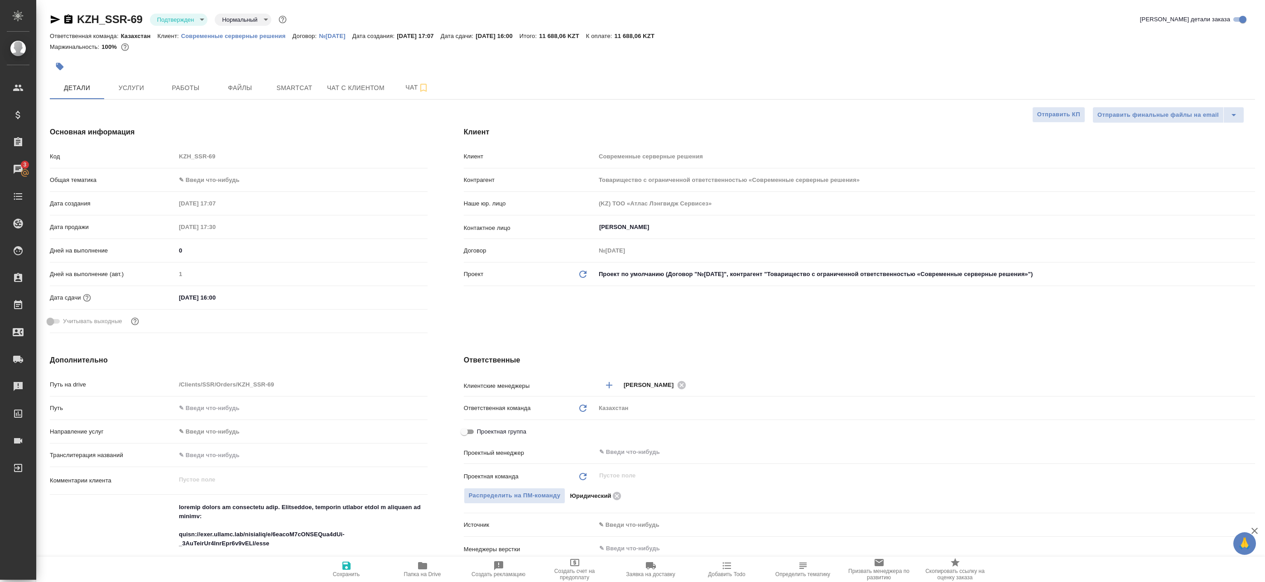
type textarea "x"
click at [54, 19] on icon "button" at bounding box center [55, 19] width 11 height 11
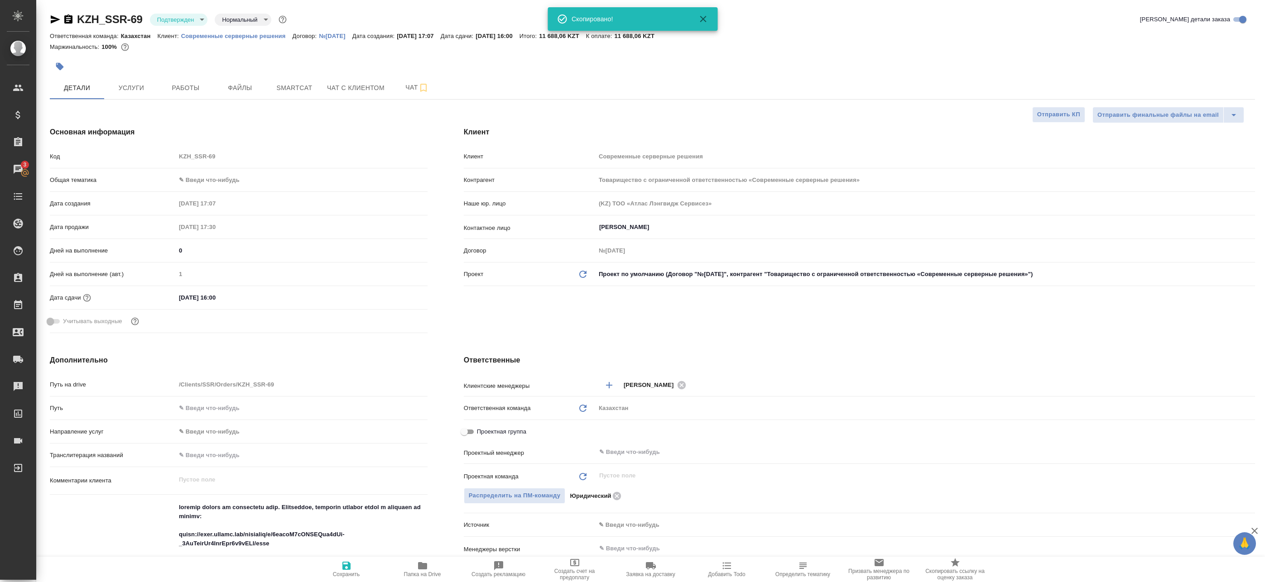
type textarea "x"
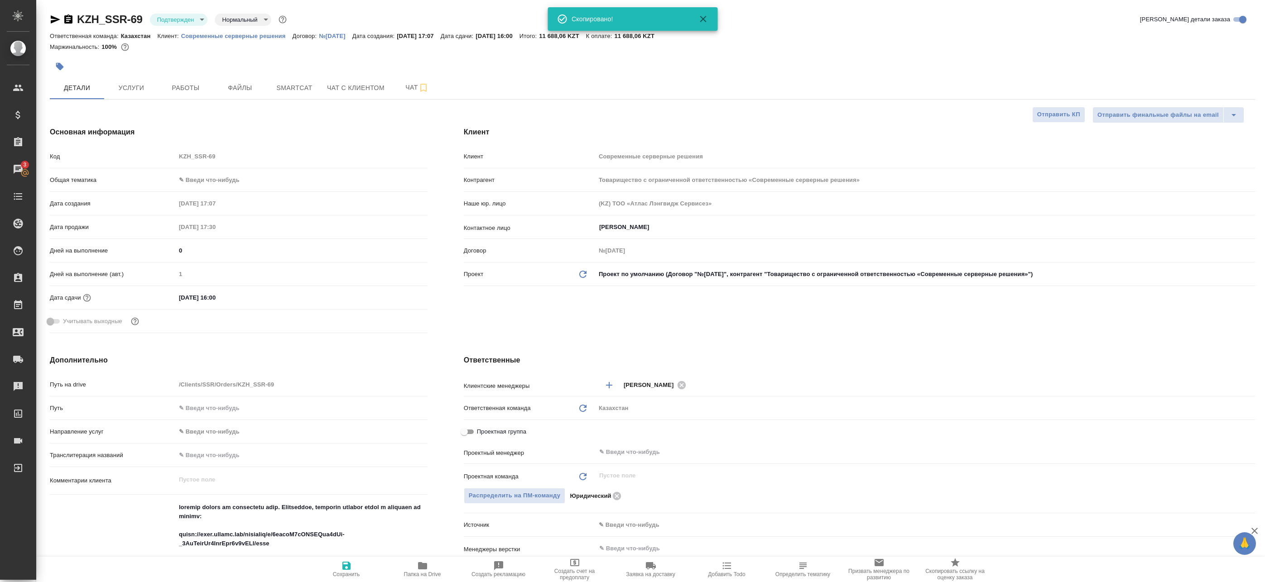
type textarea "x"
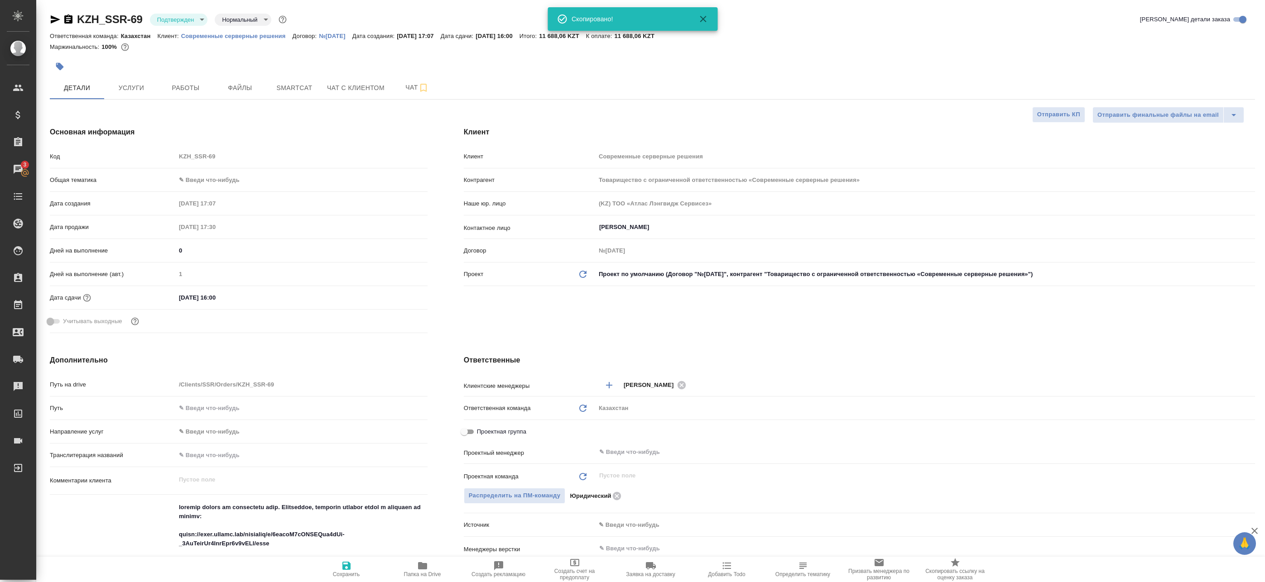
type textarea "x"
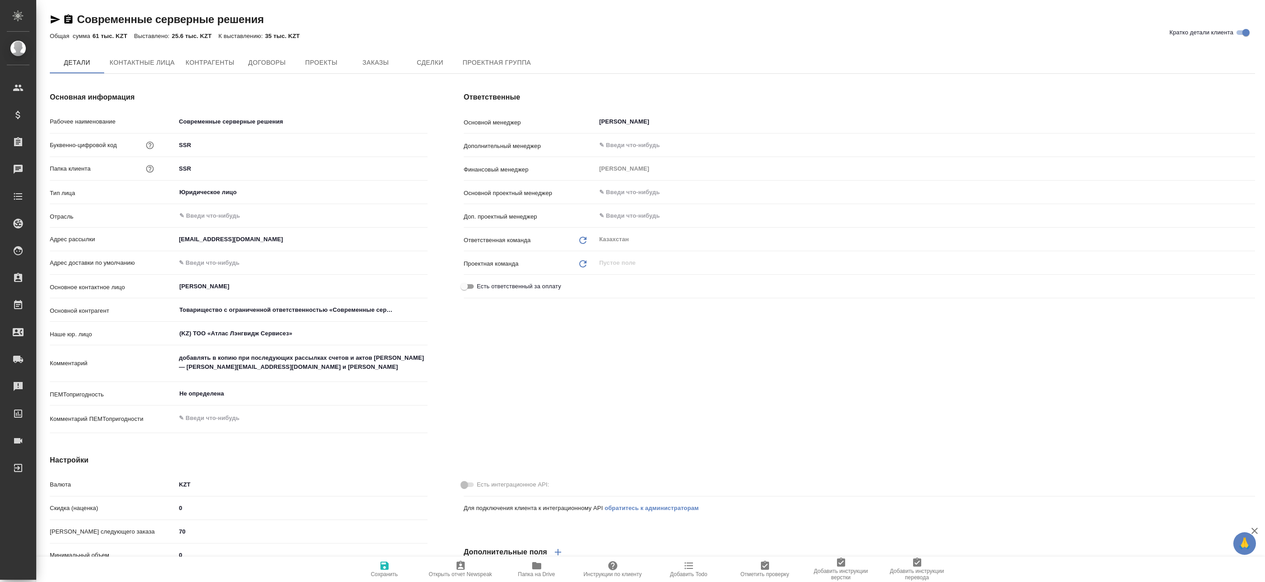
type textarea "x"
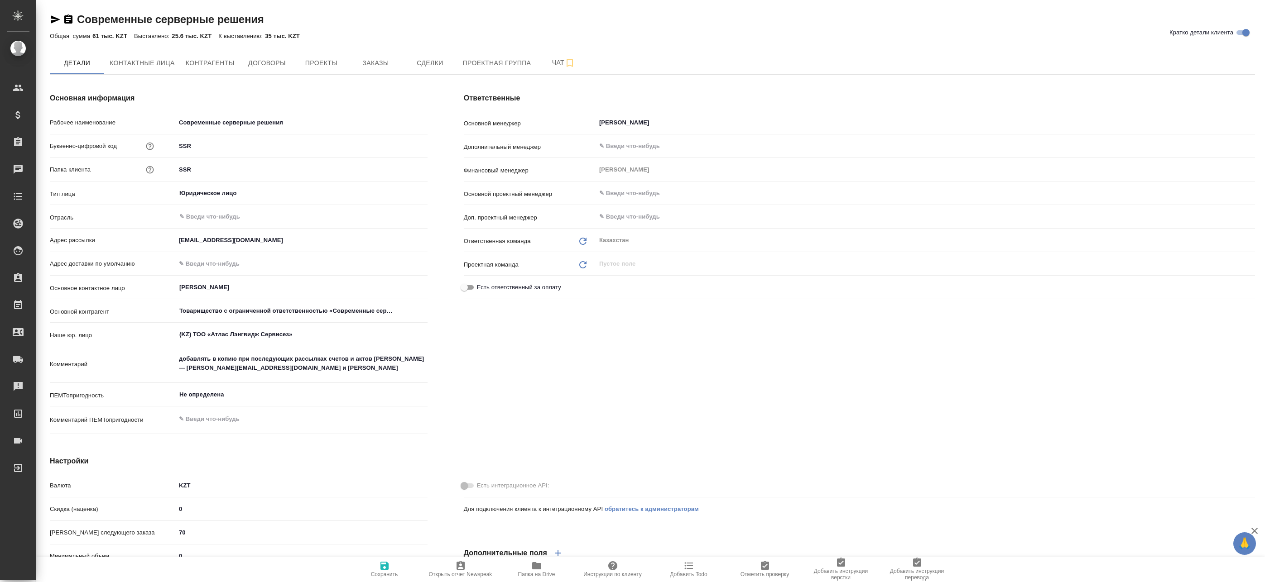
type textarea "x"
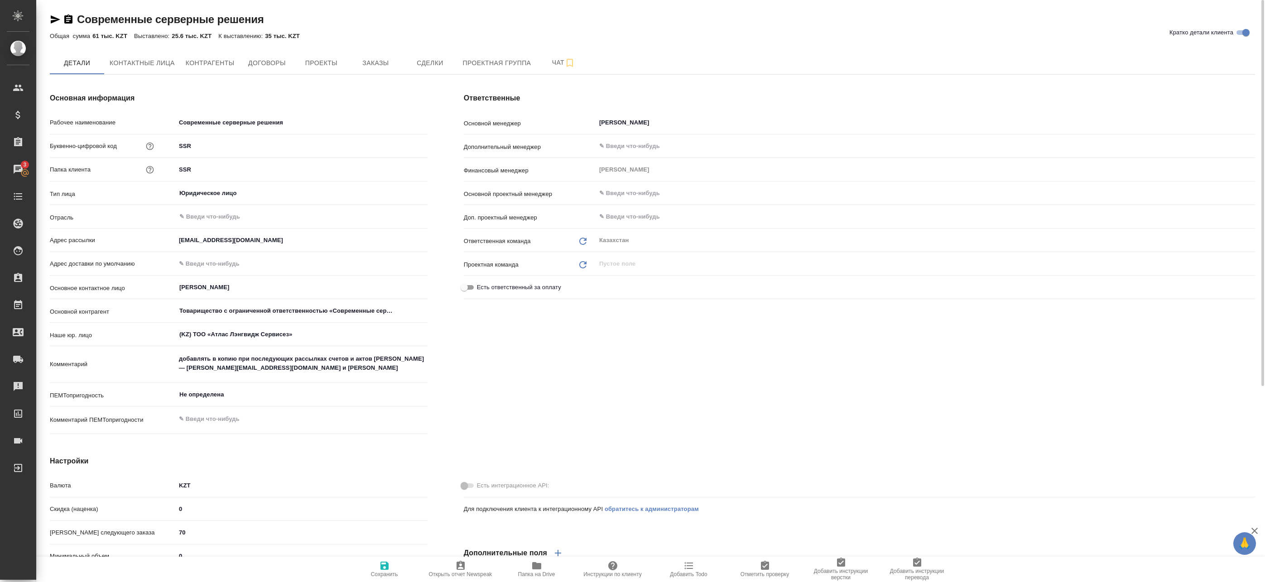
type textarea "x"
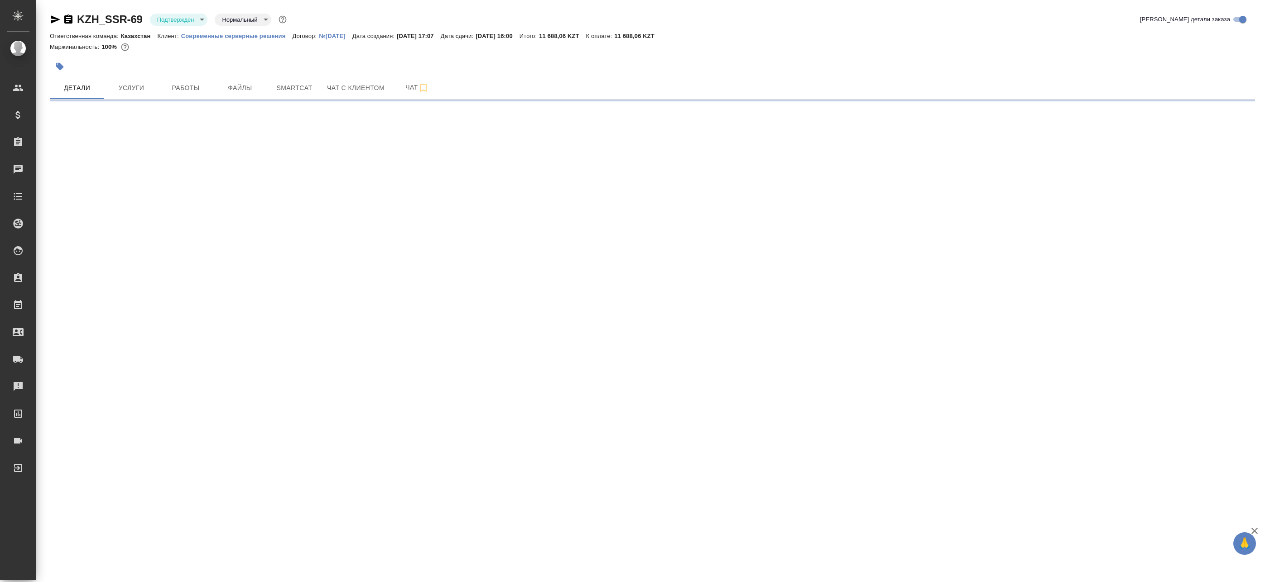
select select "RU"
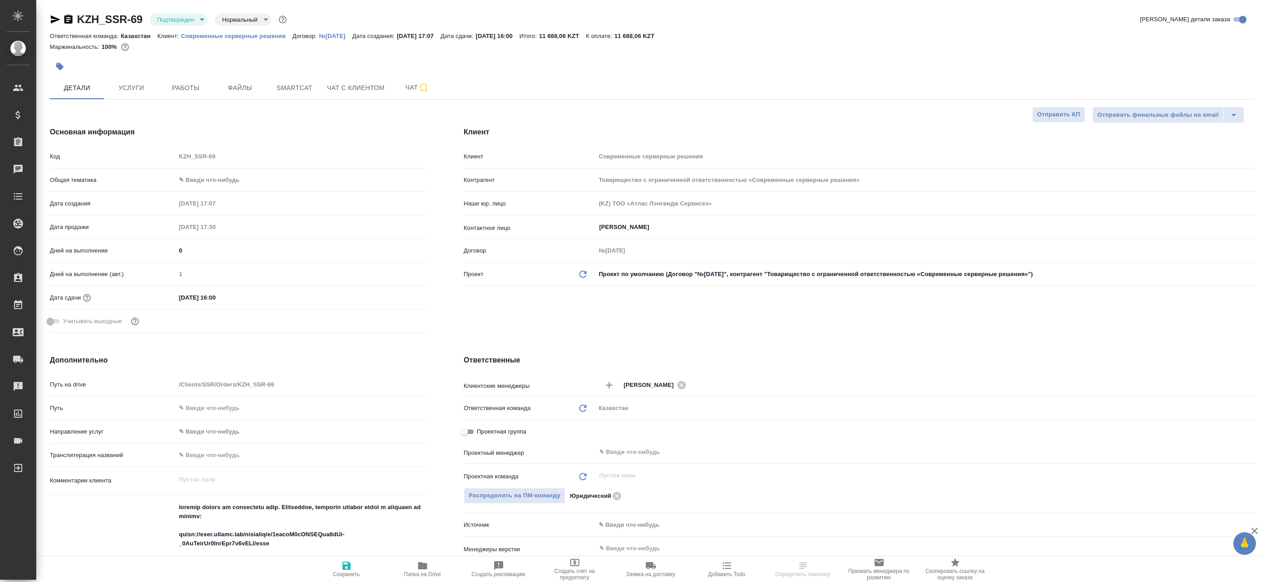
type textarea "x"
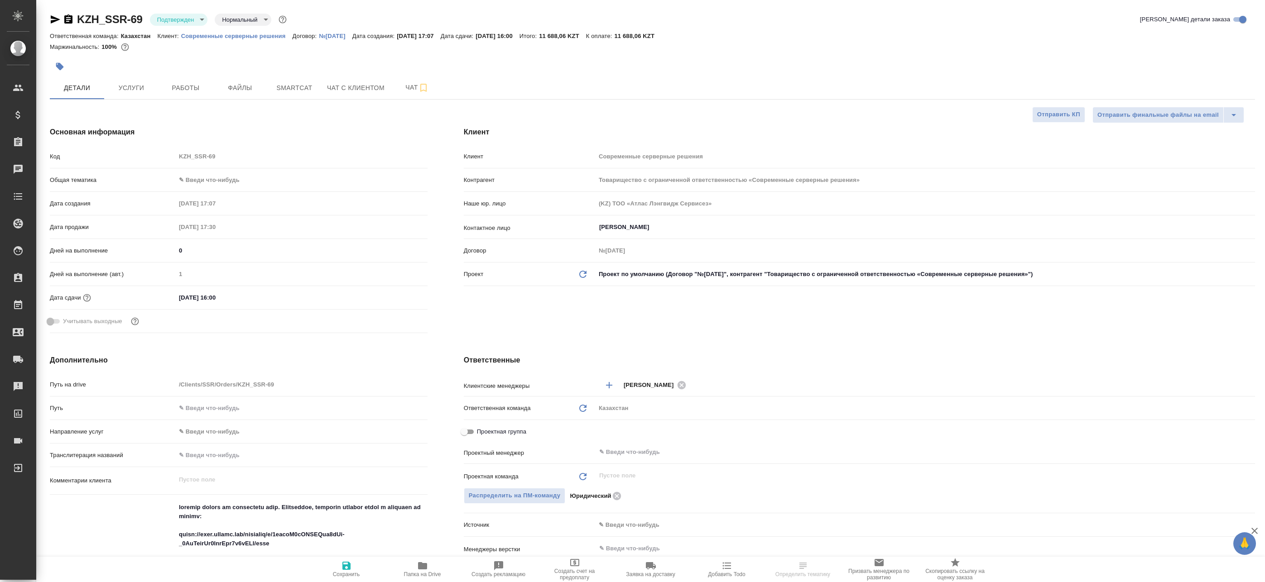
type textarea "x"
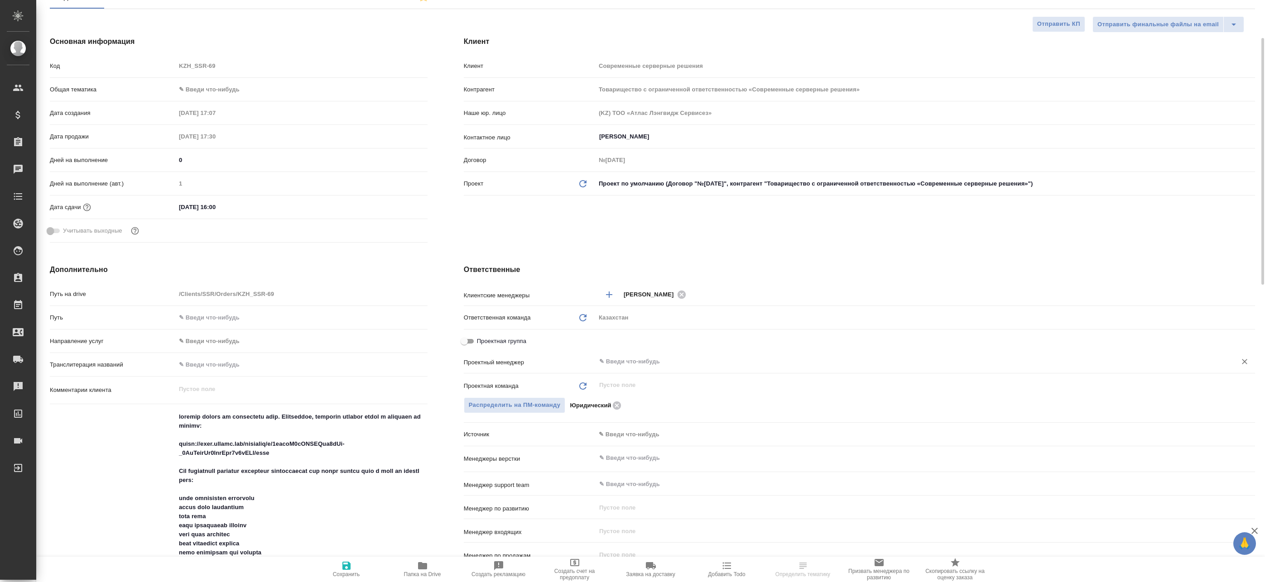
click at [633, 361] on input "text" at bounding box center [910, 361] width 624 height 11
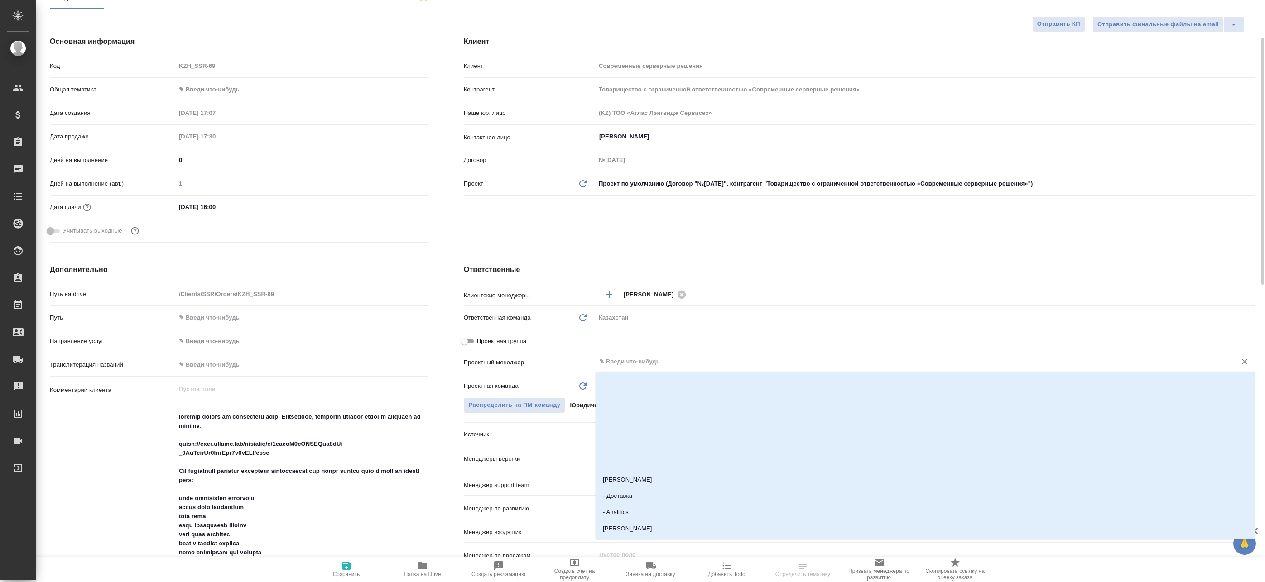
type input """
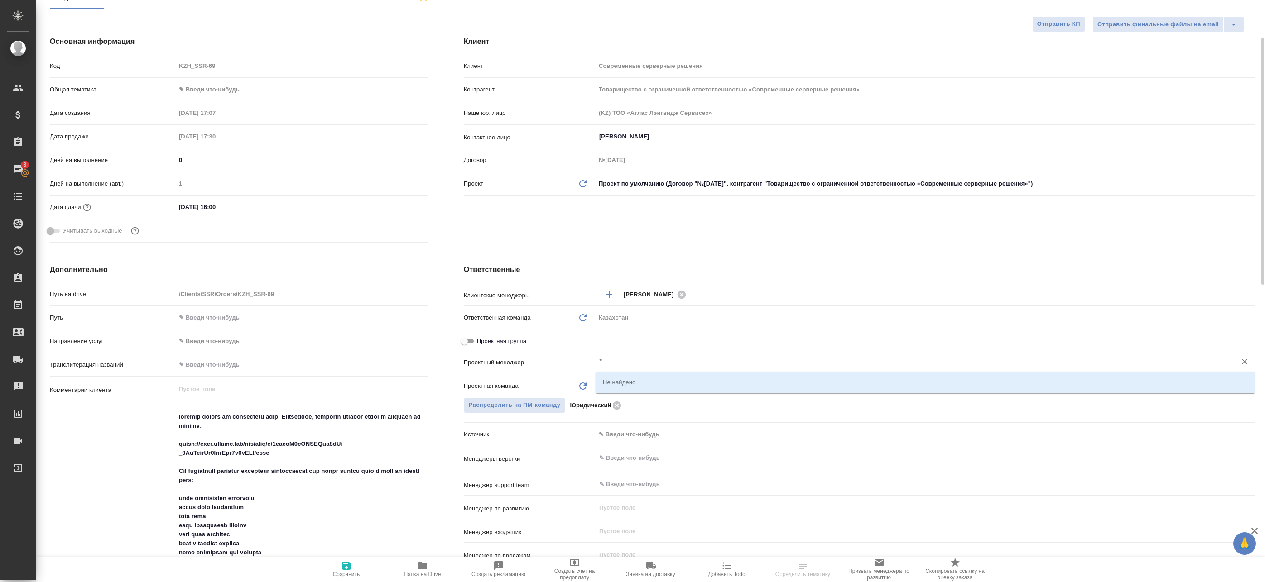
type textarea "x"
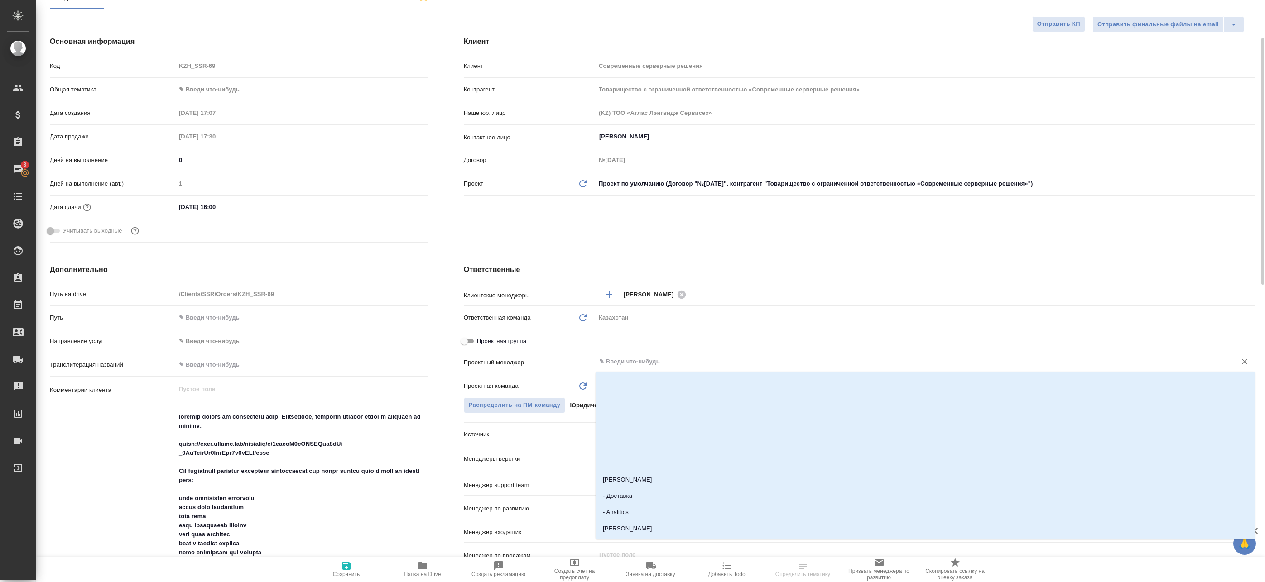
type input "ч"
type textarea "x"
type input "с"
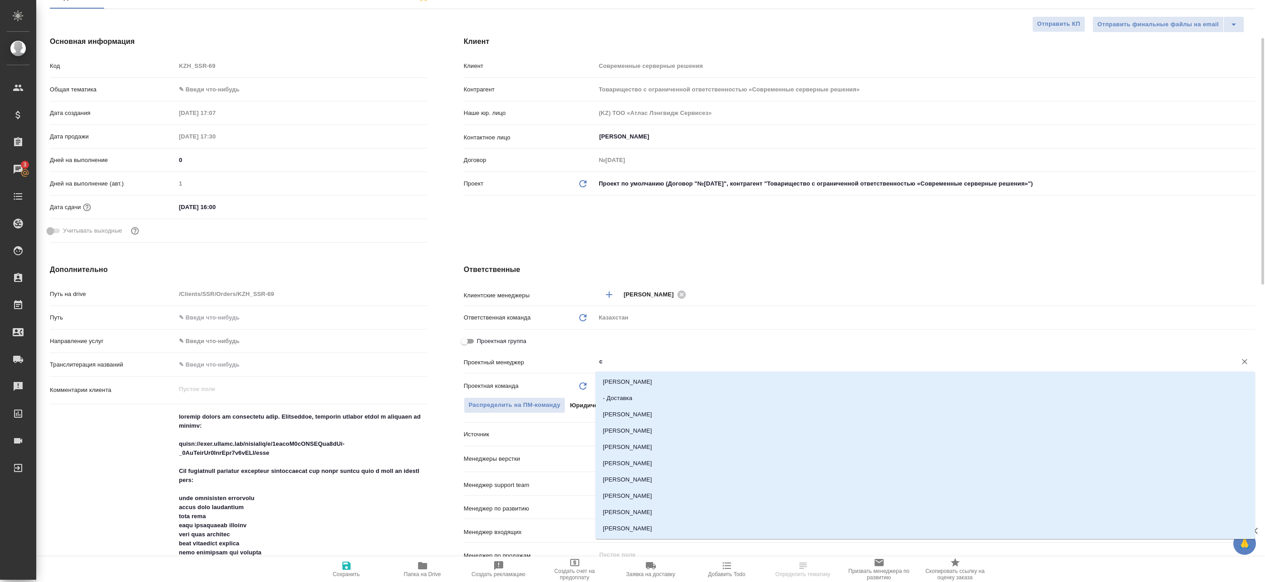
type textarea "x"
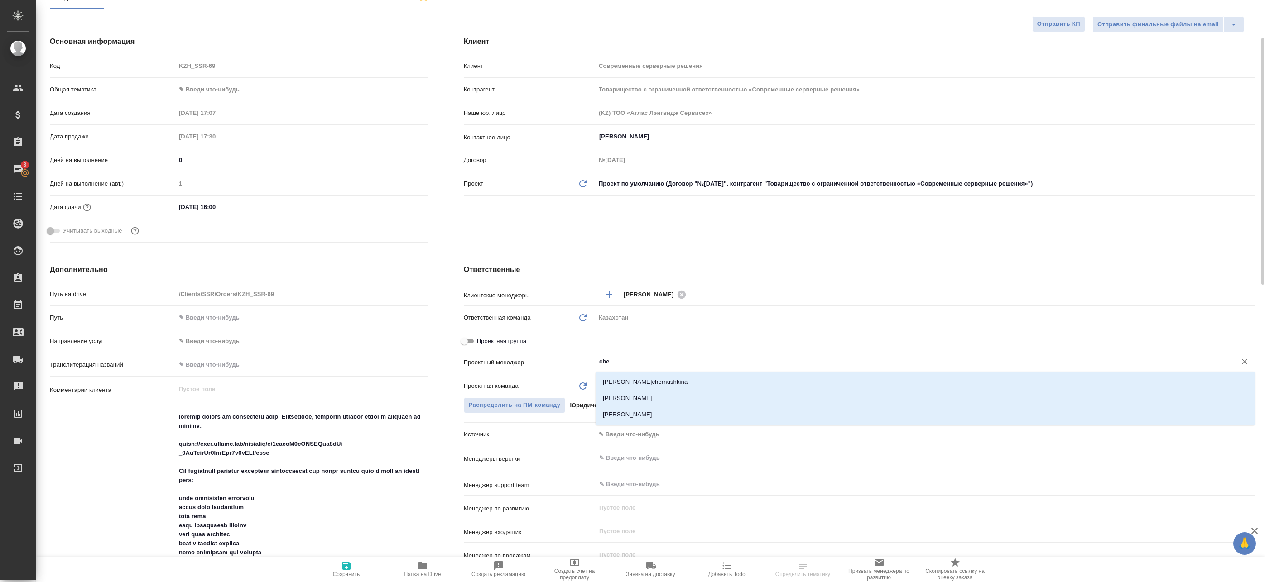
type input "cher"
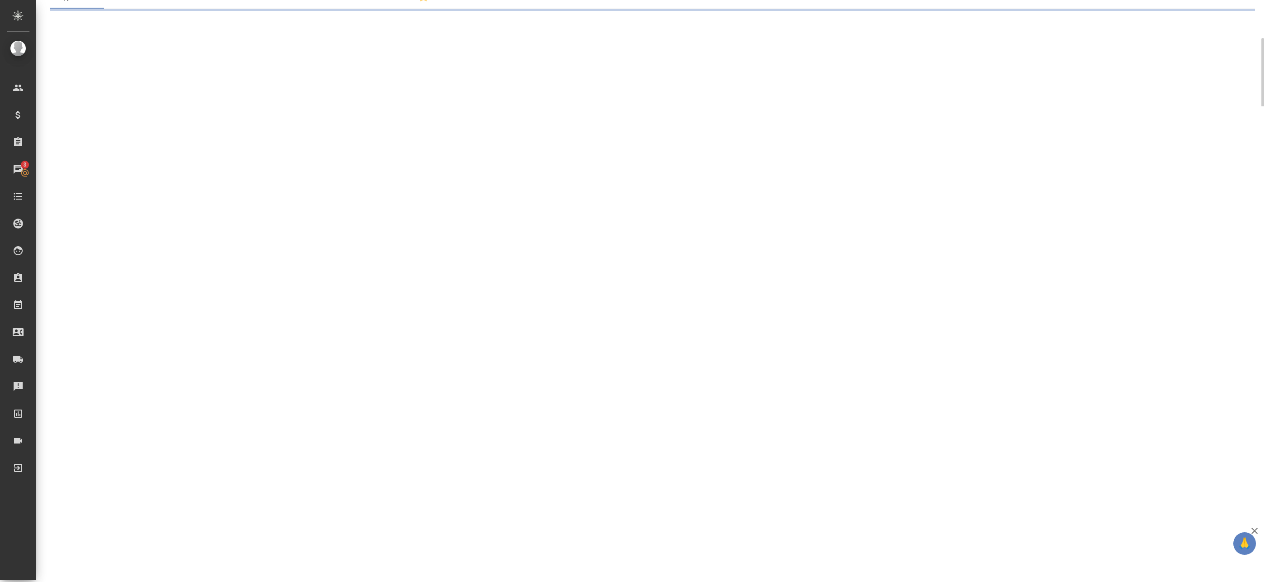
select select "RU"
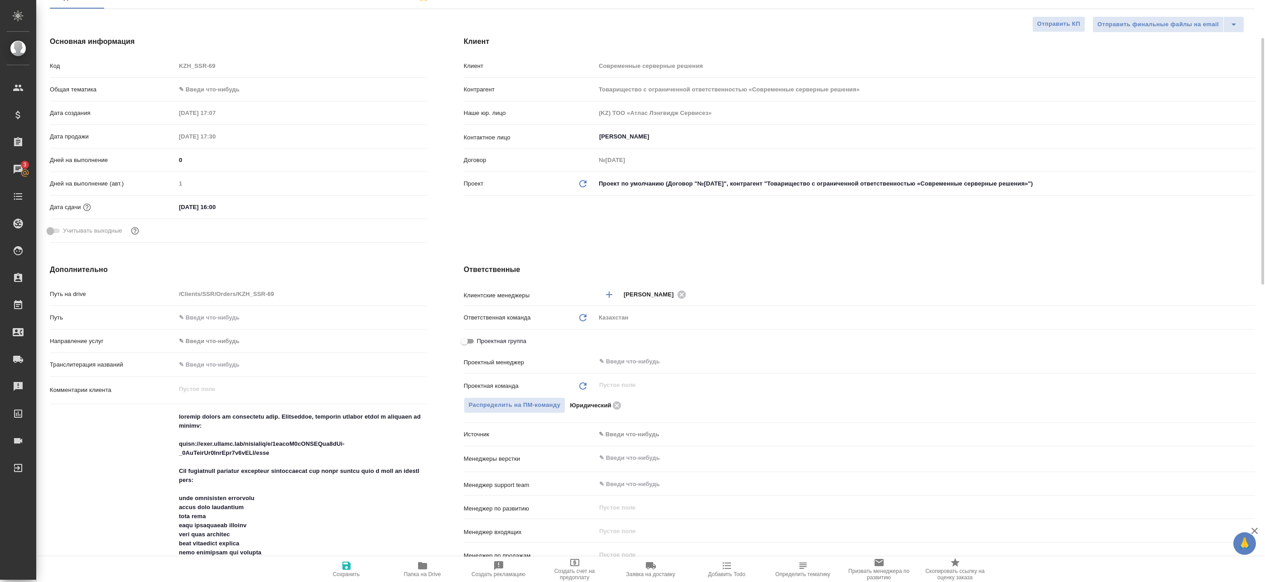
type textarea "x"
click at [620, 369] on div "​" at bounding box center [924, 362] width 659 height 16
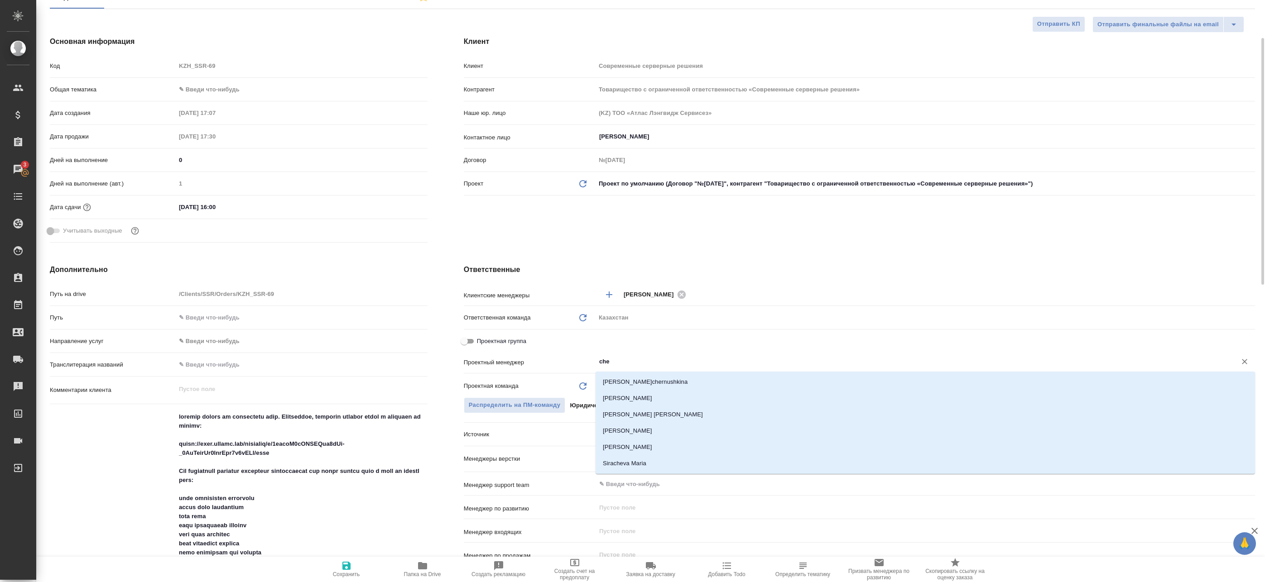
type input "cher"
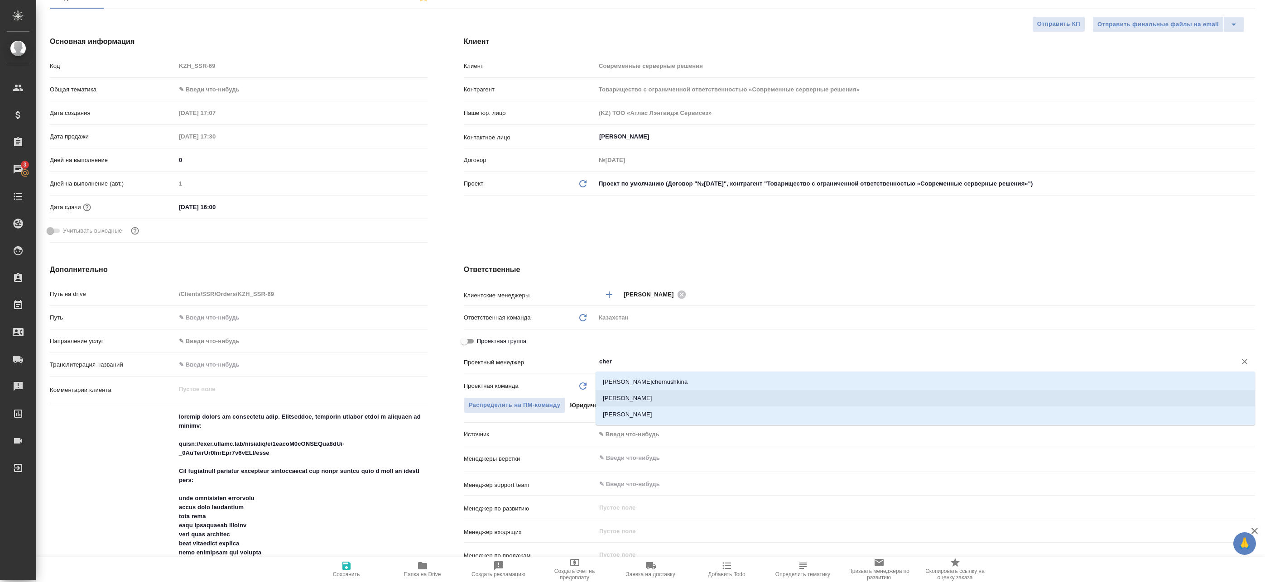
click at [640, 402] on li "[PERSON_NAME]" at bounding box center [924, 398] width 659 height 16
type textarea "x"
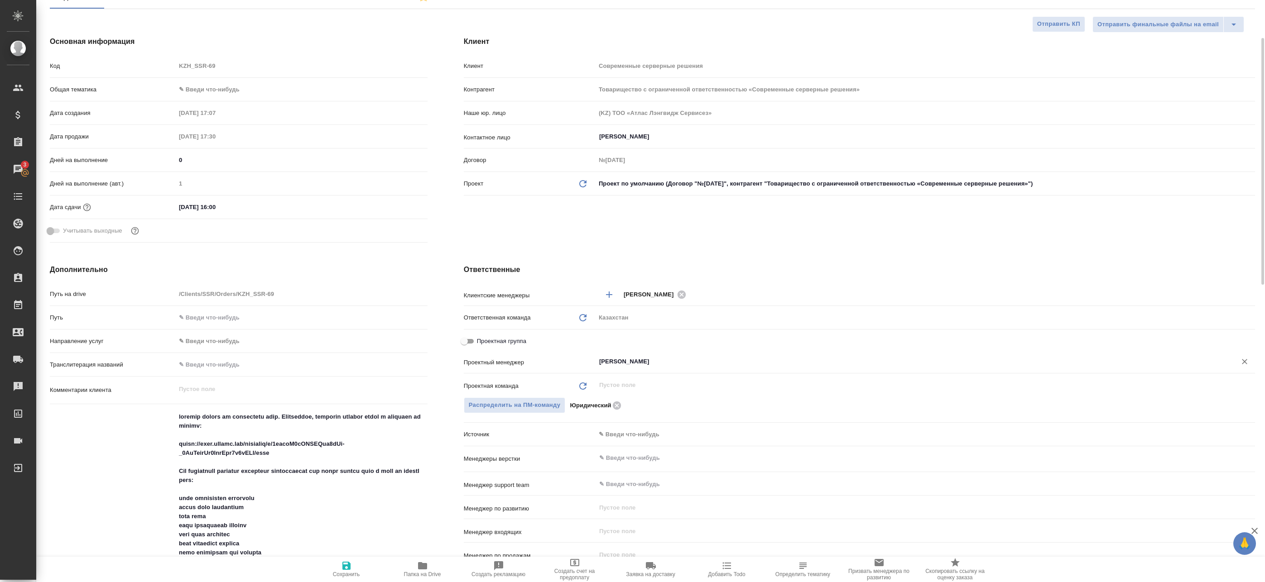
type input "[PERSON_NAME]"
click at [345, 574] on span "Сохранить" at bounding box center [346, 574] width 27 height 6
type textarea "x"
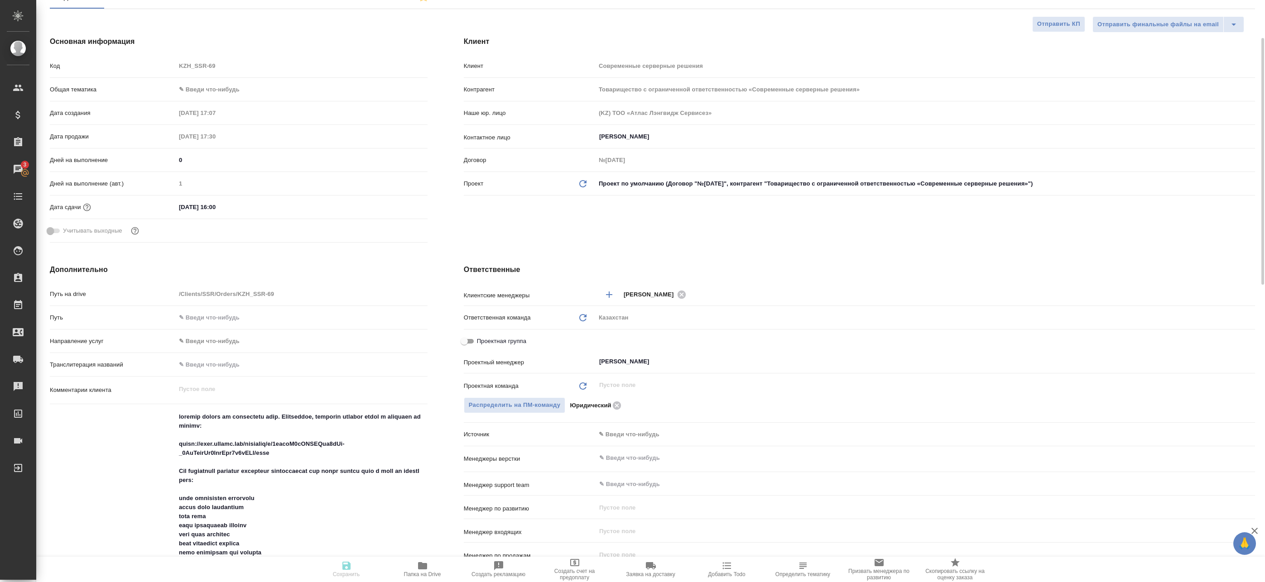
type textarea "x"
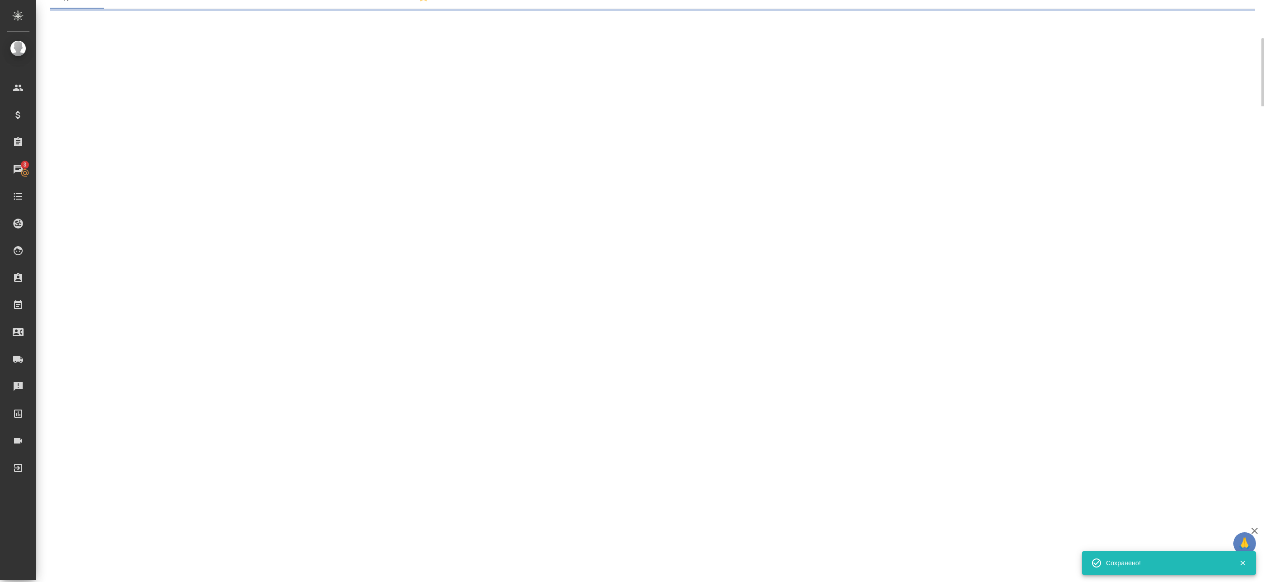
select select "RU"
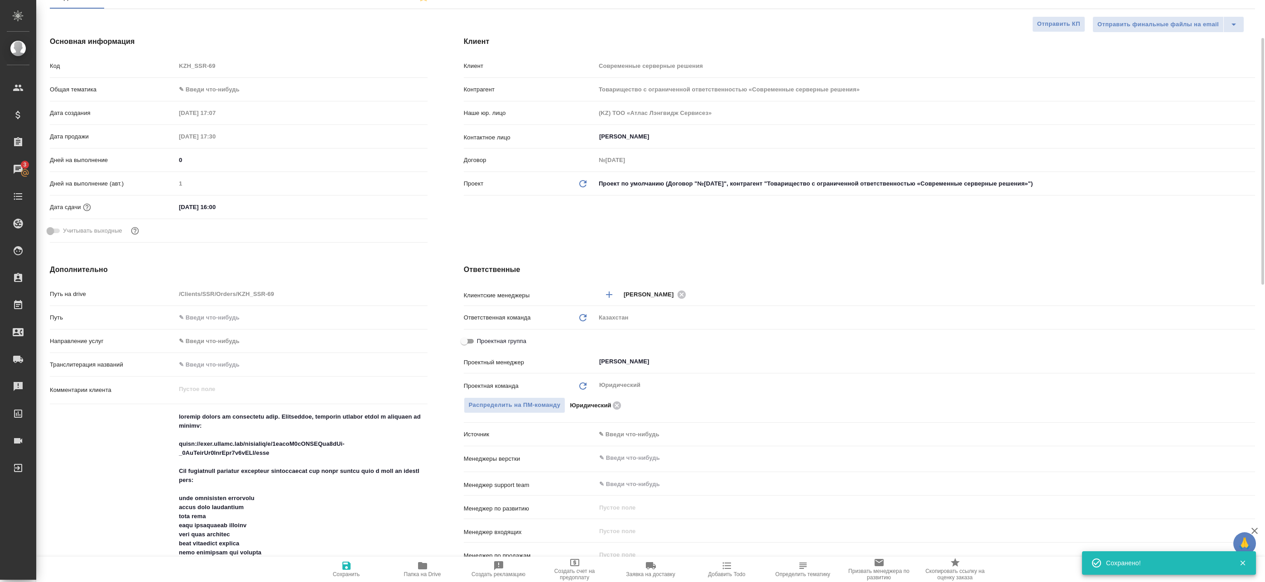
type textarea "x"
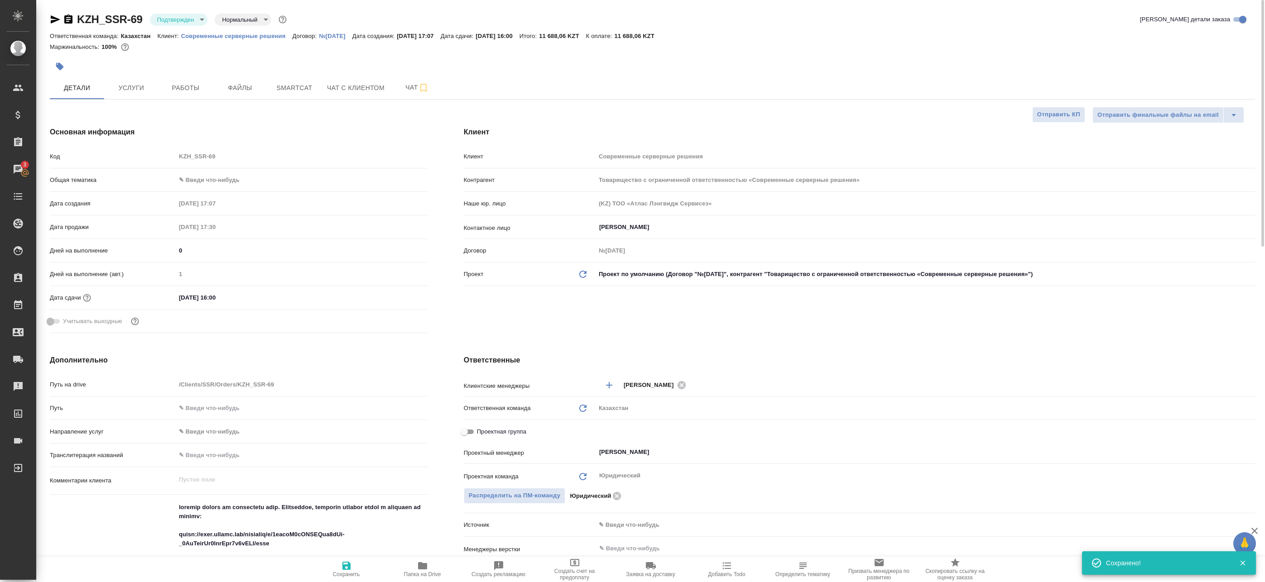
type textarea "x"
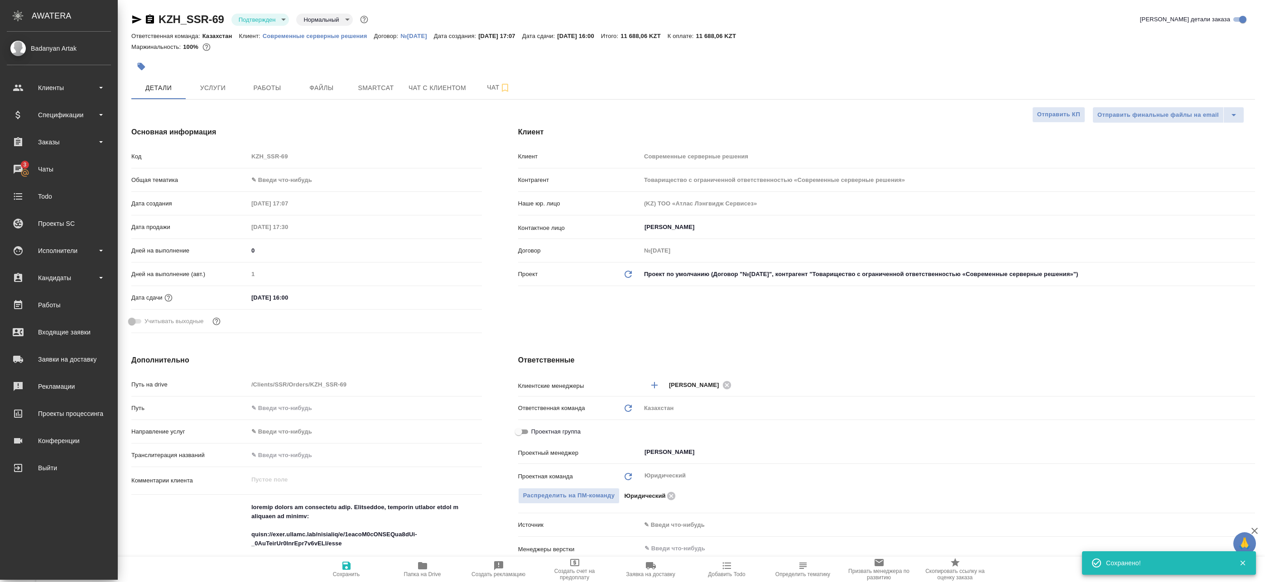
type textarea "x"
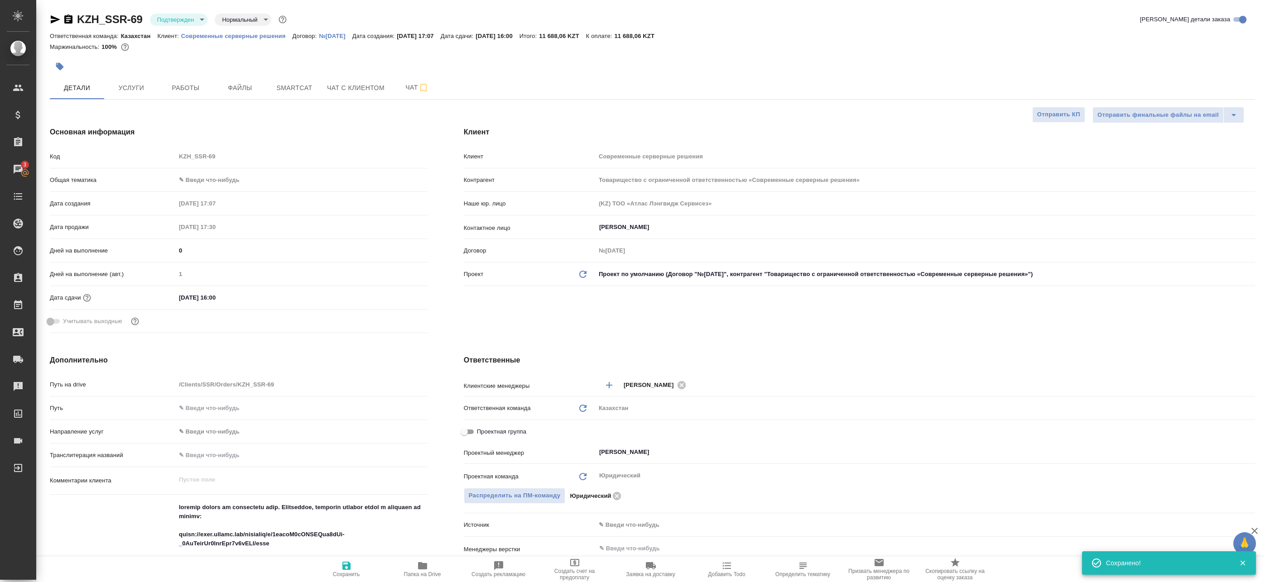
type textarea "x"
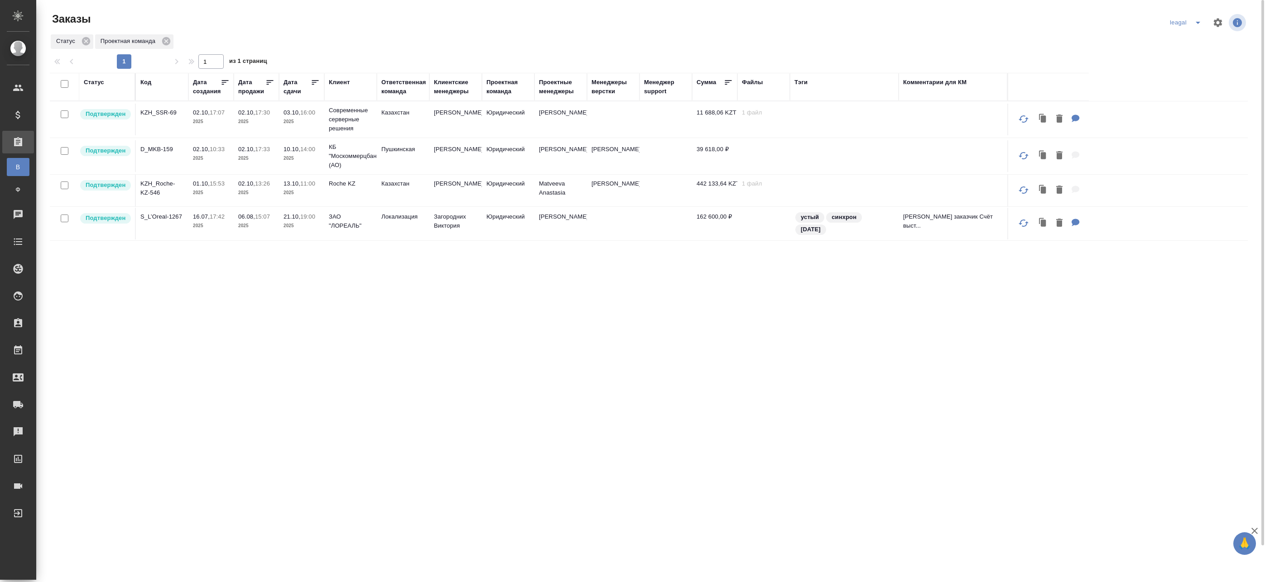
click at [517, 152] on td "Юридический" at bounding box center [508, 156] width 53 height 32
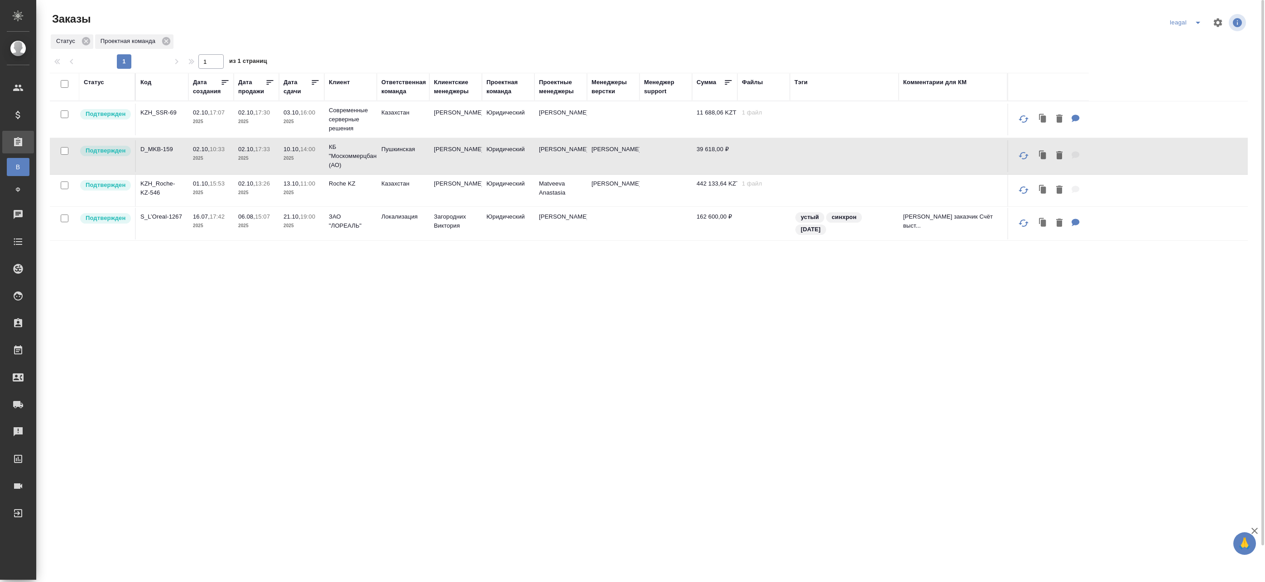
click at [570, 154] on td "[PERSON_NAME]" at bounding box center [560, 156] width 53 height 32
click at [304, 189] on p "2025" at bounding box center [301, 192] width 36 height 9
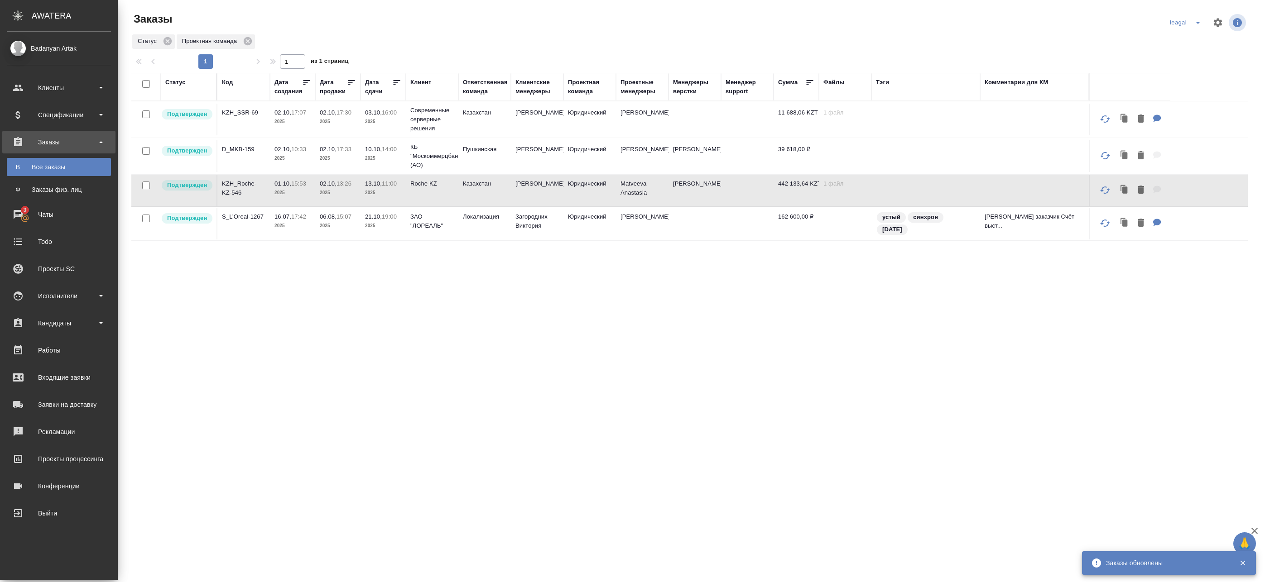
click at [472, 259] on div "Статус Код Дата создания Дата продажи Дата сдачи Клиент Ответственная команда К…" at bounding box center [689, 344] width 1116 height 543
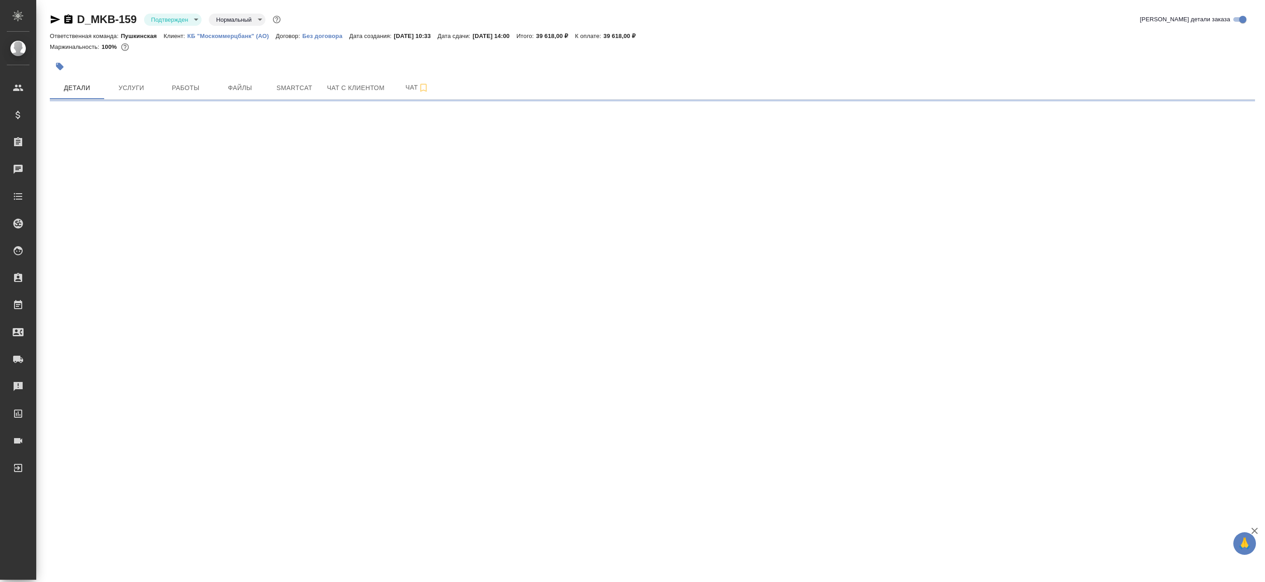
select select "RU"
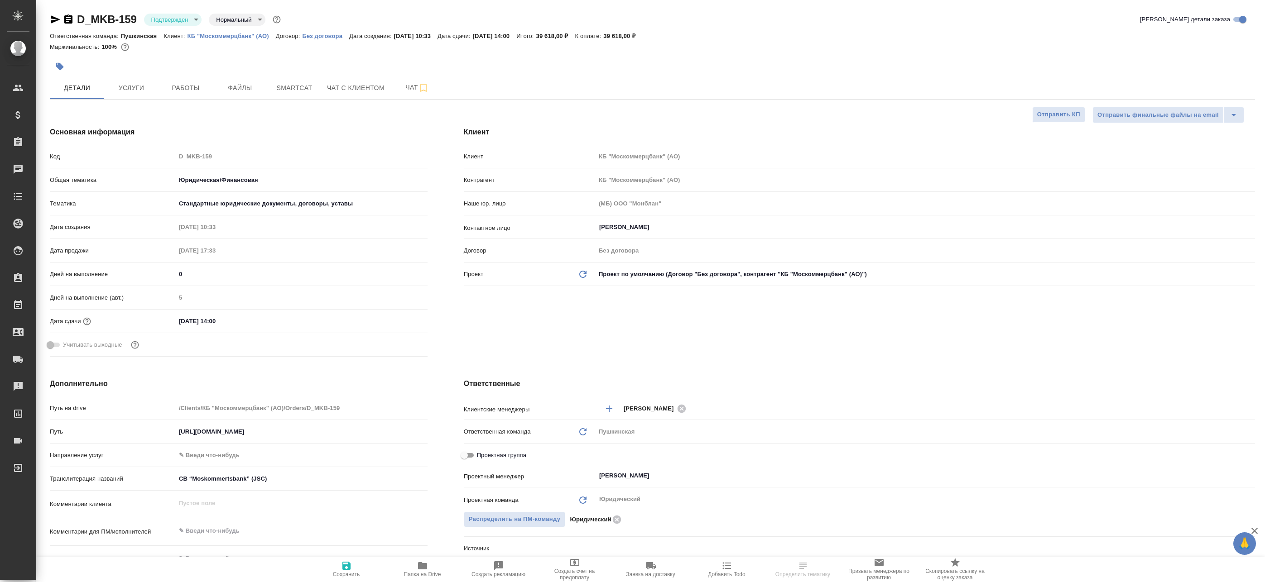
type textarea "x"
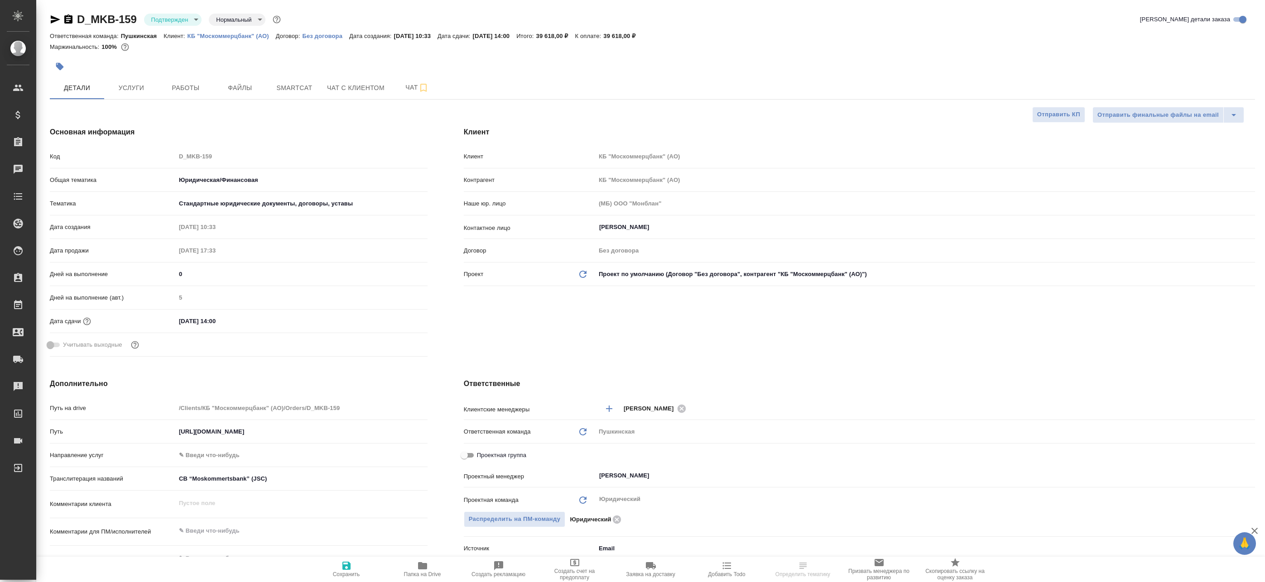
type textarea "x"
click at [463, 454] on input "Проектная группа" at bounding box center [464, 455] width 33 height 11
checkbox input "true"
type textarea "x"
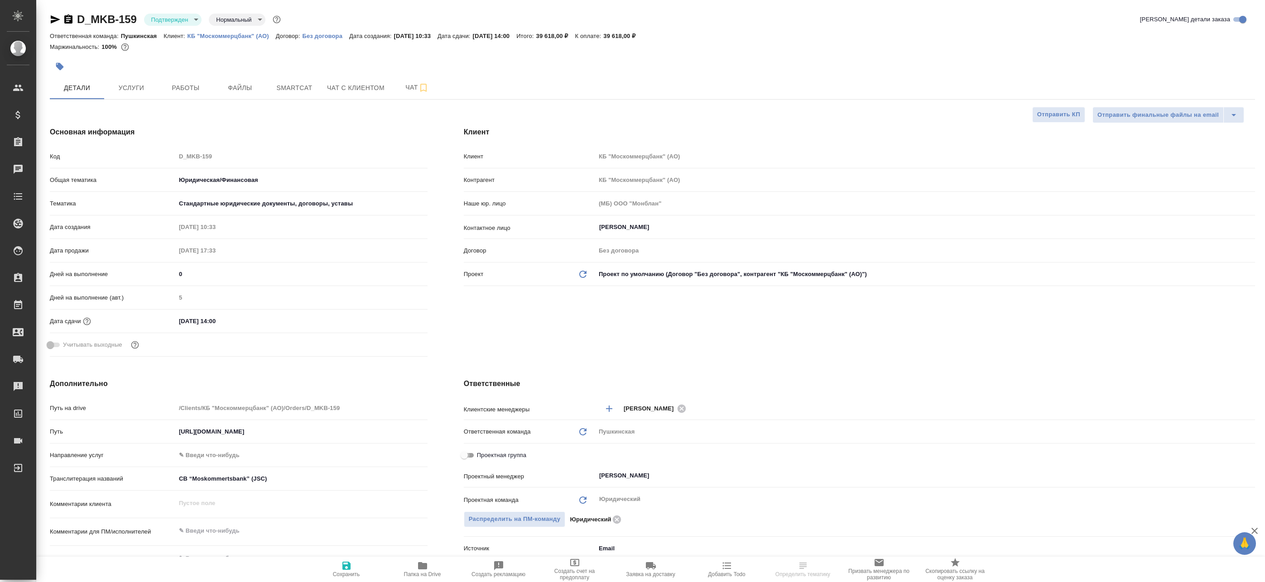
type textarea "x"
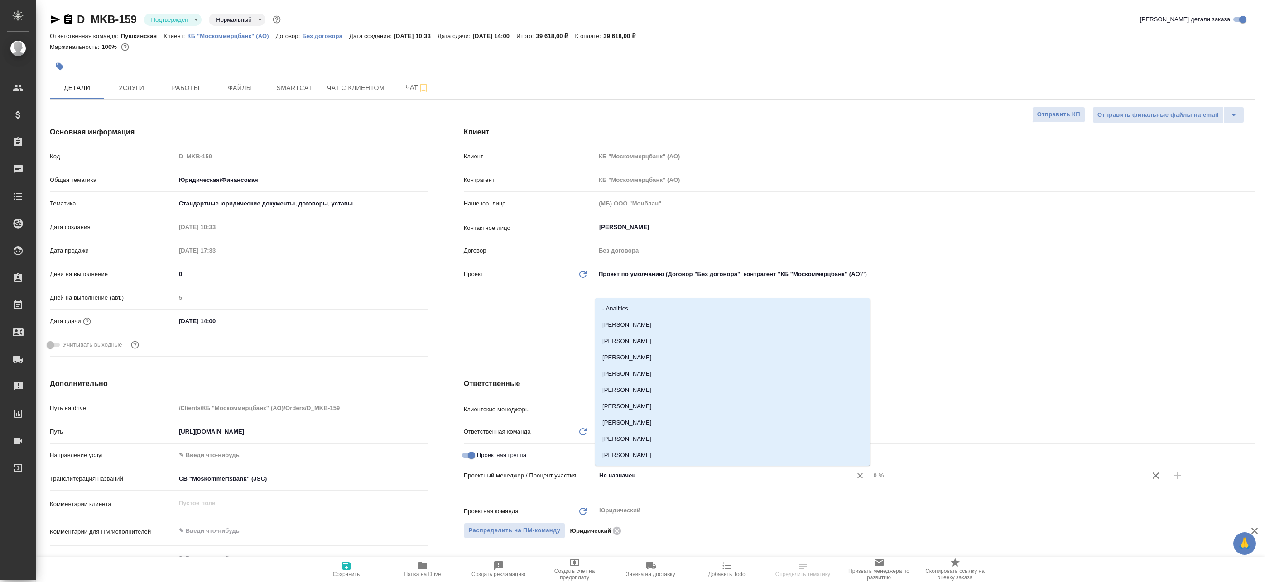
click at [634, 478] on input "Не назначен" at bounding box center [717, 475] width 239 height 11
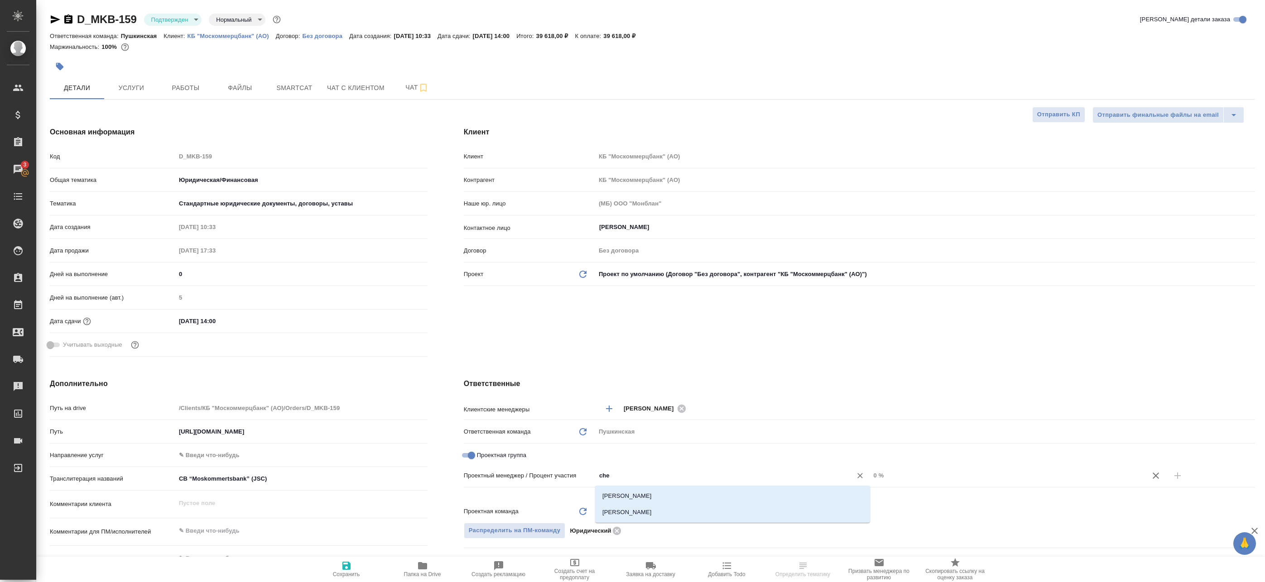
type input "cher"
click at [649, 495] on li "[PERSON_NAME]" at bounding box center [732, 496] width 275 height 16
type textarea "x"
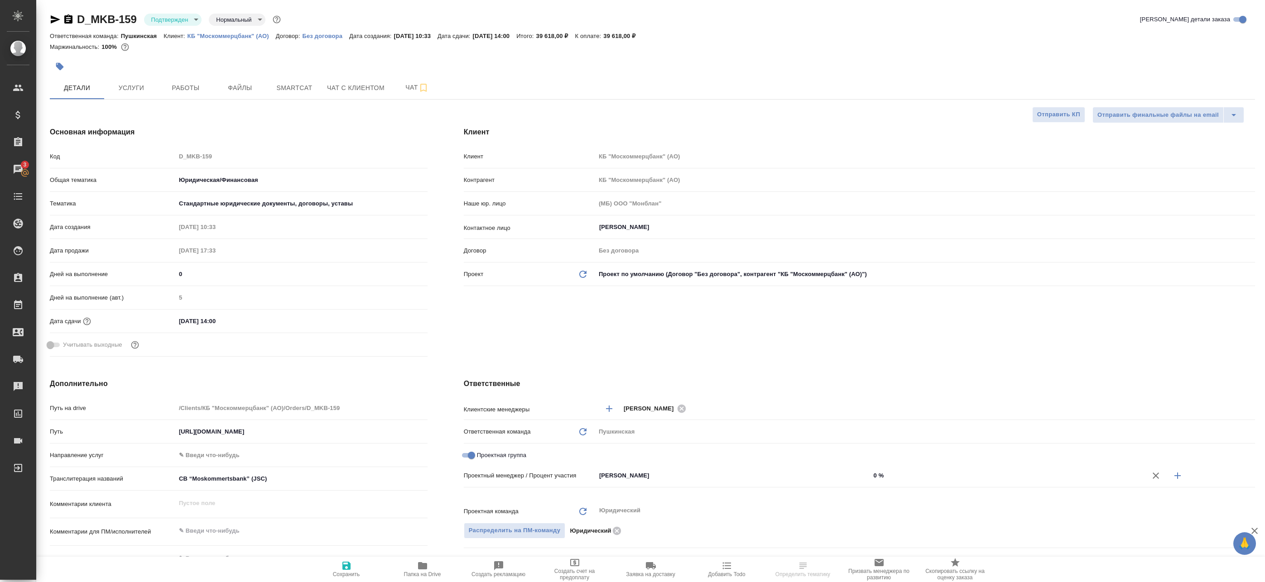
click at [905, 474] on input "0 %" at bounding box center [1007, 475] width 275 height 13
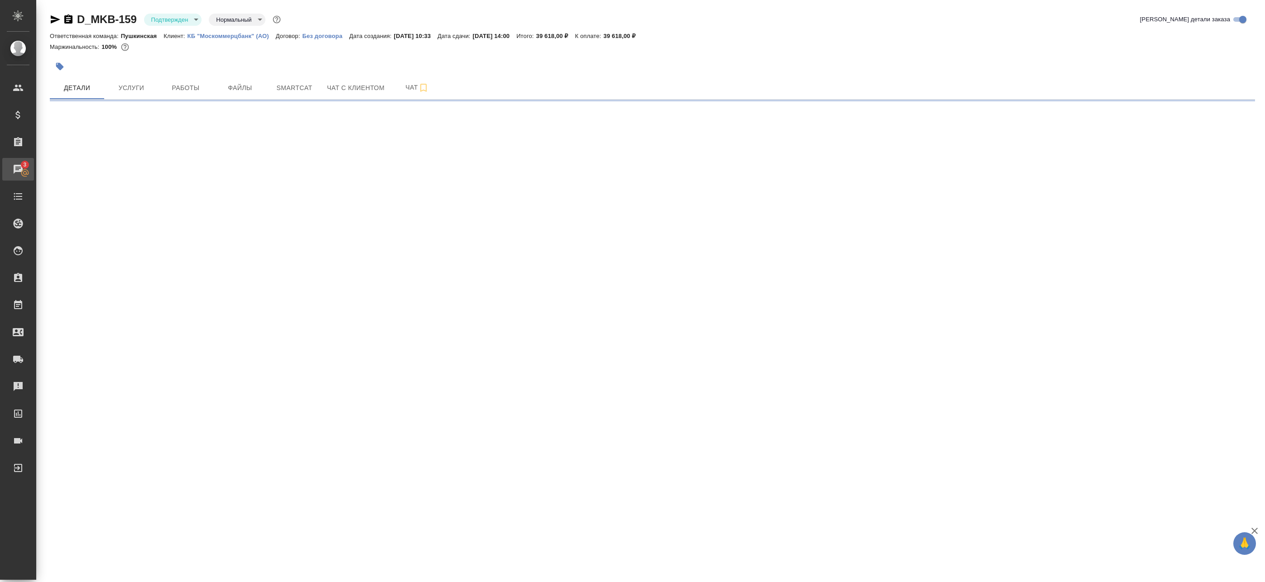
select select "RU"
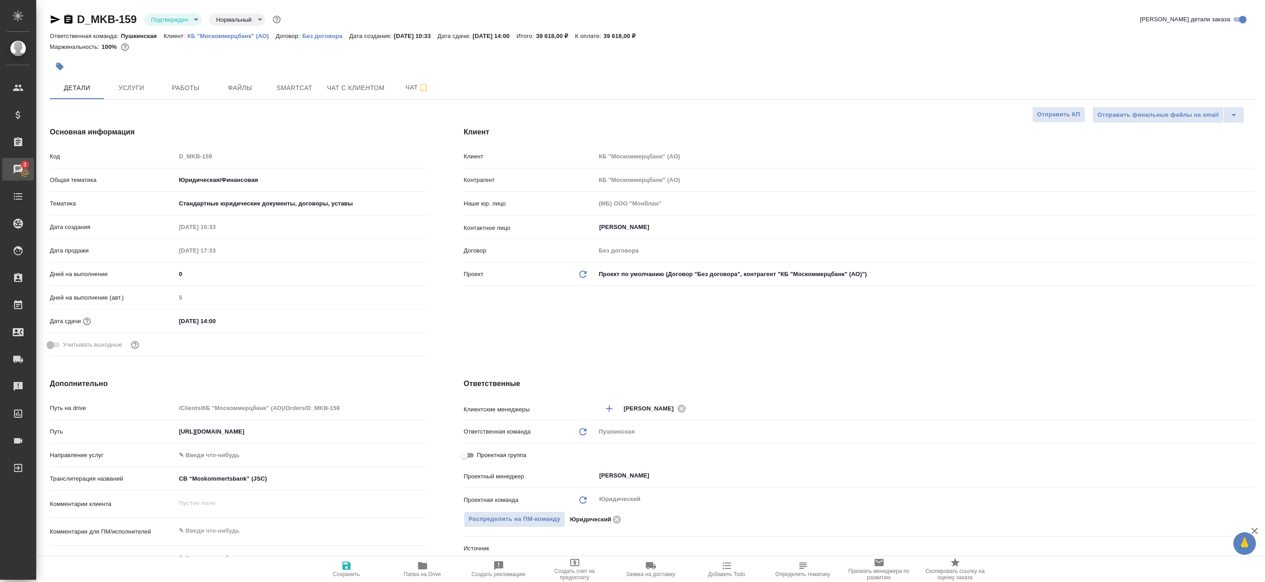
type textarea "x"
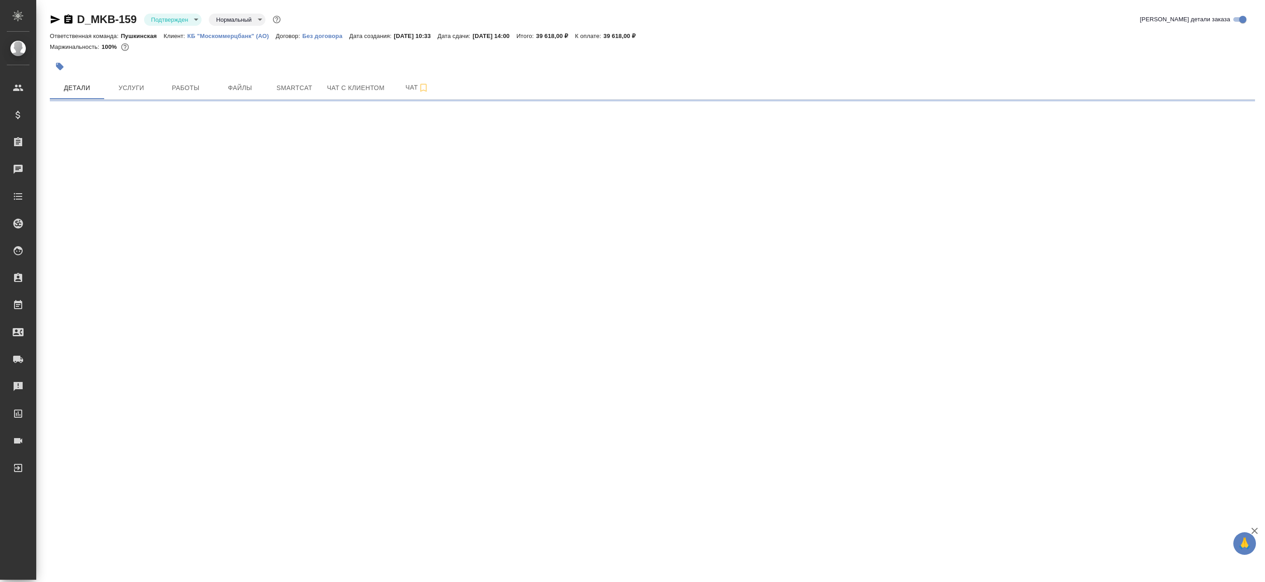
select select "RU"
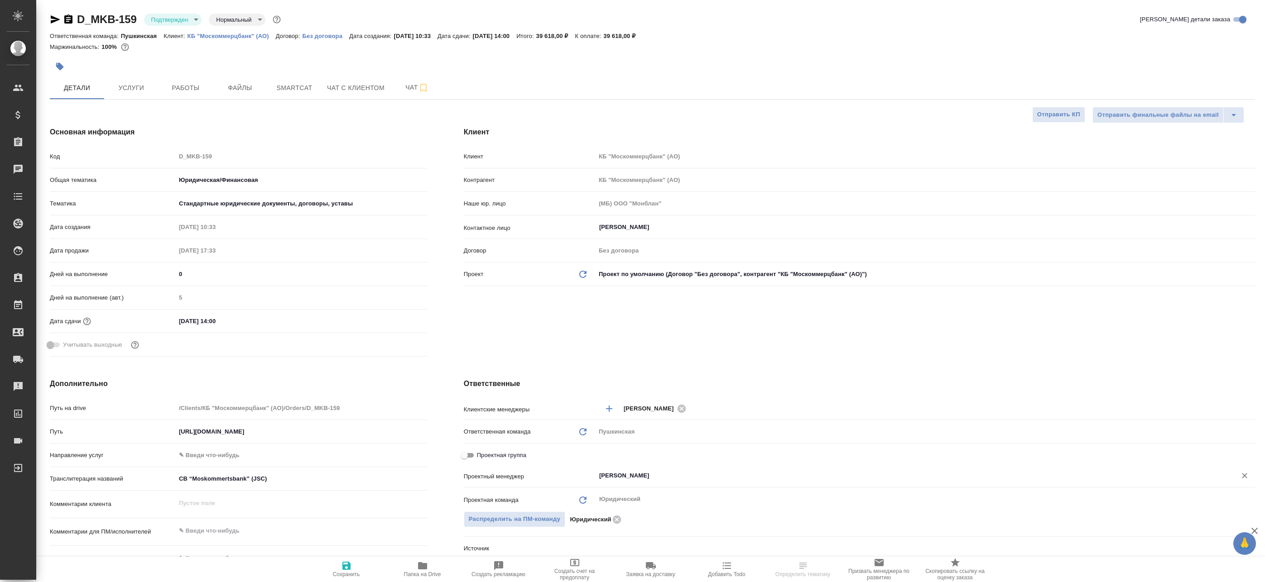
type textarea "x"
click at [629, 475] on input "[PERSON_NAME]" at bounding box center [910, 475] width 624 height 11
type textarea "x"
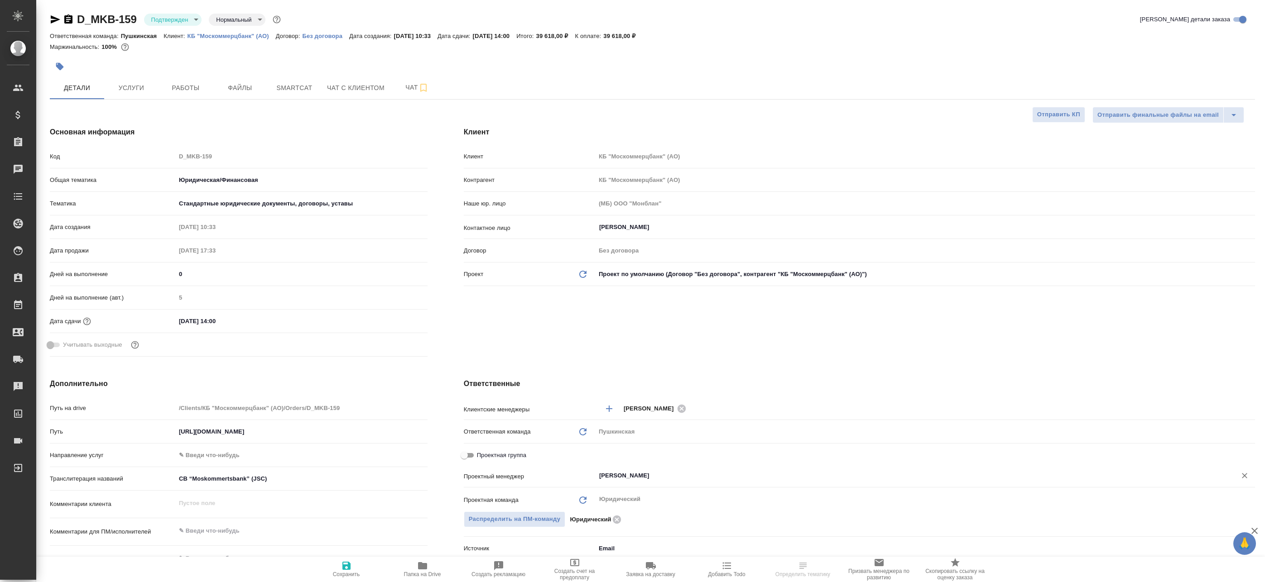
type textarea "x"
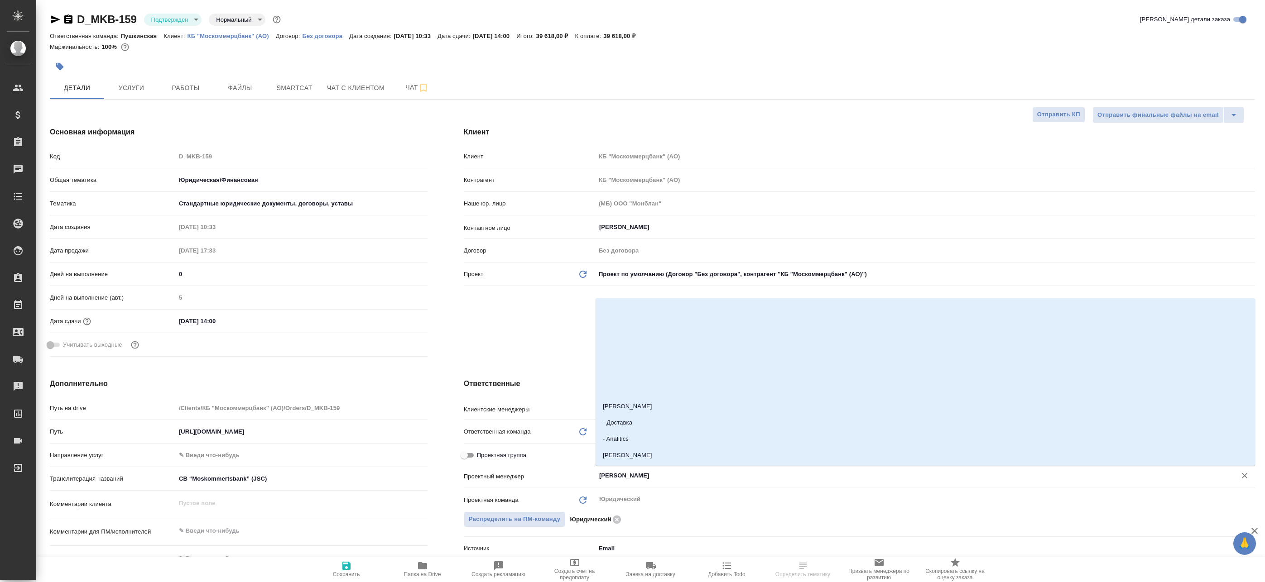
type input "x"
type textarea "x"
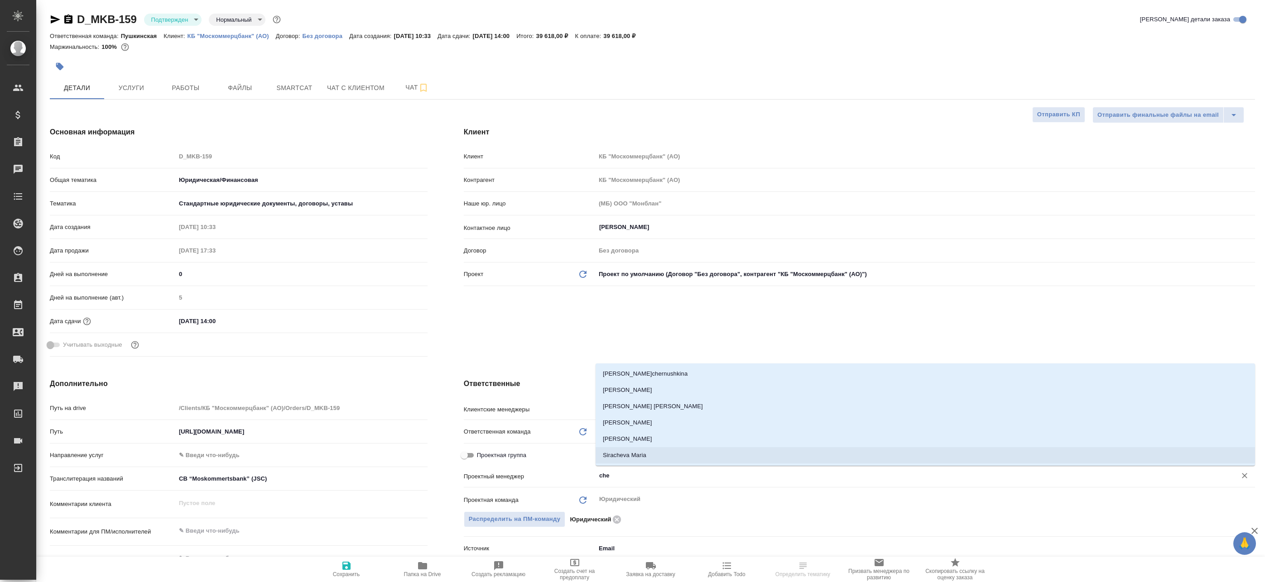
type input "cher"
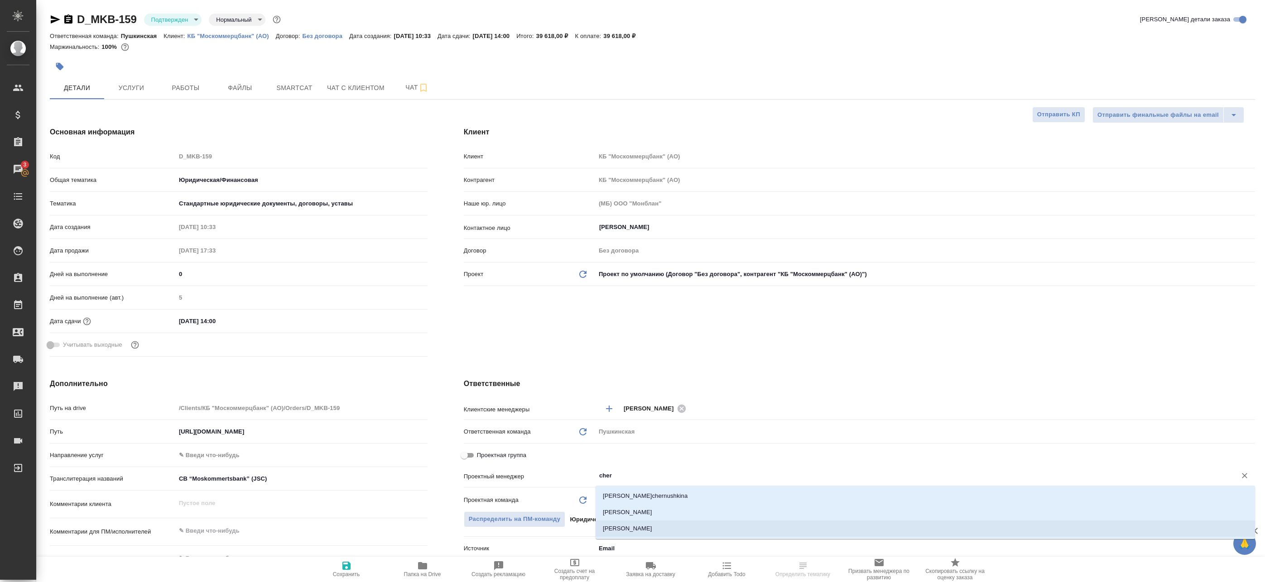
click at [635, 512] on li "[PERSON_NAME]" at bounding box center [924, 512] width 659 height 16
type textarea "x"
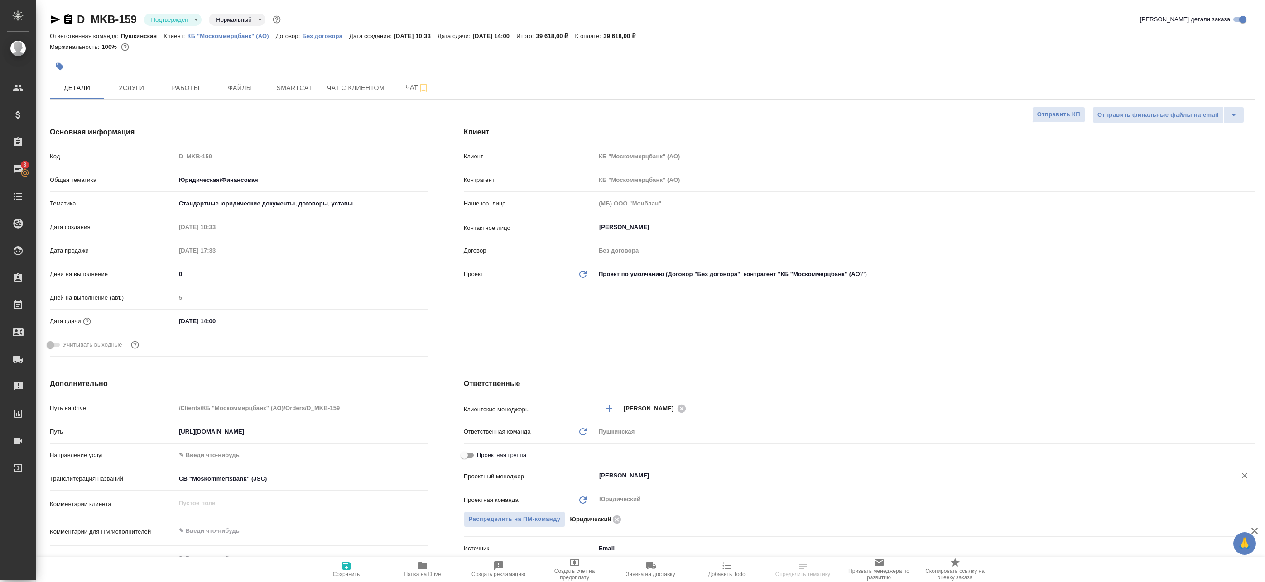
type input "[PERSON_NAME]"
click at [355, 572] on span "Сохранить" at bounding box center [346, 574] width 27 height 6
type textarea "x"
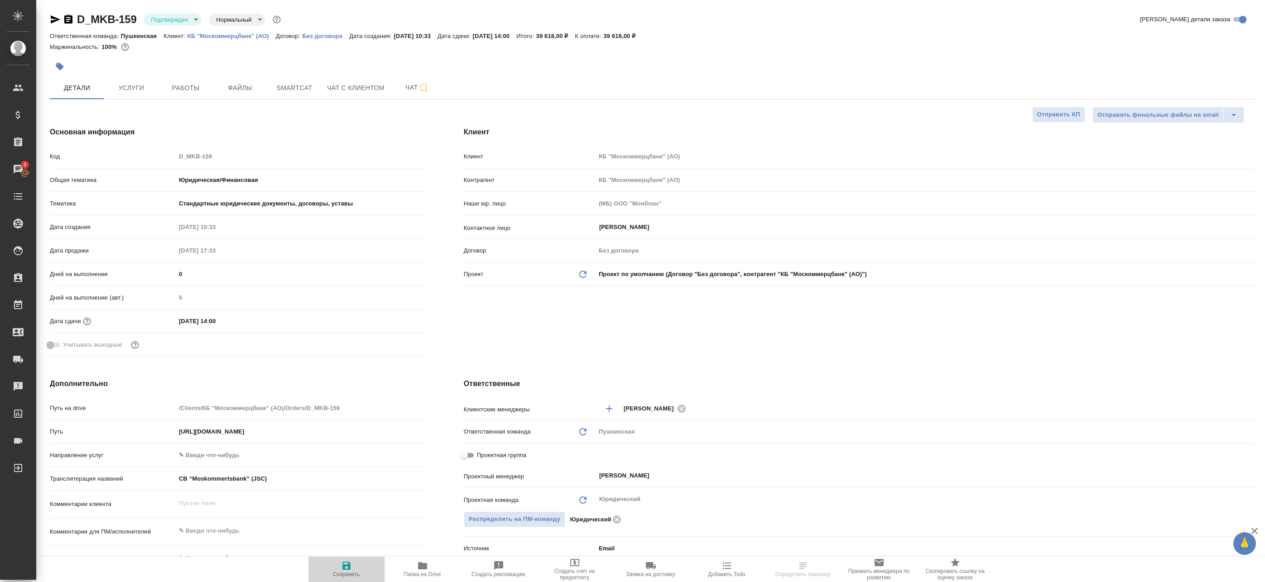
type textarea "x"
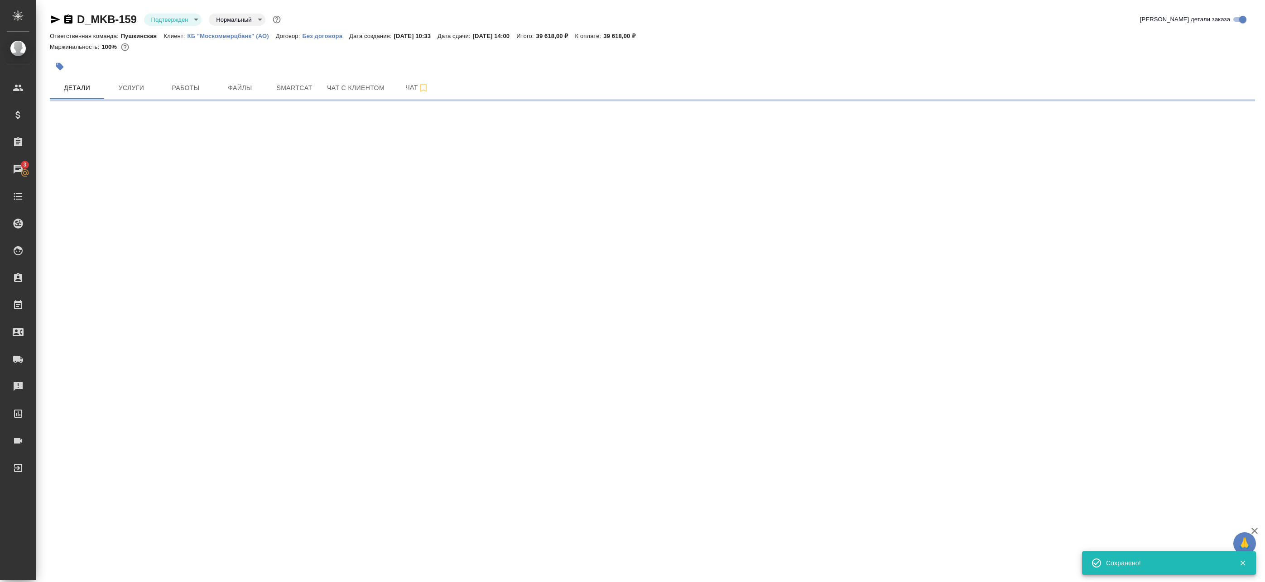
select select "RU"
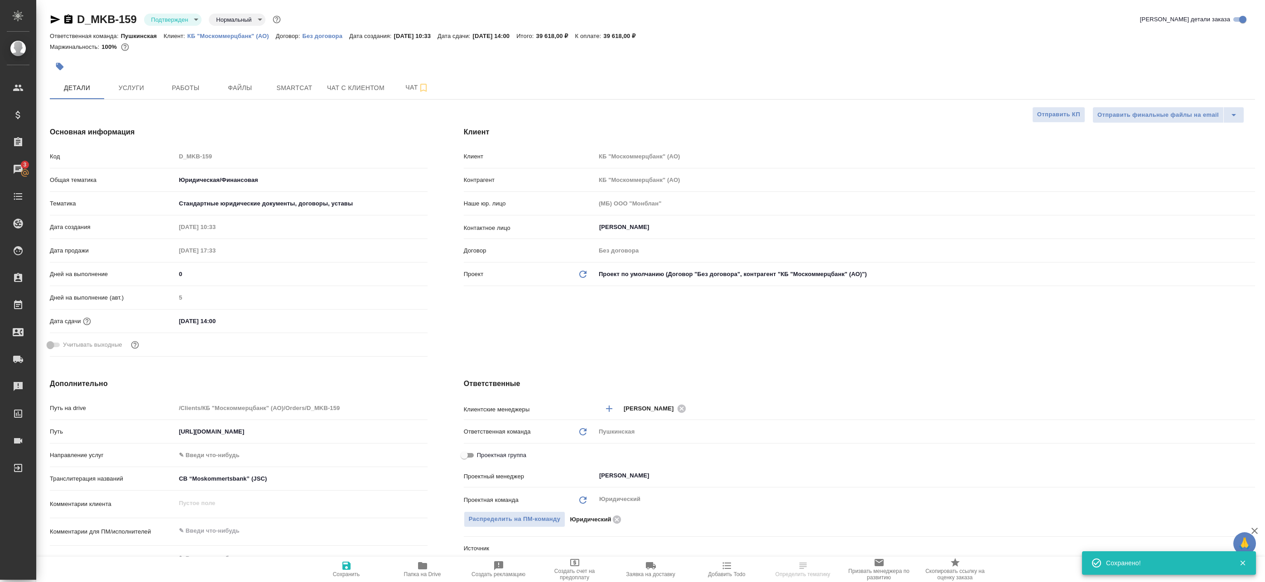
type textarea "x"
click at [55, 21] on icon "button" at bounding box center [56, 19] width 10 height 8
type textarea "x"
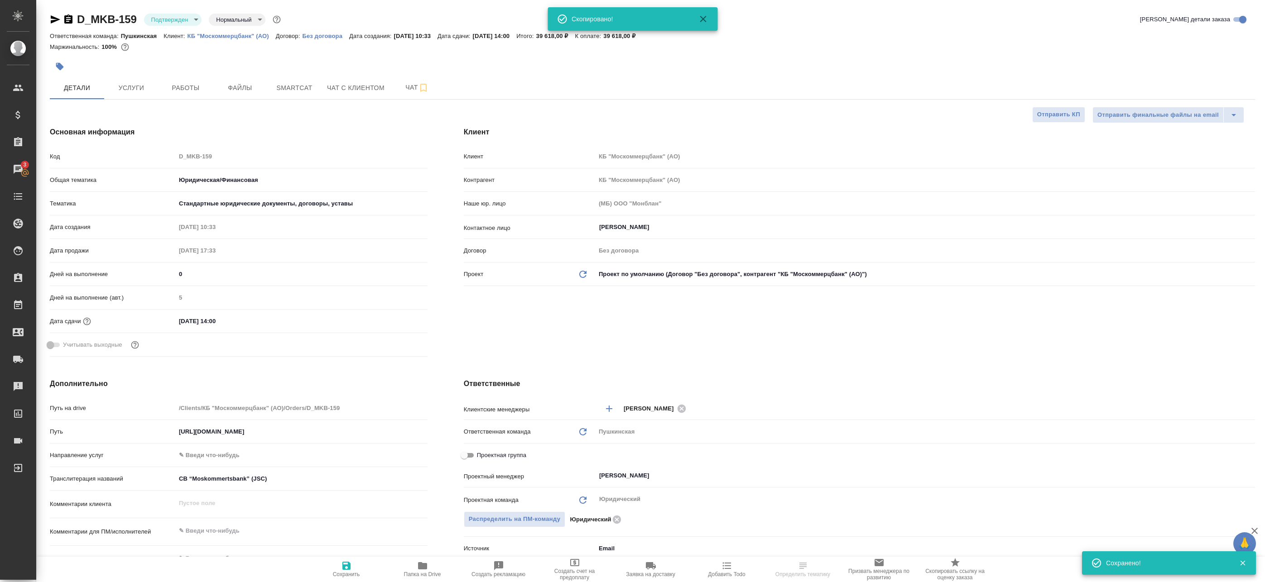
type textarea "x"
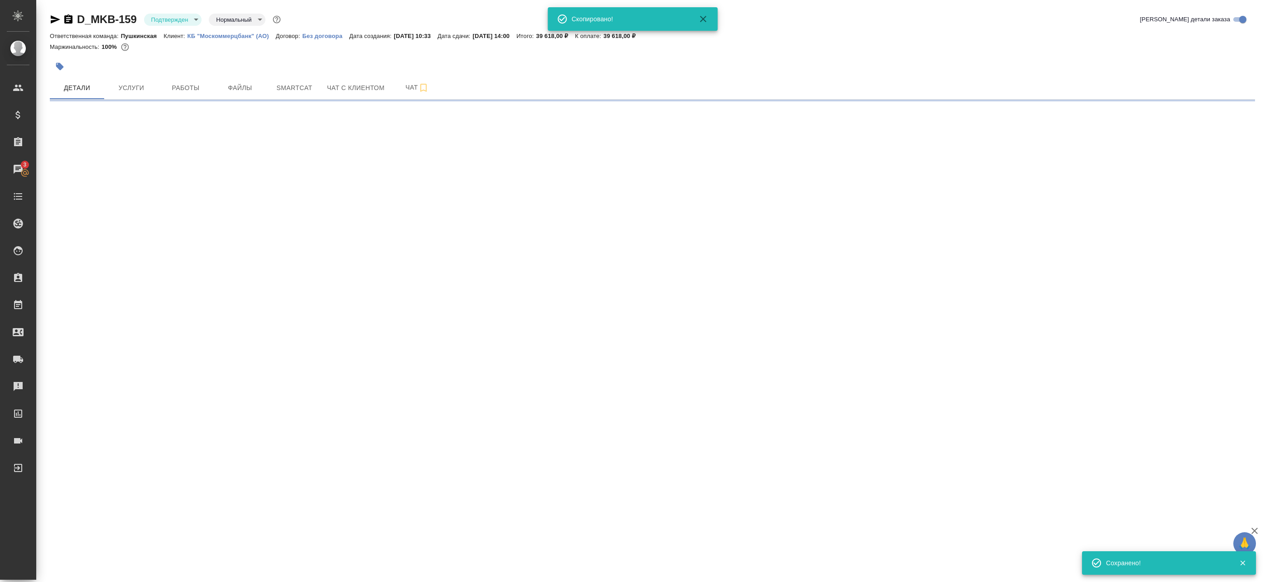
select select "RU"
